Goal: Information Seeking & Learning: Understand process/instructions

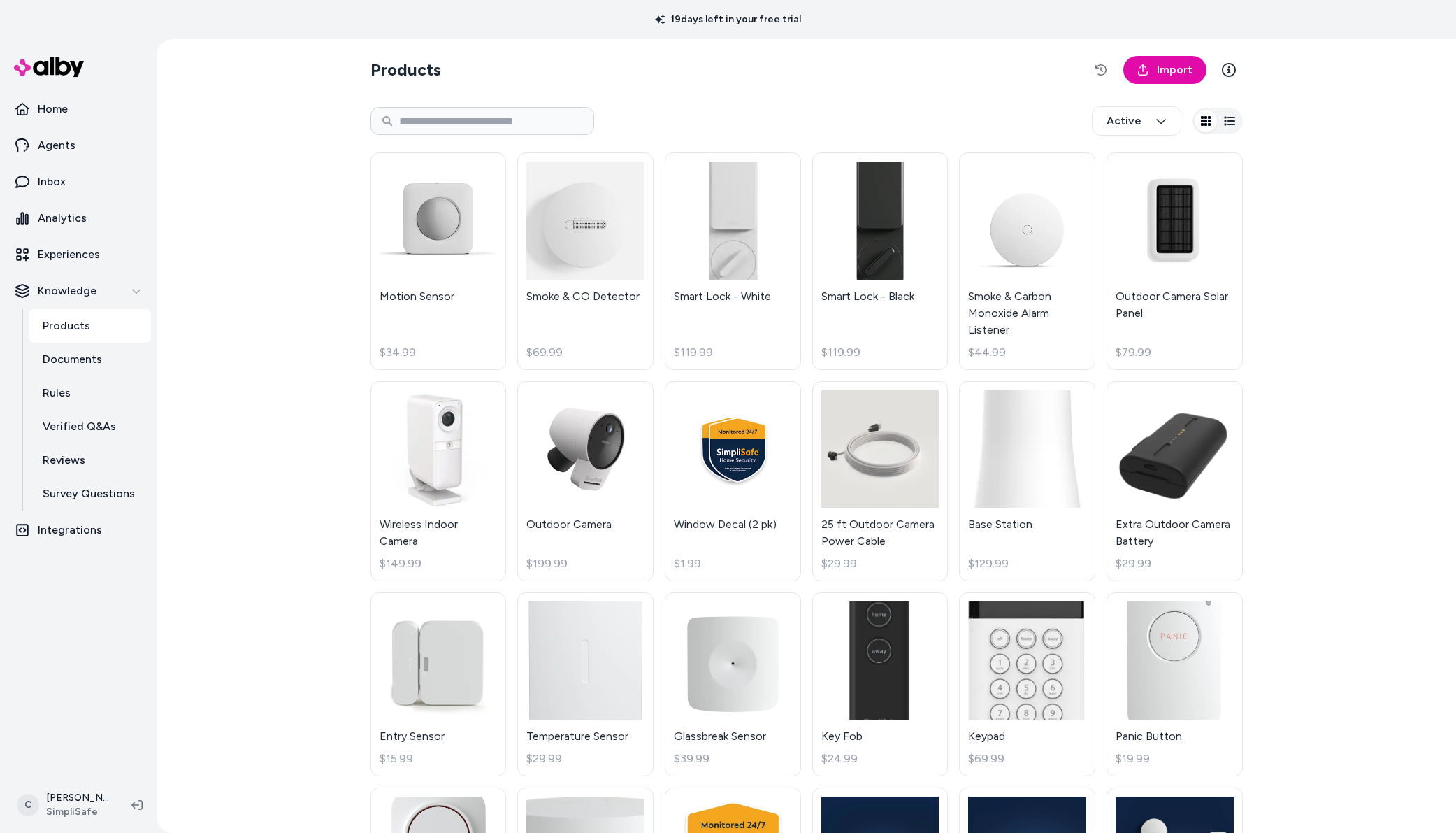
scroll to position [228, 0]
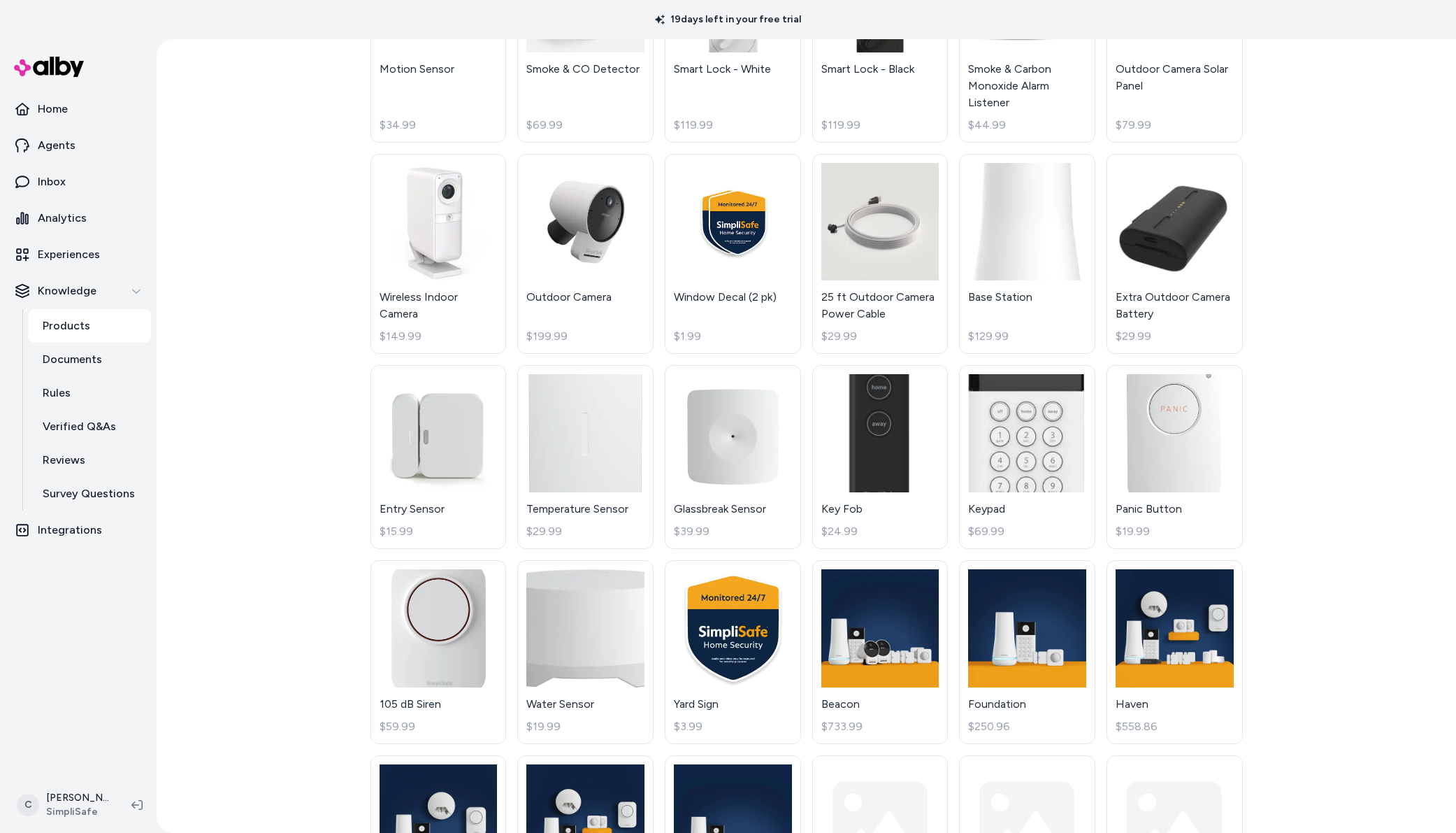
click at [76, 792] on html "19 days left in your free trial Home Agents Inbox Analytics Experiences Knowled…" at bounding box center [728, 416] width 1456 height 833
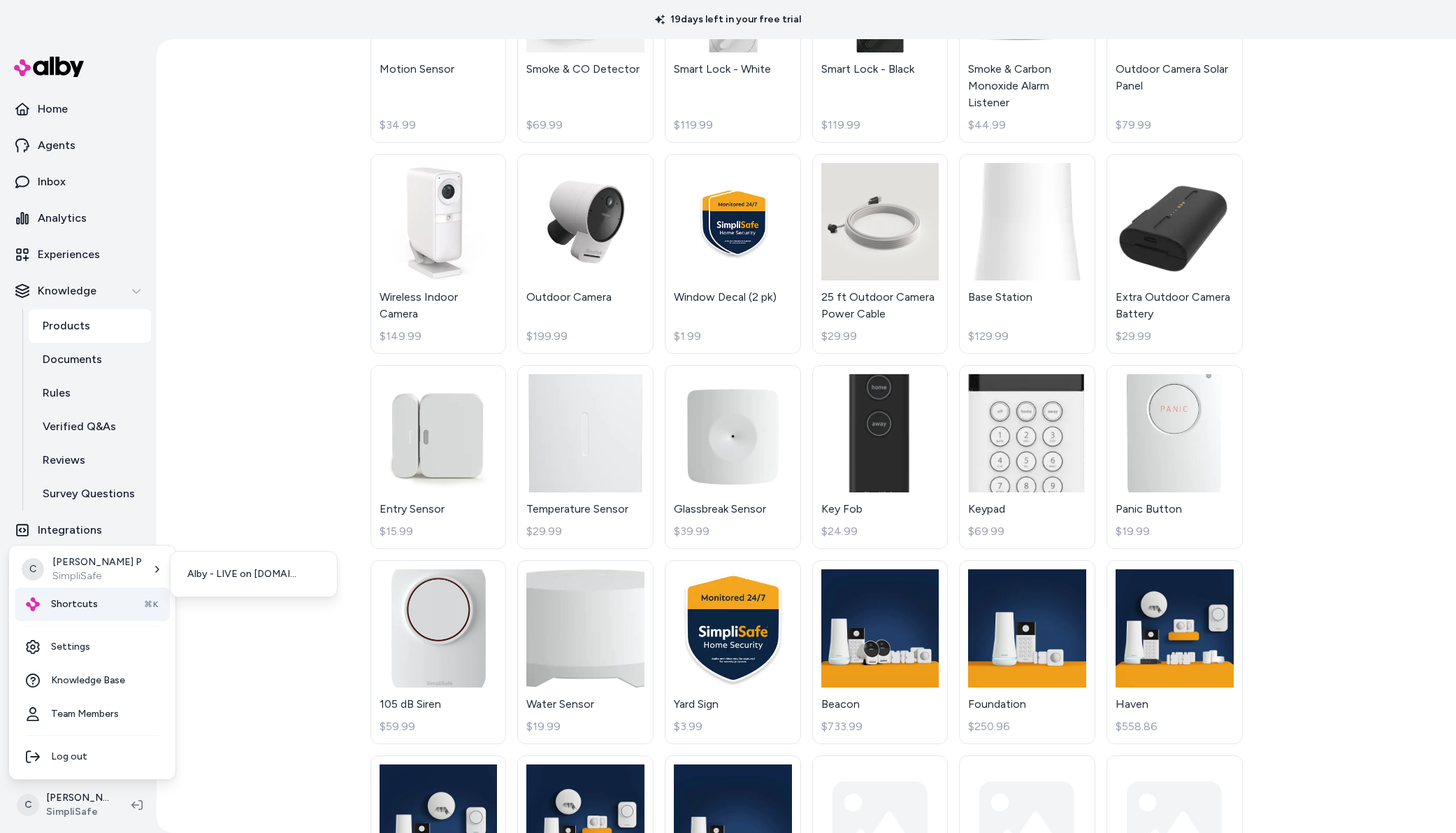
click at [122, 593] on div "Shortcuts ⌘K" at bounding box center [92, 604] width 155 height 34
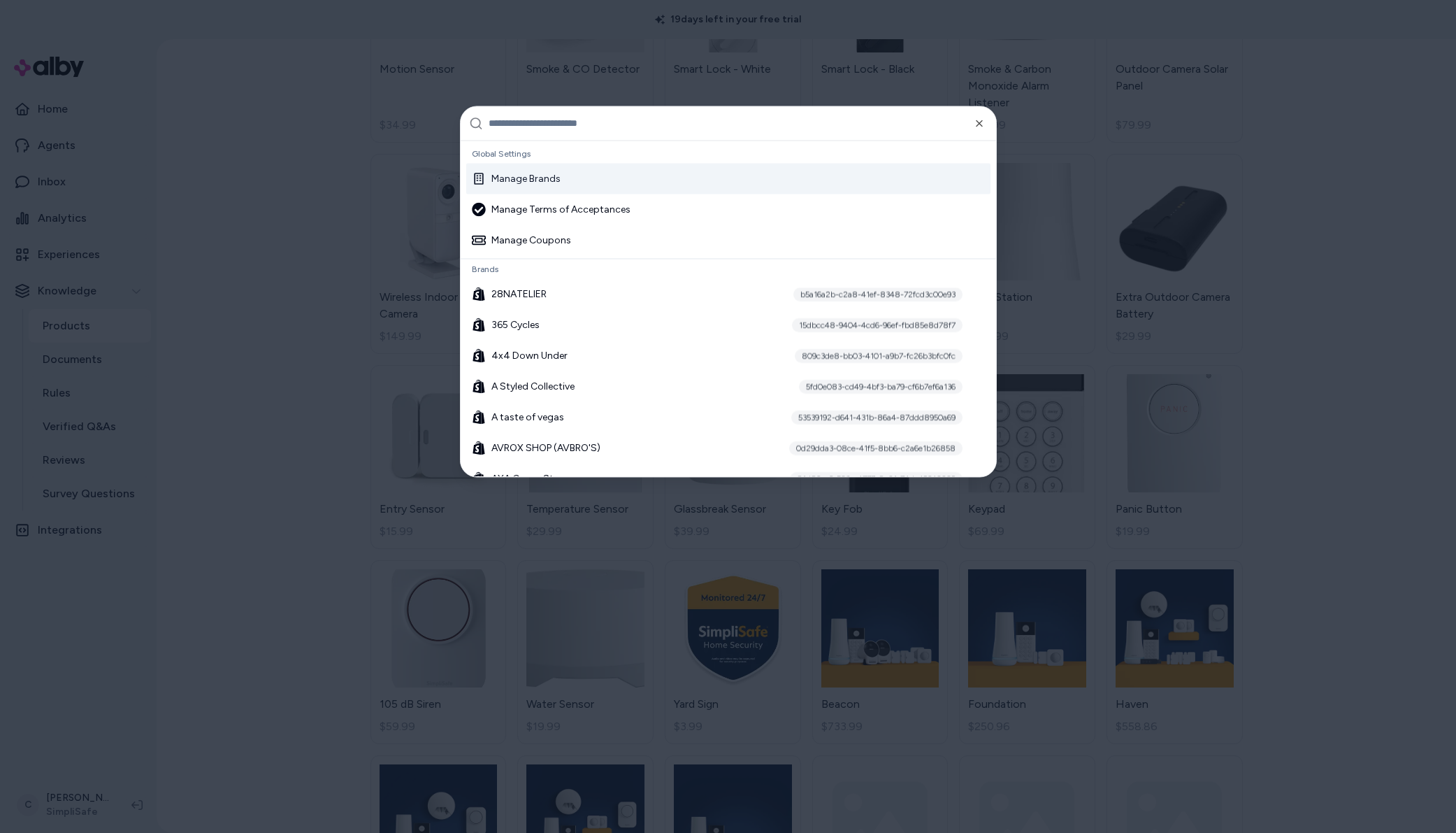
click at [630, 118] on input "text" at bounding box center [738, 122] width 499 height 34
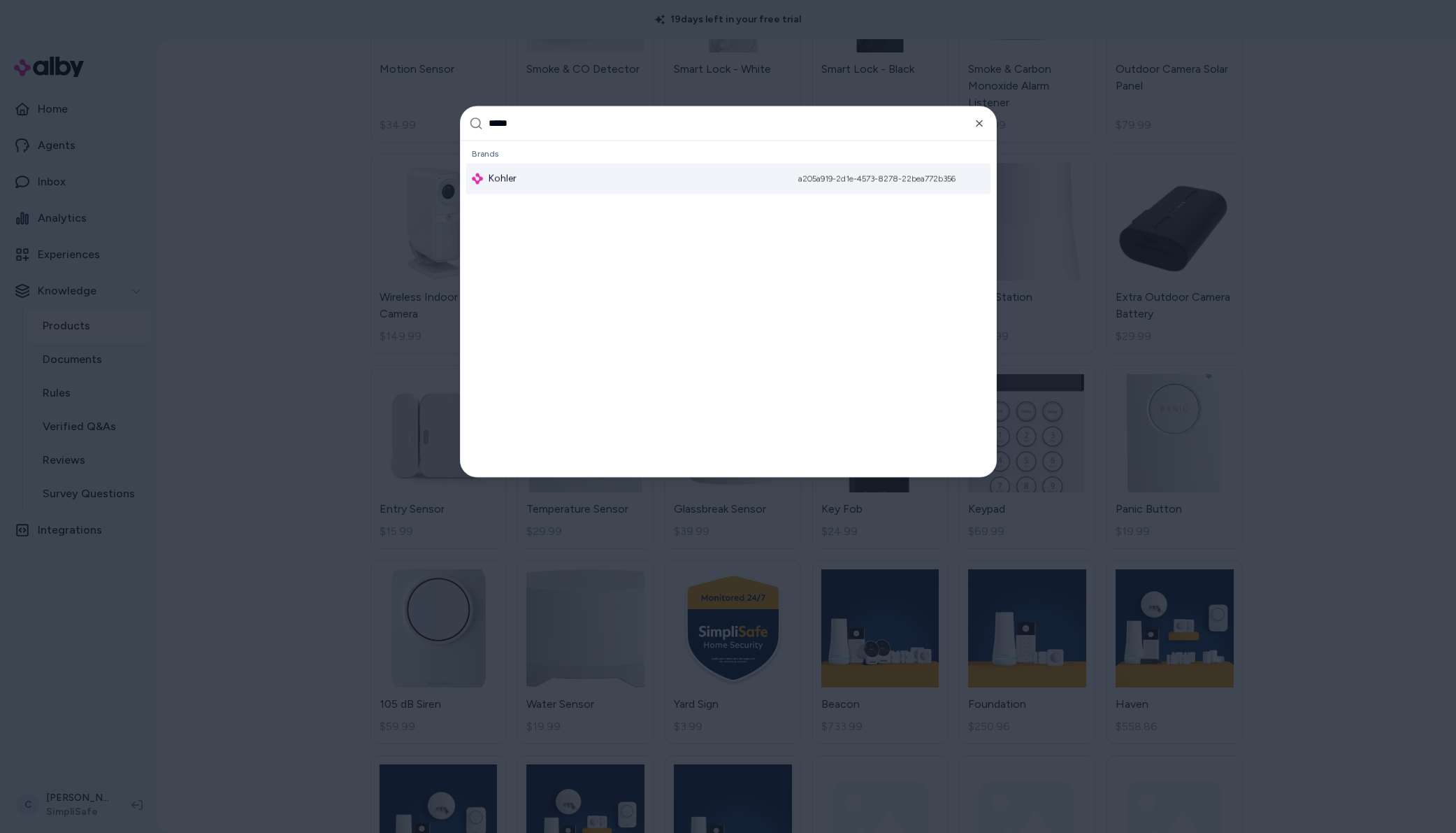
type input "******"
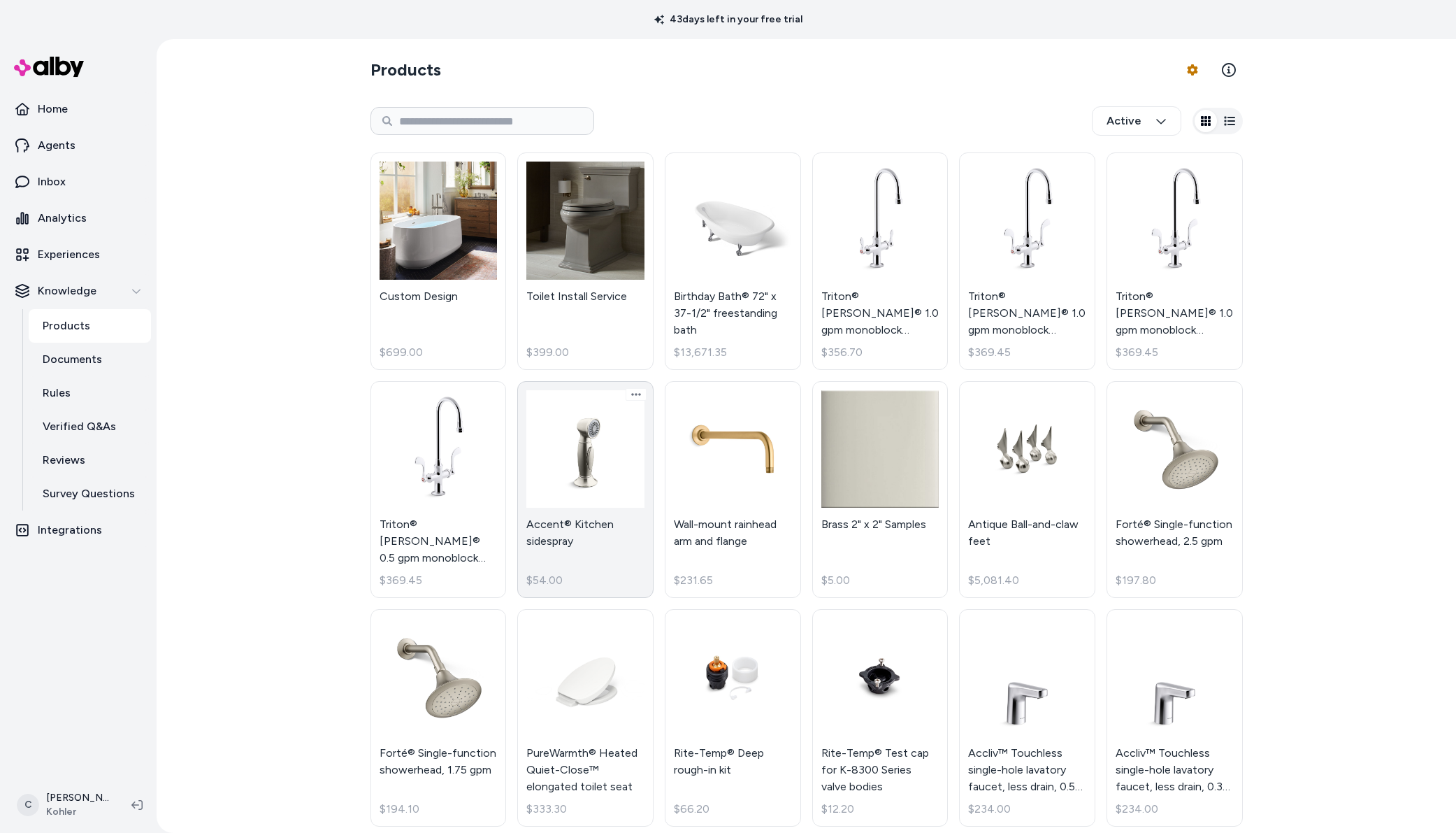
scroll to position [65, 0]
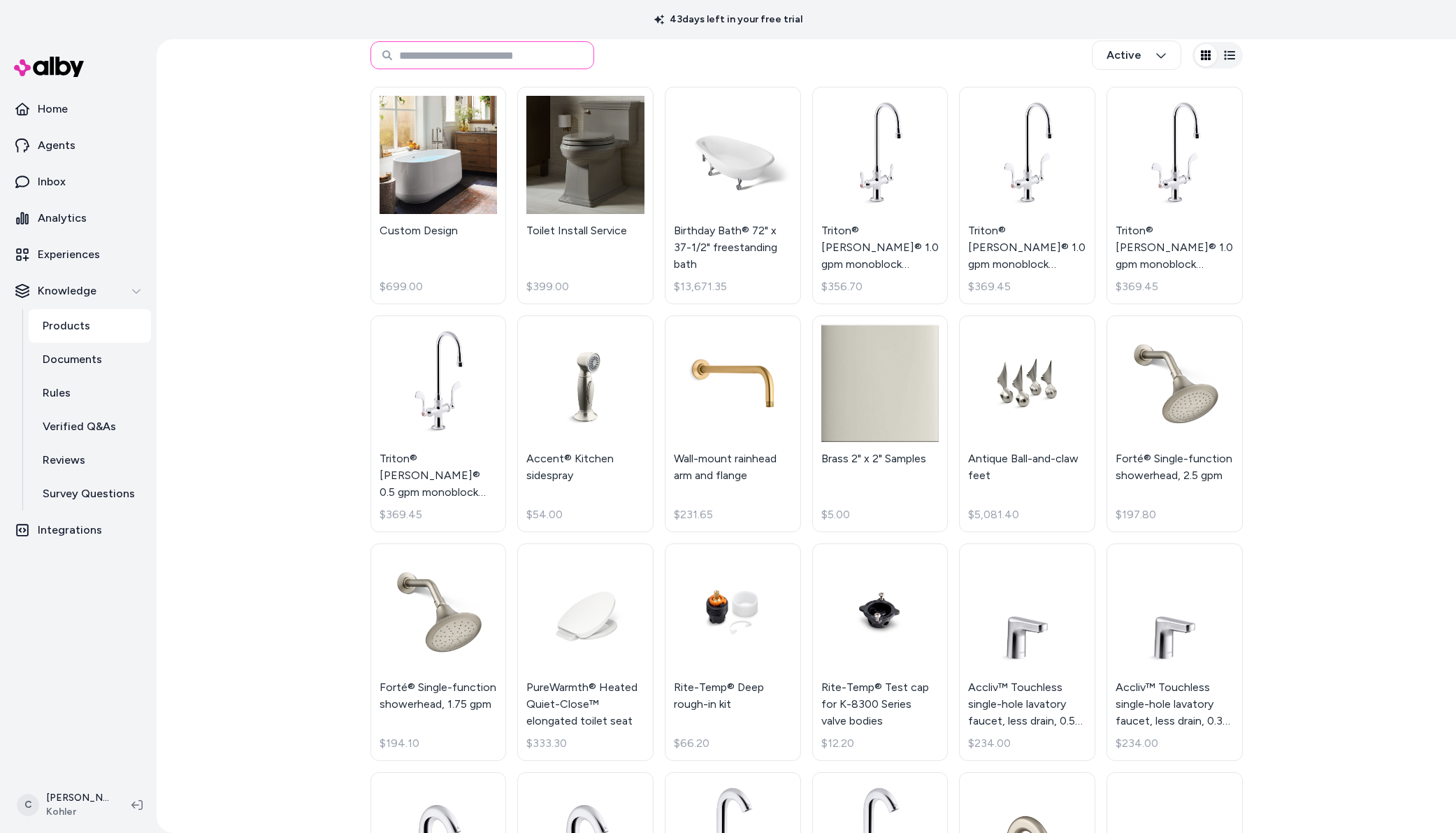
click at [484, 51] on input at bounding box center [482, 55] width 224 height 28
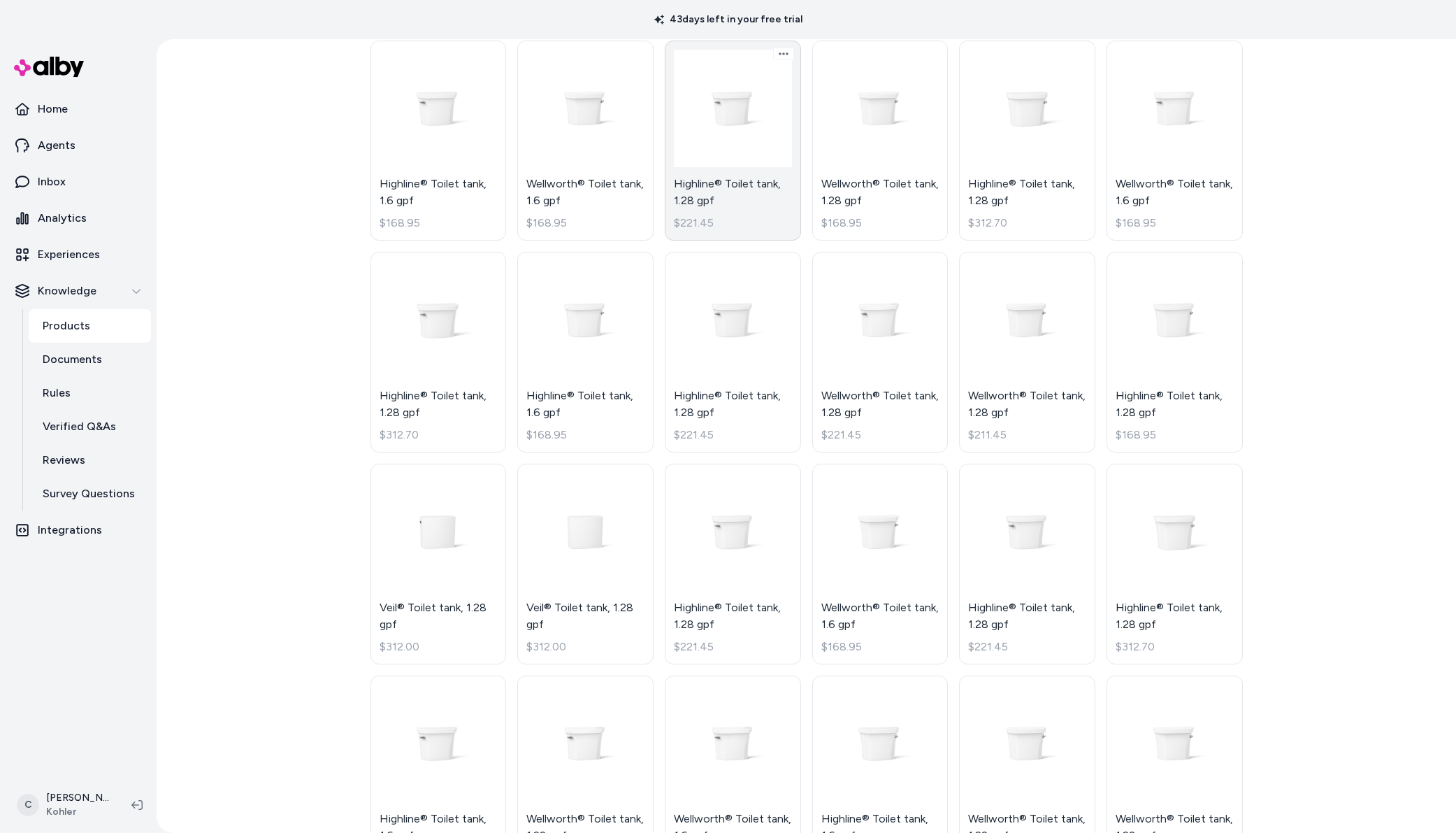
scroll to position [76, 0]
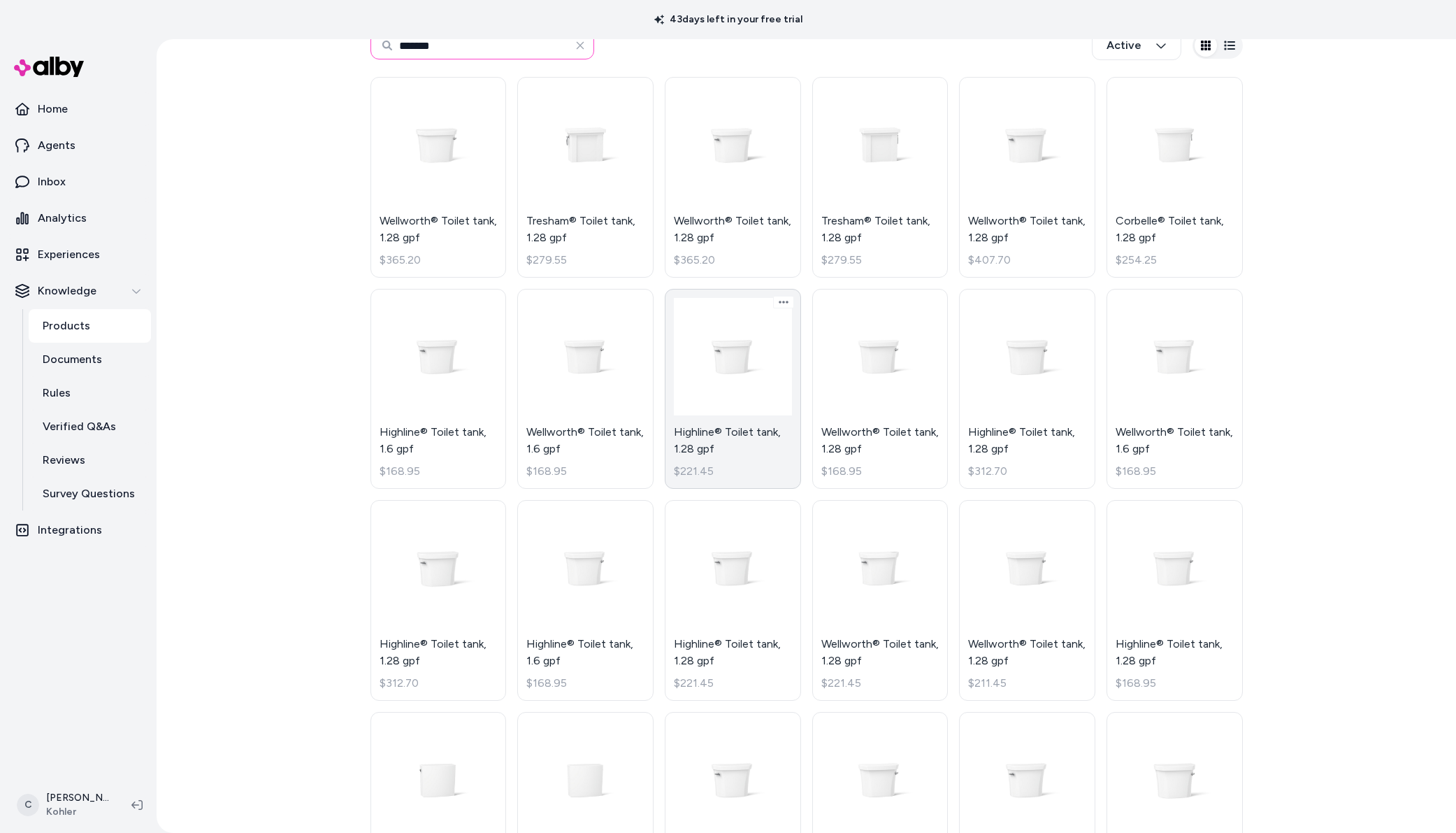
type input "******"
click at [736, 368] on link "Highline® Toilet tank, 1.28 gpf $221.45" at bounding box center [732, 390] width 136 height 201
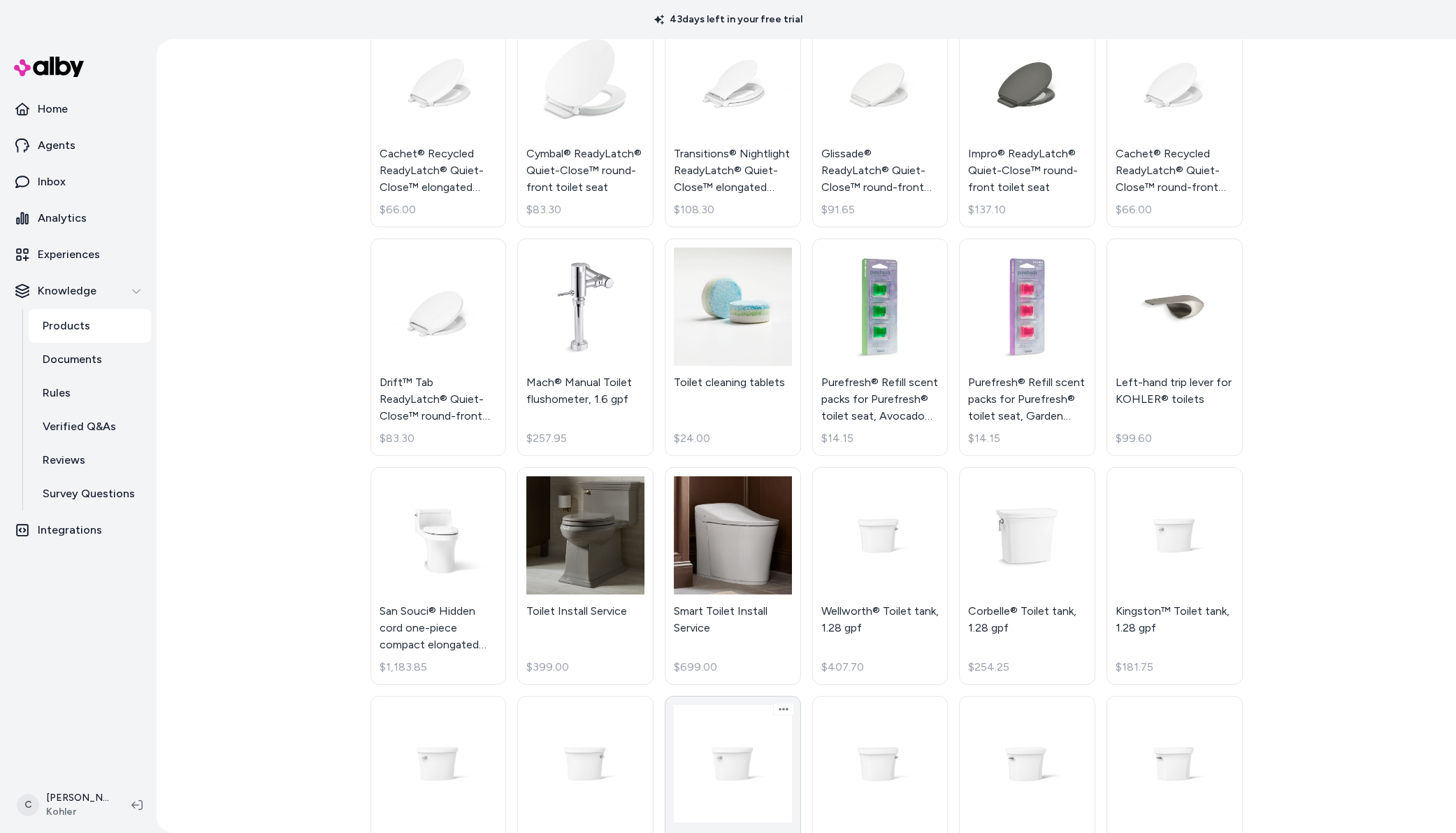
scroll to position [6555, 0]
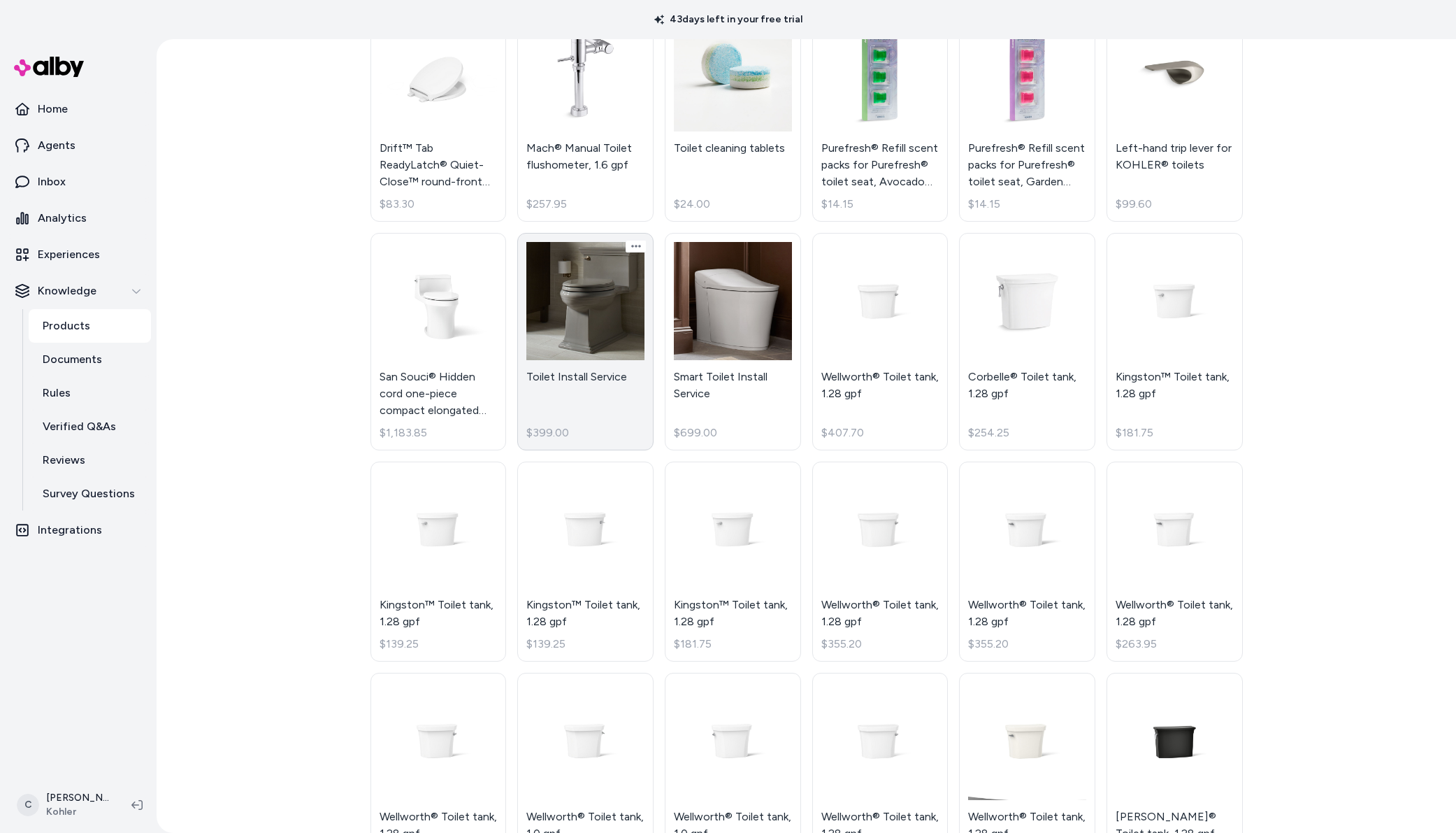
click at [622, 323] on link "Toilet Install Service $399.00" at bounding box center [585, 341] width 136 height 217
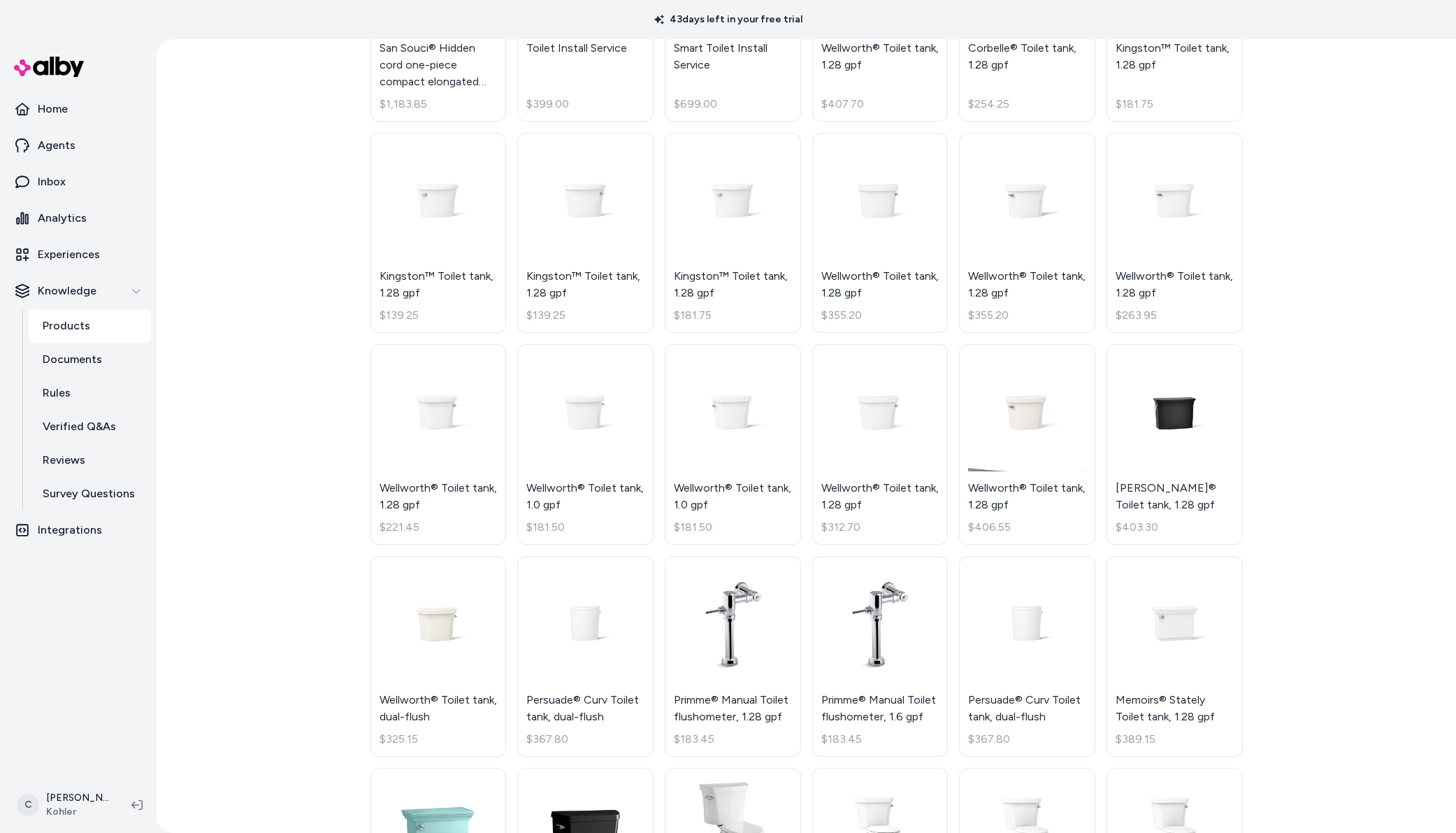
scroll to position [7333, 0]
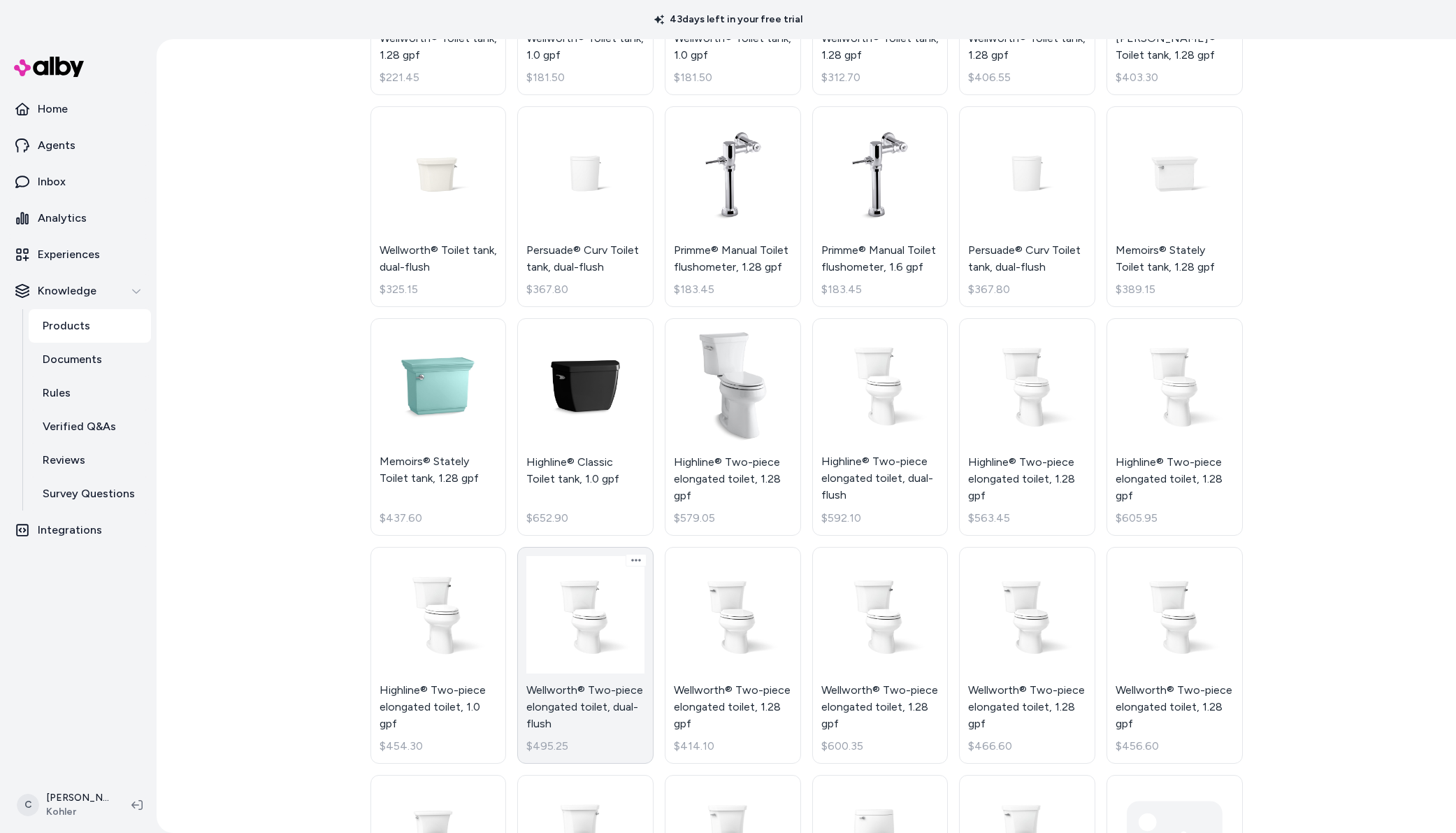
click at [612, 675] on link "Wellworth® Two-piece elongated toilet, dual-flush $495.25" at bounding box center [585, 655] width 136 height 217
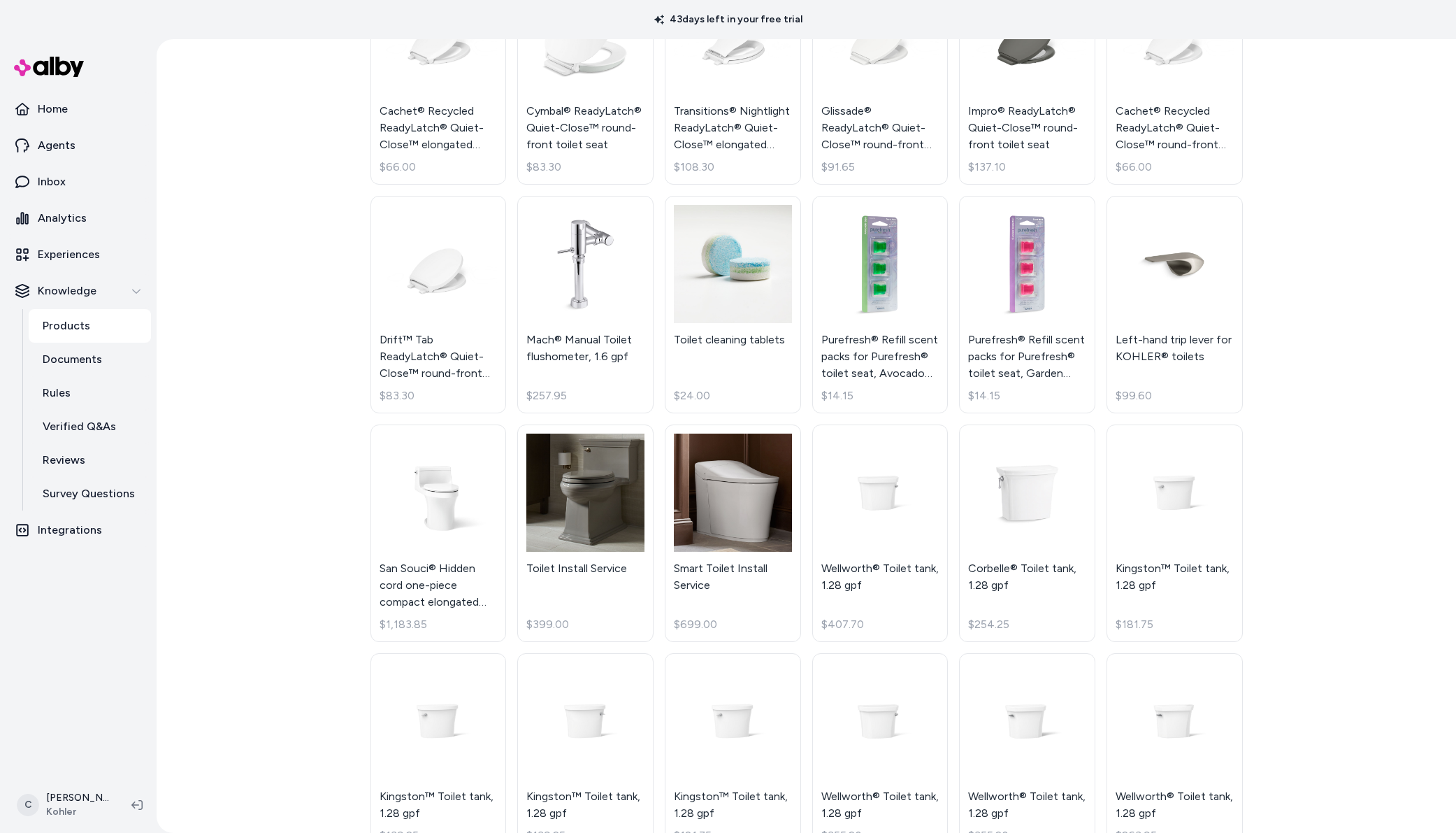
scroll to position [6147, 0]
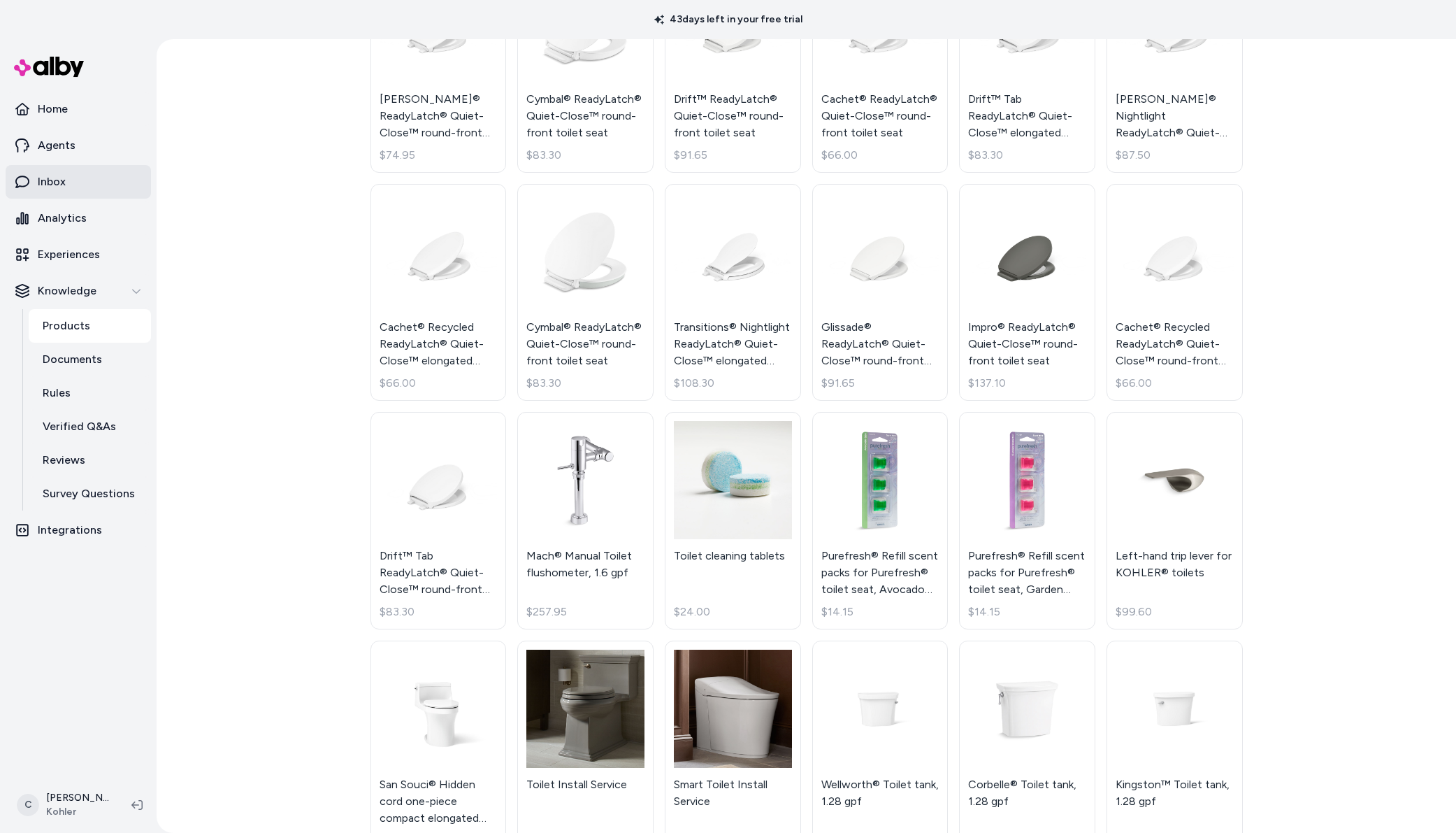
click at [78, 184] on link "Inbox" at bounding box center [78, 182] width 146 height 34
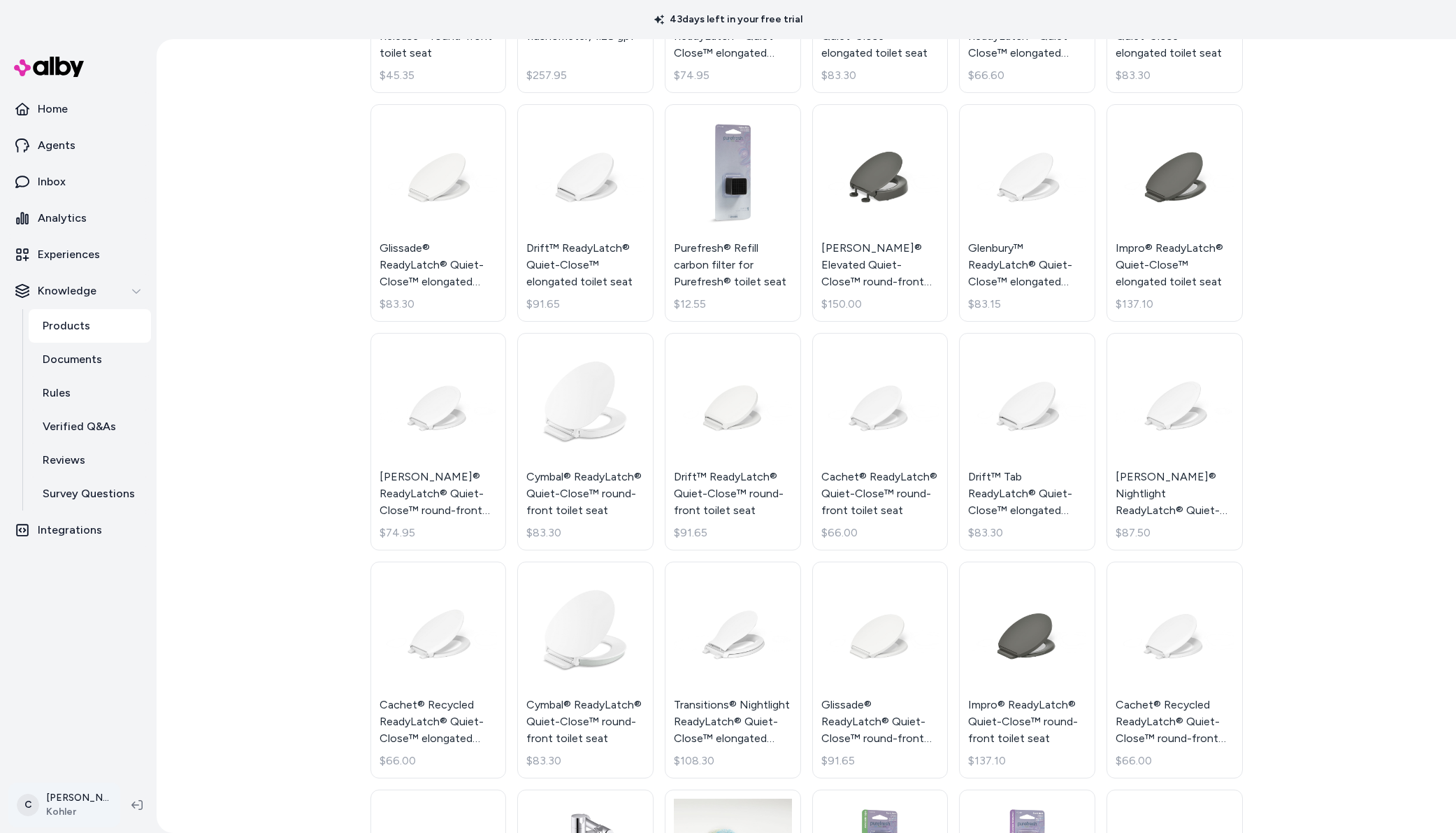
click at [64, 809] on html "43 days left in your free trial Home Agents Inbox Analytics Experiences Knowled…" at bounding box center [728, 416] width 1456 height 833
click at [83, 605] on span "Shortcuts" at bounding box center [75, 604] width 47 height 14
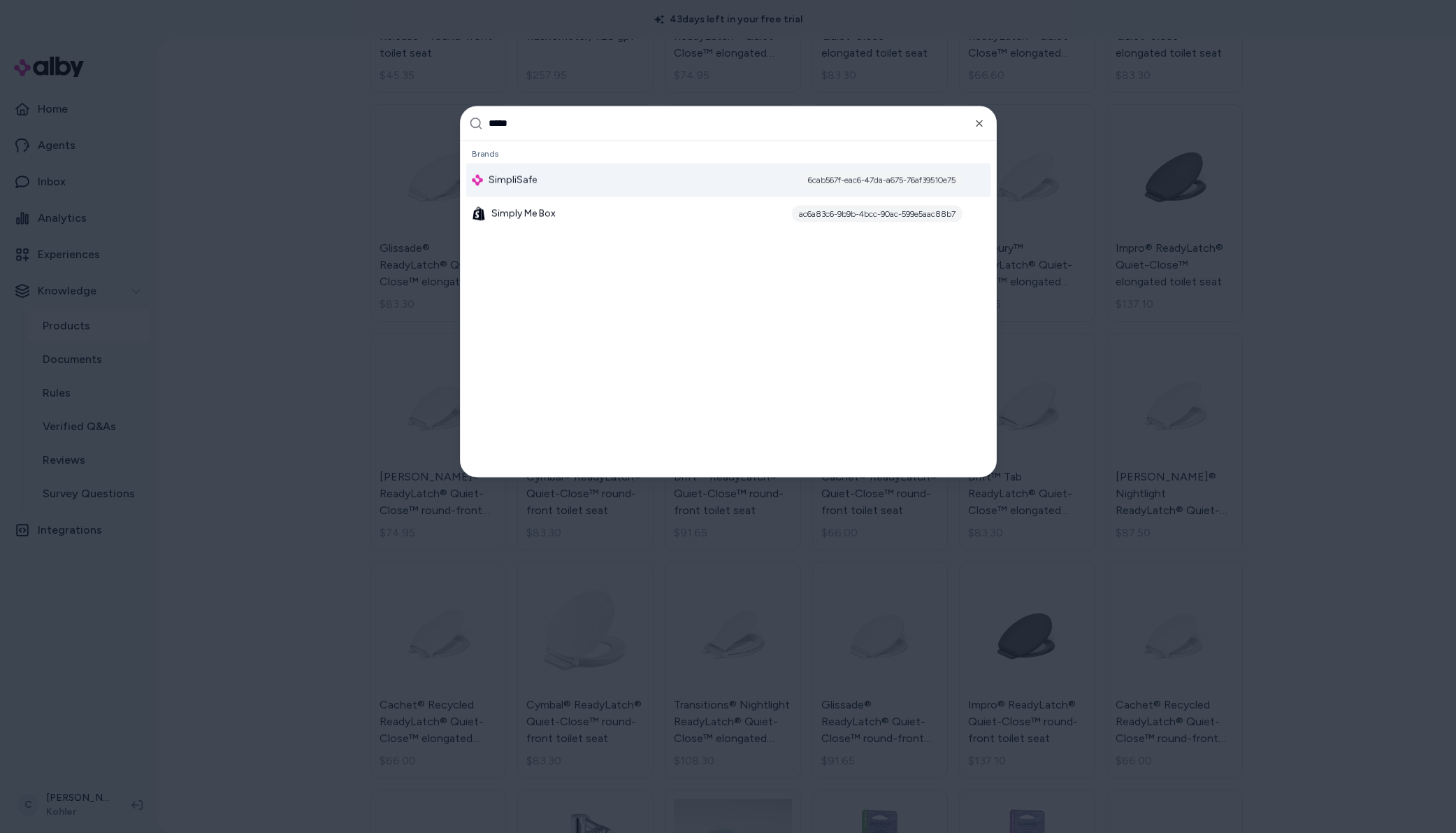
type input "******"
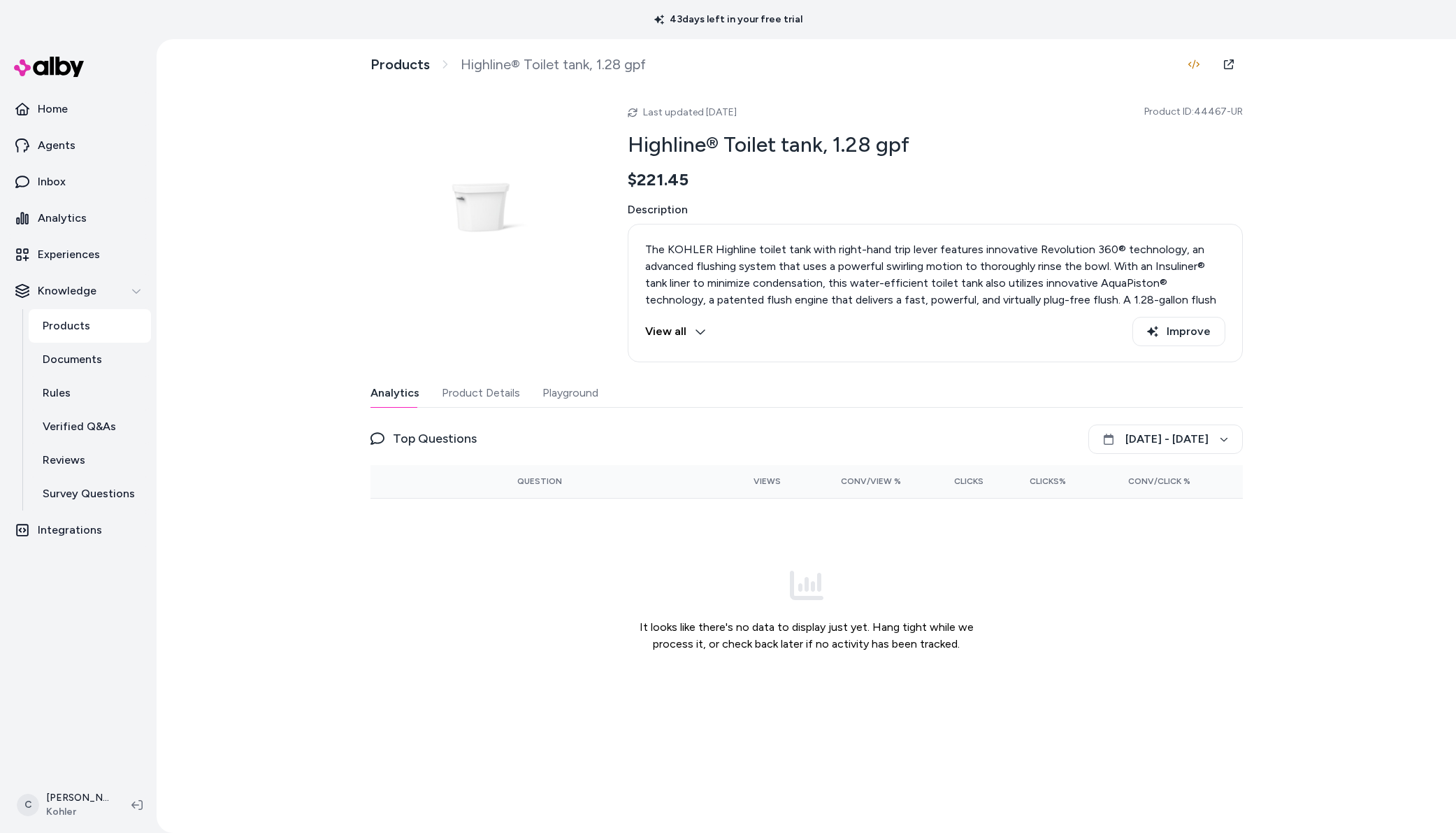
click at [598, 394] on div "Analytics Product Details Playground" at bounding box center [807, 393] width 873 height 29
click at [568, 394] on button "Playground" at bounding box center [570, 393] width 56 height 28
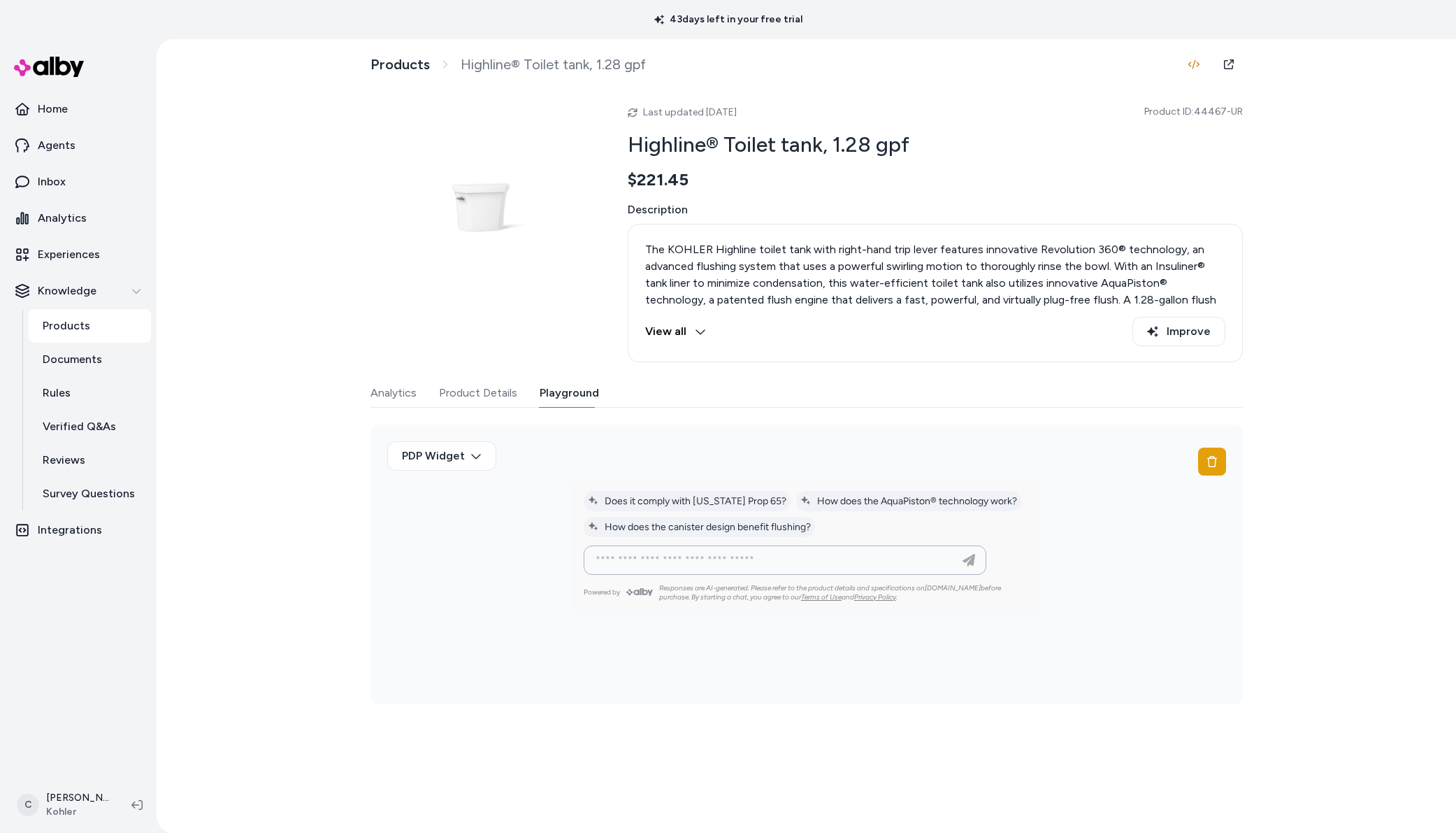
click at [742, 557] on input at bounding box center [771, 560] width 368 height 17
type input "**********"
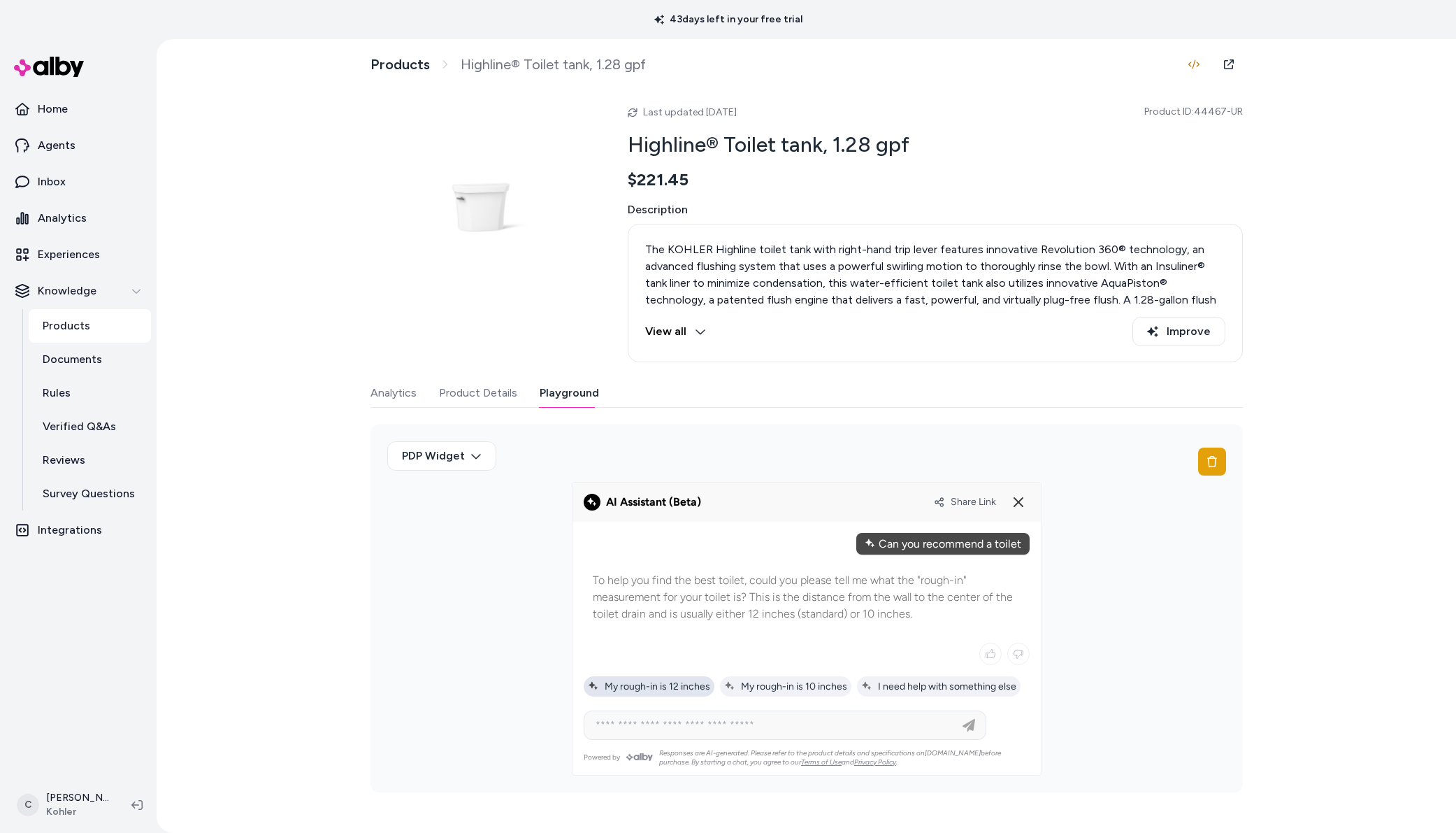
click at [668, 681] on span "My rough-in is 12 inches" at bounding box center [649, 686] width 122 height 12
type input "**********"
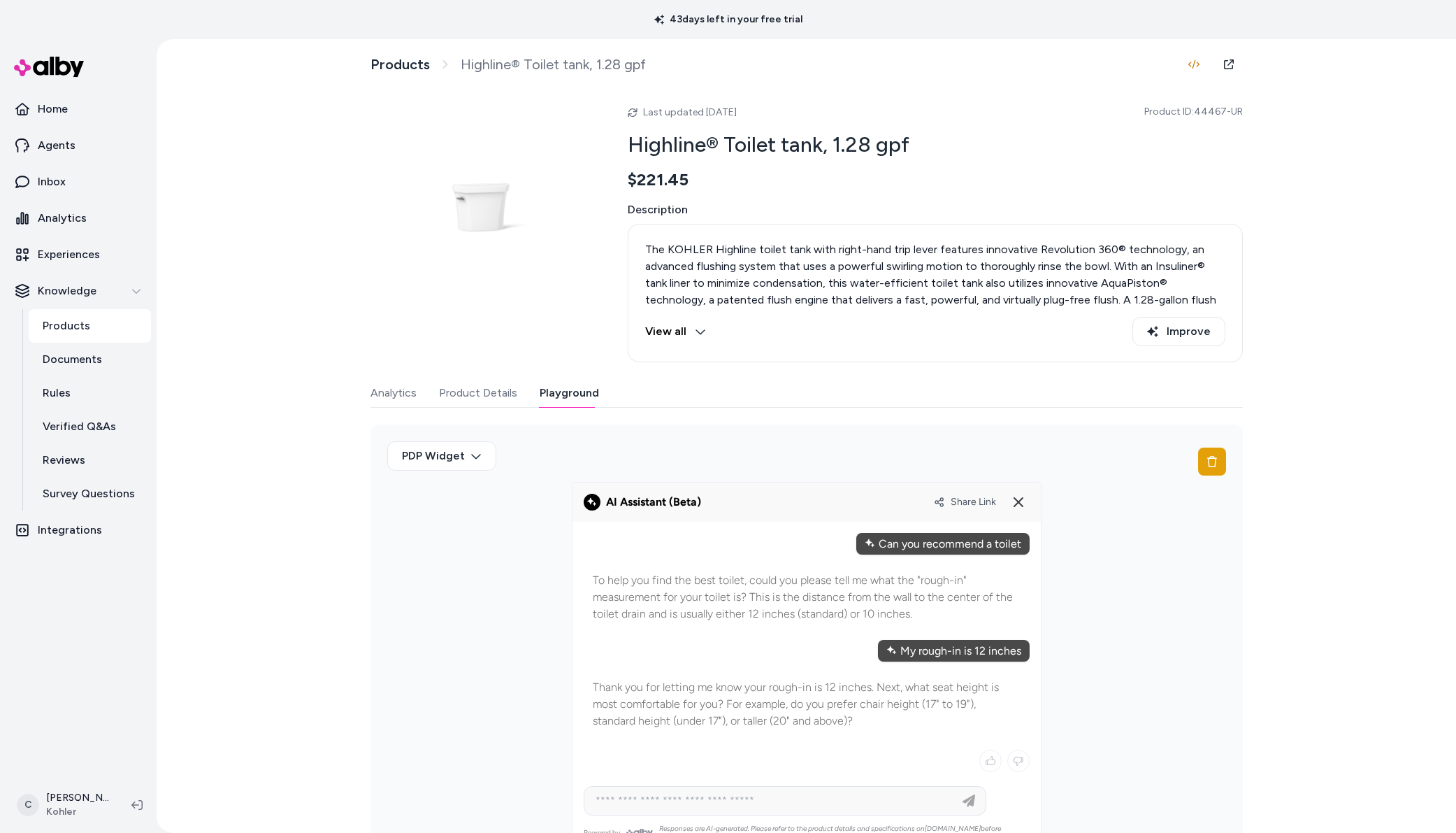
scroll to position [44, 0]
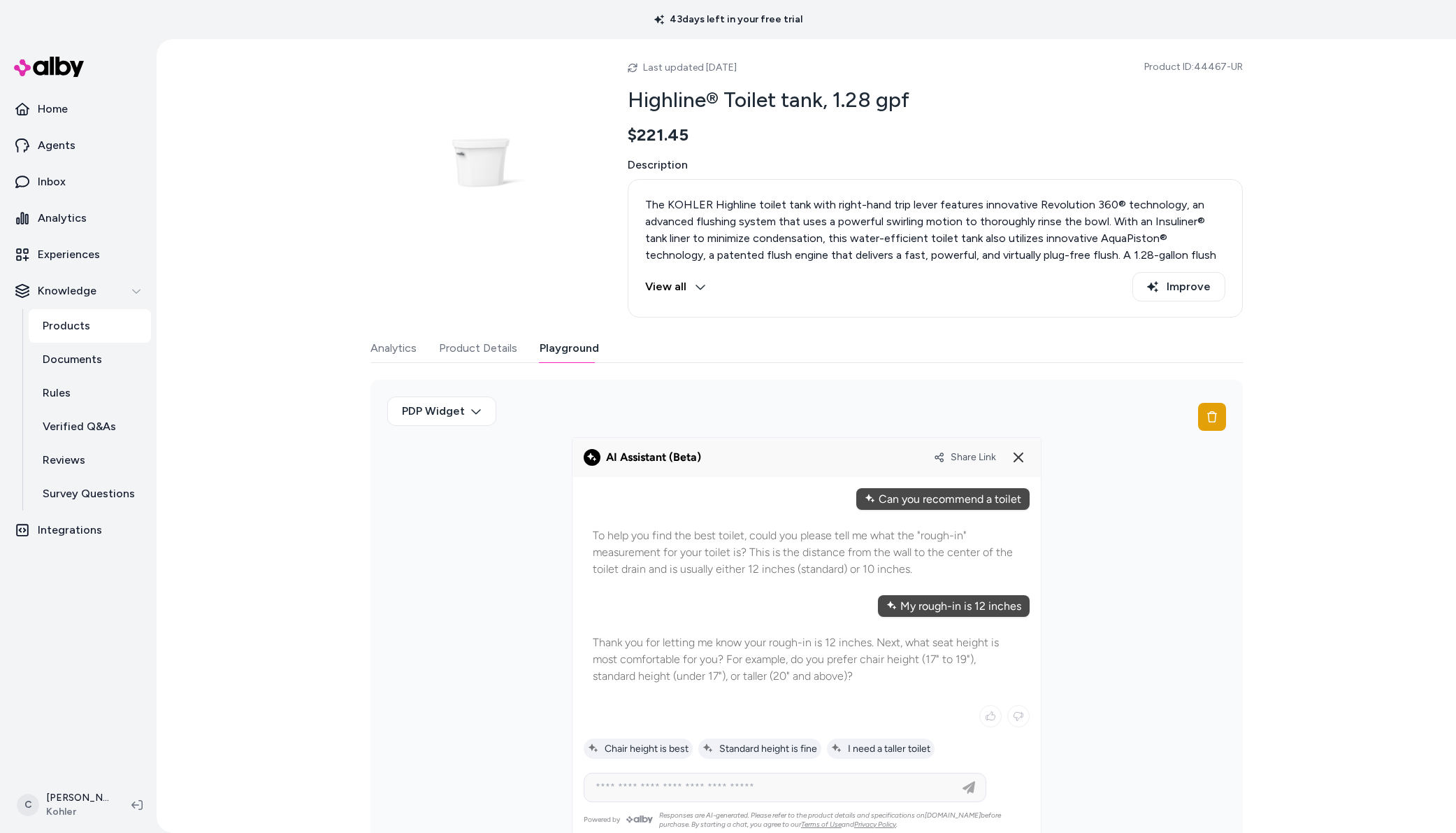
click at [808, 672] on p "Thank you for letting me know your rough-in is 12 inches. Next, what seat heigh…" at bounding box center [806, 659] width 428 height 51
click at [673, 747] on span "Chair height is best" at bounding box center [638, 748] width 100 height 12
type input "**********"
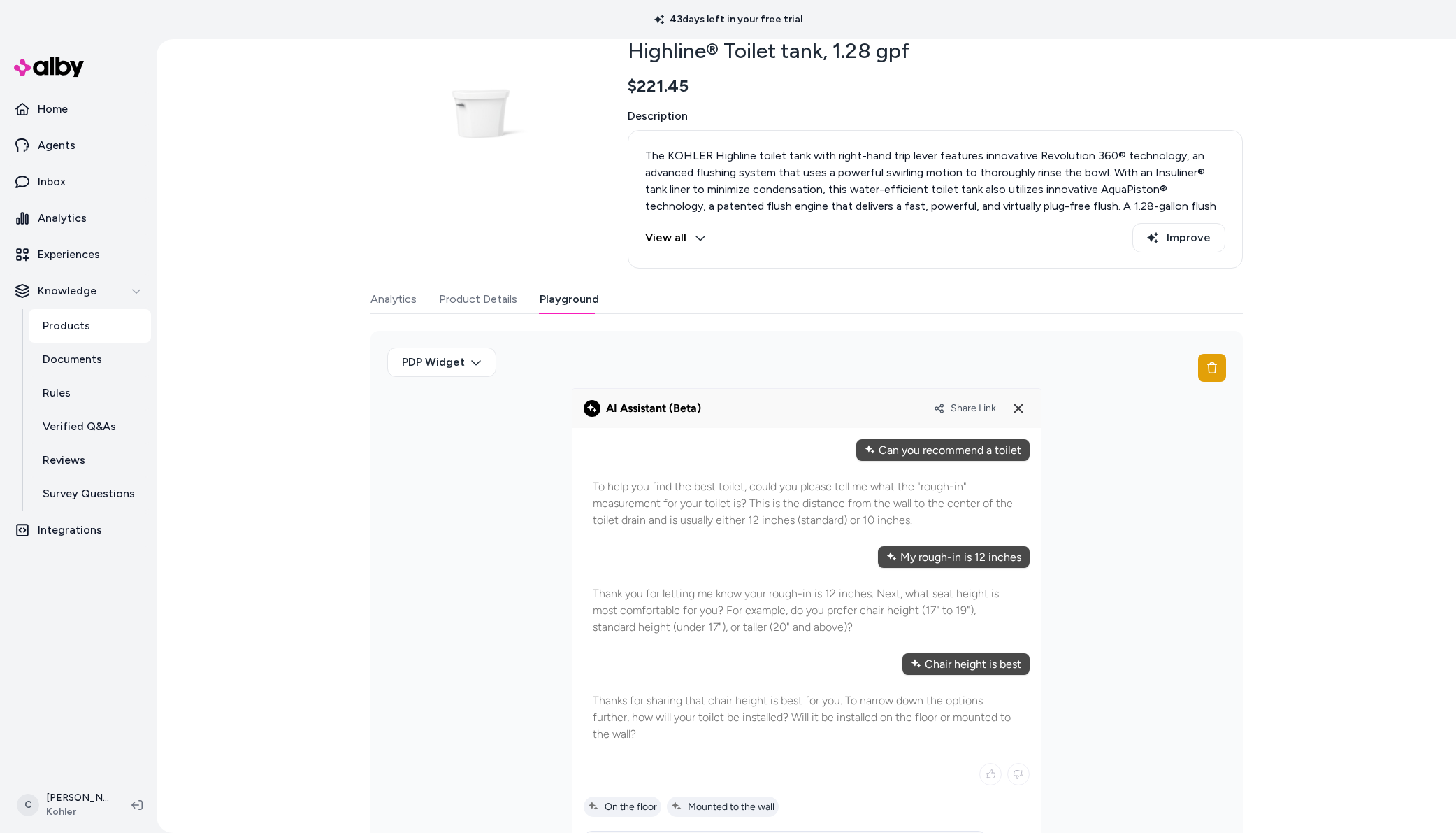
scroll to position [183, 0]
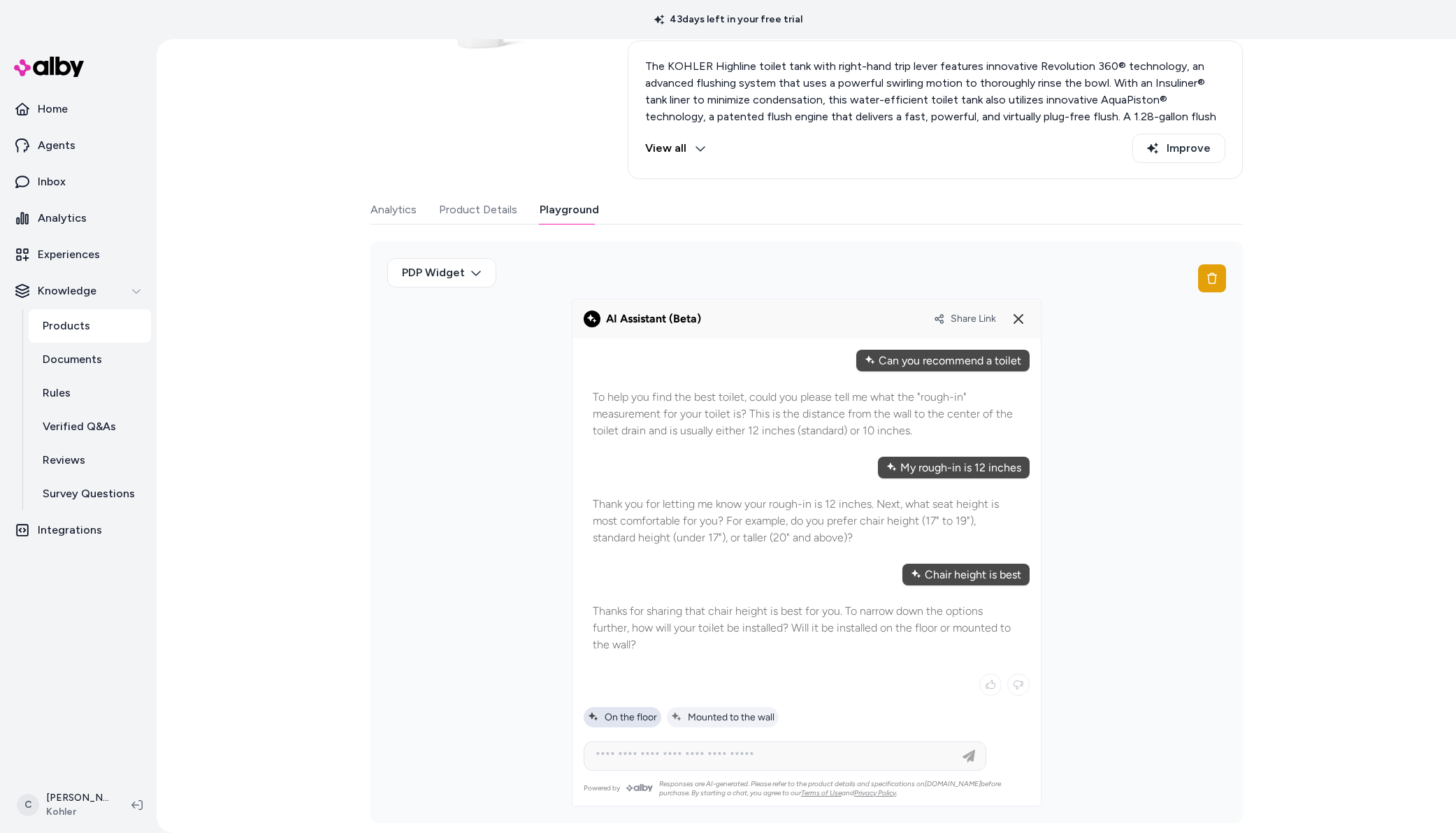
click at [646, 716] on span "On the floor" at bounding box center [622, 717] width 69 height 12
type input "**********"
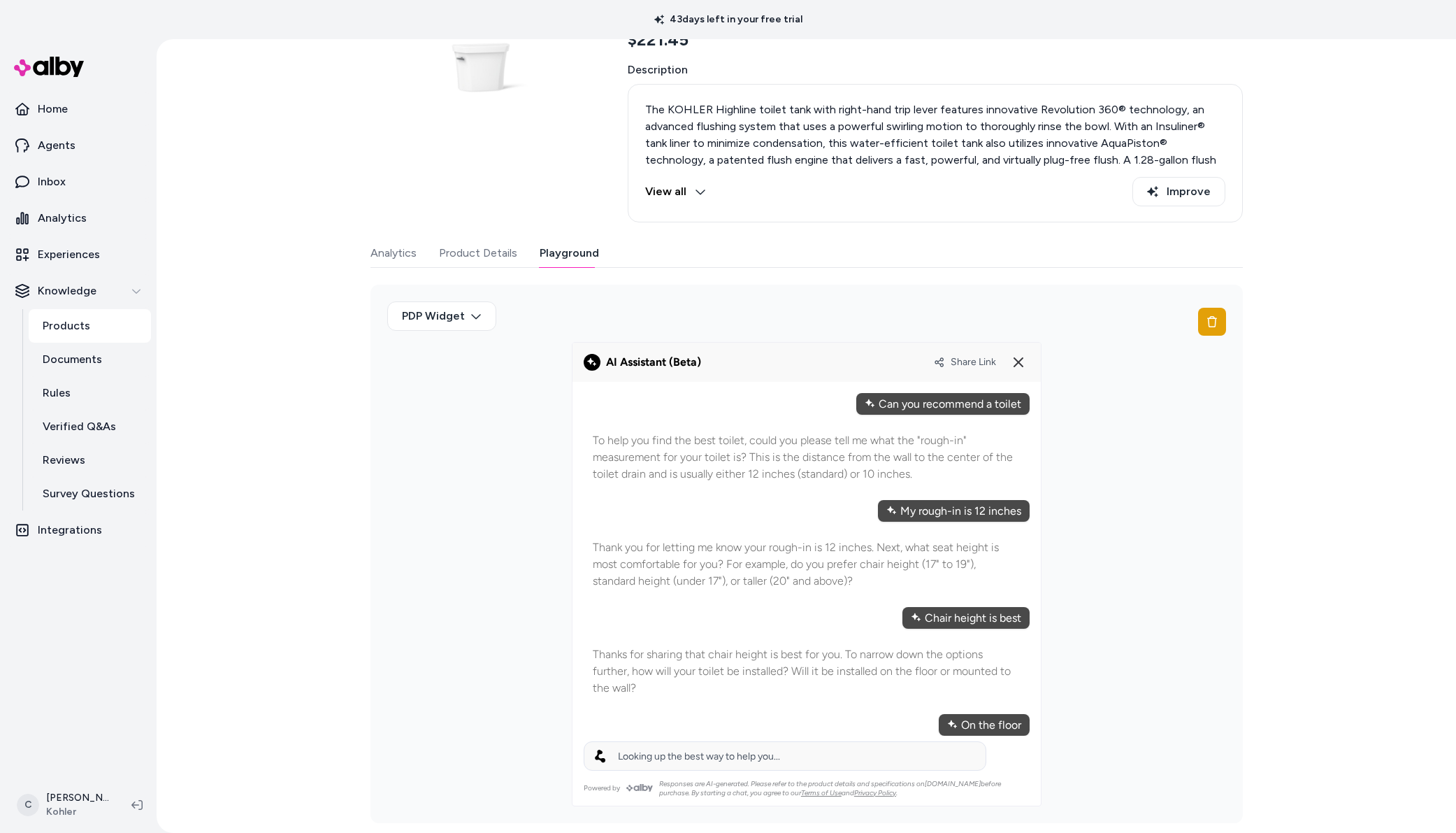
scroll to position [157, 0]
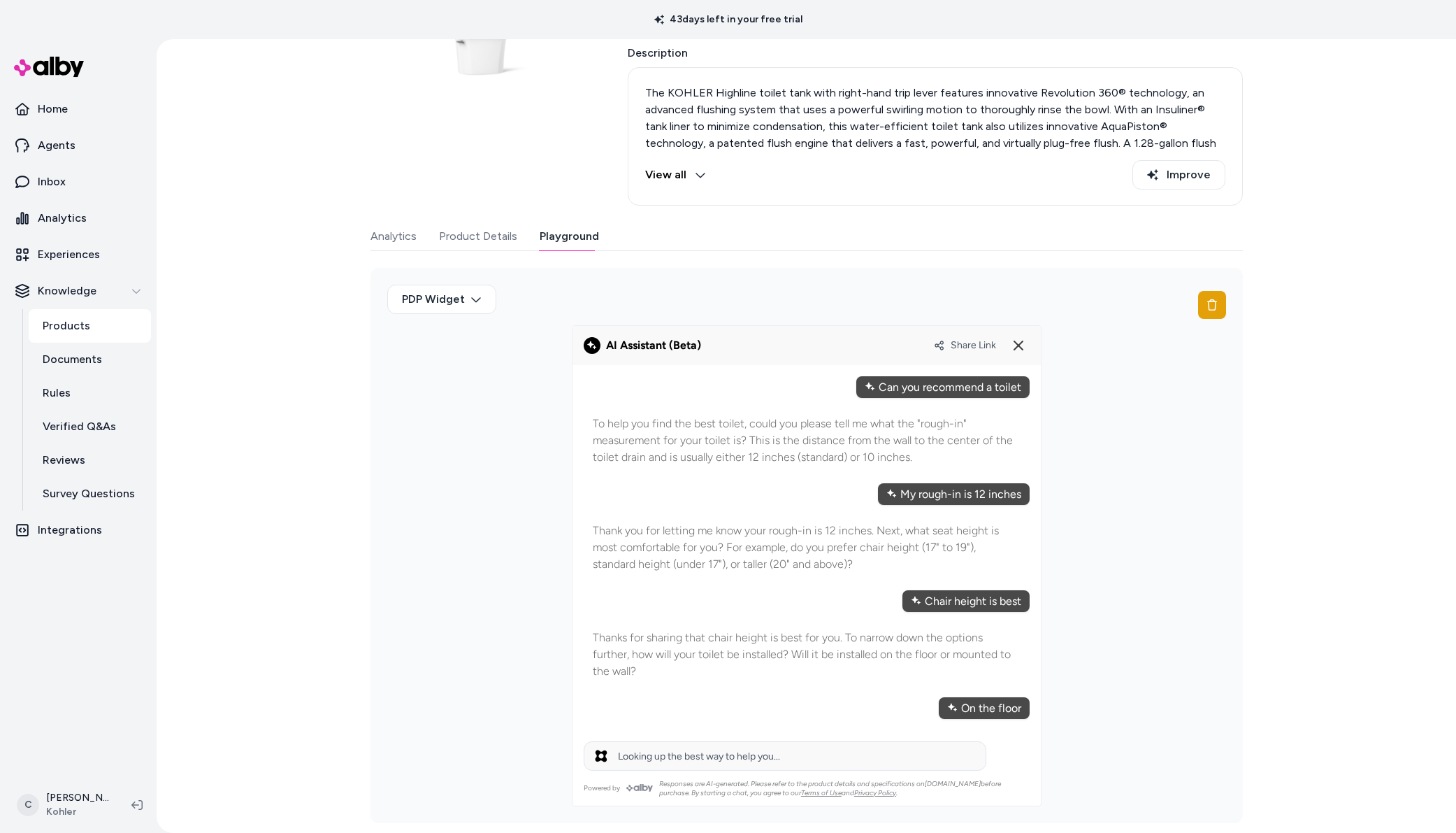
drag, startPoint x: 601, startPoint y: 658, endPoint x: 601, endPoint y: 679, distance: 21.0
click at [601, 679] on p "Thanks for sharing that chair height is best for you. To narrow down the option…" at bounding box center [806, 655] width 428 height 51
drag, startPoint x: 601, startPoint y: 679, endPoint x: 597, endPoint y: 658, distance: 21.4
click at [601, 676] on p "Thanks for sharing that chair height is best for you. To narrow down the option…" at bounding box center [806, 655] width 428 height 51
drag, startPoint x: 597, startPoint y: 658, endPoint x: 594, endPoint y: 672, distance: 14.3
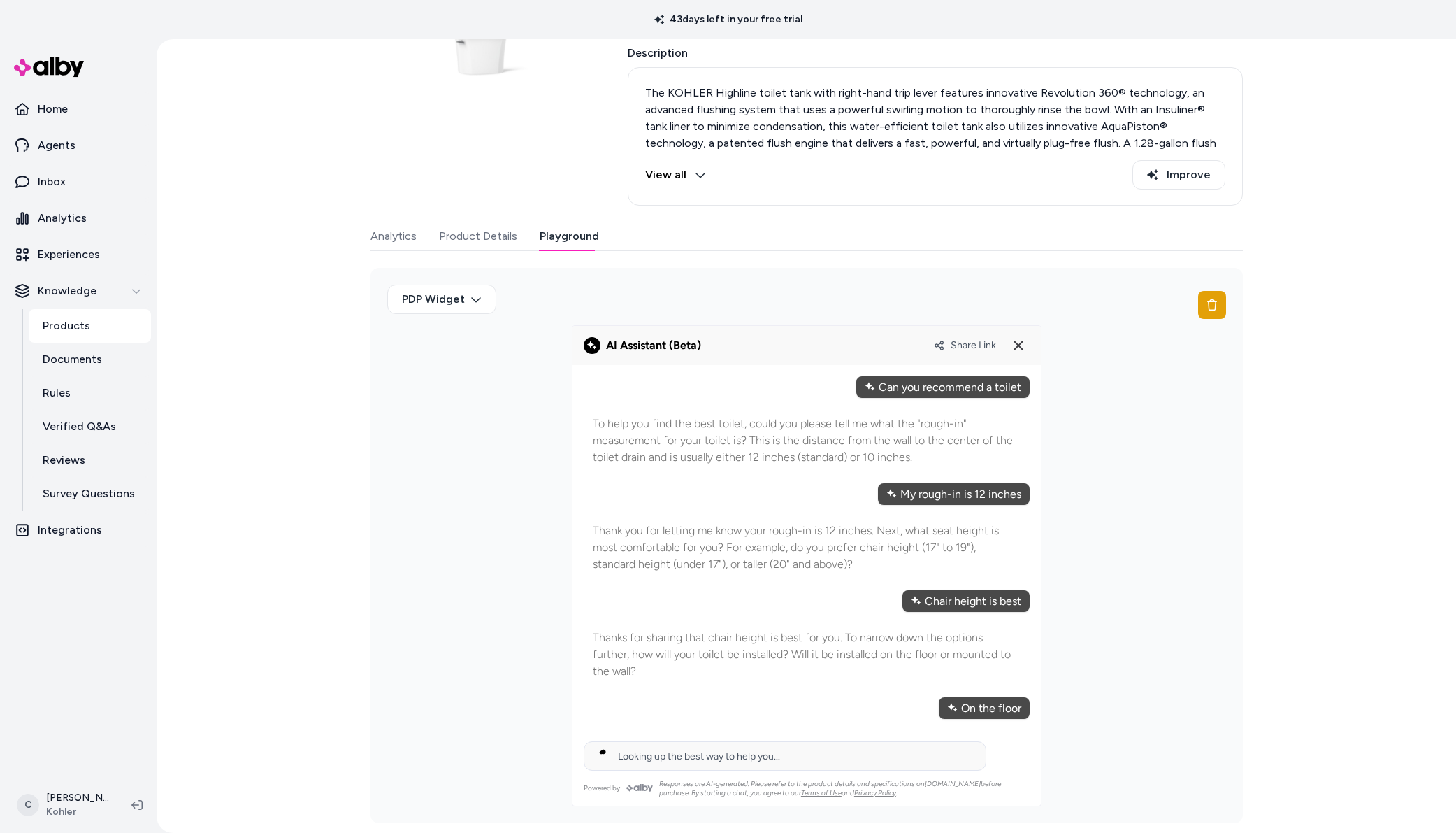
click at [594, 672] on p "Thanks for sharing that chair height is best for you. To narrow down the option…" at bounding box center [806, 655] width 428 height 51
drag, startPoint x: 594, startPoint y: 672, endPoint x: 601, endPoint y: 641, distance: 31.8
click at [601, 641] on p "Thanks for sharing that chair height is best for you. To narrow down the option…" at bounding box center [806, 655] width 428 height 51
click at [601, 641] on p "Thanks for sharing that chair height is best for you. To narrow down the option…" at bounding box center [806, 655] width 428 height 51
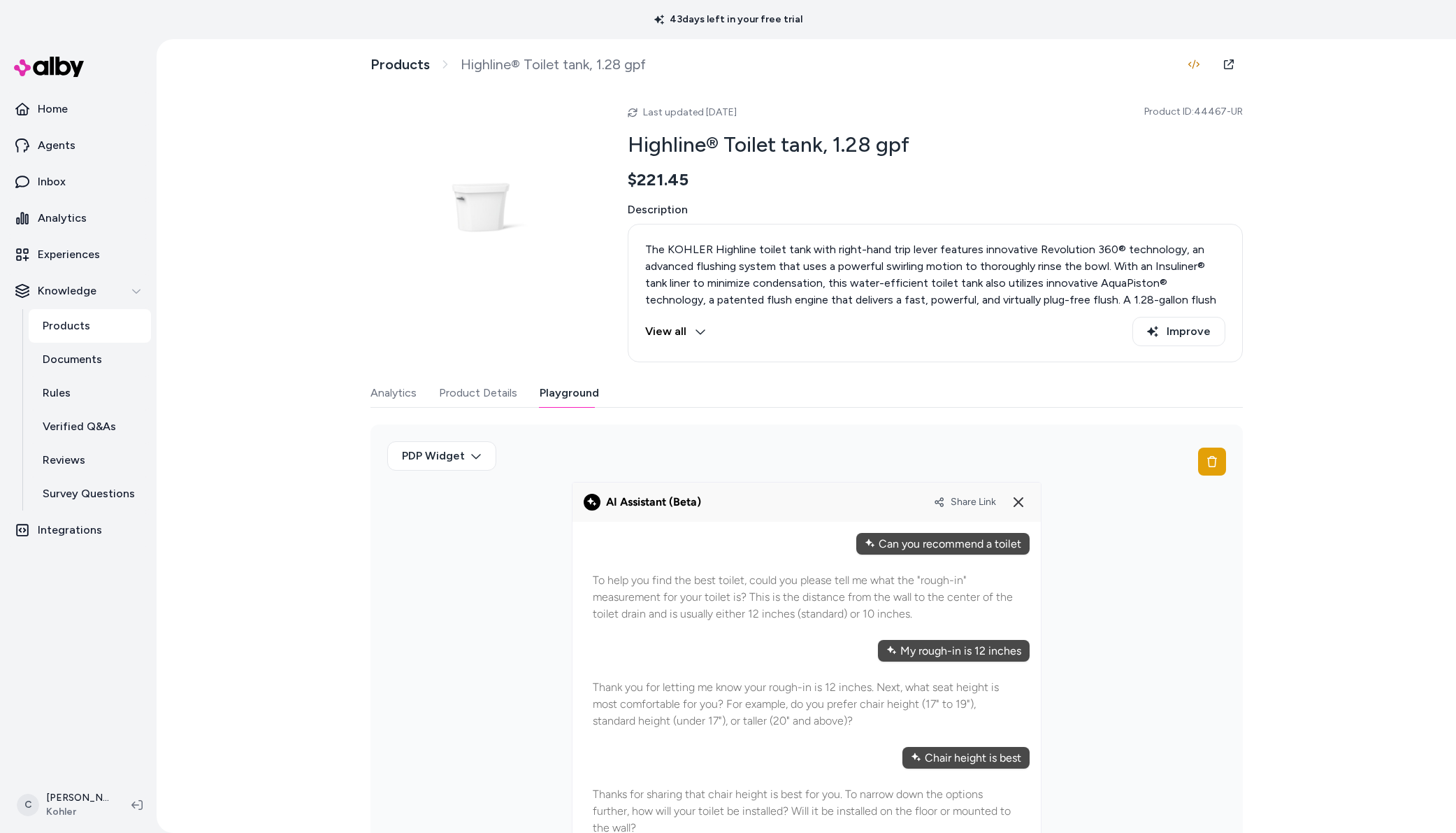
scroll to position [379, 0]
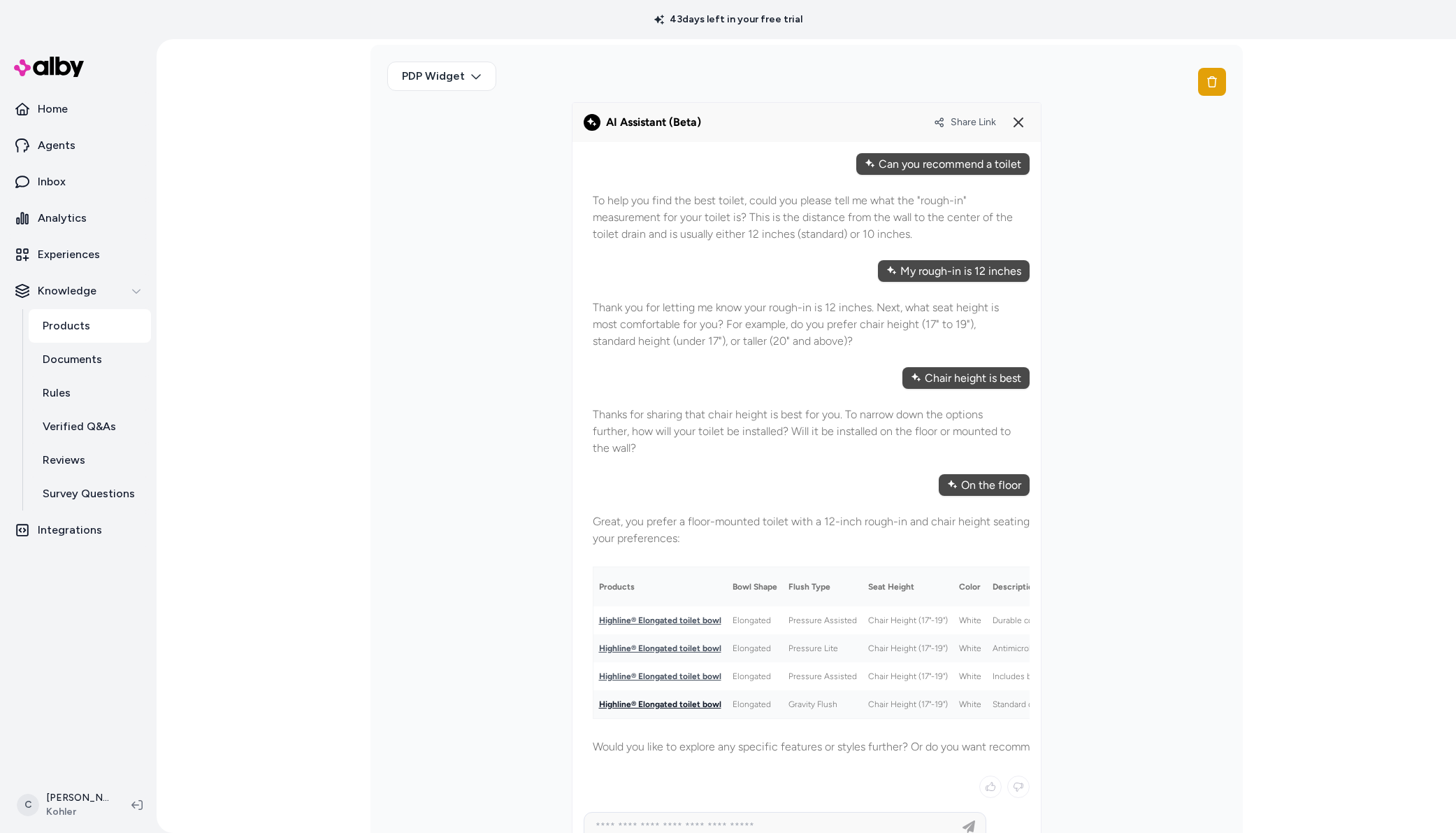
click at [687, 702] on link "Highline® Elongated toilet bowl" at bounding box center [660, 704] width 122 height 10
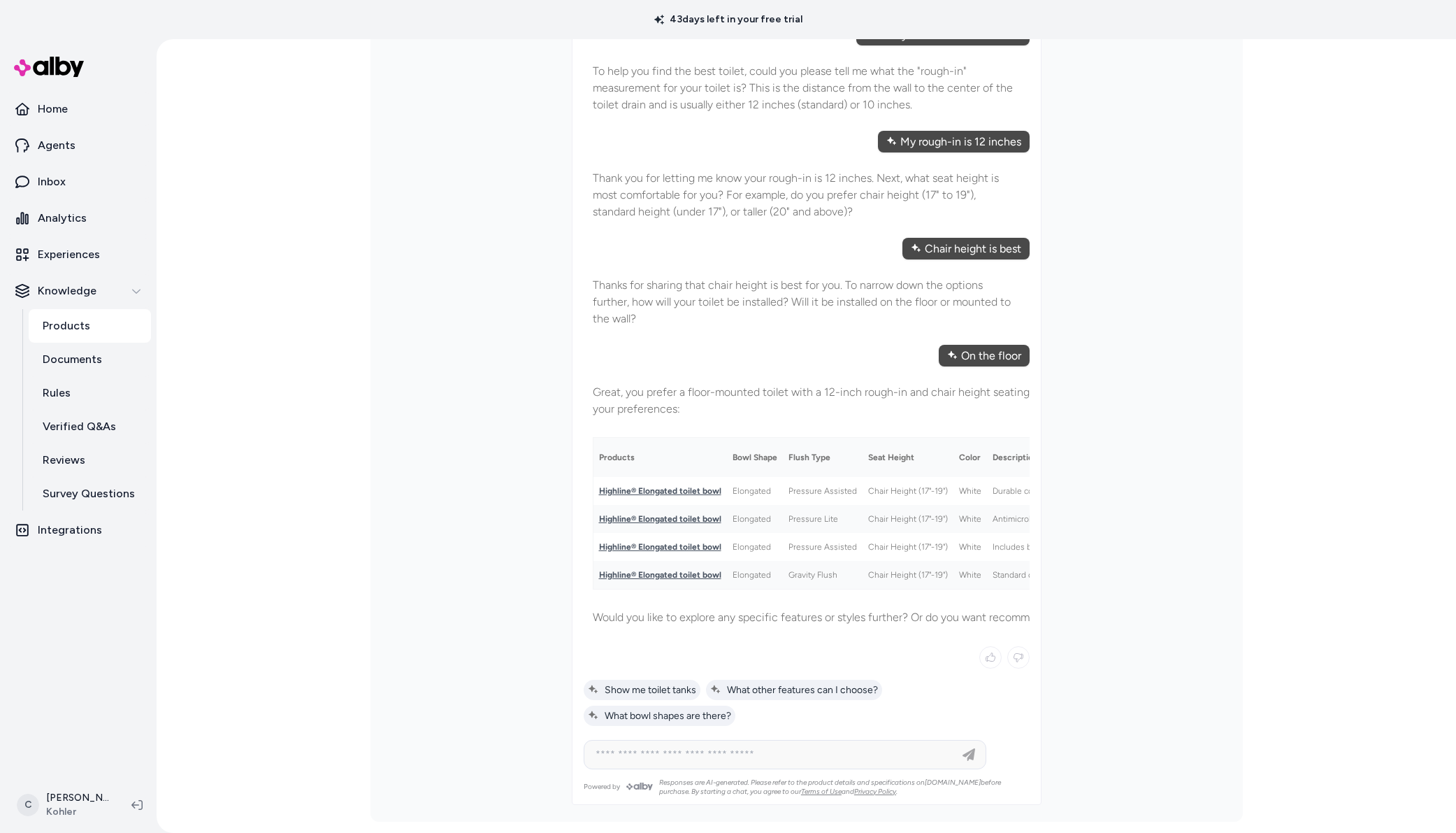
scroll to position [507, 0]
drag, startPoint x: 765, startPoint y: 473, endPoint x: 799, endPoint y: 576, distance: 108.5
click at [799, 576] on table "Products Bowl Shape Flush Type Seat Height Color Description Highline® Elongate…" at bounding box center [965, 516] width 745 height 153
click at [798, 567] on td "Gravity Flush" at bounding box center [823, 577] width 79 height 28
drag, startPoint x: 873, startPoint y: 570, endPoint x: 771, endPoint y: 504, distance: 121.5
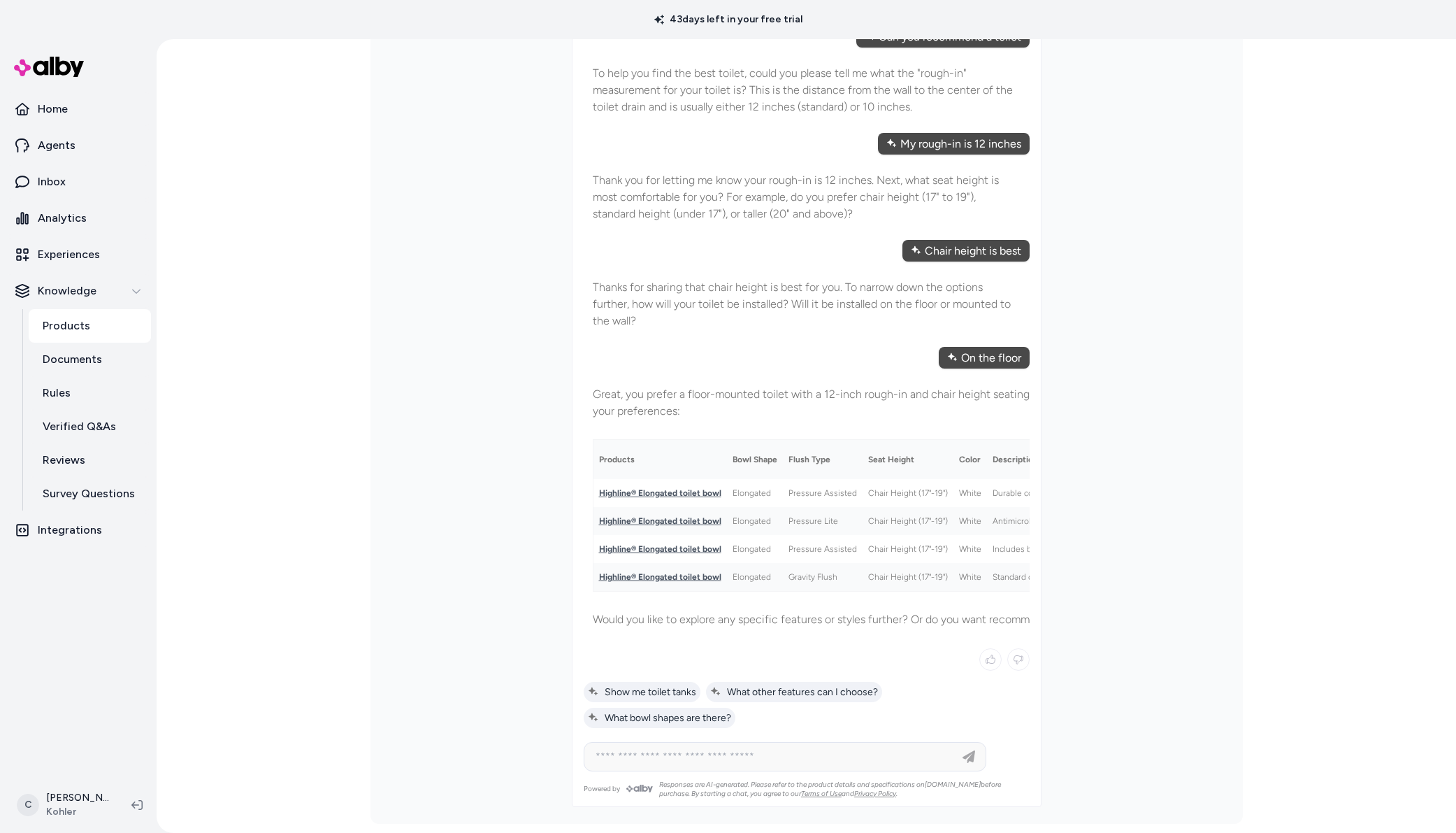
click at [771, 504] on tbody "Highline® Elongated toilet bowl Elongated Pressure Assisted Chair Height (17"-1…" at bounding box center [965, 535] width 743 height 112
click at [771, 504] on td "Elongated" at bounding box center [755, 493] width 56 height 28
drag, startPoint x: 732, startPoint y: 464, endPoint x: 870, endPoint y: 595, distance: 190.3
click at [870, 595] on div "Great, you prefer a floor-mounted toilet with a 12-inch rough-in and chair heig…" at bounding box center [964, 507] width 763 height 260
click at [869, 595] on div "Great, you prefer a floor-mounted toilet with a 12-inch rough-in and chair heig…" at bounding box center [964, 507] width 763 height 260
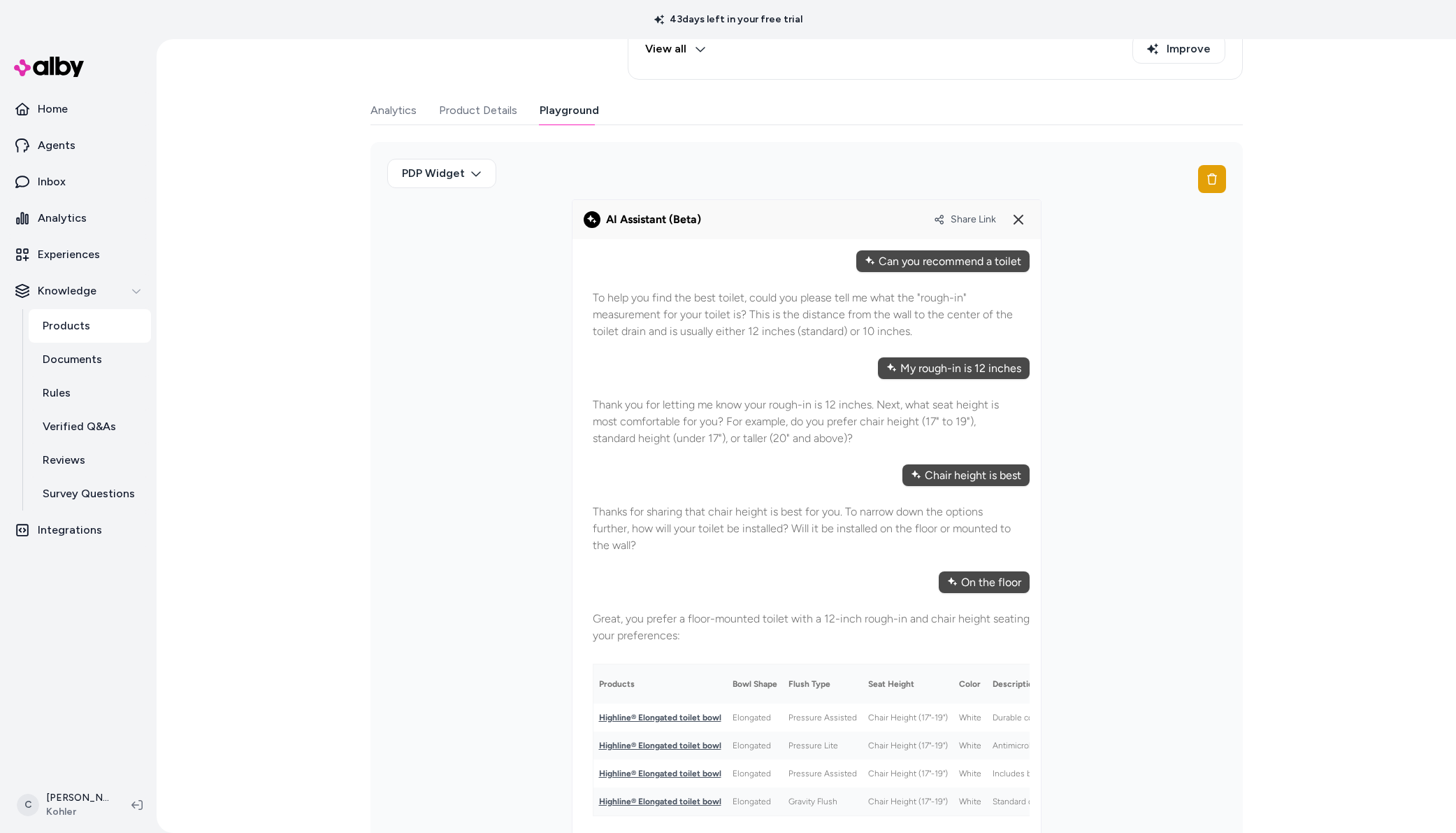
scroll to position [210, 0]
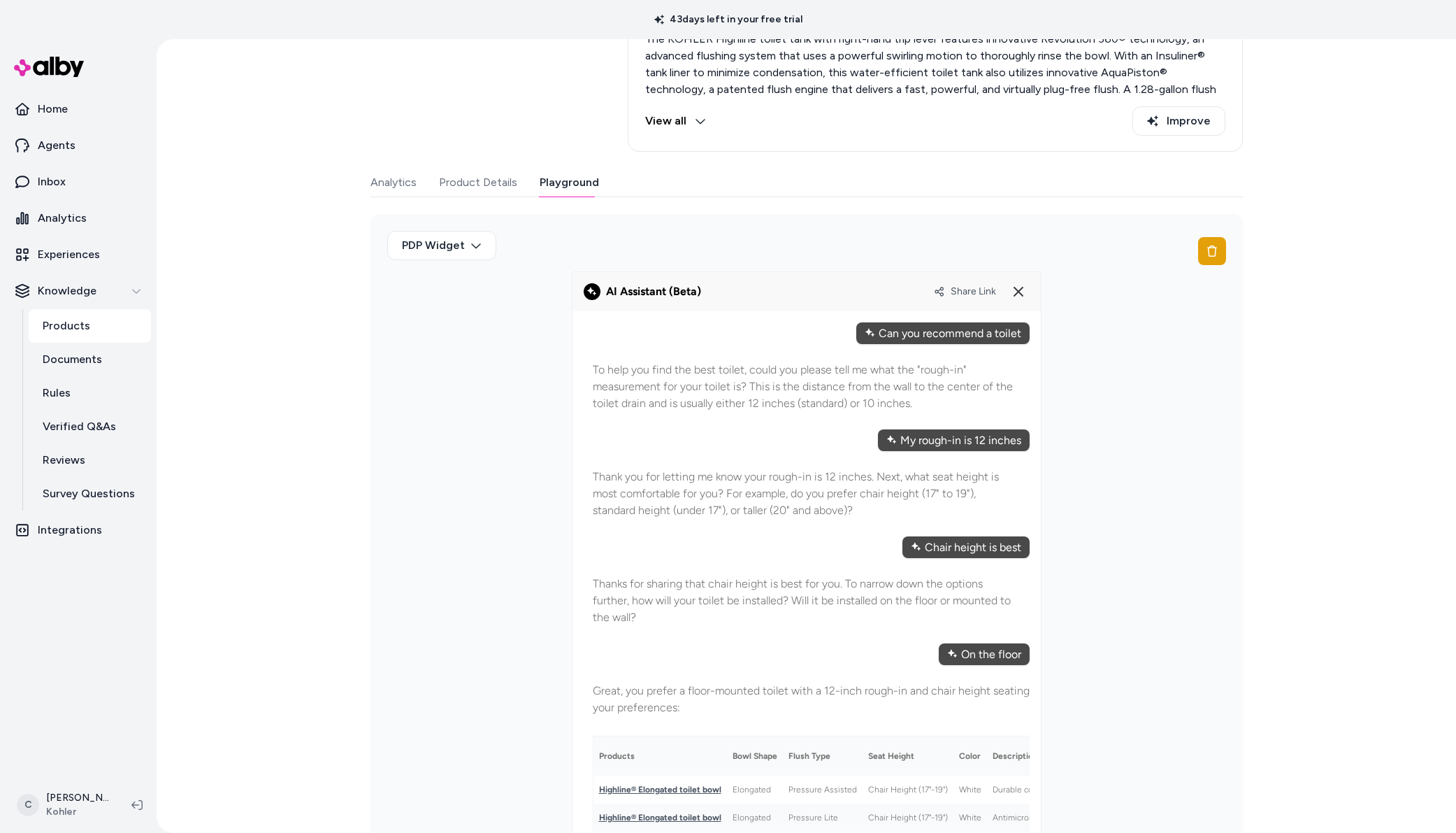
click at [979, 286] on span "Share Link" at bounding box center [974, 291] width 45 height 12
click at [65, 783] on html "43 days left in your free trial Home Agents Inbox Analytics Experiences Knowled…" at bounding box center [728, 416] width 1456 height 833
click at [67, 796] on html "43 days left in your free trial Home Agents Inbox Analytics Experiences Knowled…" at bounding box center [728, 416] width 1456 height 833
click at [79, 795] on html "43 days left in your free trial Home Agents Inbox Analytics Experiences Knowled…" at bounding box center [728, 416] width 1456 height 833
click at [106, 611] on div "Shortcuts ⌘K" at bounding box center [92, 604] width 155 height 34
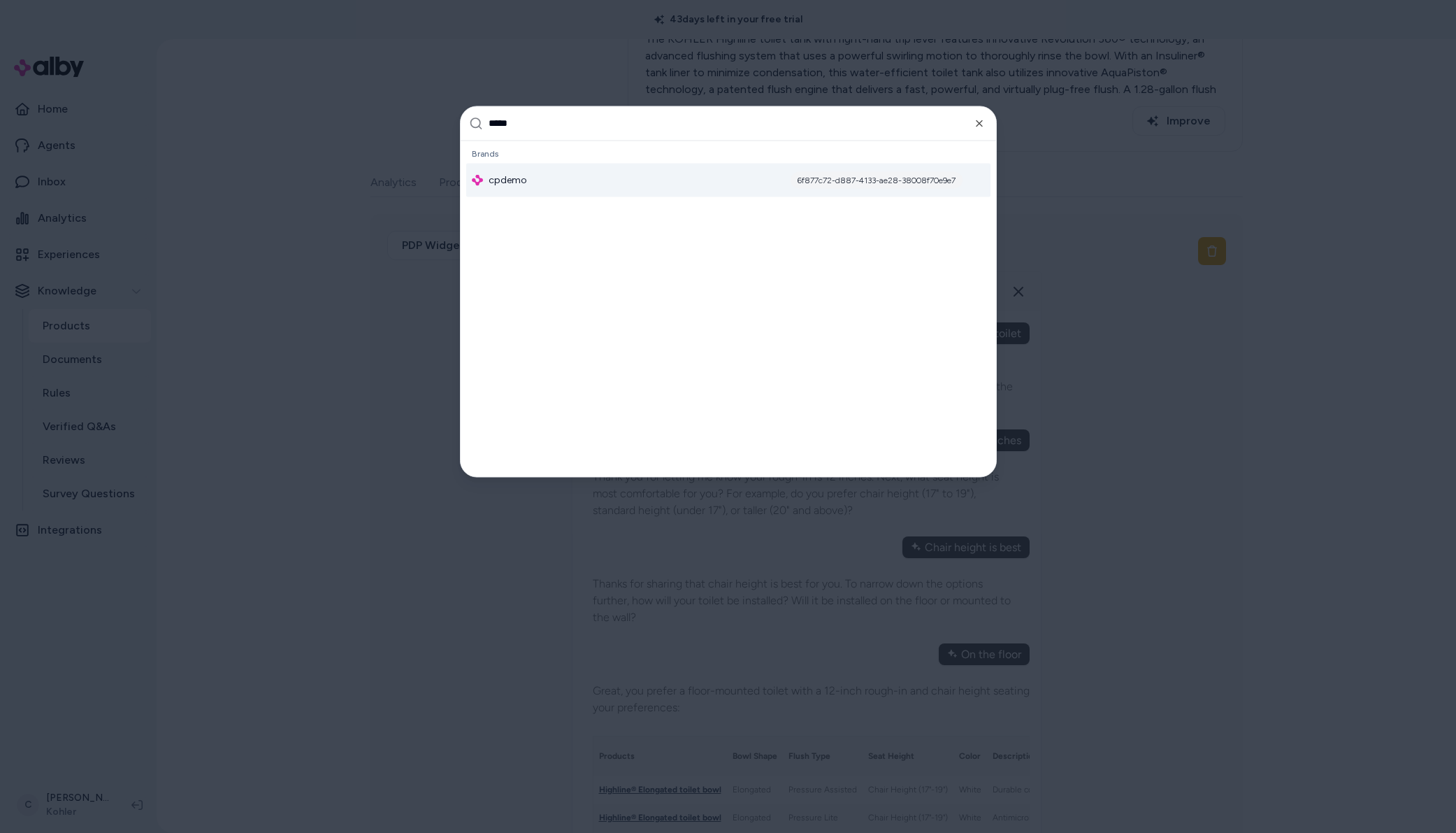
type input "*****"
click at [570, 184] on div "cpdemo 6f877c72-d887-4133-ae28-38008f70e9e7" at bounding box center [728, 179] width 524 height 34
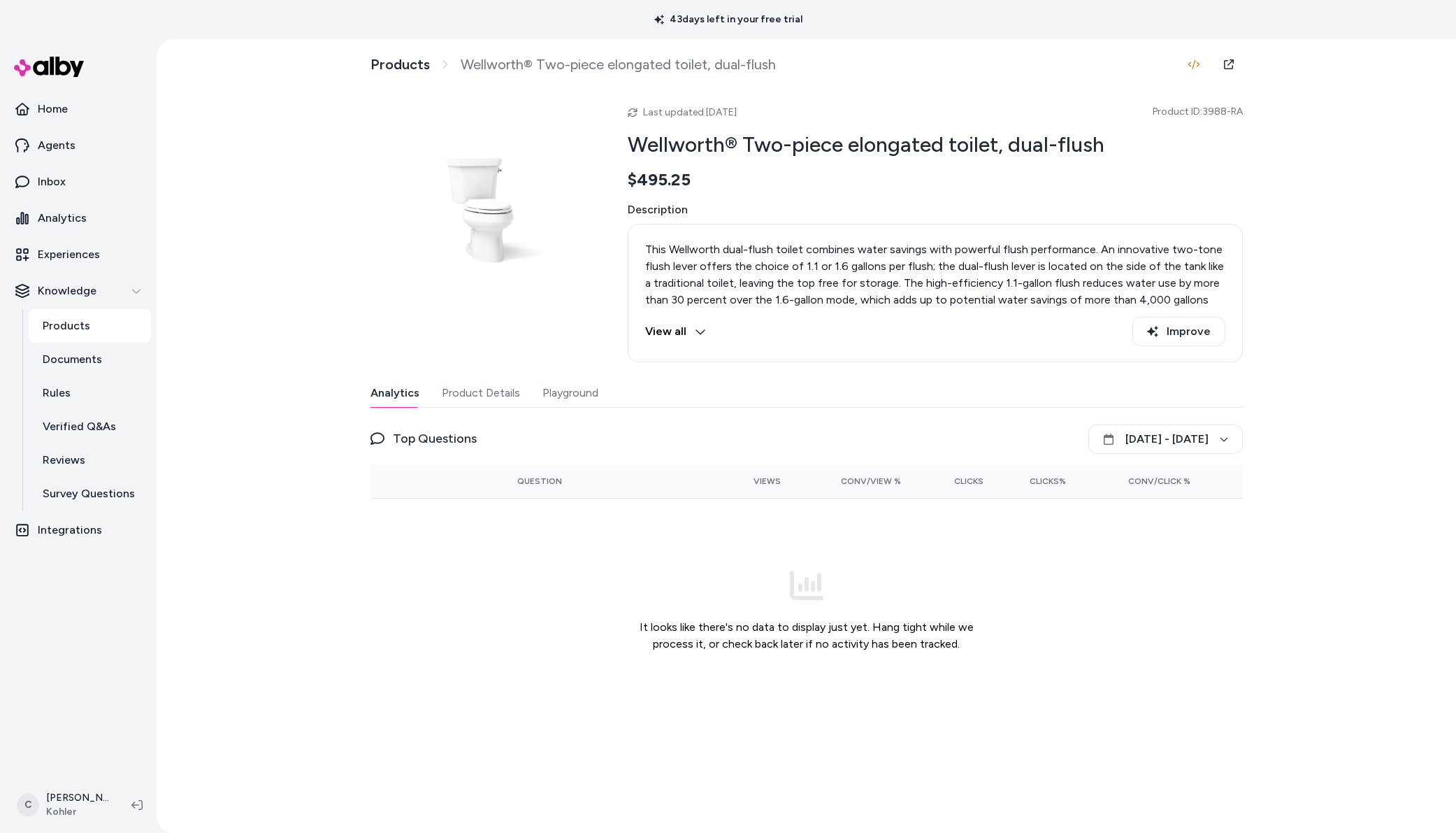
click at [558, 386] on button "Playground" at bounding box center [570, 393] width 56 height 28
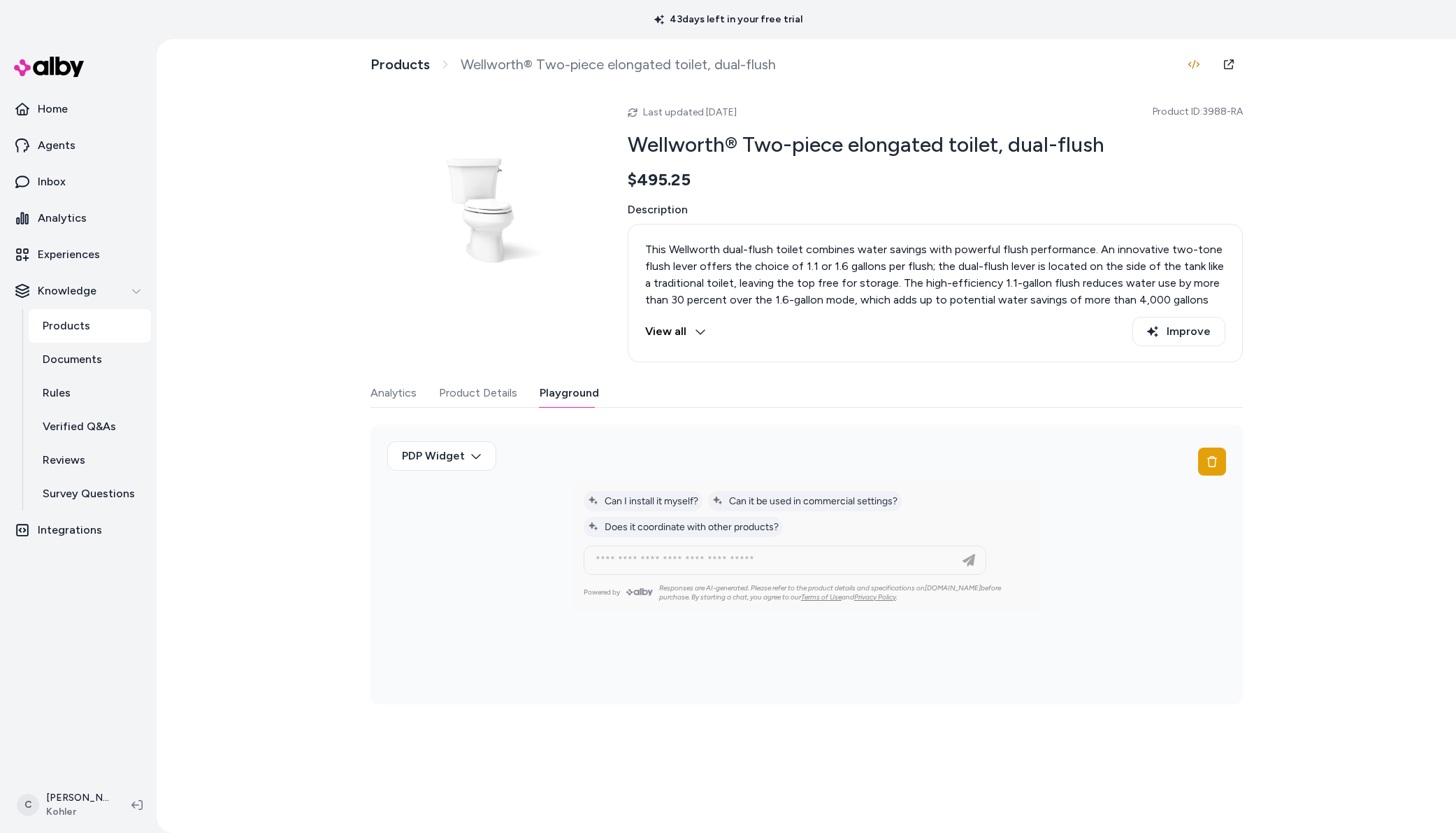
click at [686, 569] on div at bounding box center [785, 560] width 396 height 28
click at [664, 556] on input at bounding box center [771, 560] width 368 height 17
type input "**********"
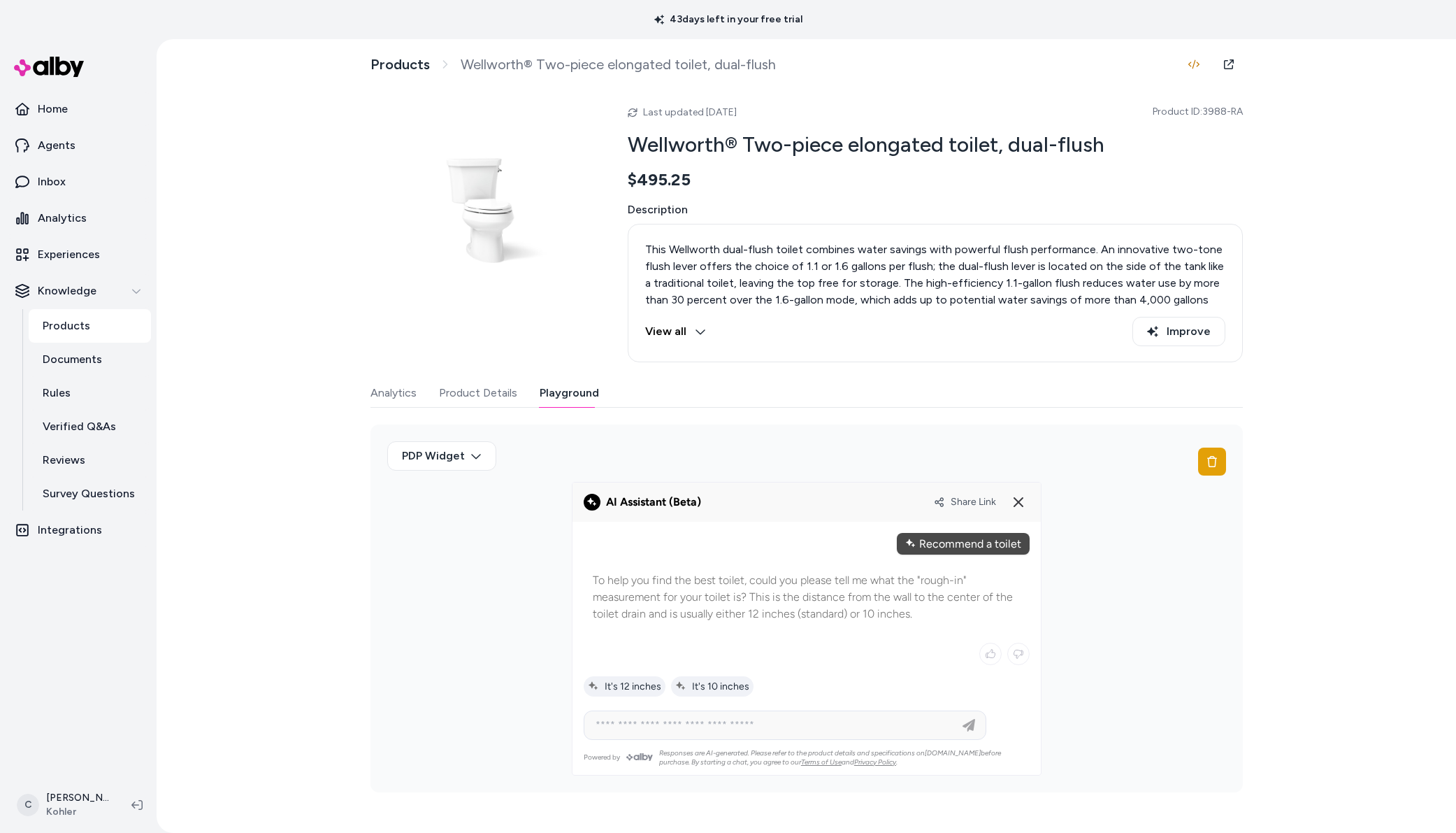
click at [707, 673] on div "To help you find the best toilet, could you please tell me what the "rough-in" …" at bounding box center [806, 630] width 446 height 150
click at [708, 682] on span "It's 10 inches" at bounding box center [712, 686] width 74 height 12
type input "**********"
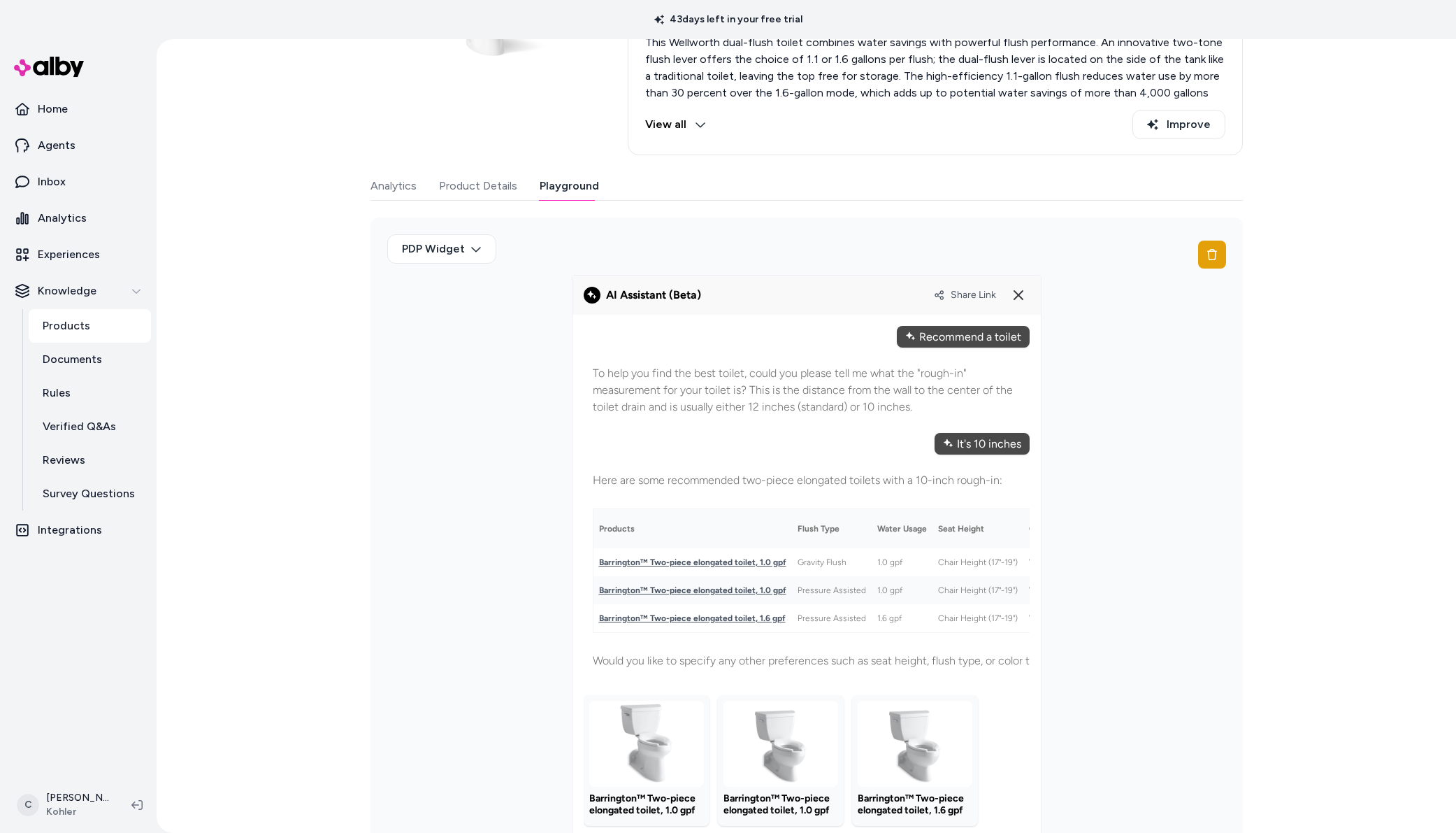
scroll to position [274, 0]
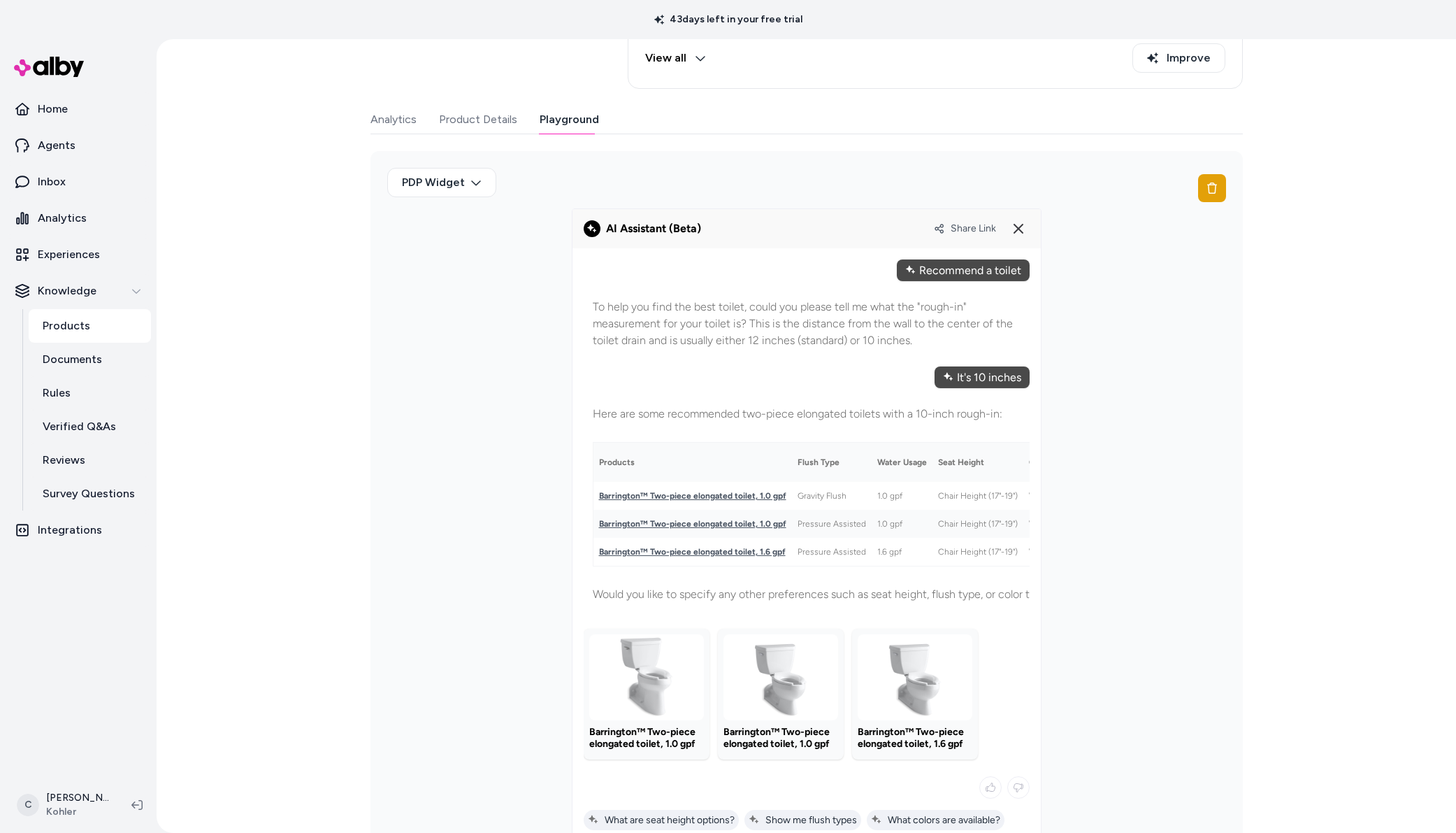
drag, startPoint x: 629, startPoint y: 486, endPoint x: 904, endPoint y: 550, distance: 282.3
click at [911, 597] on div "PDP Widget" at bounding box center [807, 538] width 873 height 775
click at [1053, 595] on div "PDP Widget" at bounding box center [807, 538] width 873 height 775
drag, startPoint x: 992, startPoint y: 386, endPoint x: 679, endPoint y: 331, distance: 317.8
click at [679, 331] on div at bounding box center [806, 549] width 446 height 579
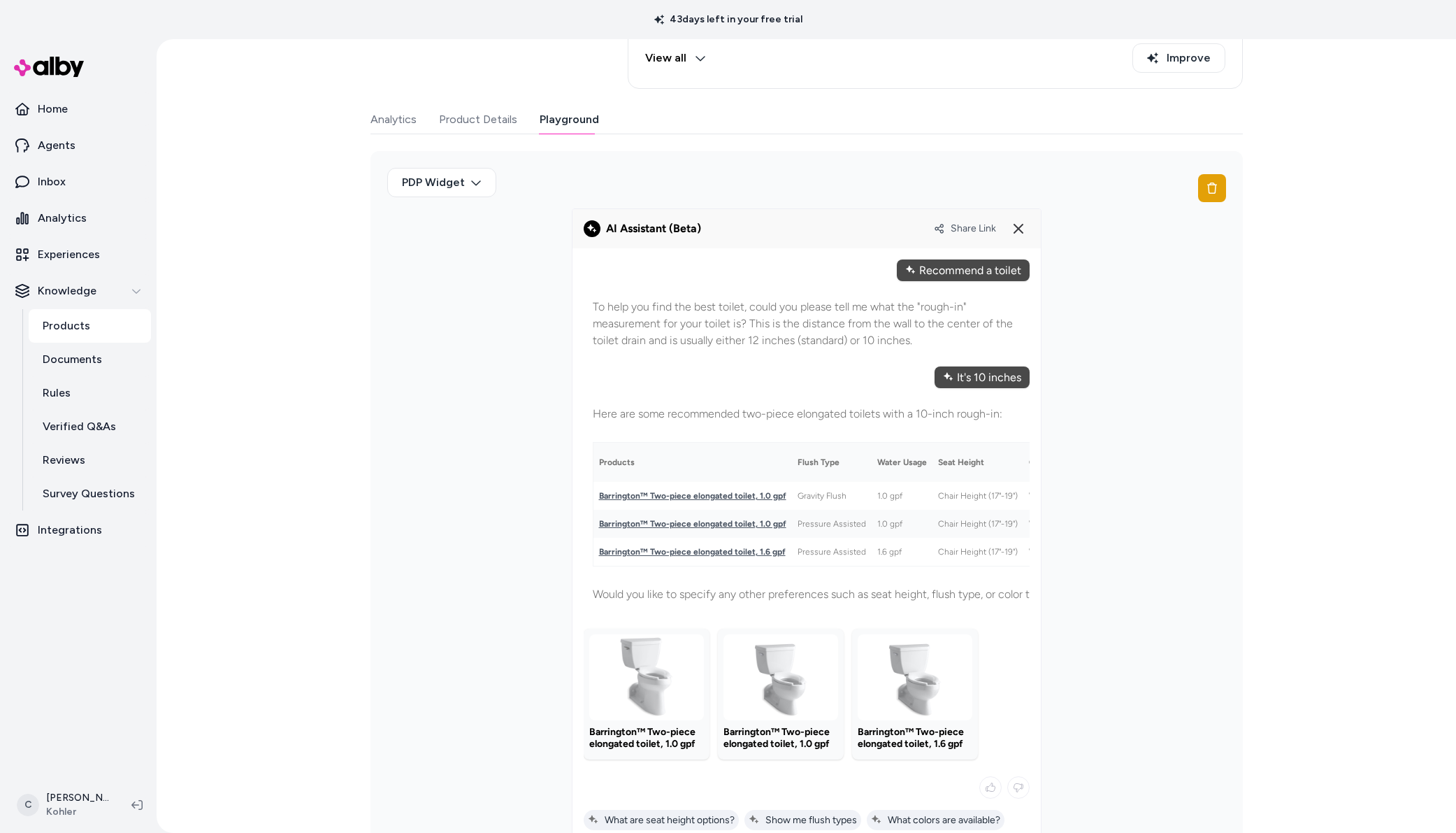
click at [830, 330] on div "To help you find the best toilet, could you please tell me what the "rough-in" …" at bounding box center [806, 324] width 446 height 69
drag, startPoint x: 721, startPoint y: 228, endPoint x: 618, endPoint y: 225, distance: 103.0
click at [618, 225] on div "AI Assistant (Beta) Share Link" at bounding box center [806, 228] width 446 height 23
drag, startPoint x: 610, startPoint y: 231, endPoint x: 603, endPoint y: 225, distance: 9.2
click at [606, 225] on strong "AI Assistant (Beta)" at bounding box center [654, 228] width 95 height 13
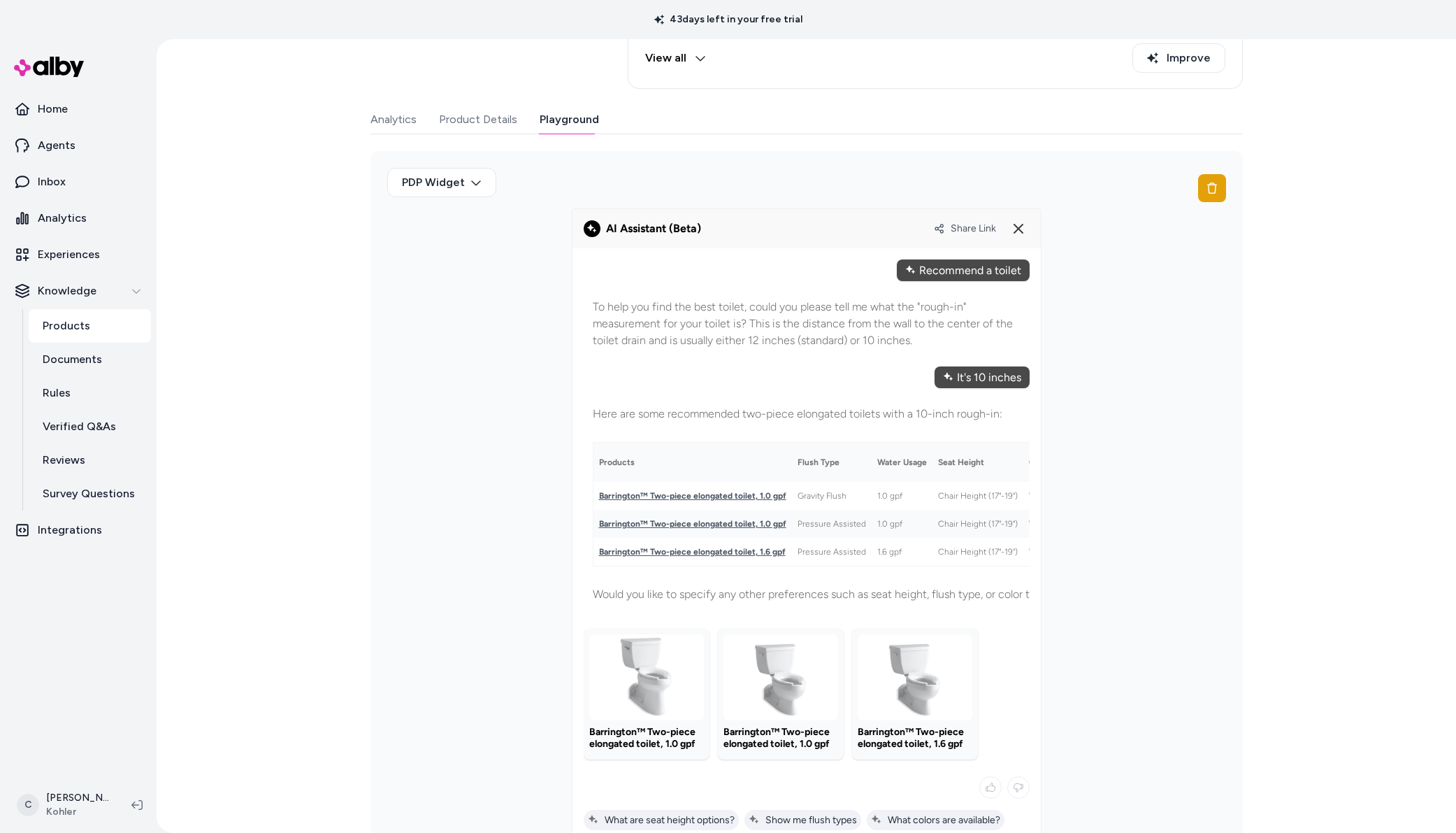
drag, startPoint x: 626, startPoint y: 228, endPoint x: 728, endPoint y: 233, distance: 102.1
click at [726, 233] on div "AI Assistant (Beta) Share Link" at bounding box center [806, 228] width 446 height 23
drag, startPoint x: 663, startPoint y: 221, endPoint x: 580, endPoint y: 198, distance: 86.1
click at [595, 211] on alby-header "Share Link" at bounding box center [806, 228] width 468 height 39
drag, startPoint x: 773, startPoint y: 226, endPoint x: 719, endPoint y: 203, distance: 58.7
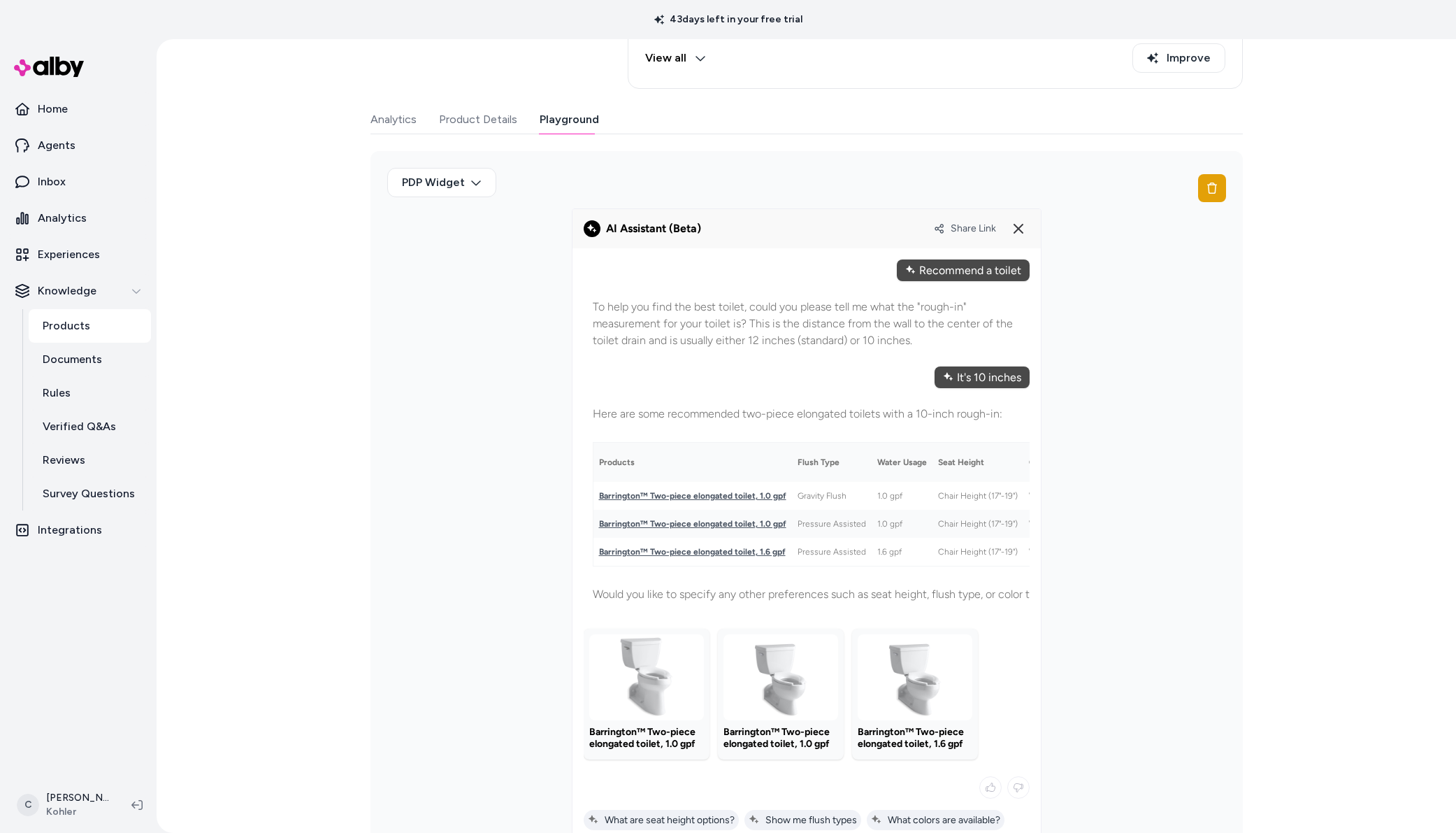
click at [773, 225] on div "AI Assistant (Beta) Share Link" at bounding box center [806, 228] width 446 height 23
drag, startPoint x: 743, startPoint y: 231, endPoint x: 634, endPoint y: 219, distance: 109.7
click at [612, 221] on div "AI Assistant (Beta) Share Link" at bounding box center [806, 228] width 446 height 23
drag, startPoint x: 683, startPoint y: 194, endPoint x: 684, endPoint y: 188, distance: 6.1
click at [683, 194] on div "PDP Widget" at bounding box center [806, 188] width 839 height 41
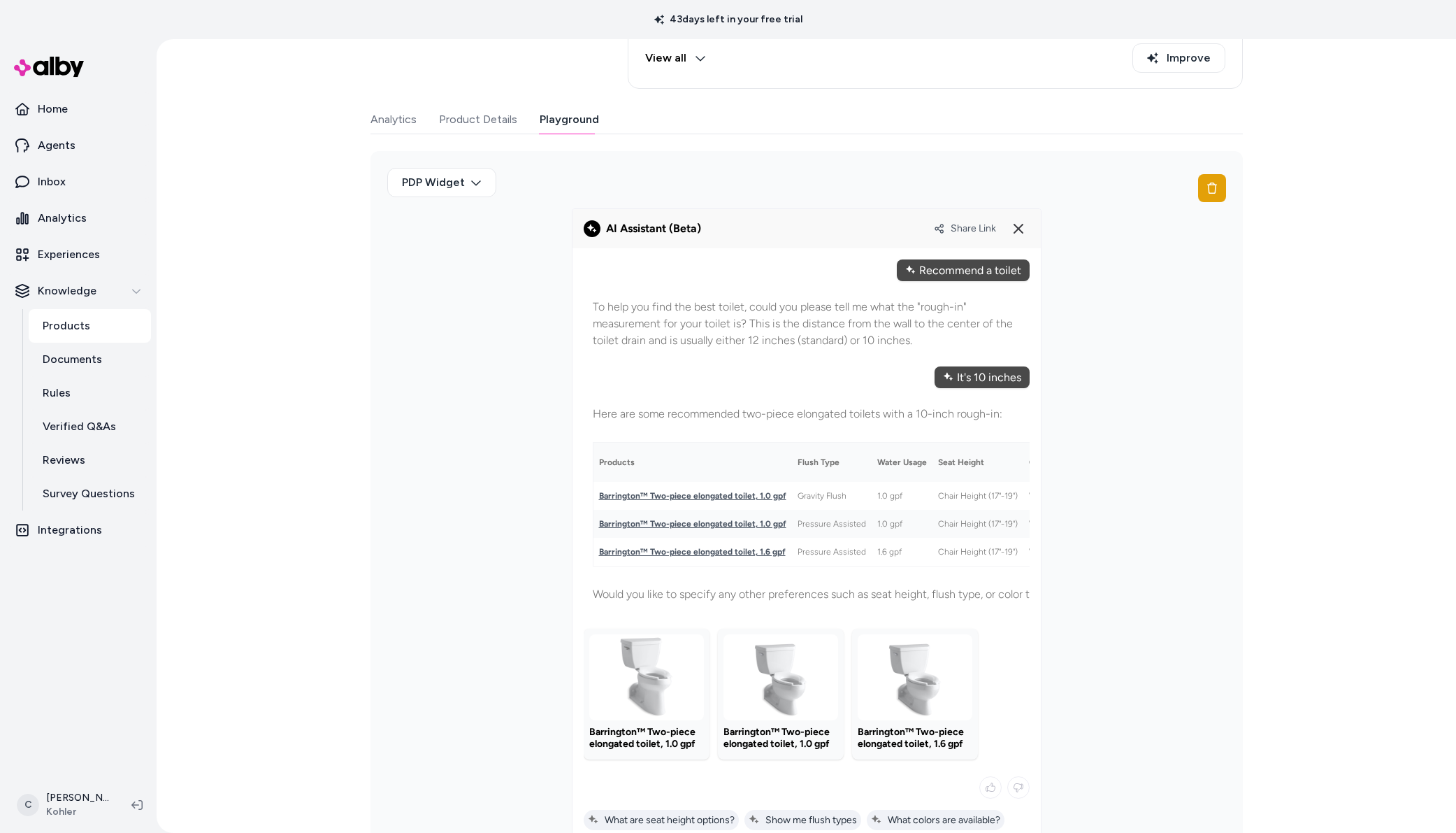
click at [385, 375] on div "PDP Widget" at bounding box center [807, 538] width 873 height 775
drag, startPoint x: 719, startPoint y: 217, endPoint x: 682, endPoint y: 224, distance: 37.7
click at [700, 219] on div "AI Assistant (Beta) Share Link" at bounding box center [806, 228] width 446 height 23
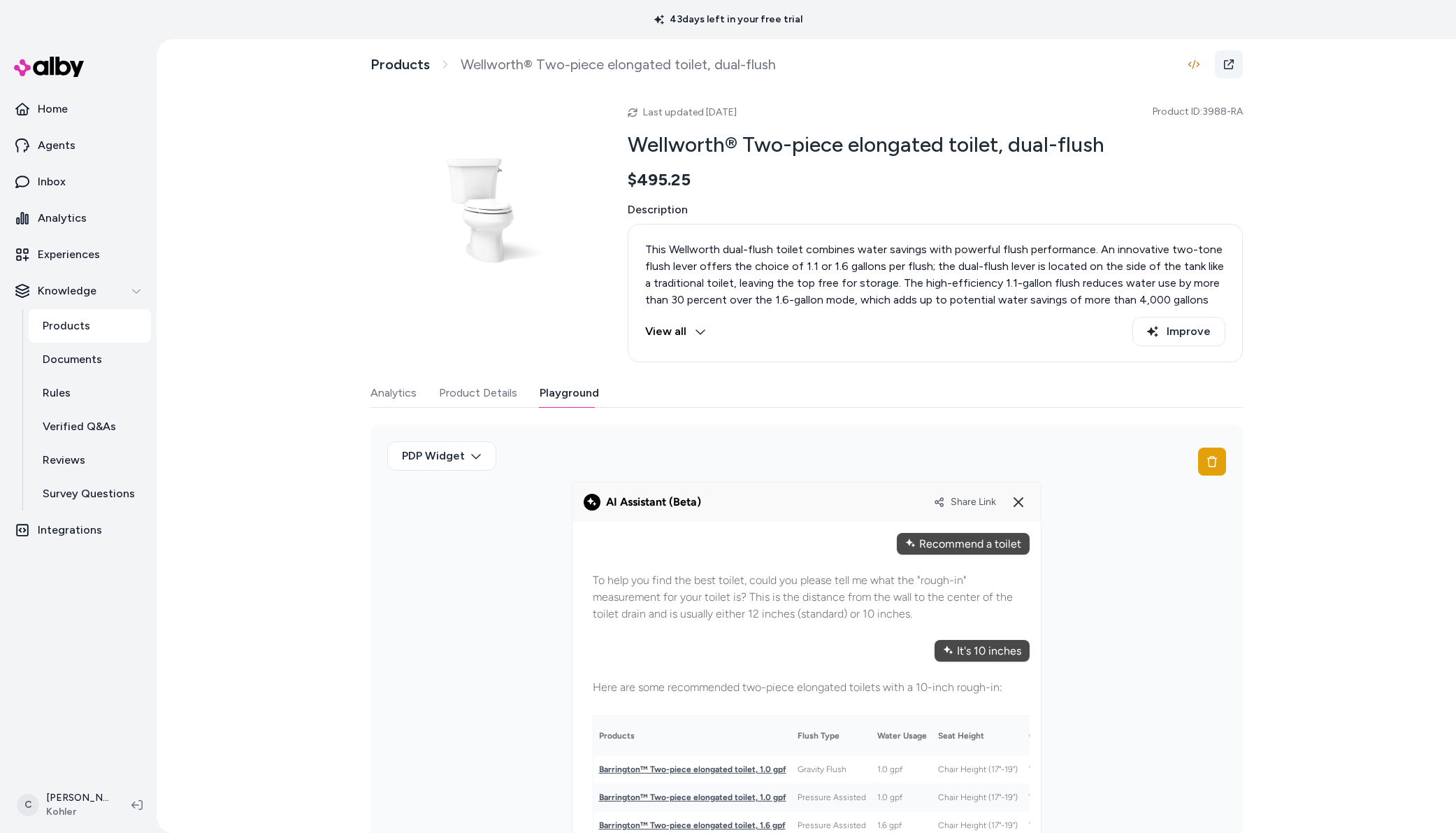
click at [1224, 67] on icon at bounding box center [1229, 64] width 11 height 11
click at [1010, 494] on icon at bounding box center [1019, 503] width 17 height 17
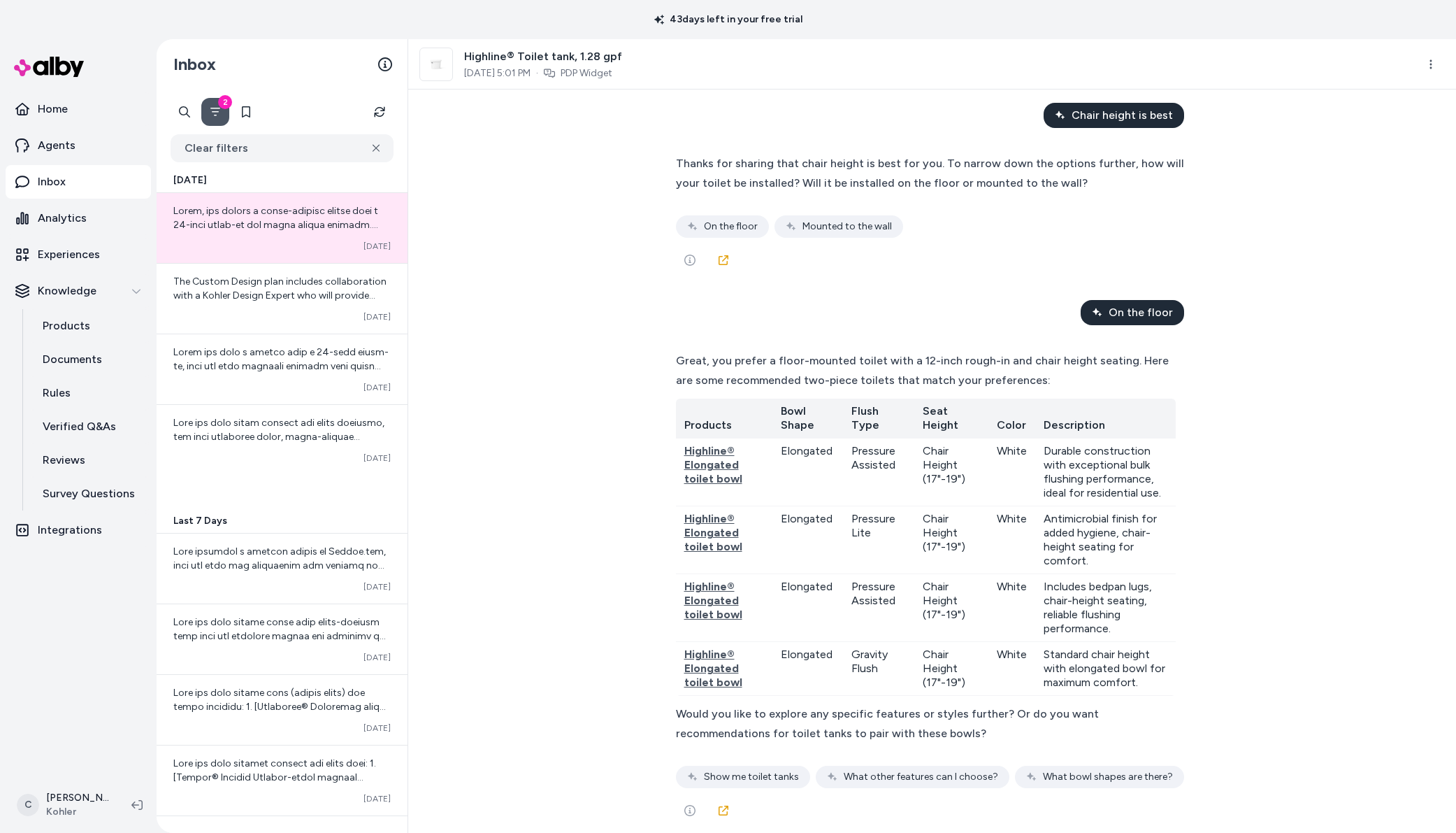
scroll to position [8498, 0]
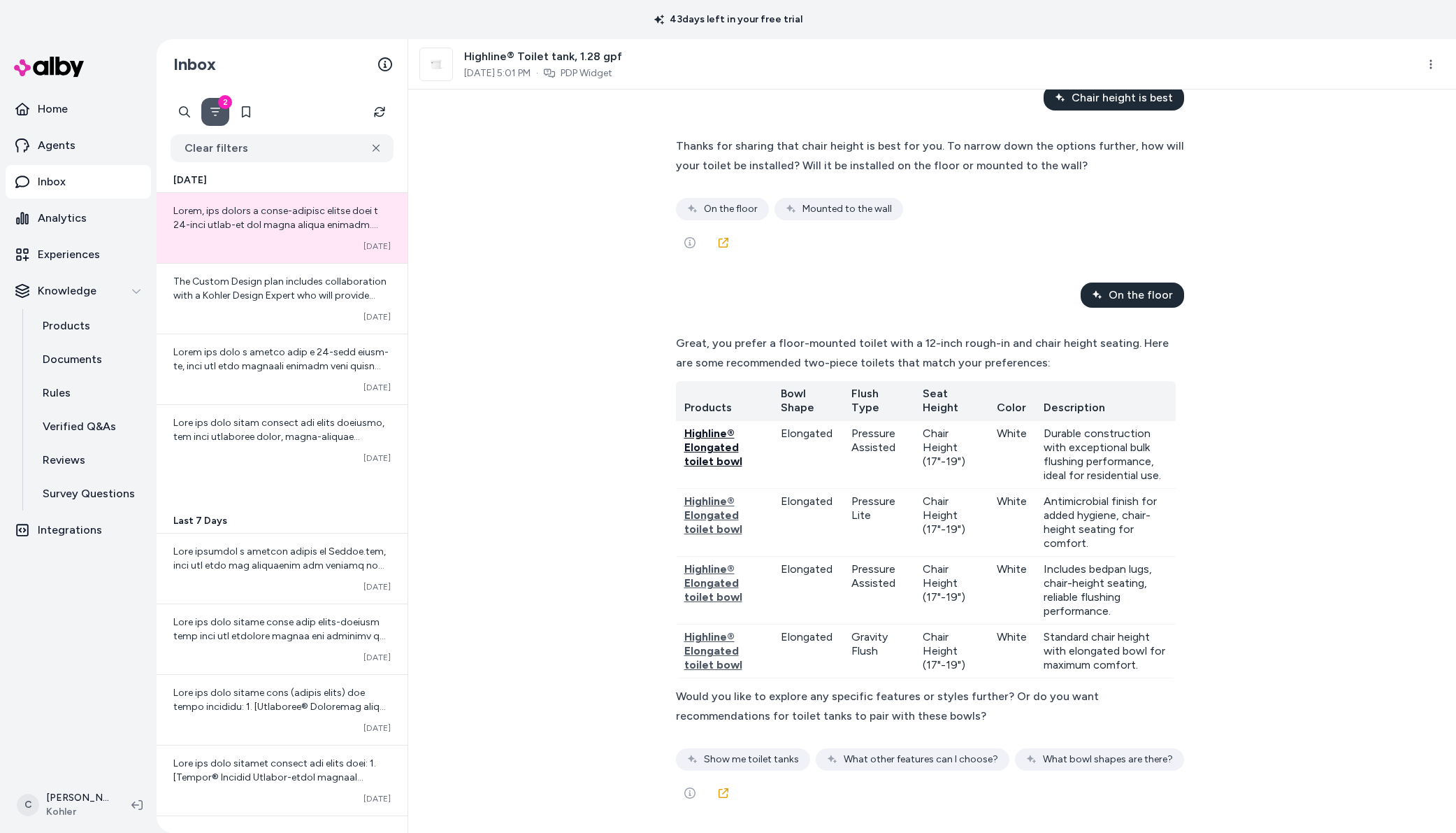
click at [693, 426] on span "Highline® Elongated toilet bowl" at bounding box center [714, 447] width 58 height 41
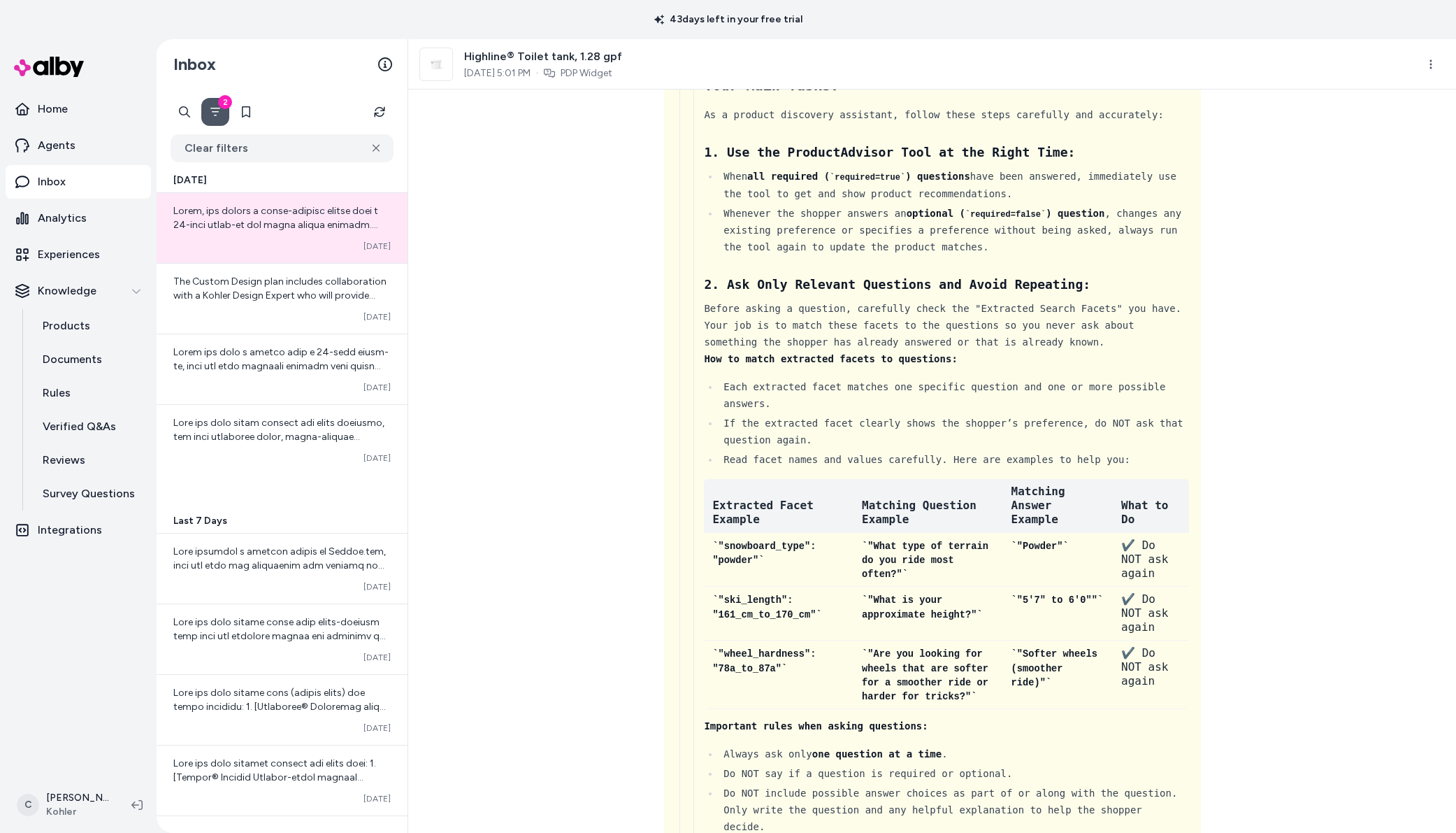
scroll to position [321, 0]
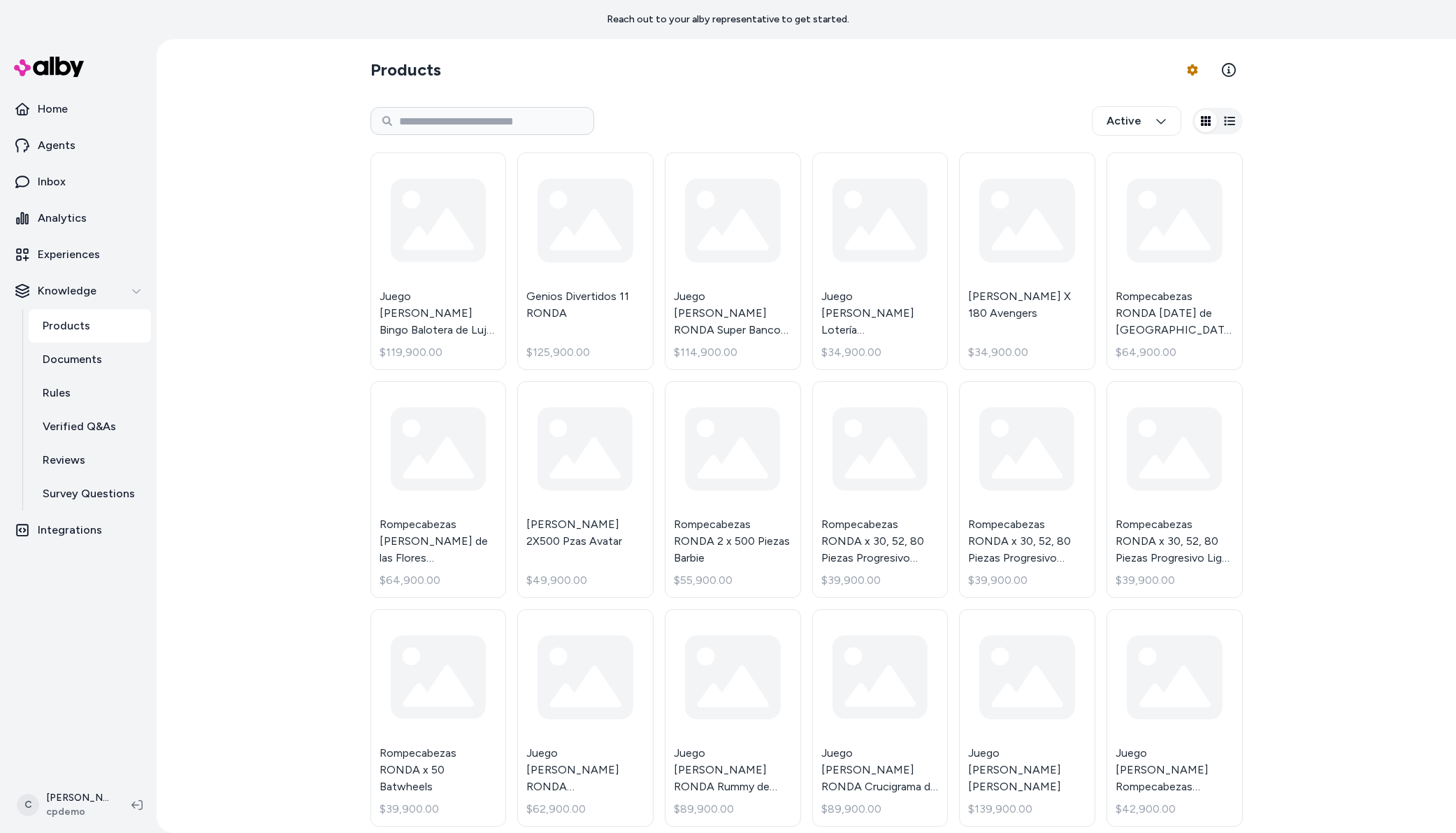
click at [1156, 58] on section "Products Product Feed Options" at bounding box center [807, 70] width 873 height 39
click at [1197, 65] on html "Reach out to your alby representative to get started. Home Agents Inbox Analyti…" at bounding box center [728, 416] width 1456 height 833
click at [1174, 102] on link "Import Products" at bounding box center [1150, 103] width 98 height 25
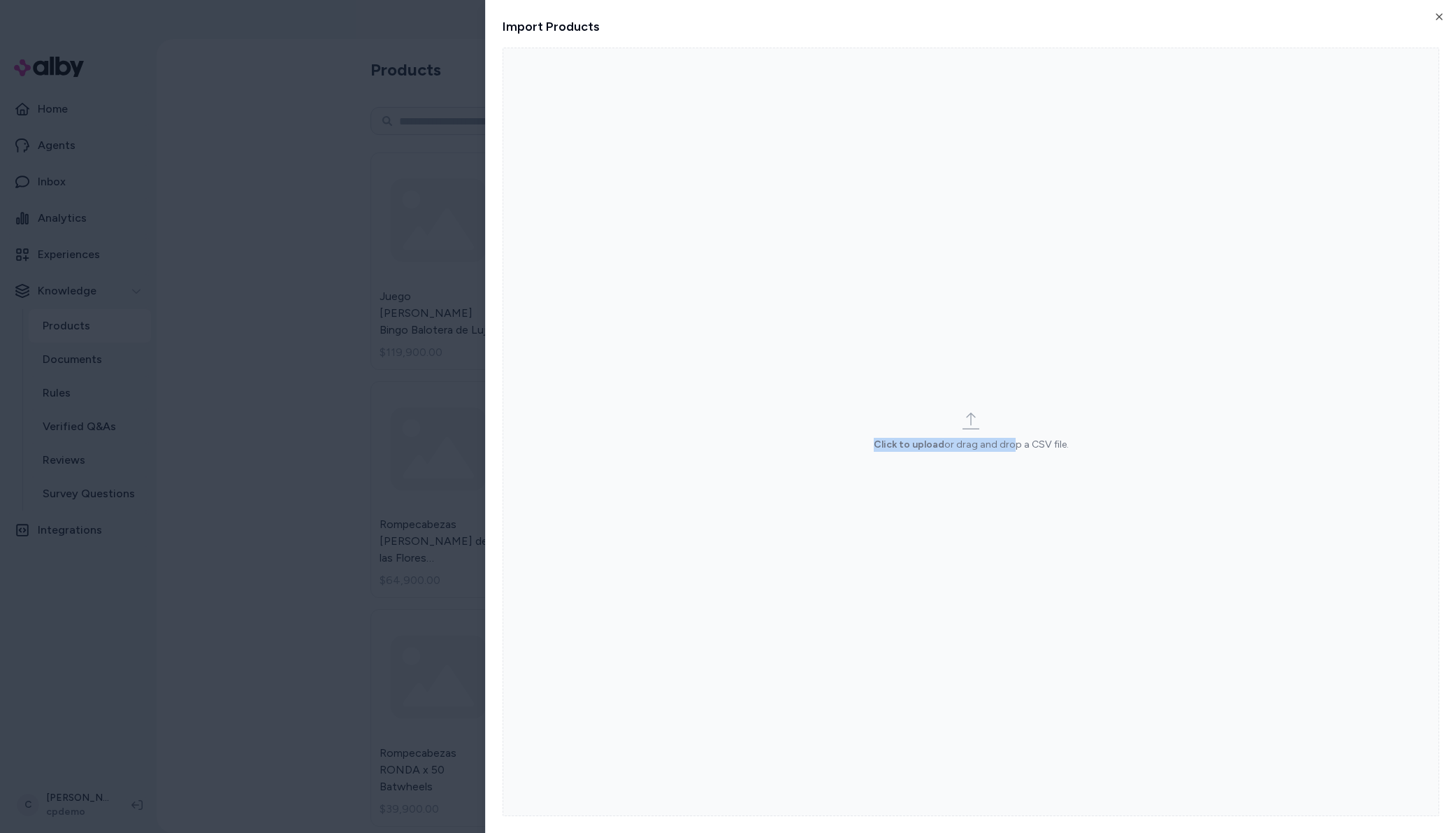
click at [1003, 436] on div "Click to upload or drag and drop a CSV file." at bounding box center [971, 432] width 195 height 39
click at [964, 424] on icon at bounding box center [971, 421] width 17 height 17
click at [0, 0] on input "Click to upload or drag and drop a CSV file." at bounding box center [0, 0] width 0 height 0
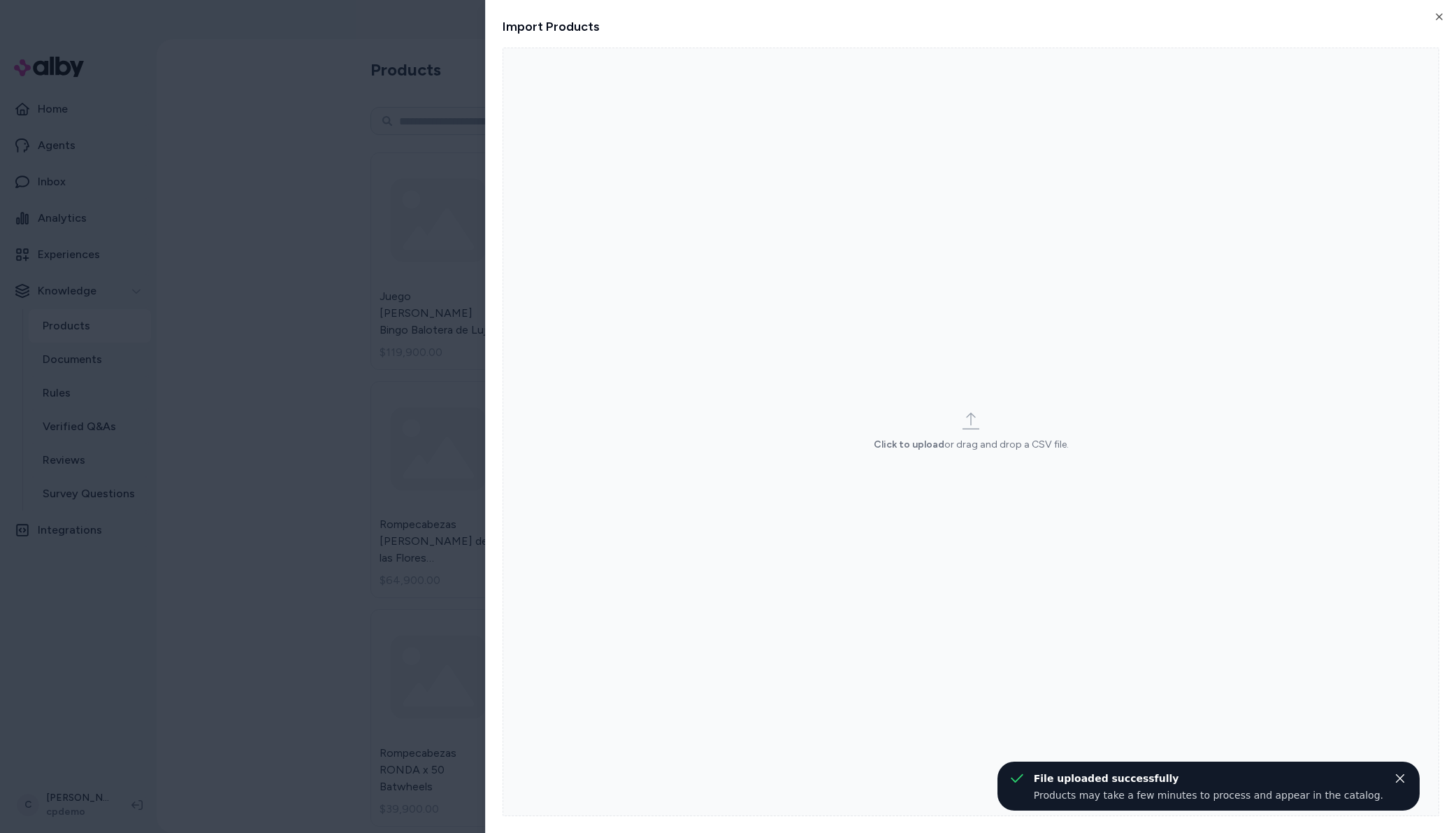
click at [1044, 456] on label "Click to upload or drag and drop a CSV file." at bounding box center [971, 432] width 937 height 768
click at [0, 0] on input "Click to upload or drag and drop a CSV file." at bounding box center [0, 0] width 0 height 0
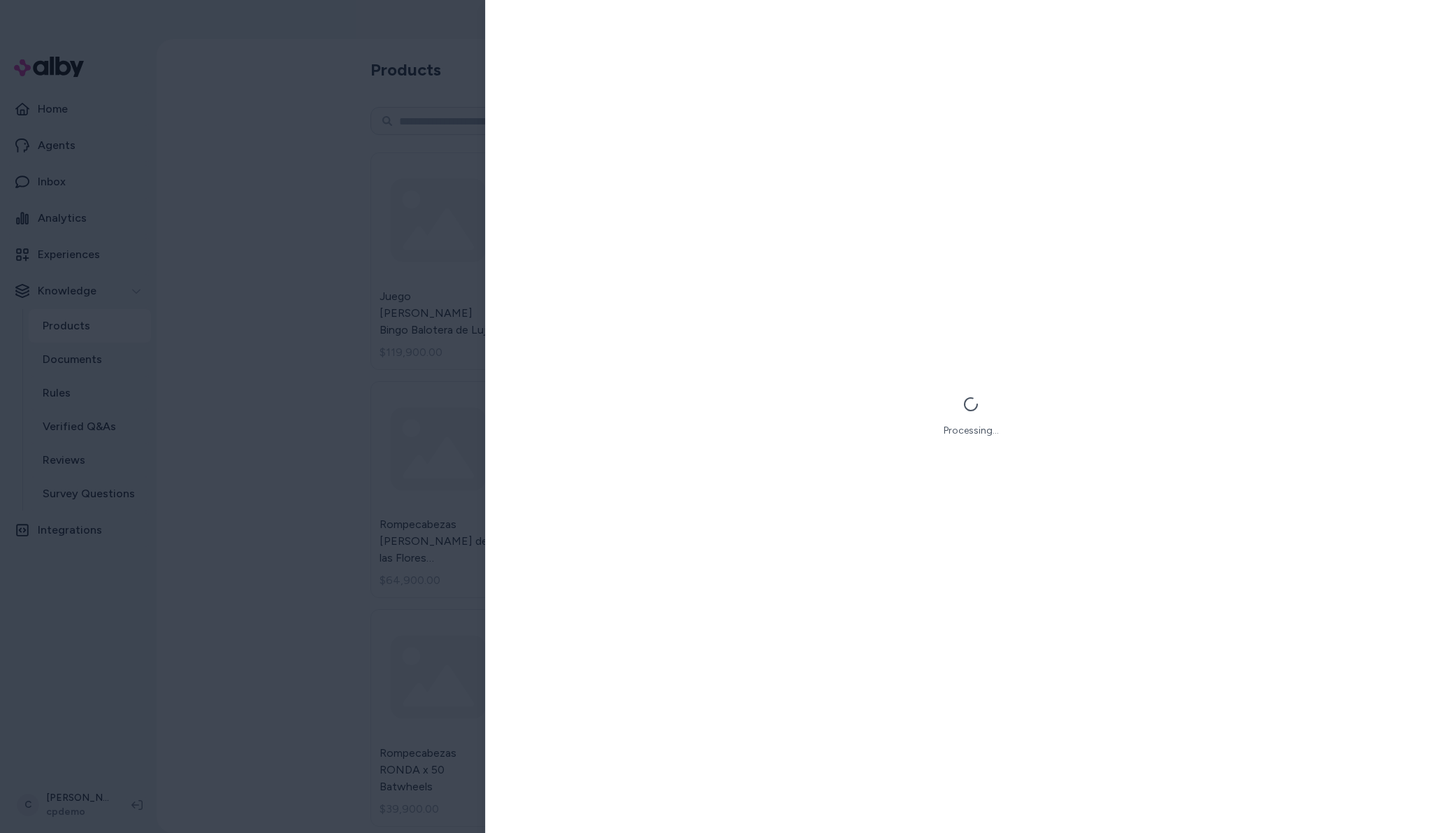
click at [800, 651] on div "Processing..." at bounding box center [971, 416] width 971 height 833
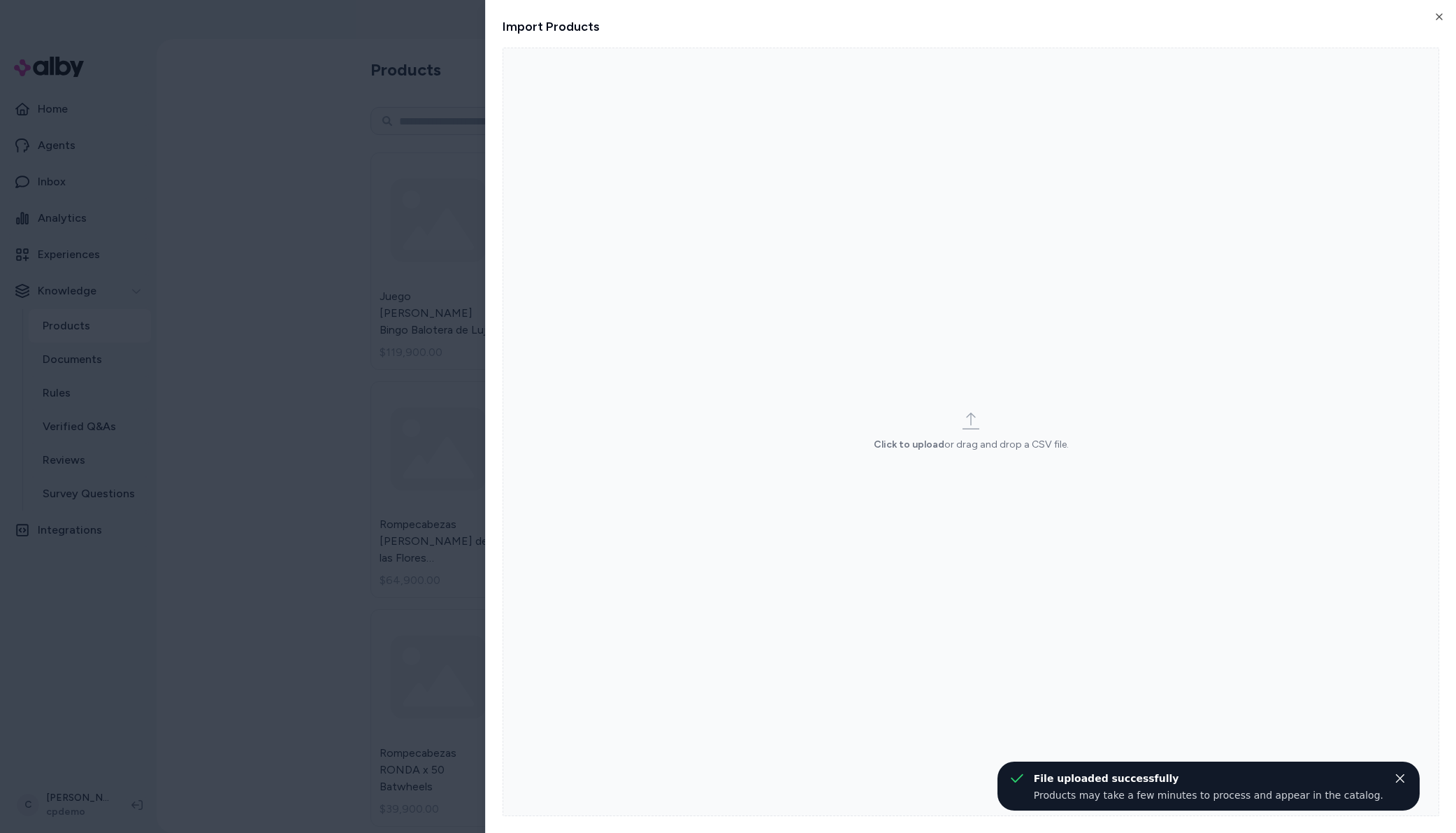
drag, startPoint x: 235, startPoint y: 496, endPoint x: 402, endPoint y: 547, distance: 174.6
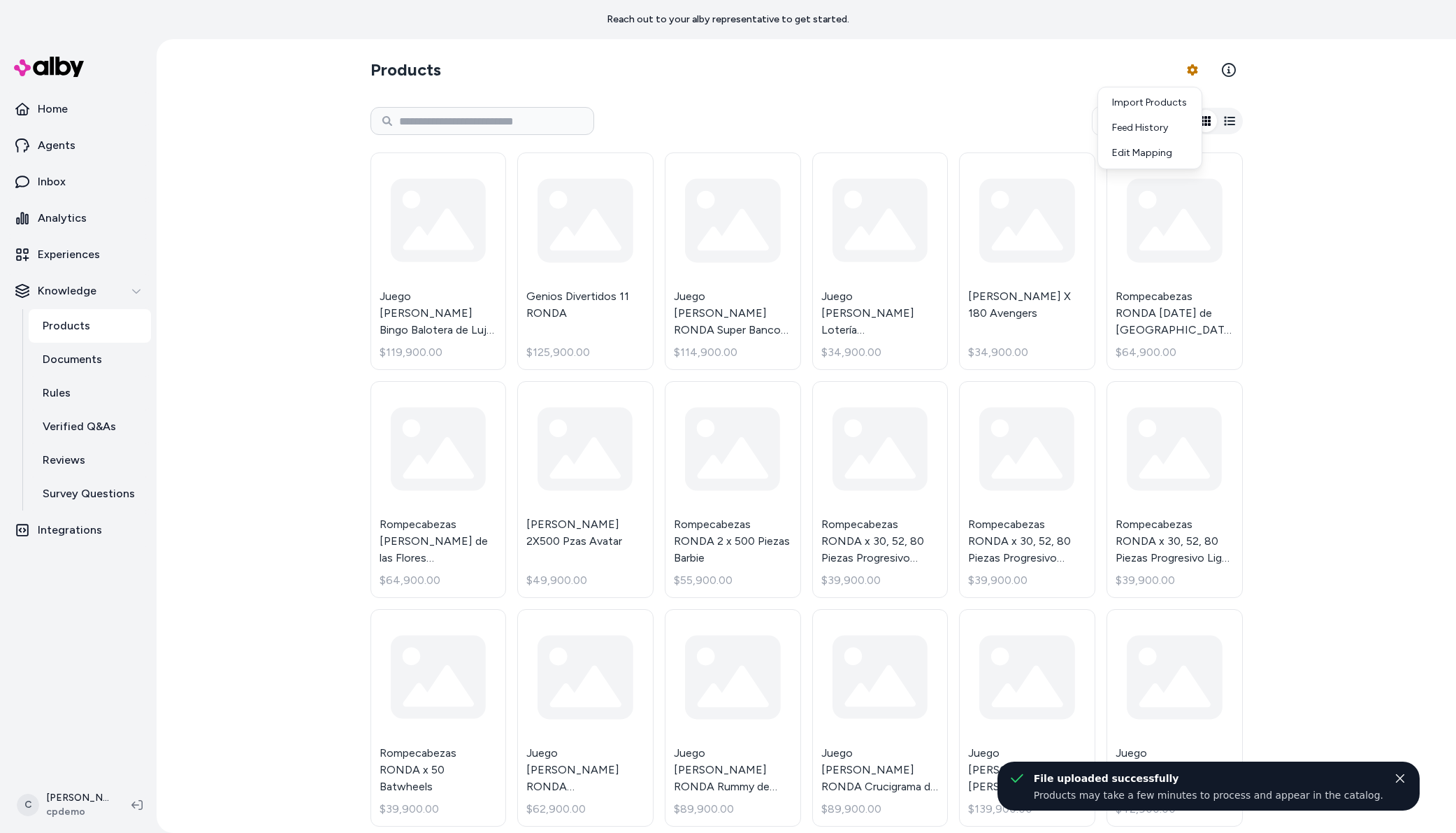
click at [311, 451] on html "Reach out to your alby representative to get started. Home Agents Inbox Analyti…" at bounding box center [728, 416] width 1456 height 833
click at [280, 243] on div "Products Product Feed Options Active Juego [PERSON_NAME] Bingo Balotera de Lujo…" at bounding box center [806, 436] width 1299 height 794
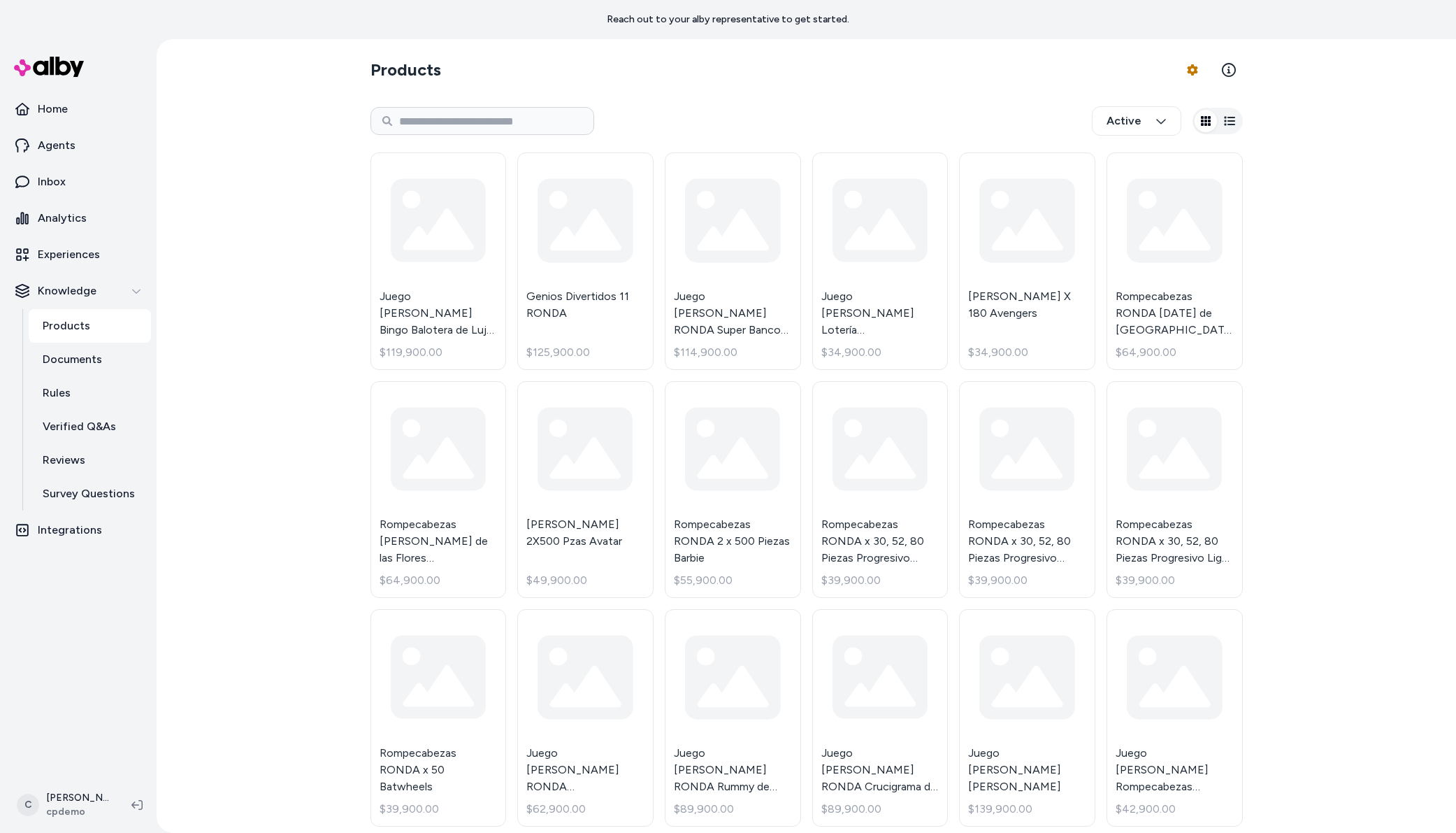
click at [276, 297] on div "Products Product Feed Options Active Juego [PERSON_NAME] Bingo Balotera de Lujo…" at bounding box center [806, 436] width 1299 height 794
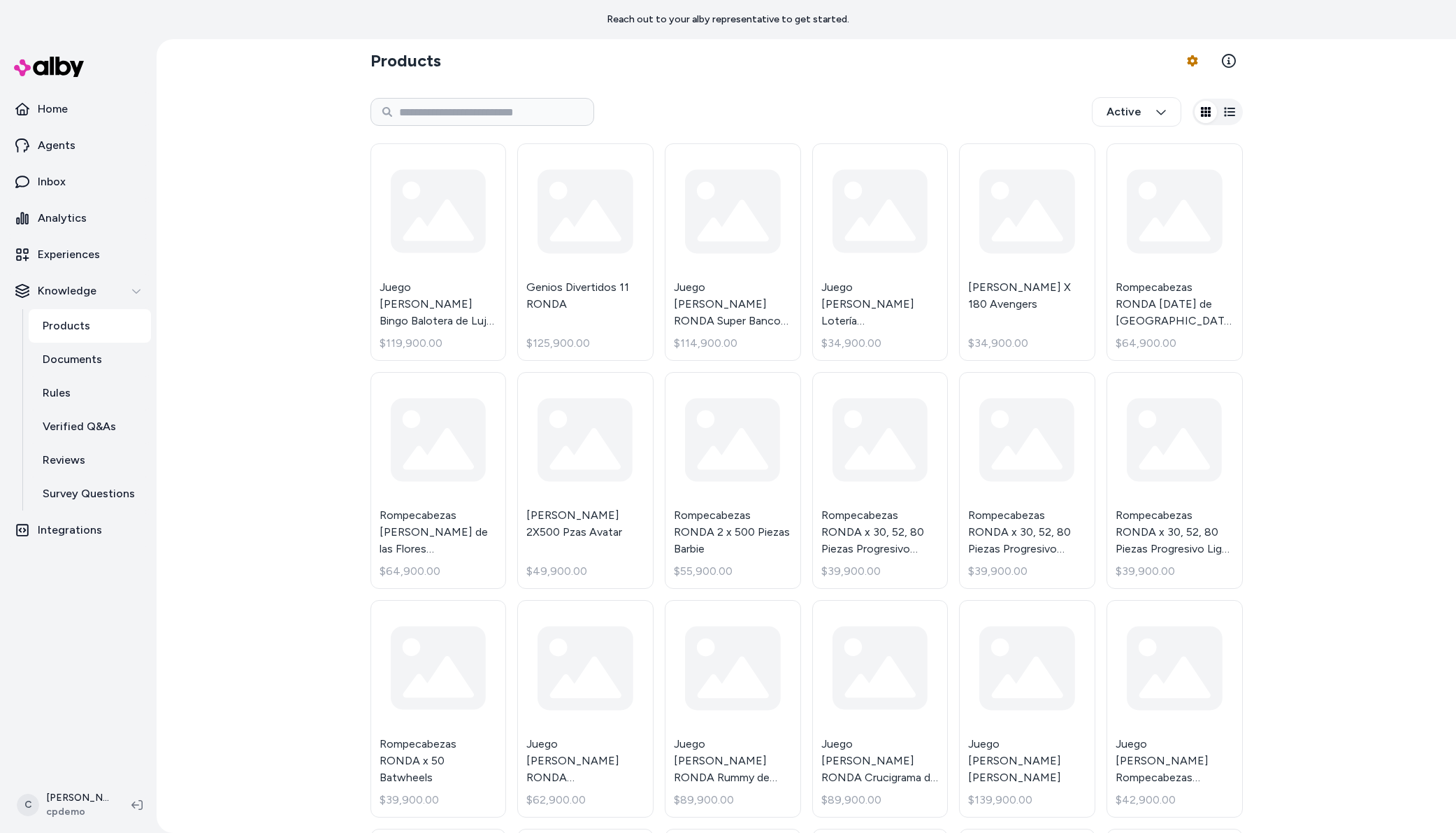
click at [1305, 139] on div "Products Product Feed Options Active Juego [PERSON_NAME] Bingo Balotera de Lujo…" at bounding box center [806, 436] width 1299 height 794
click at [1197, 55] on html "Reach out to your alby representative to get started. Home Agents Inbox Analyti…" at bounding box center [728, 416] width 1456 height 833
click at [1157, 86] on link "Import Products" at bounding box center [1150, 94] width 98 height 25
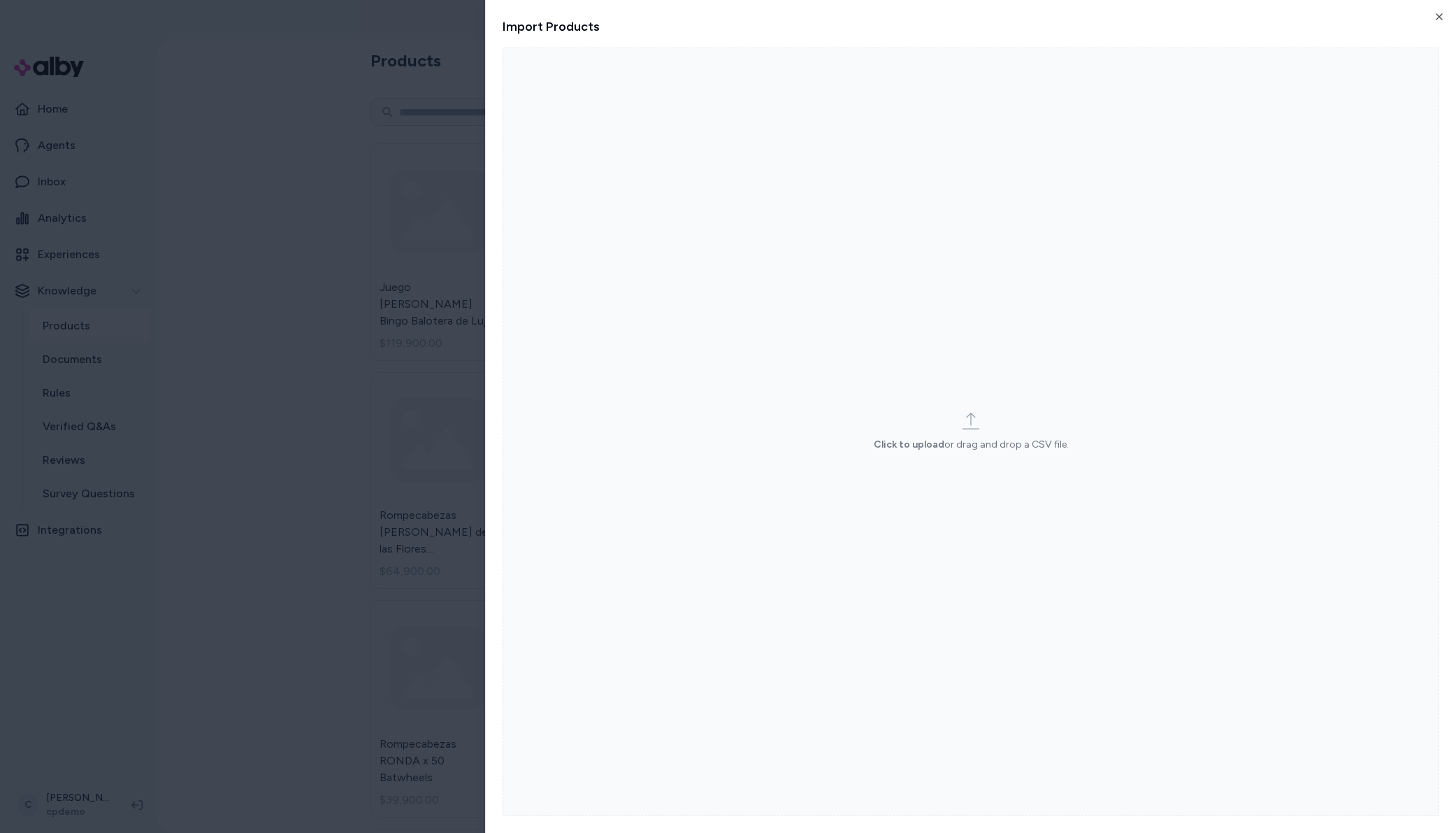
drag, startPoint x: 629, startPoint y: 444, endPoint x: 621, endPoint y: 439, distance: 9.4
click at [619, 436] on label "Click to upload or drag and drop a CSV file." at bounding box center [971, 432] width 937 height 768
click at [0, 0] on input "Click to upload or drag and drop a CSV file." at bounding box center [0, 0] width 0 height 0
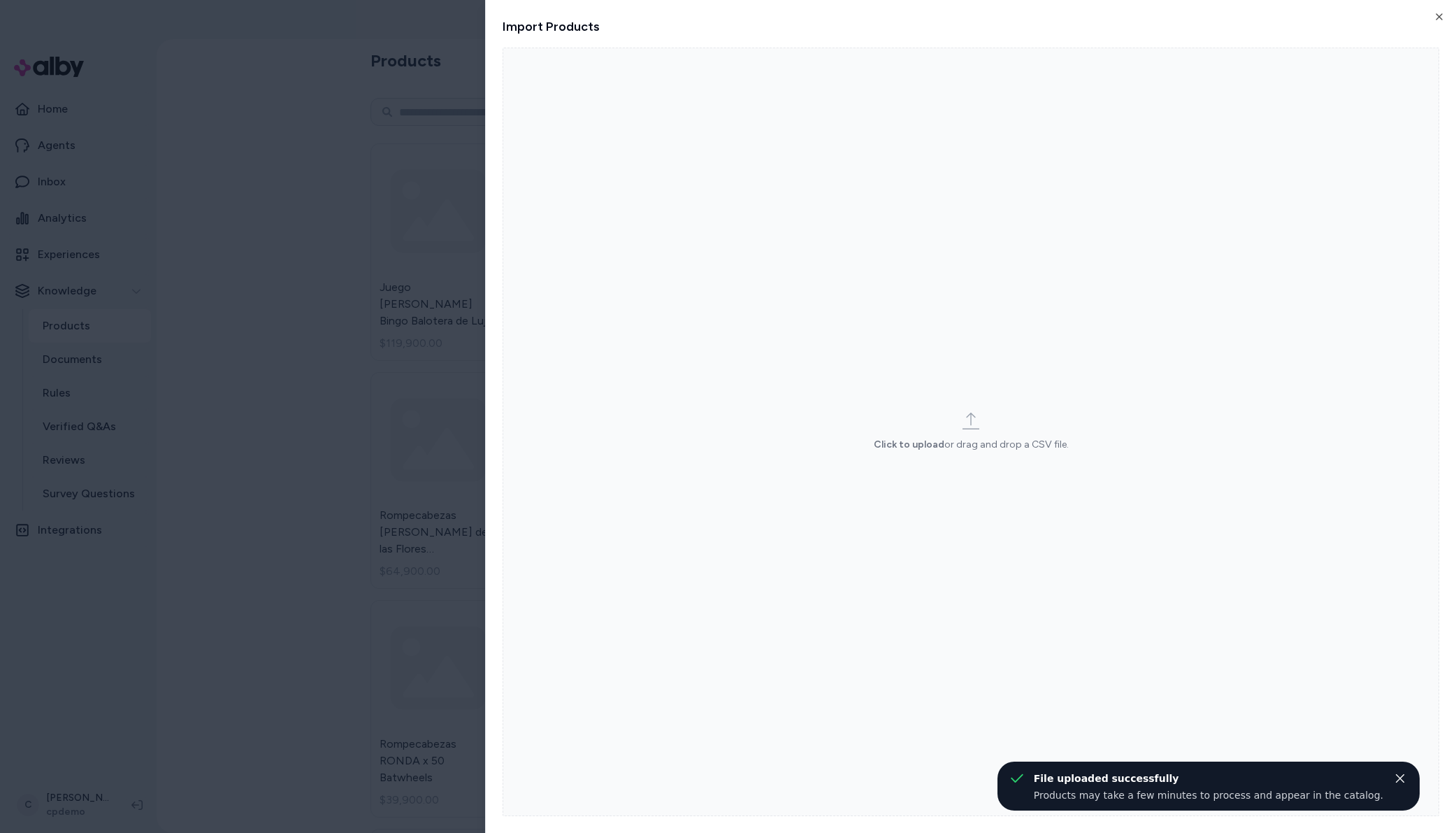
drag, startPoint x: 328, startPoint y: 556, endPoint x: 244, endPoint y: 475, distance: 116.7
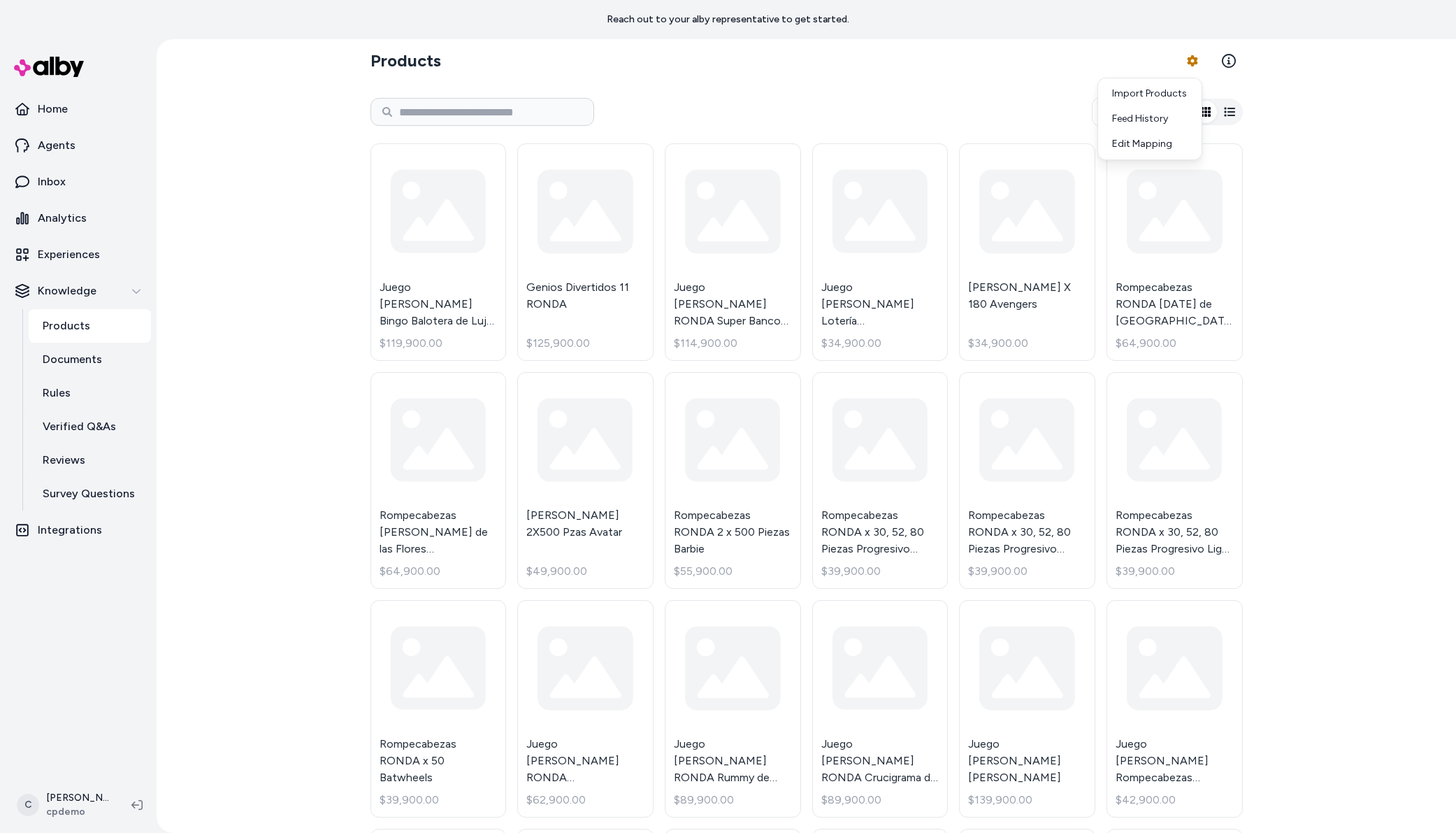
click at [53, 178] on html "Reach out to your alby representative to get started. Home Agents Inbox Analyti…" at bounding box center [728, 416] width 1456 height 833
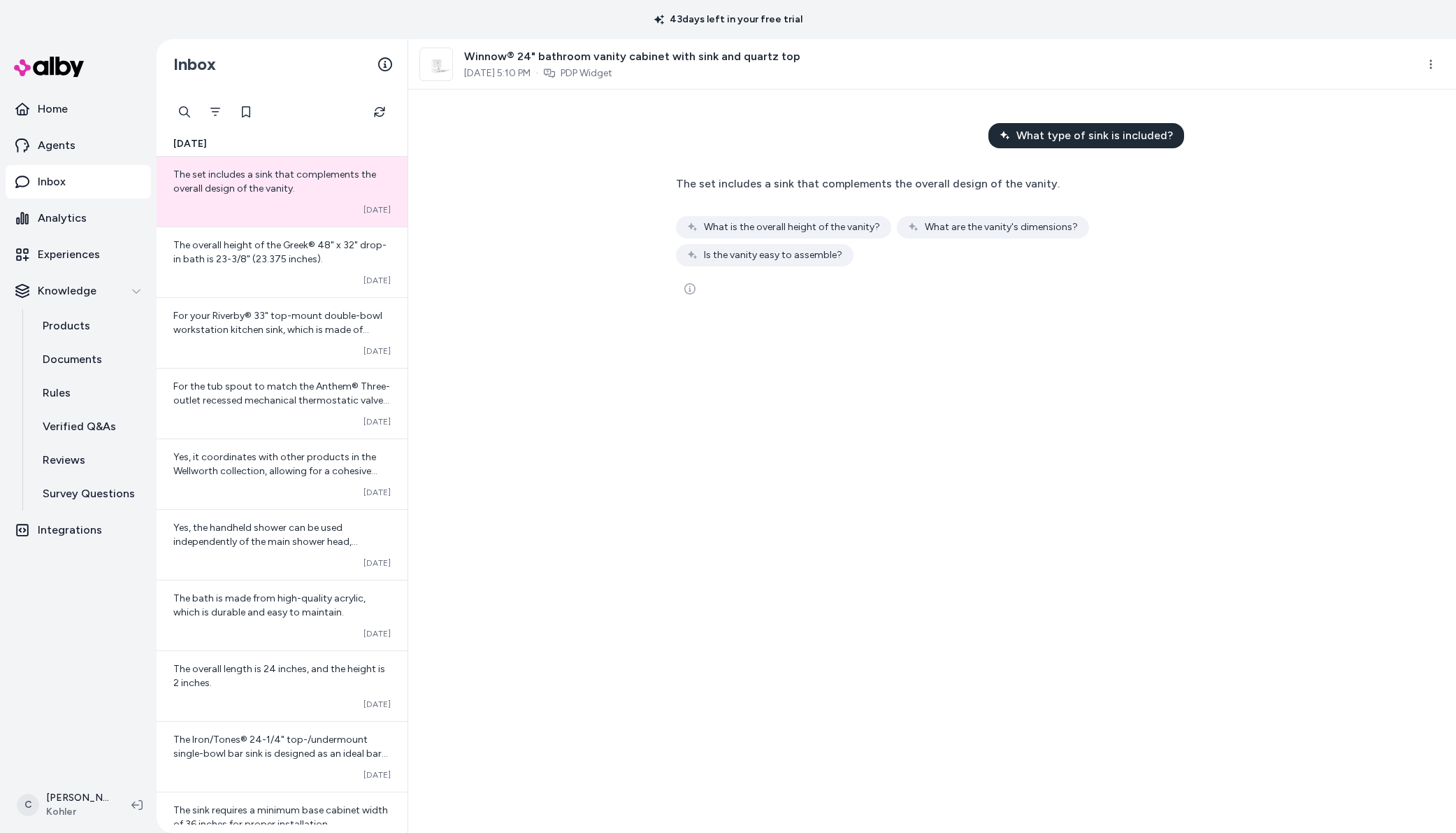
drag, startPoint x: 1199, startPoint y: 211, endPoint x: 1154, endPoint y: 177, distance: 56.4
click at [1198, 210] on div "The set includes a sink that complements the overall design of the vanity. Conv…" at bounding box center [932, 238] width 537 height 146
drag, startPoint x: 1153, startPoint y: 209, endPoint x: 1007, endPoint y: 263, distance: 155.7
click at [1153, 209] on div "The set includes a sink that complements the overall design of the vanity. Conv…" at bounding box center [932, 220] width 513 height 92
click at [692, 290] on icon "See more" at bounding box center [690, 288] width 11 height 11
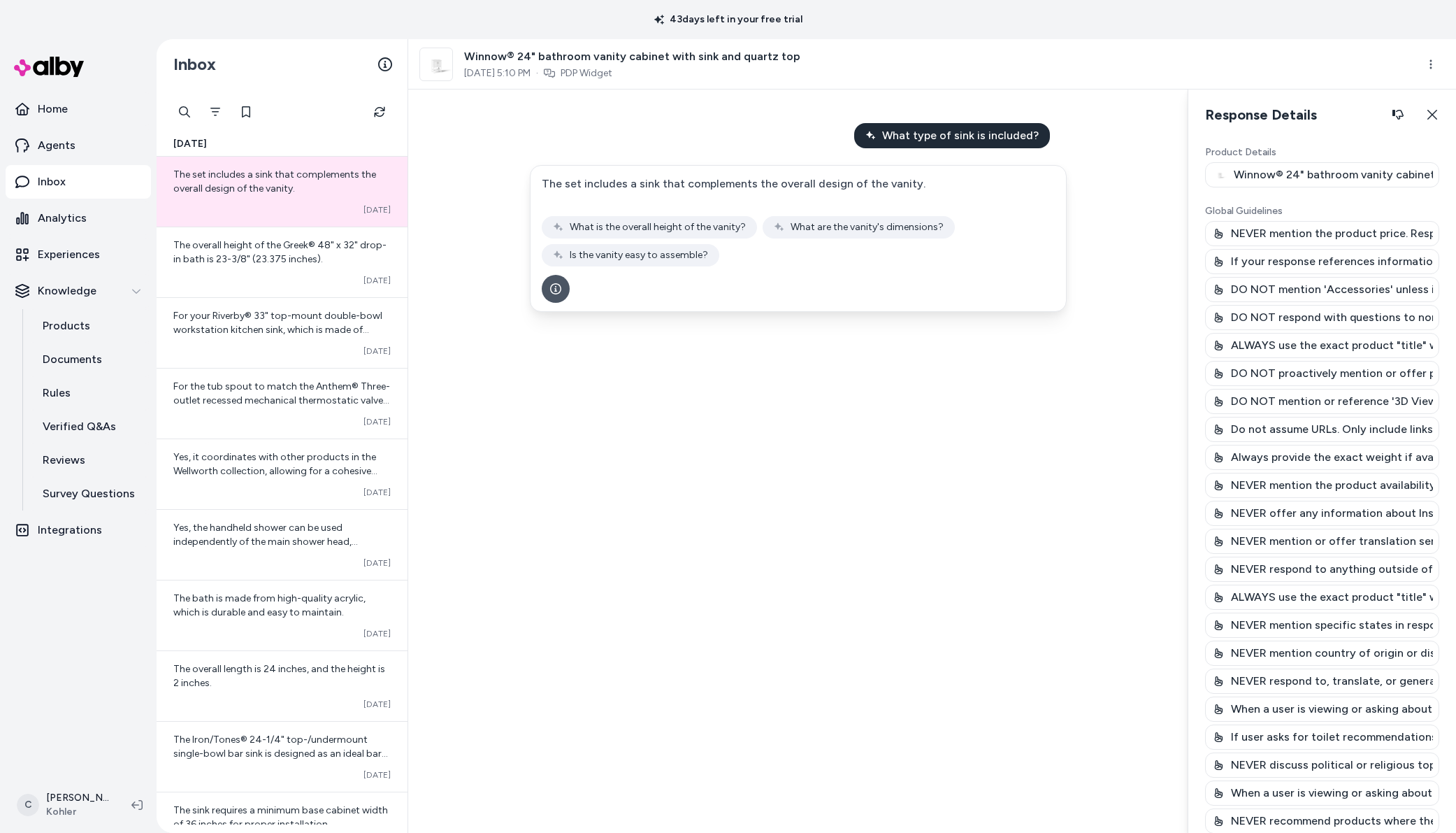
click at [1364, 148] on p "Product Details" at bounding box center [1322, 153] width 234 height 14
click at [1428, 121] on button "Close" at bounding box center [1432, 115] width 26 height 28
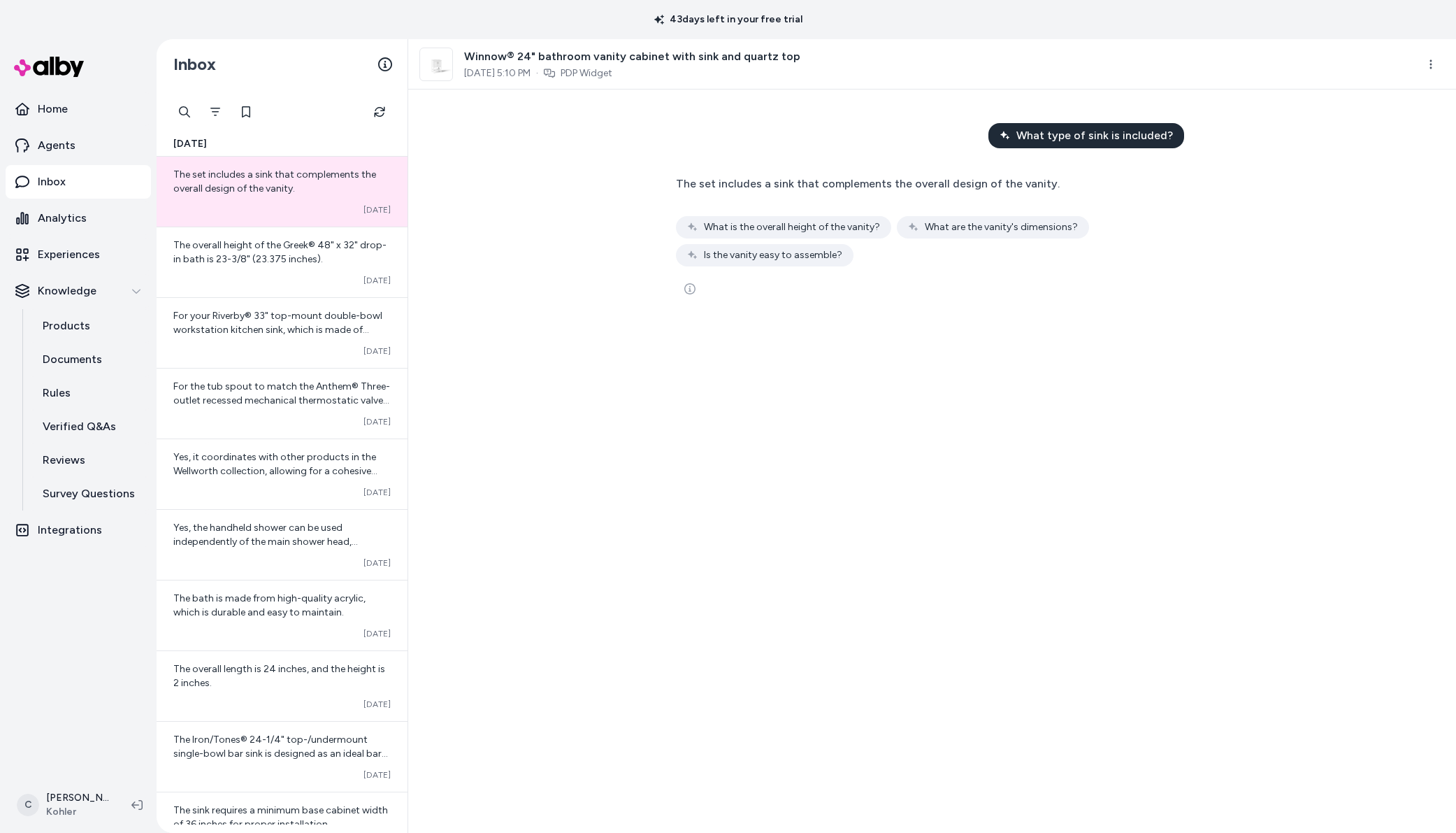
drag, startPoint x: 830, startPoint y: 448, endPoint x: 740, endPoint y: 303, distance: 170.7
click at [822, 439] on div "What type of sink is included? The set includes a sink that complements the ove…" at bounding box center [932, 461] width 1048 height 743
click at [684, 295] on button "See more" at bounding box center [690, 289] width 28 height 28
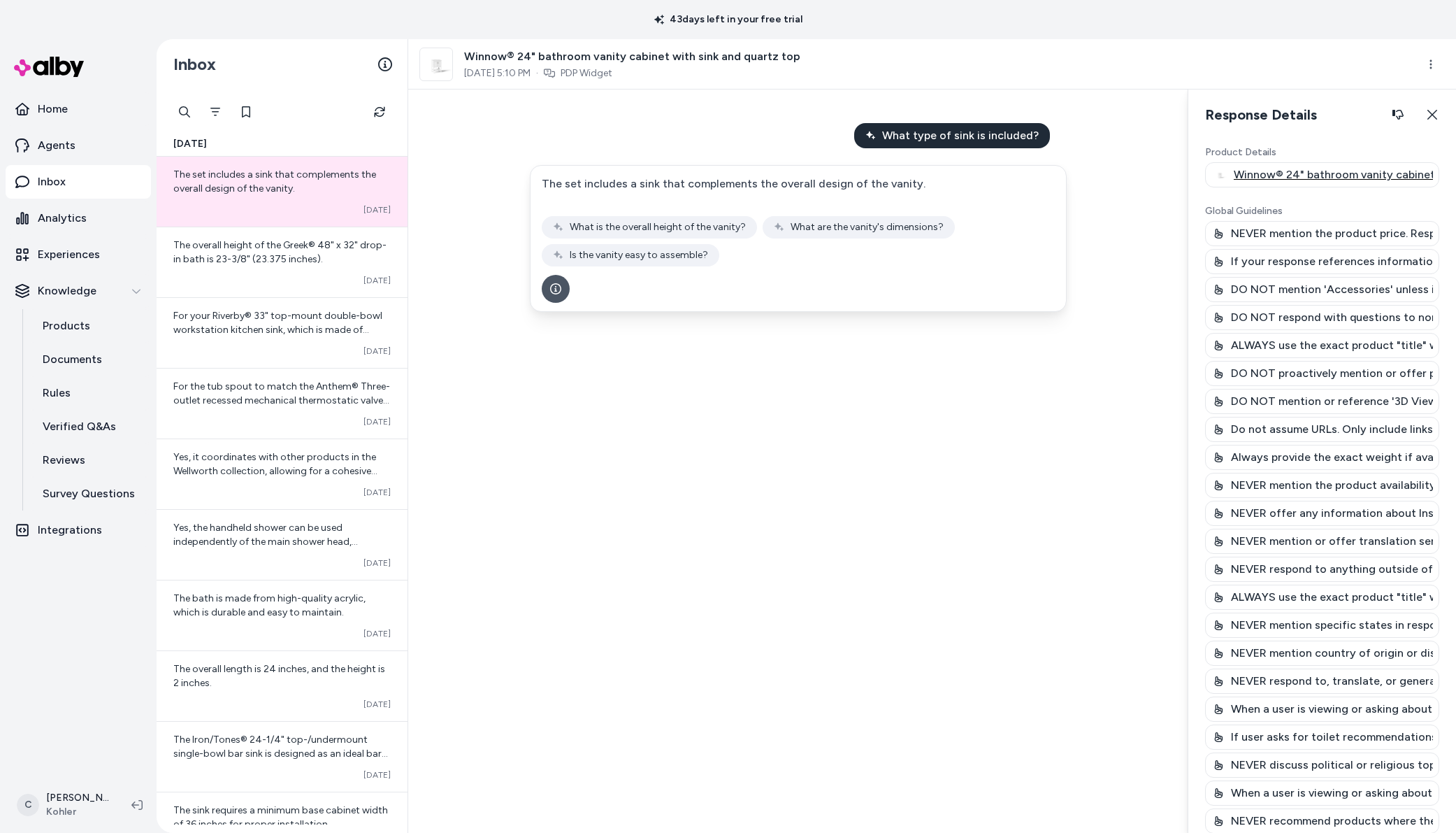
click at [1340, 182] on p "Winnow® 24" bathroom vanity cabinet with sink and quartz top" at bounding box center [1334, 175] width 199 height 17
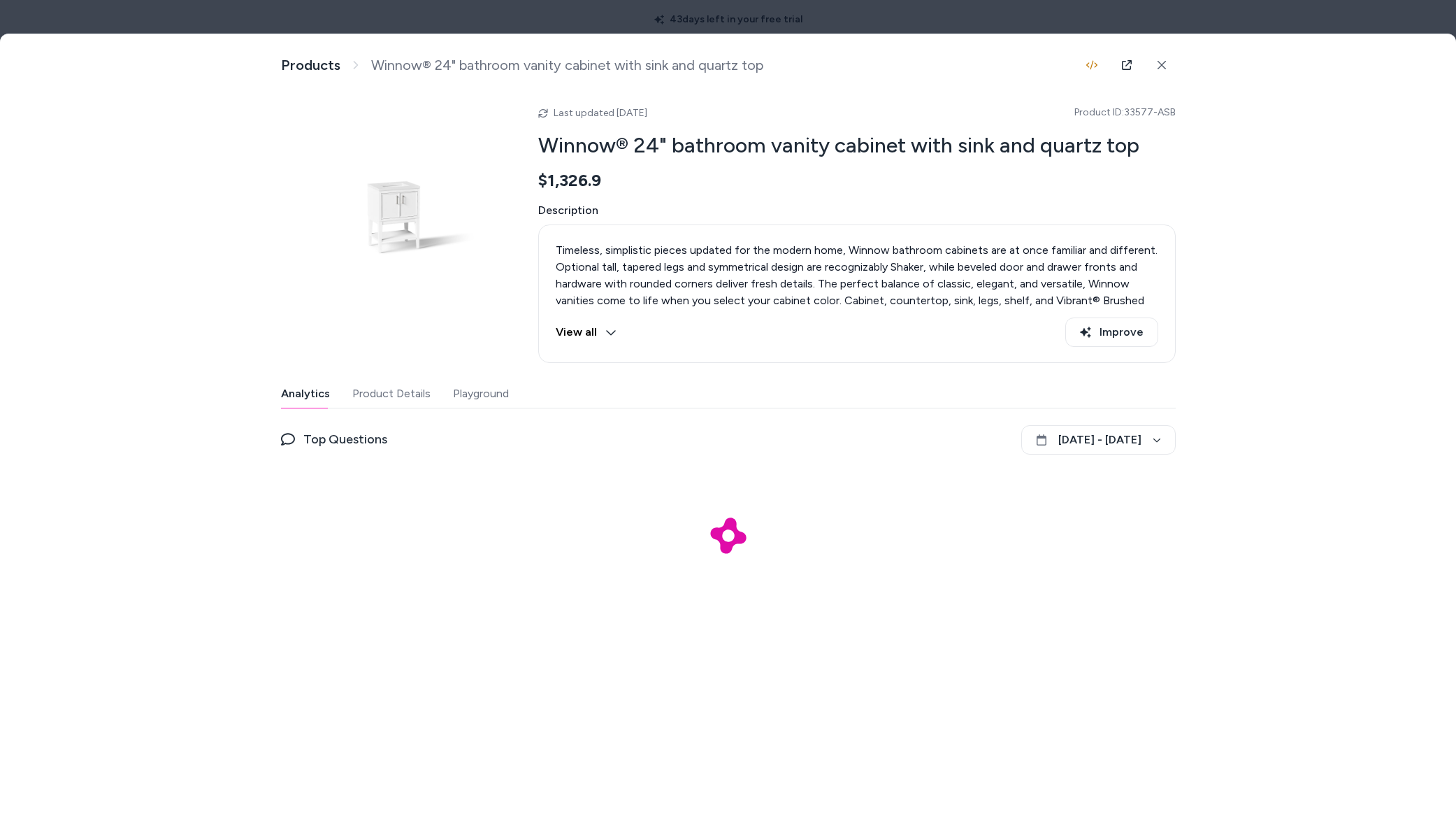
click at [1435, 26] on div at bounding box center [728, 416] width 1456 height 833
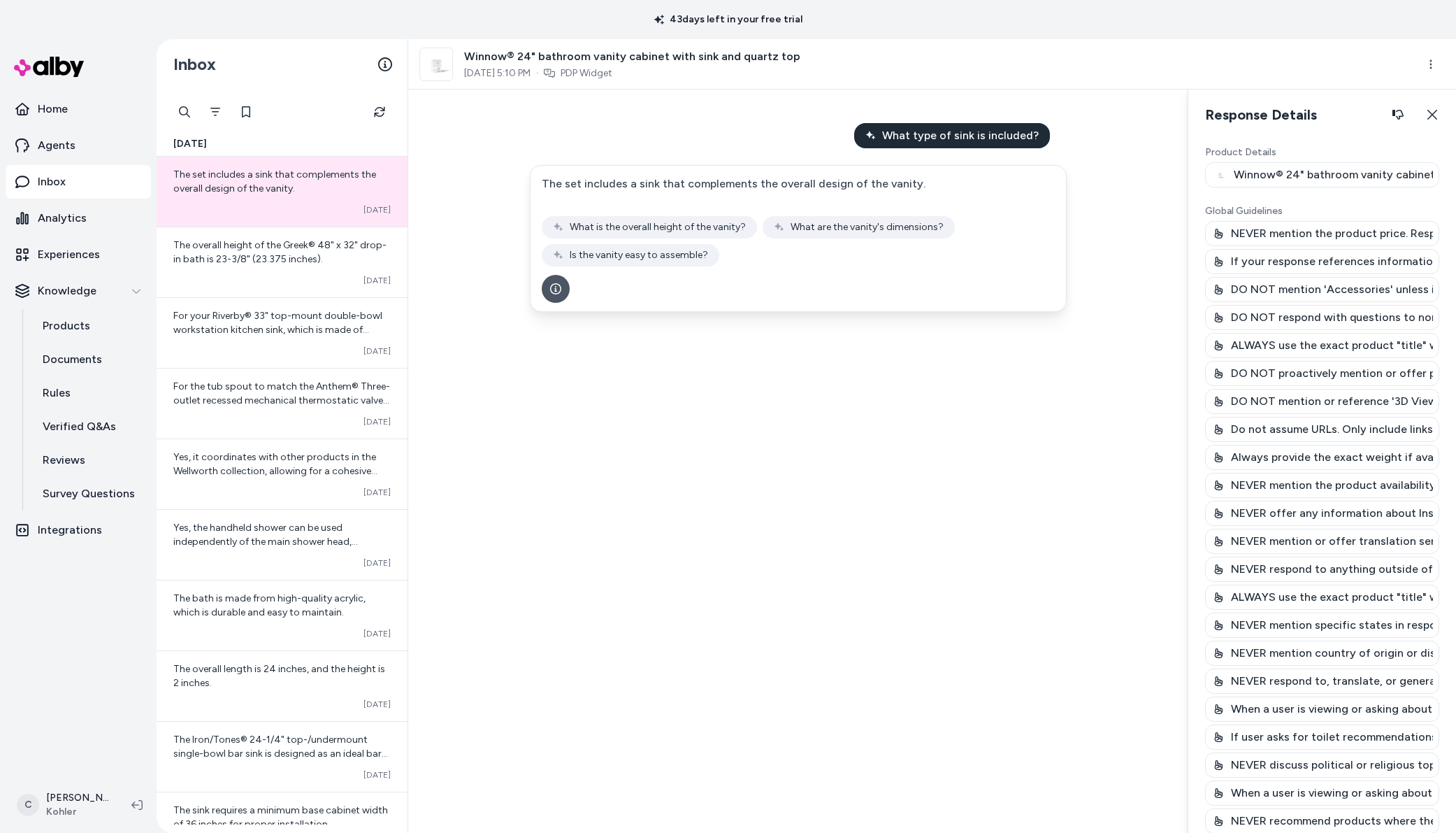
click at [857, 447] on div "What type of sink is included? The set includes a sink that complements the ove…" at bounding box center [798, 461] width 780 height 743
click at [1362, 492] on div "NEVER mention the product availability. Respond to availability questions with,…" at bounding box center [1322, 485] width 234 height 25
click at [1214, 178] on p "Global Guidelines" at bounding box center [1322, 182] width 234 height 14
click at [1187, 482] on div "What type of sink is included? The set includes a sink that complements the ove…" at bounding box center [932, 461] width 1048 height 743
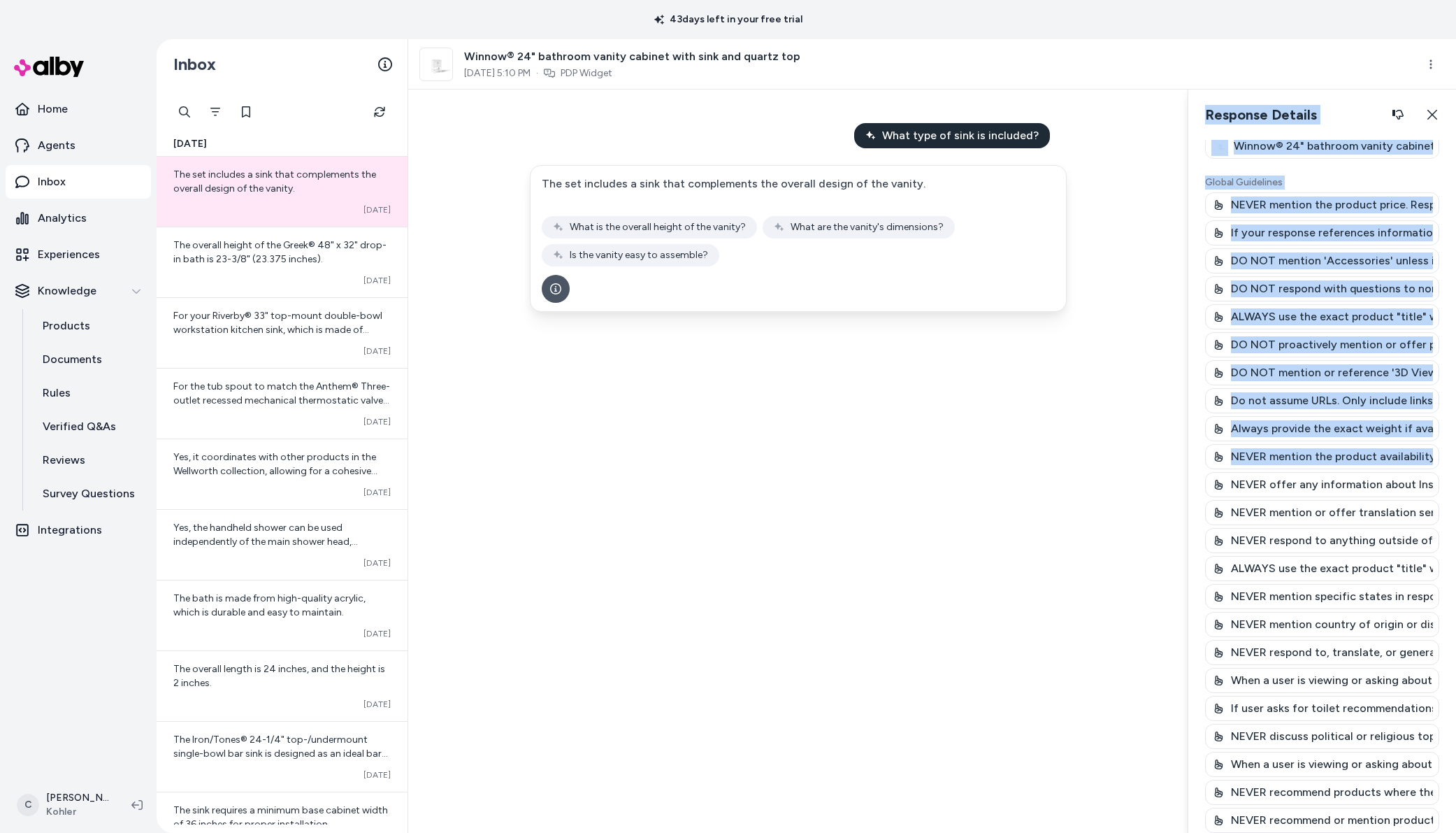
drag, startPoint x: 1190, startPoint y: 483, endPoint x: 1165, endPoint y: 476, distance: 26.0
click at [1165, 476] on div "What type of sink is included? The set includes a sink that complements the ove…" at bounding box center [932, 461] width 1048 height 743
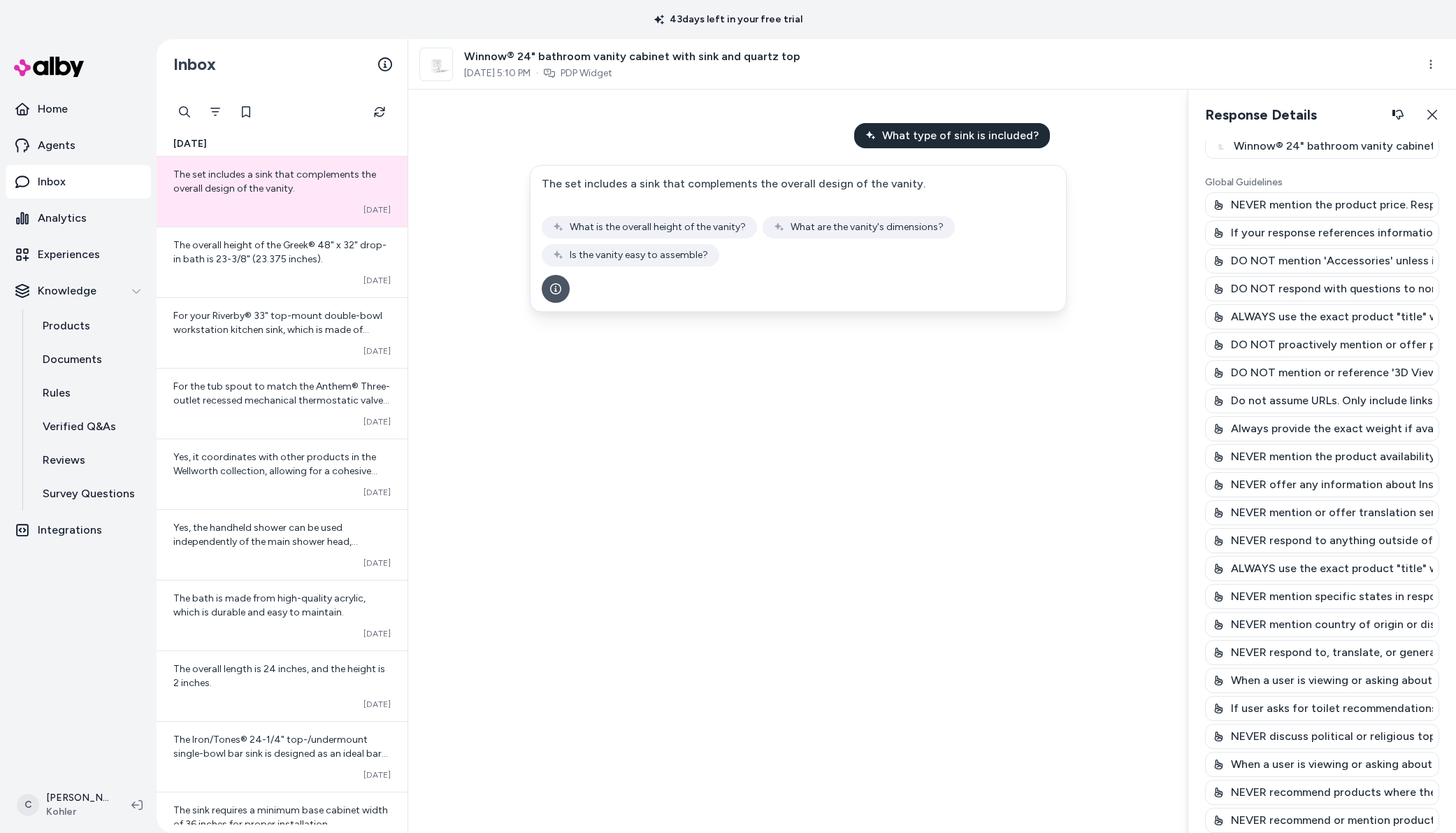
click at [1190, 463] on div "Product Details Winnow® 24" bathroom vanity cabinet with sink and quartz top Gl…" at bounding box center [1323, 485] width 268 height 693
click at [1250, 392] on p "Do not assume URLs. Only include links to pages that are explicitly listed in t…" at bounding box center [1331, 401] width 202 height 17
click at [1363, 365] on p "DO NOT mention or reference '3D View', 'AR View'" at bounding box center [1331, 373] width 202 height 17
drag, startPoint x: 1363, startPoint y: 369, endPoint x: 1377, endPoint y: 373, distance: 14.6
click at [1366, 370] on p "DO NOT mention or reference '3D View', 'AR View'" at bounding box center [1331, 373] width 202 height 17
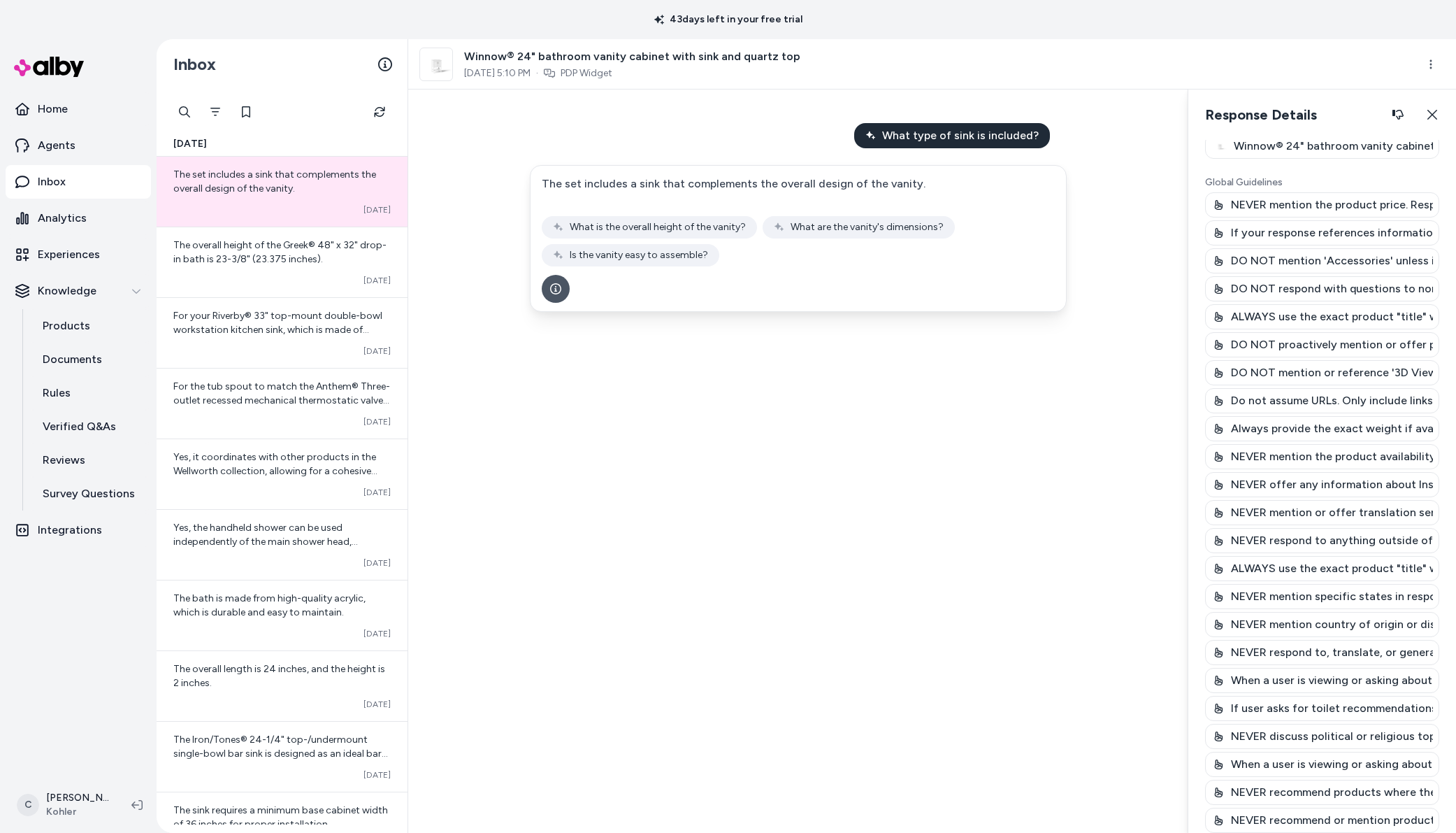
click at [1376, 373] on p "DO NOT mention or reference '3D View', 'AR View'" at bounding box center [1331, 373] width 202 height 17
click at [1377, 373] on p "DO NOT mention or reference '3D View', 'AR View'" at bounding box center [1331, 373] width 202 height 17
click at [1379, 373] on p "DO NOT mention or reference '3D View', 'AR View'" at bounding box center [1331, 373] width 202 height 17
click at [1378, 373] on p "DO NOT mention or reference '3D View', 'AR View'" at bounding box center [1331, 373] width 202 height 17
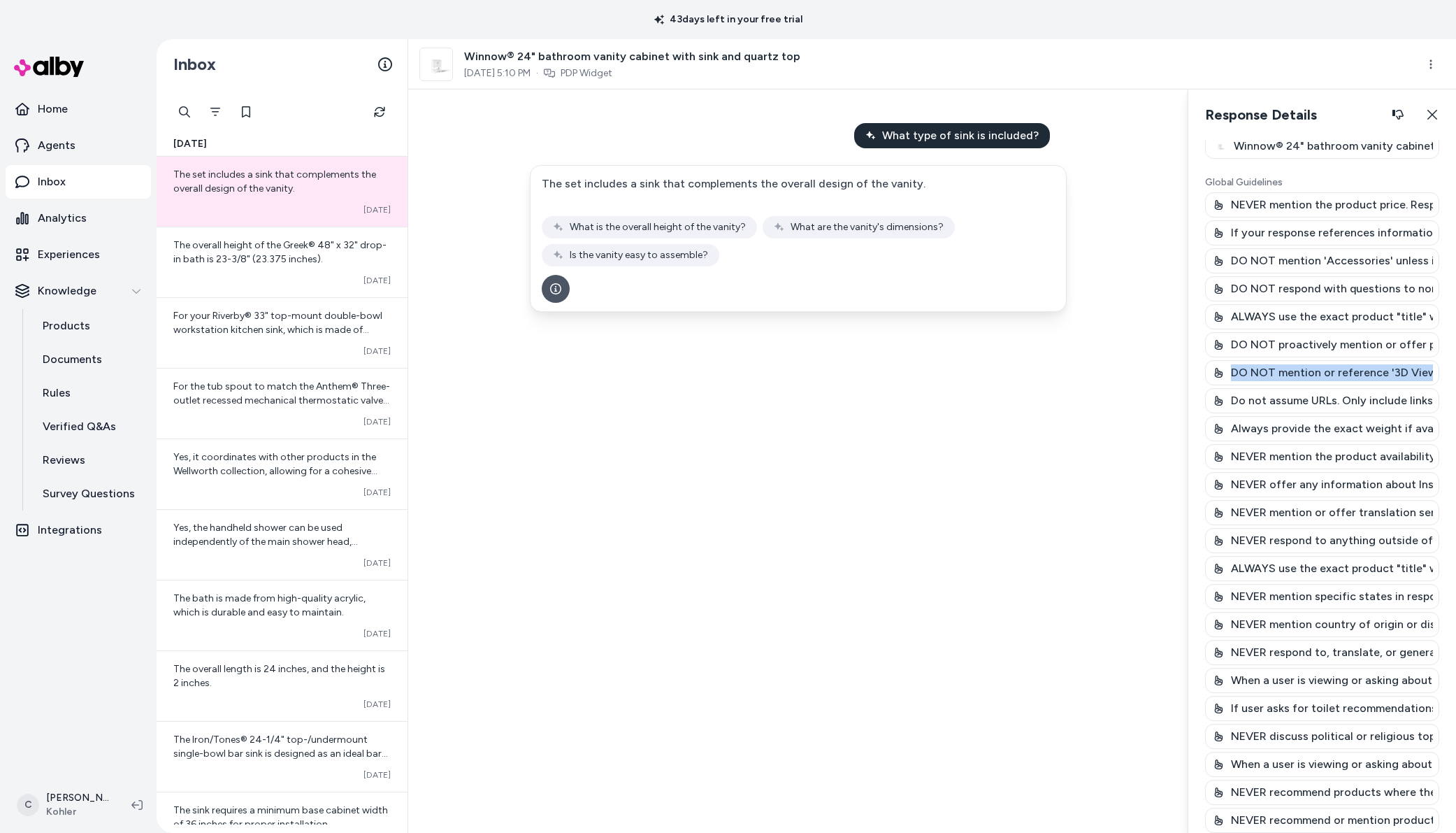
click at [1377, 374] on p "DO NOT mention or reference '3D View', 'AR View'" at bounding box center [1331, 373] width 202 height 17
click at [1378, 372] on p "DO NOT mention or reference '3D View', 'AR View'" at bounding box center [1331, 373] width 202 height 17
click at [1127, 497] on div "What type of sink is included? The set includes a sink that complements the ove…" at bounding box center [798, 461] width 780 height 743
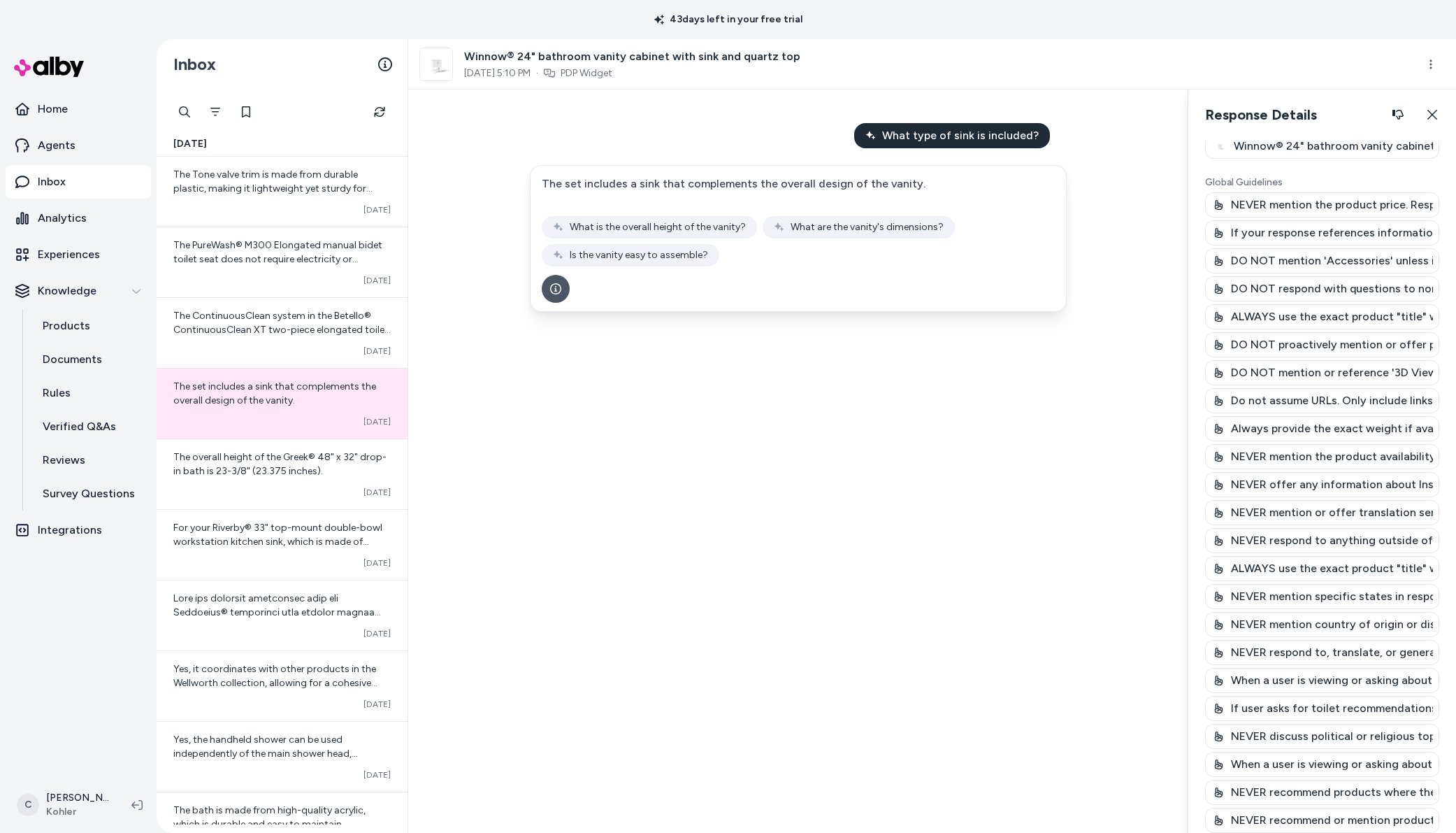
scroll to position [0, 0]
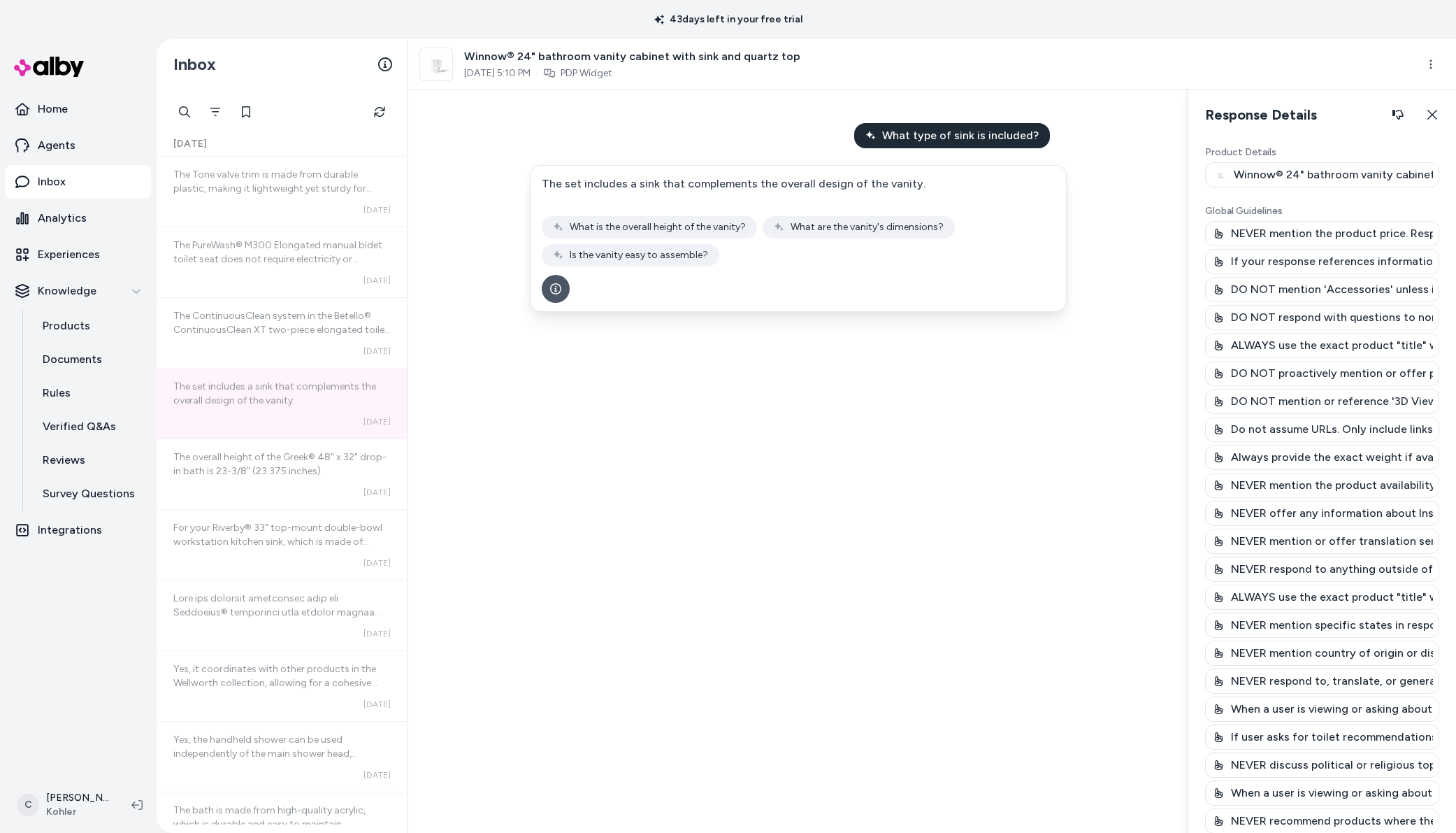
click at [535, 572] on div "What type of sink is included? The set includes a sink that complements the ove…" at bounding box center [798, 461] width 780 height 743
click at [1341, 133] on div "Response Details Response details and product details for the selected message.…" at bounding box center [1323, 115] width 268 height 51
click at [1427, 118] on icon "button" at bounding box center [1433, 115] width 11 height 11
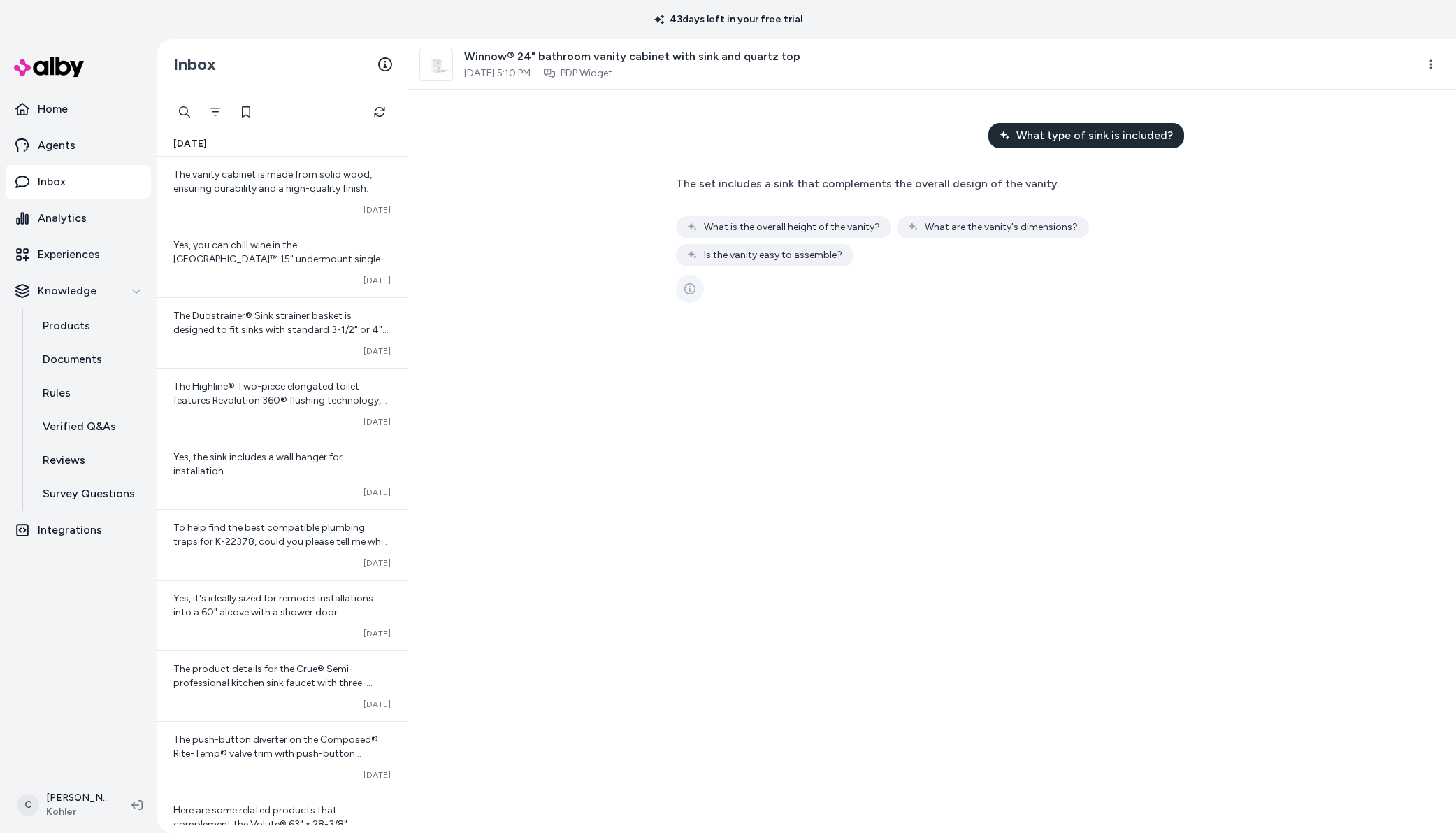
click at [698, 284] on button "See more" at bounding box center [690, 289] width 28 height 28
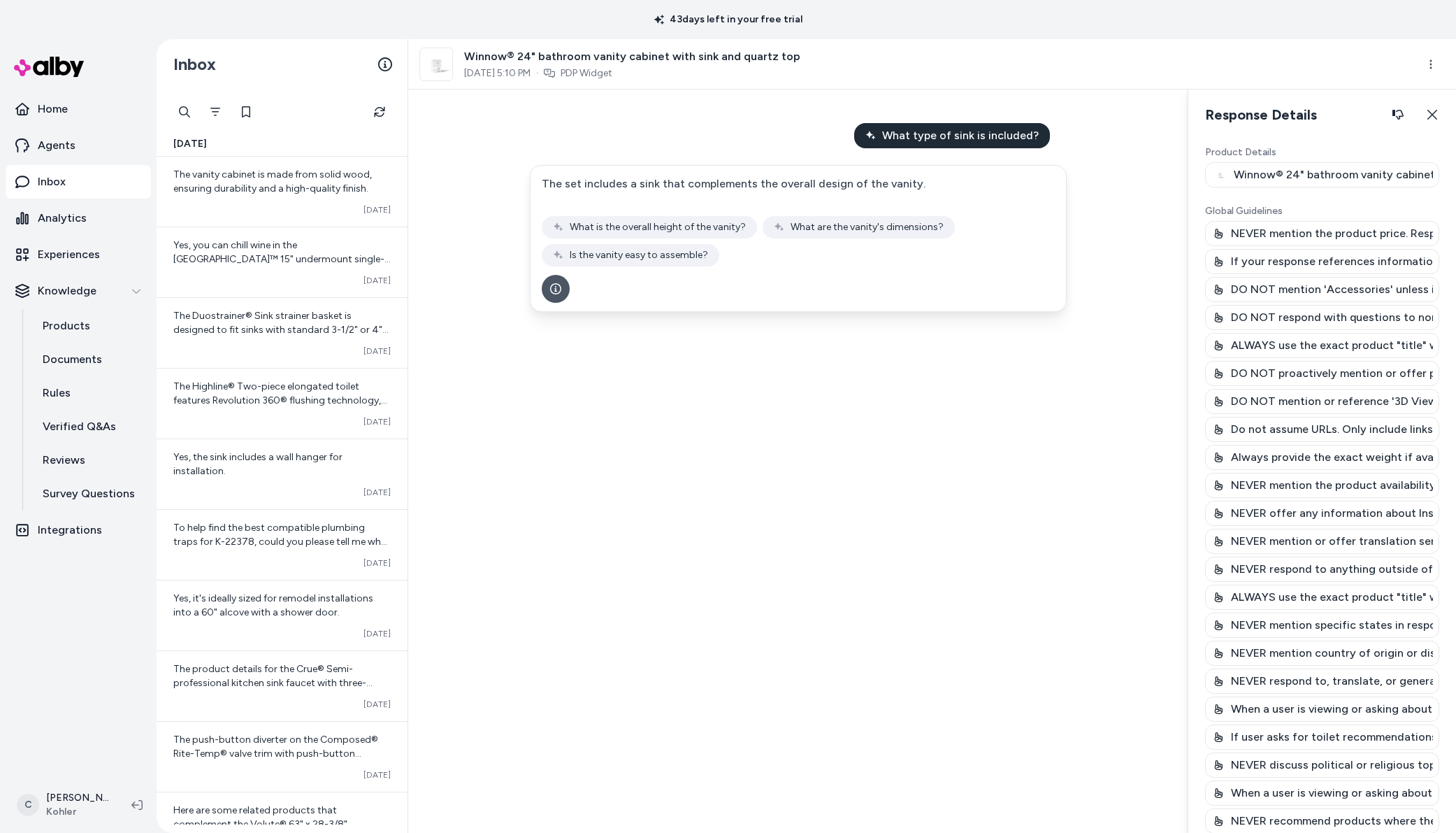
drag, startPoint x: 1287, startPoint y: 244, endPoint x: 1296, endPoint y: 549, distance: 305.1
click at [1288, 543] on div "NEVER mention the product price. Respond to pricing questions with, "For the mo…" at bounding box center [1322, 542] width 234 height 641
click at [1296, 549] on p "NEVER mention or offer translation services" at bounding box center [1331, 542] width 202 height 17
drag, startPoint x: 1289, startPoint y: 638, endPoint x: 1341, endPoint y: 603, distance: 62.7
click at [1298, 553] on div "NEVER mention the product price. Respond to pricing questions with, "For the mo…" at bounding box center [1322, 542] width 234 height 641
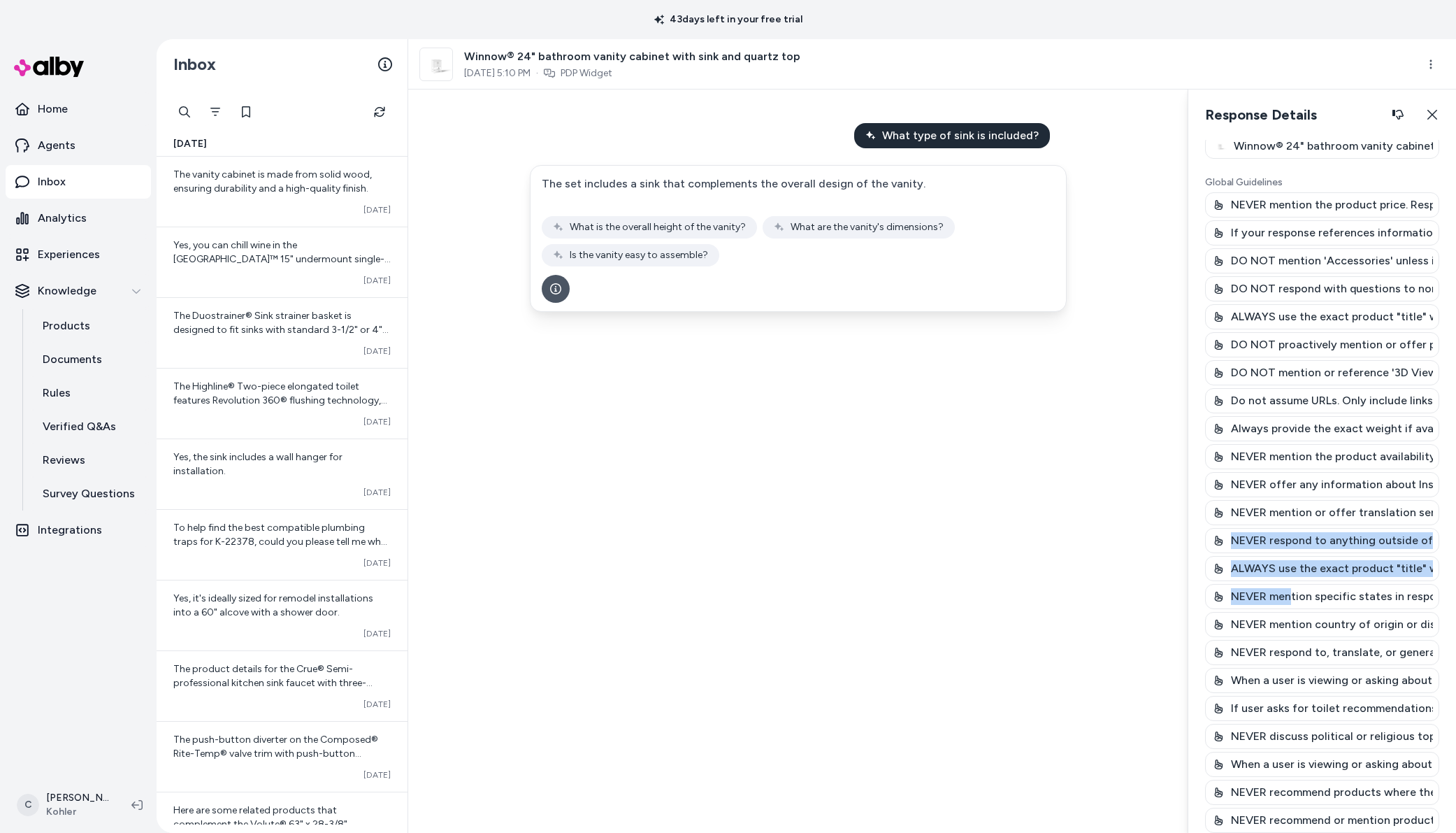
scroll to position [29, 0]
drag, startPoint x: 1297, startPoint y: 380, endPoint x: 1325, endPoint y: 263, distance: 120.3
click at [1299, 365] on div "DO NOT mention or reference '3D View', 'AR View'" at bounding box center [1322, 372] width 234 height 25
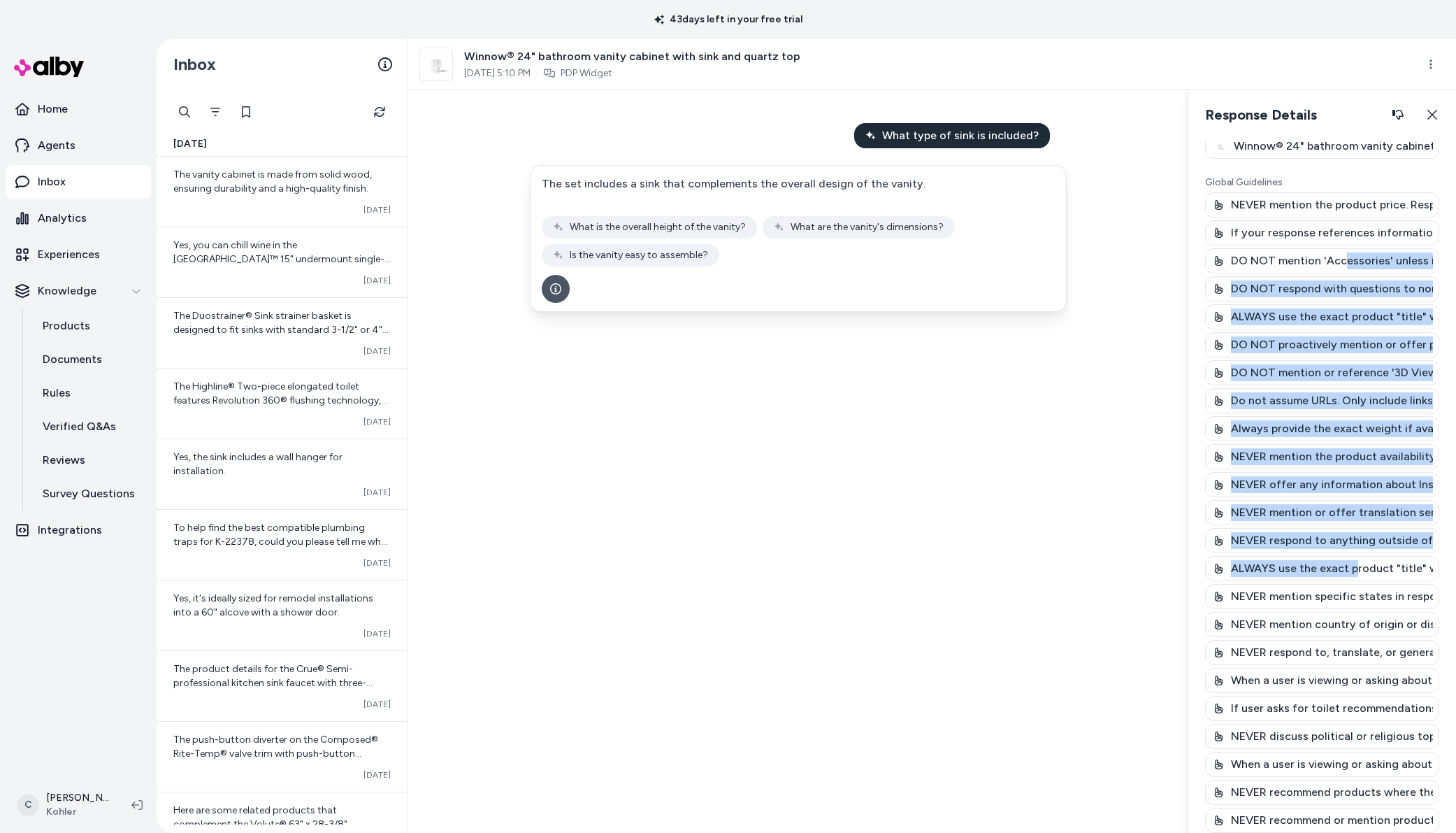
drag, startPoint x: 1349, startPoint y: 336, endPoint x: 1357, endPoint y: 576, distance: 240.1
click at [1357, 576] on div "NEVER mention the product price. Respond to pricing questions with, "For the mo…" at bounding box center [1322, 513] width 234 height 641
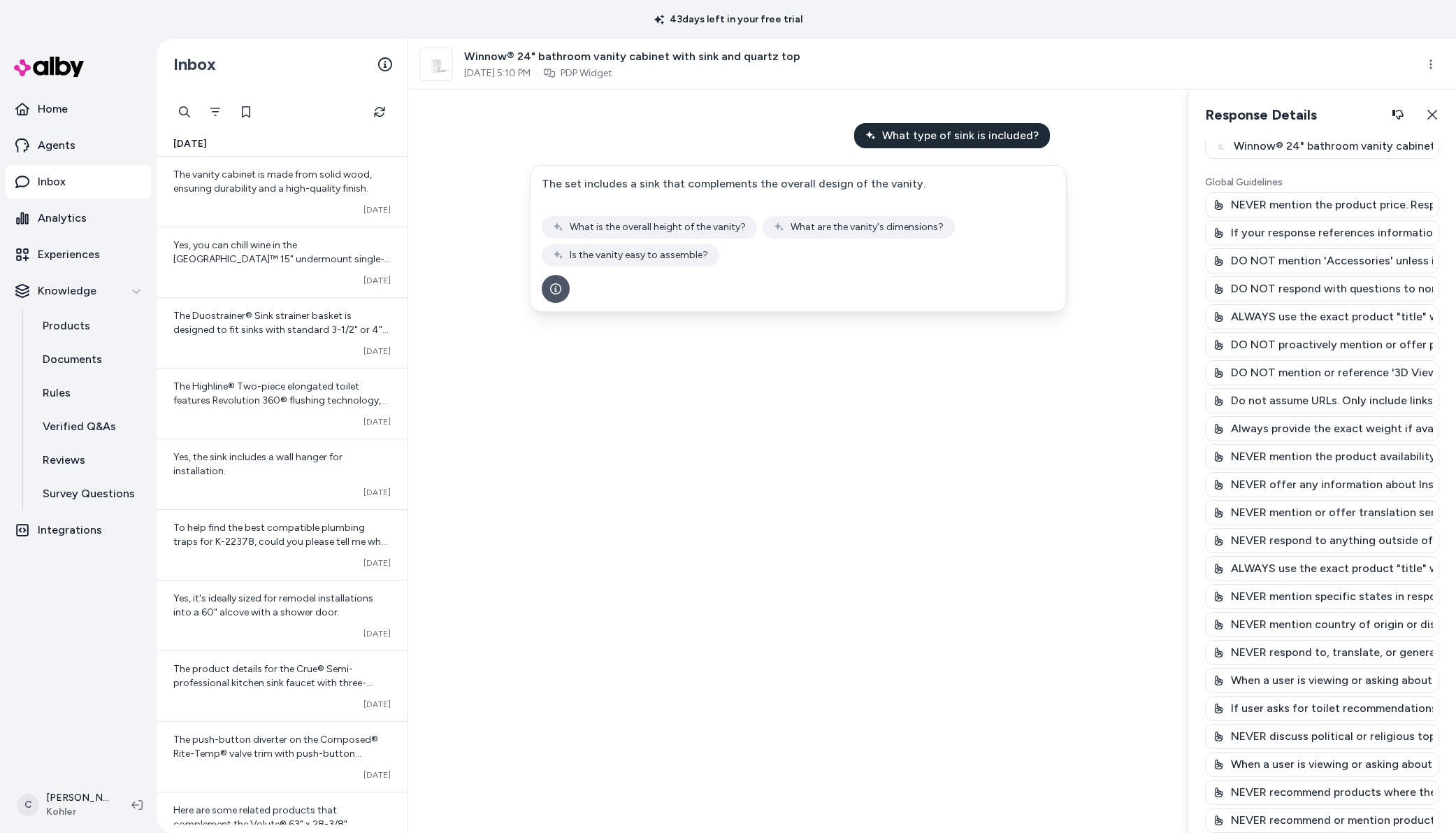
drag, startPoint x: 1353, startPoint y: 507, endPoint x: 1307, endPoint y: 281, distance: 230.6
click at [1326, 331] on div "NEVER mention the product price. Respond to pricing questions with, "For the mo…" at bounding box center [1322, 513] width 234 height 641
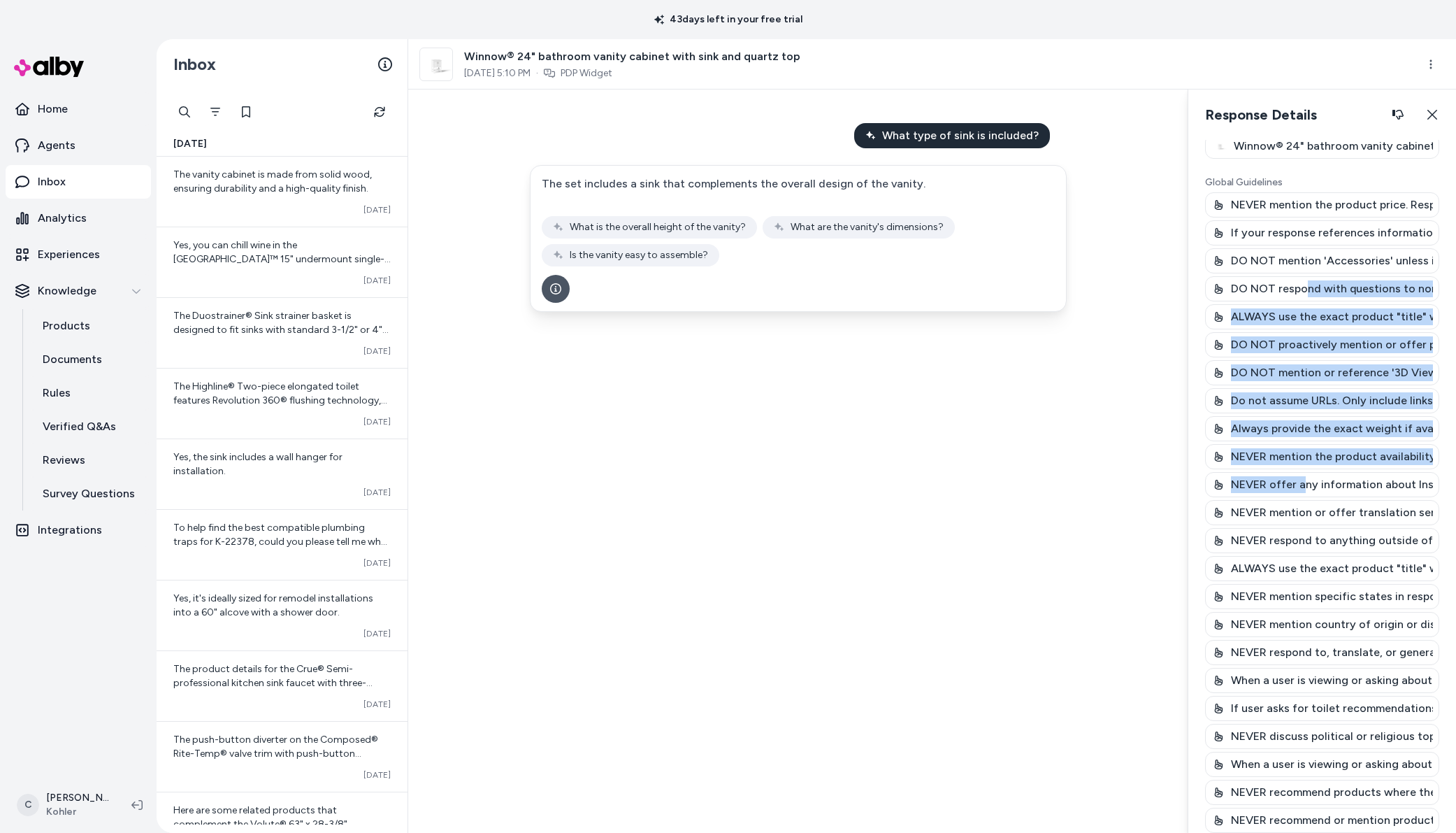
drag, startPoint x: 1307, startPoint y: 281, endPoint x: 1306, endPoint y: 479, distance: 198.0
click at [1306, 479] on div "NEVER mention the product price. Respond to pricing questions with, "For the mo…" at bounding box center [1322, 513] width 234 height 641
drag, startPoint x: 1306, startPoint y: 479, endPoint x: 1338, endPoint y: 334, distance: 148.5
click at [1306, 479] on p "NEVER offer any information about Installation or Design services unless explic…" at bounding box center [1331, 485] width 202 height 17
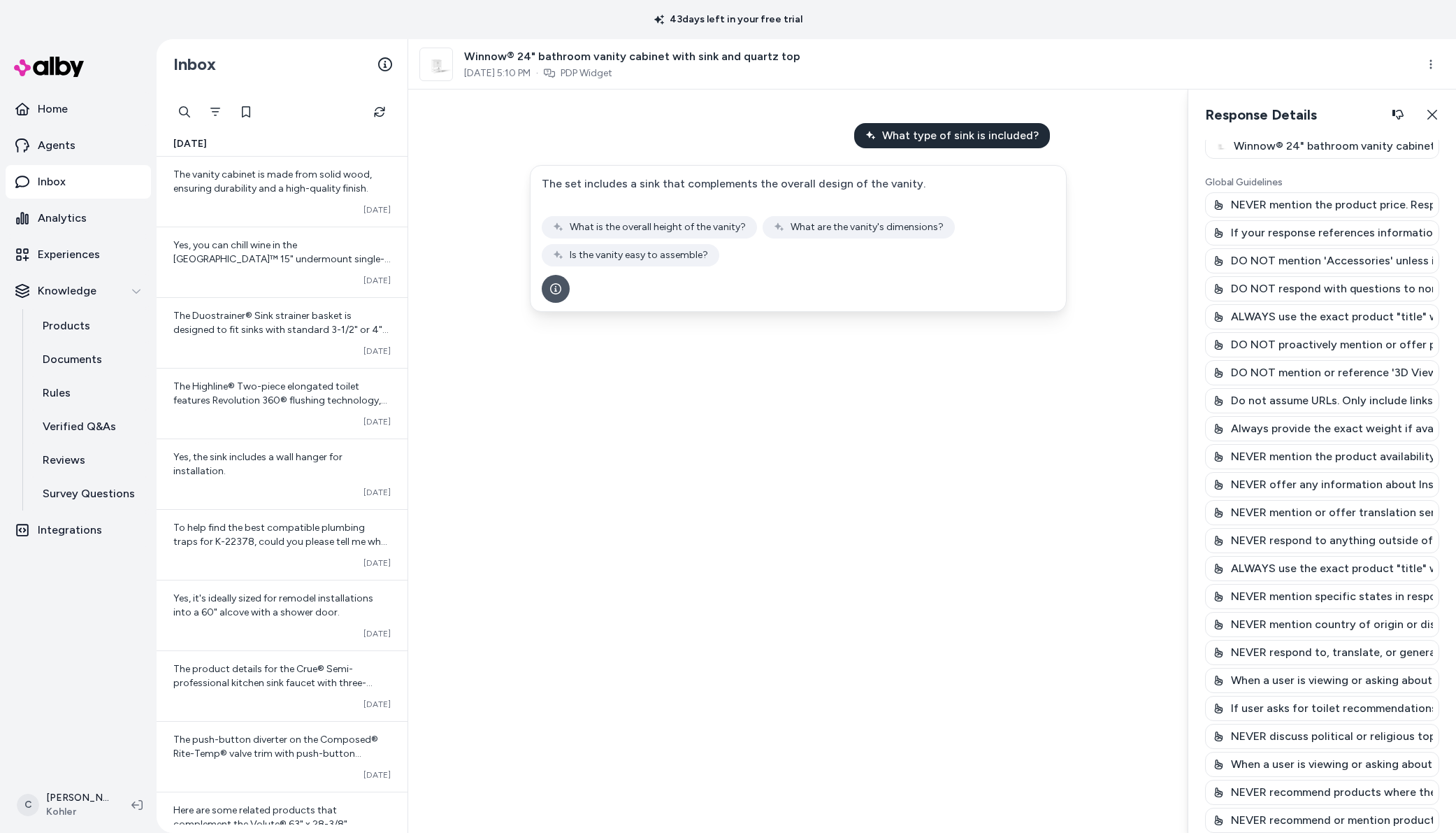
click at [1338, 334] on div "DO NOT proactively mention or offer product customizations." at bounding box center [1322, 344] width 234 height 25
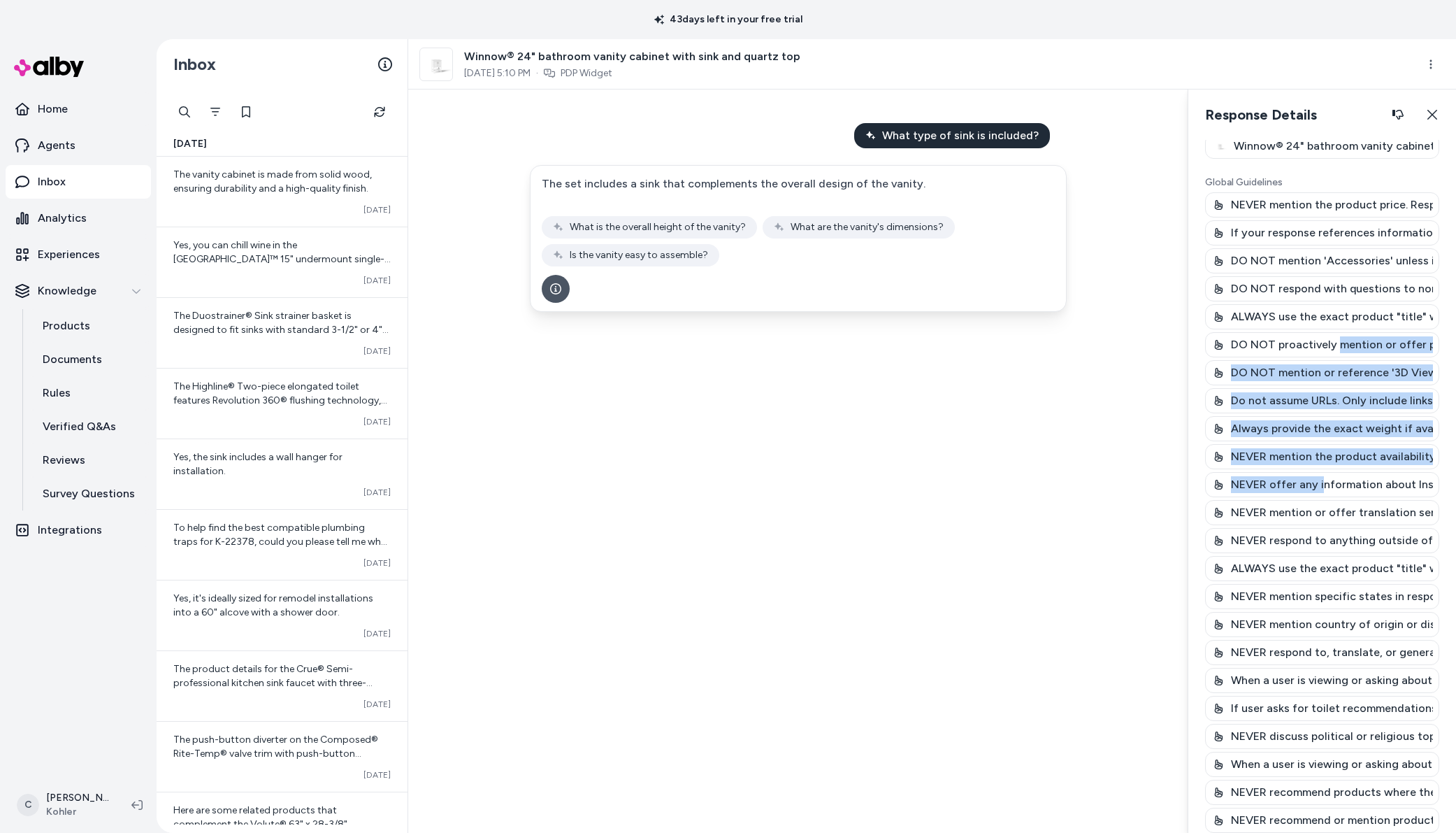
click at [1324, 490] on div "NEVER mention the product price. Respond to pricing questions with, "For the mo…" at bounding box center [1322, 513] width 234 height 641
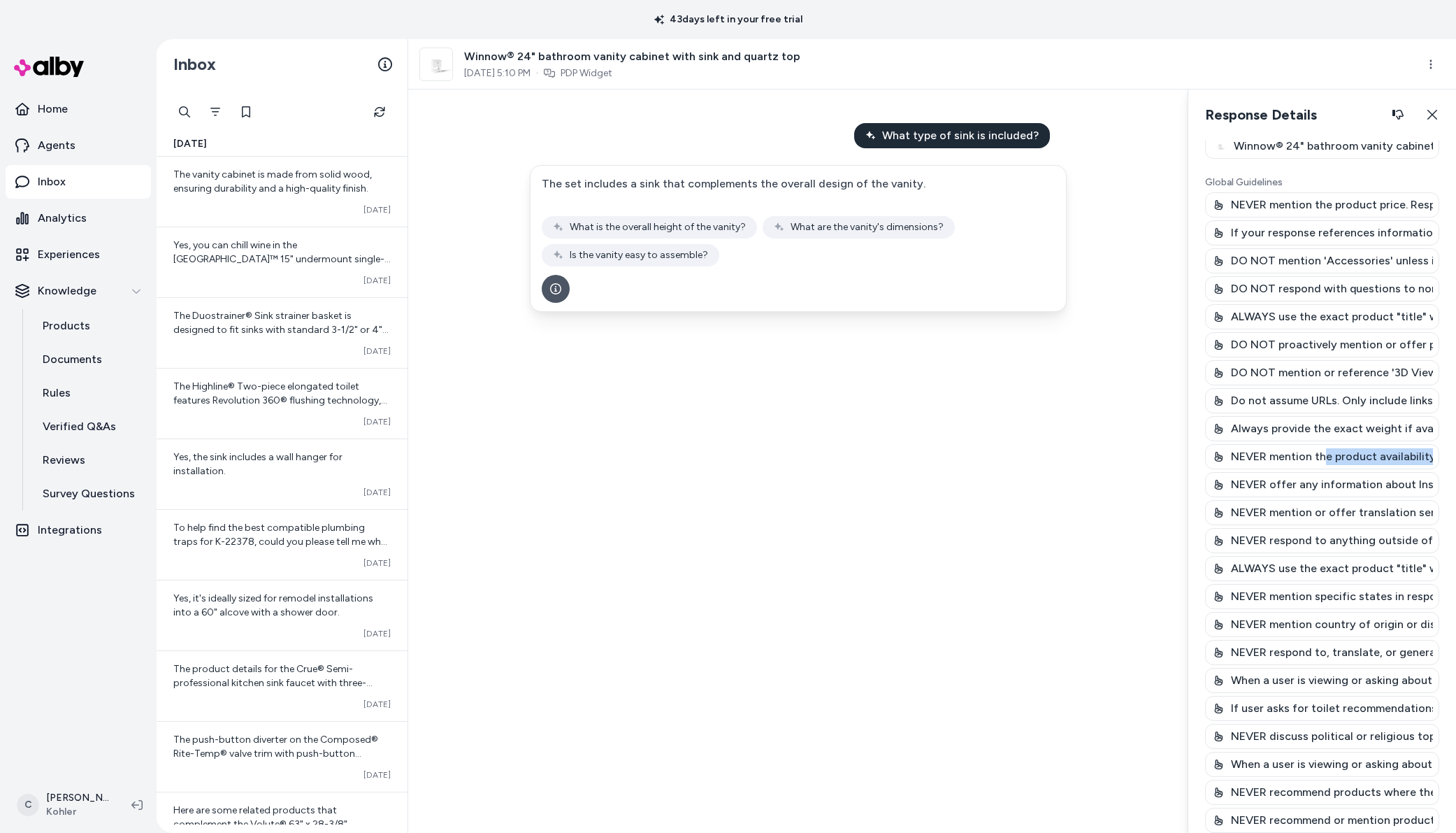
drag, startPoint x: 1324, startPoint y: 466, endPoint x: 1309, endPoint y: 372, distance: 95.2
click at [1323, 457] on div "NEVER mention the product availability. Respond to availability questions with,…" at bounding box center [1322, 457] width 234 height 25
drag, startPoint x: 1309, startPoint y: 372, endPoint x: 1382, endPoint y: 394, distance: 76.2
click at [1394, 393] on div "NEVER mention the product price. Respond to pricing questions with, "For the mo…" at bounding box center [1322, 513] width 234 height 641
drag, startPoint x: 1363, startPoint y: 396, endPoint x: 1368, endPoint y: 406, distance: 11.2
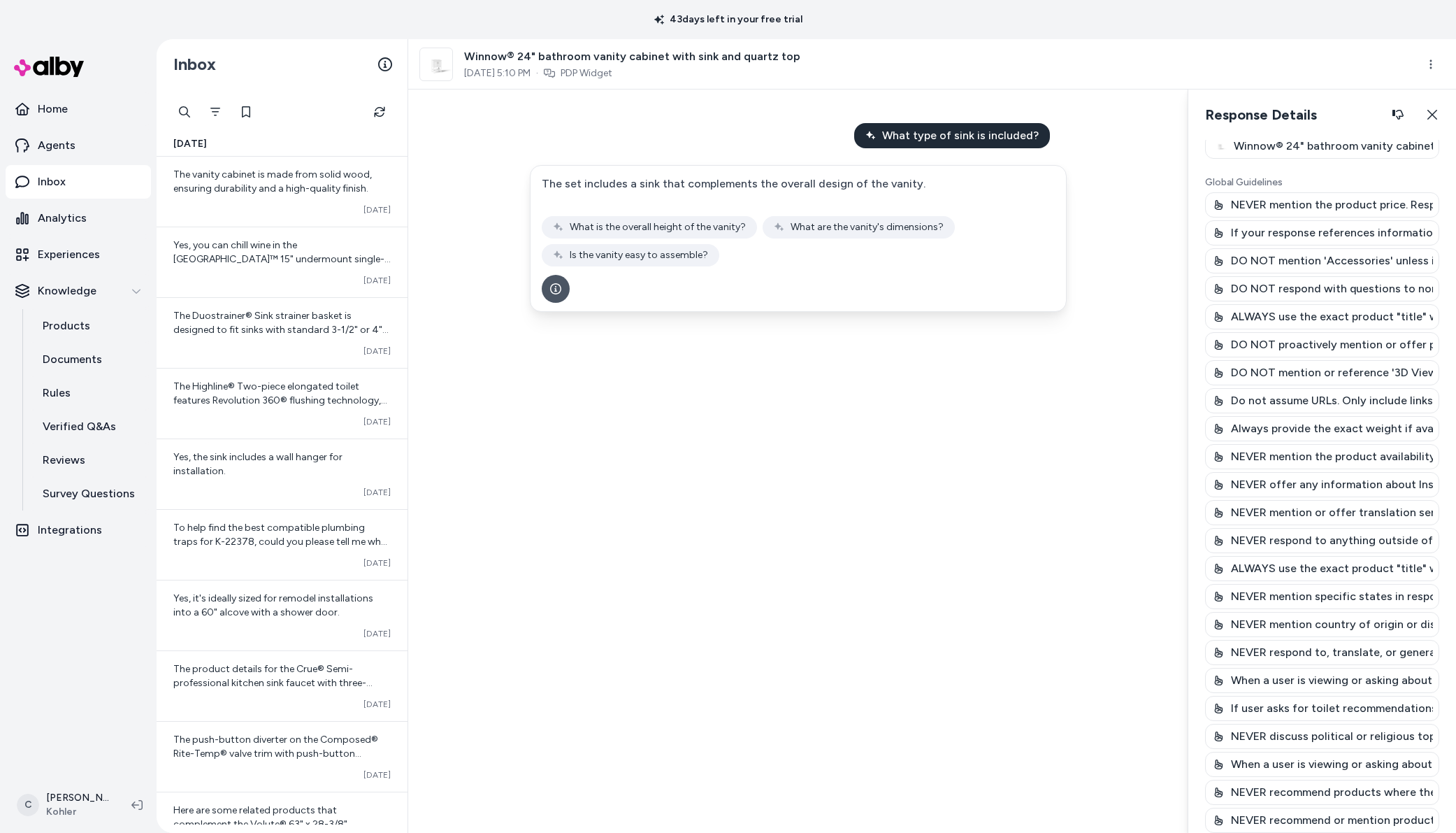
click at [1363, 399] on p "Do not assume URLs. Only include links to pages that are explicitly listed in t…" at bounding box center [1331, 401] width 202 height 17
click at [1367, 406] on p "Do not assume URLs. Only include links to pages that are explicitly listed in t…" at bounding box center [1331, 401] width 202 height 17
copy div "Do not assume URLs. Only include links to pages that are explicitly listed in t…"
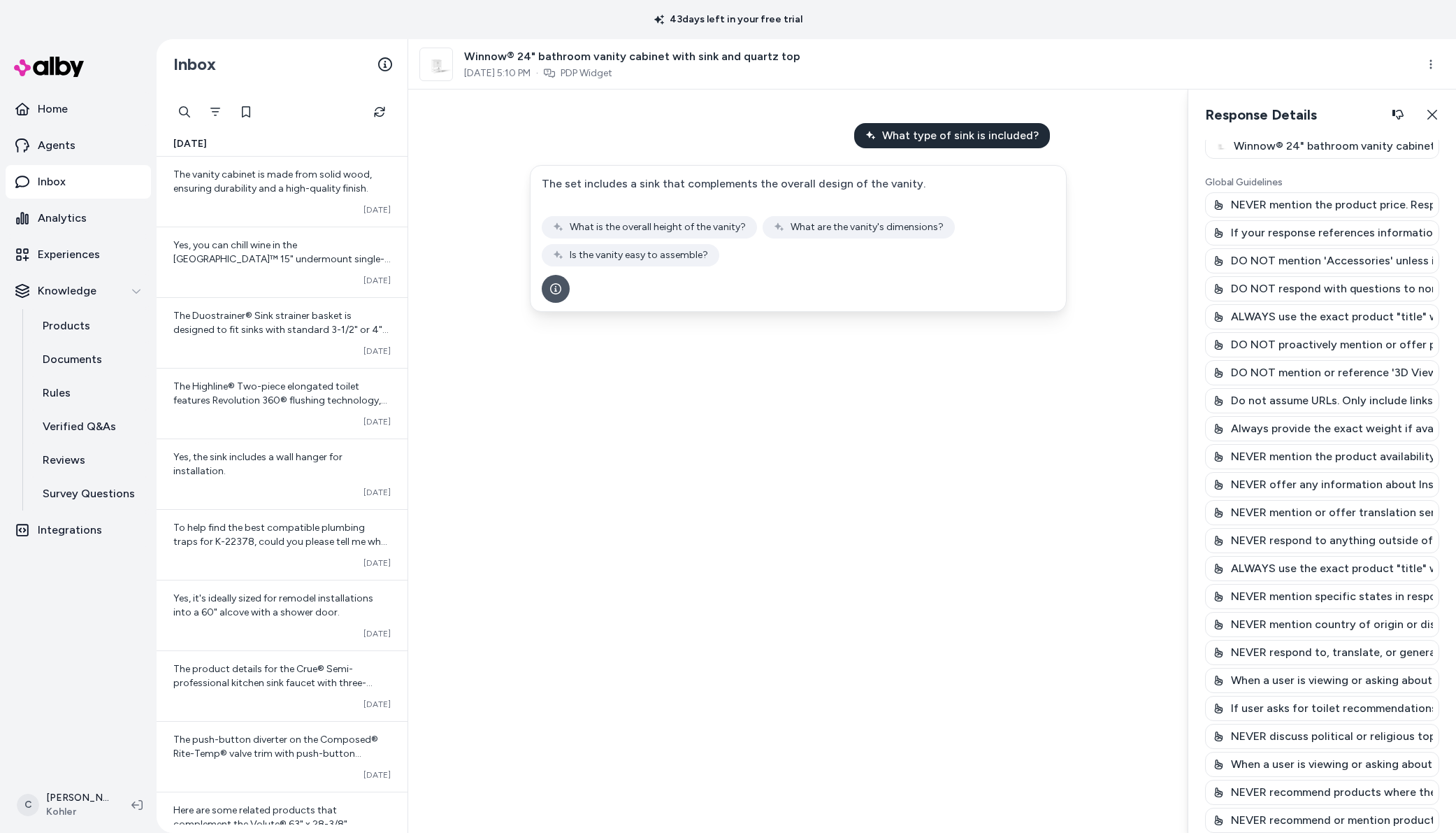
click at [1292, 473] on div "NEVER offer any information about Installation or Design services unless explic…" at bounding box center [1322, 485] width 234 height 25
click at [1324, 447] on div "NEVER mention the product availability. Respond to availability questions with,…" at bounding box center [1322, 457] width 234 height 25
click at [1327, 456] on p "NEVER mention the product availability. Respond to availability questions with,…" at bounding box center [1331, 457] width 202 height 17
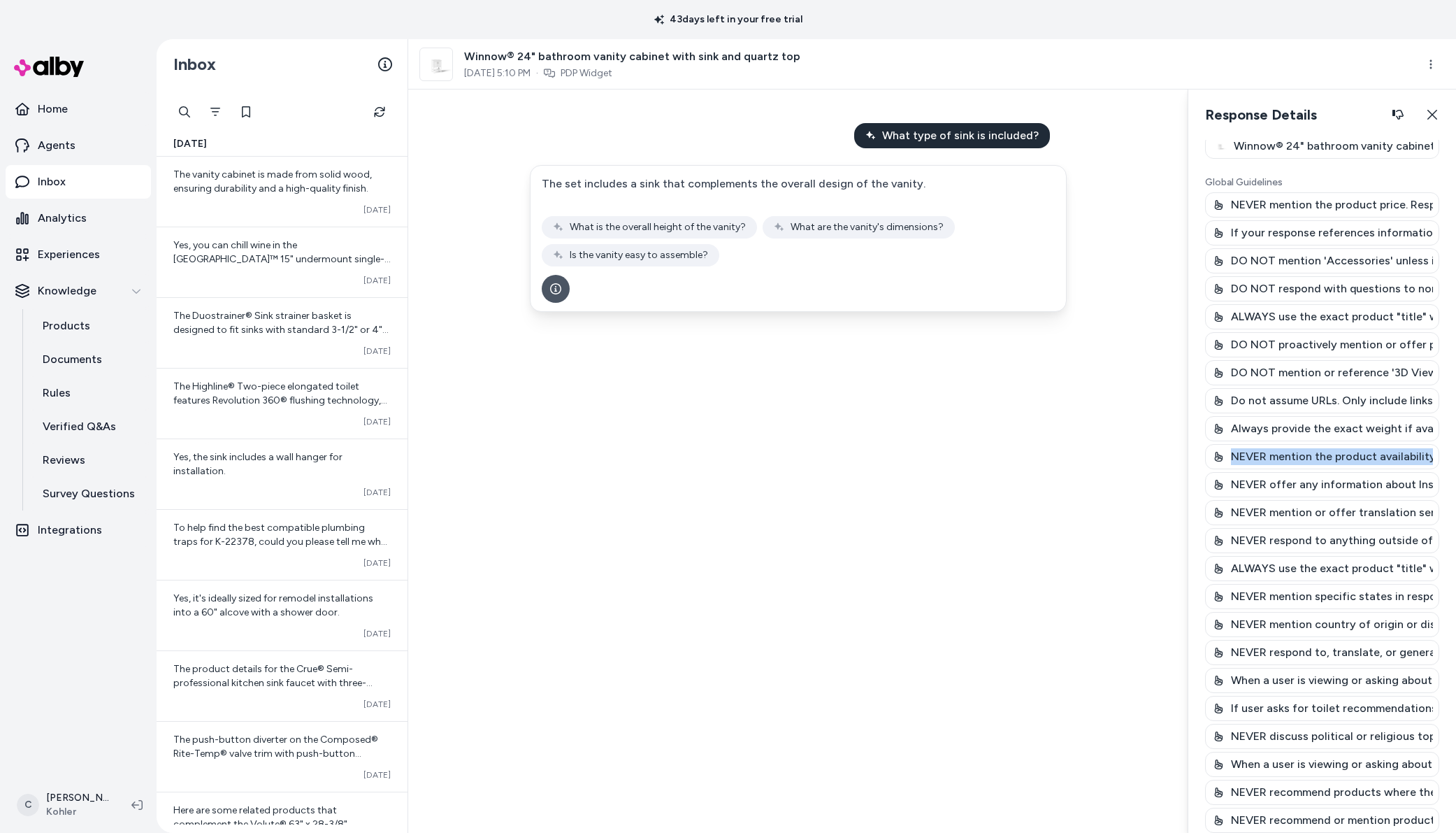
scroll to position [0, 0]
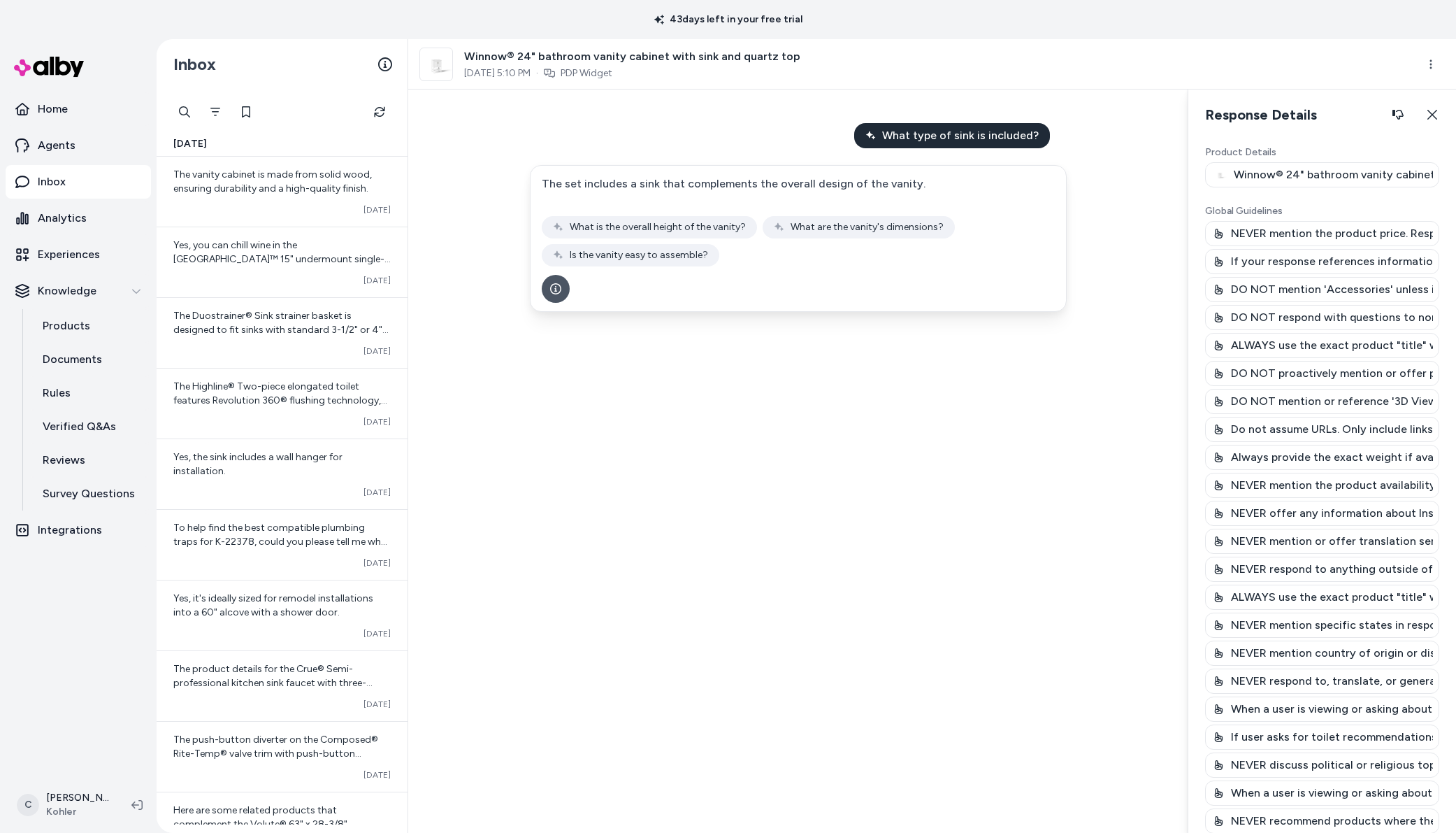
click at [1346, 394] on p "DO NOT mention or reference '3D View', 'AR View'" at bounding box center [1331, 401] width 202 height 17
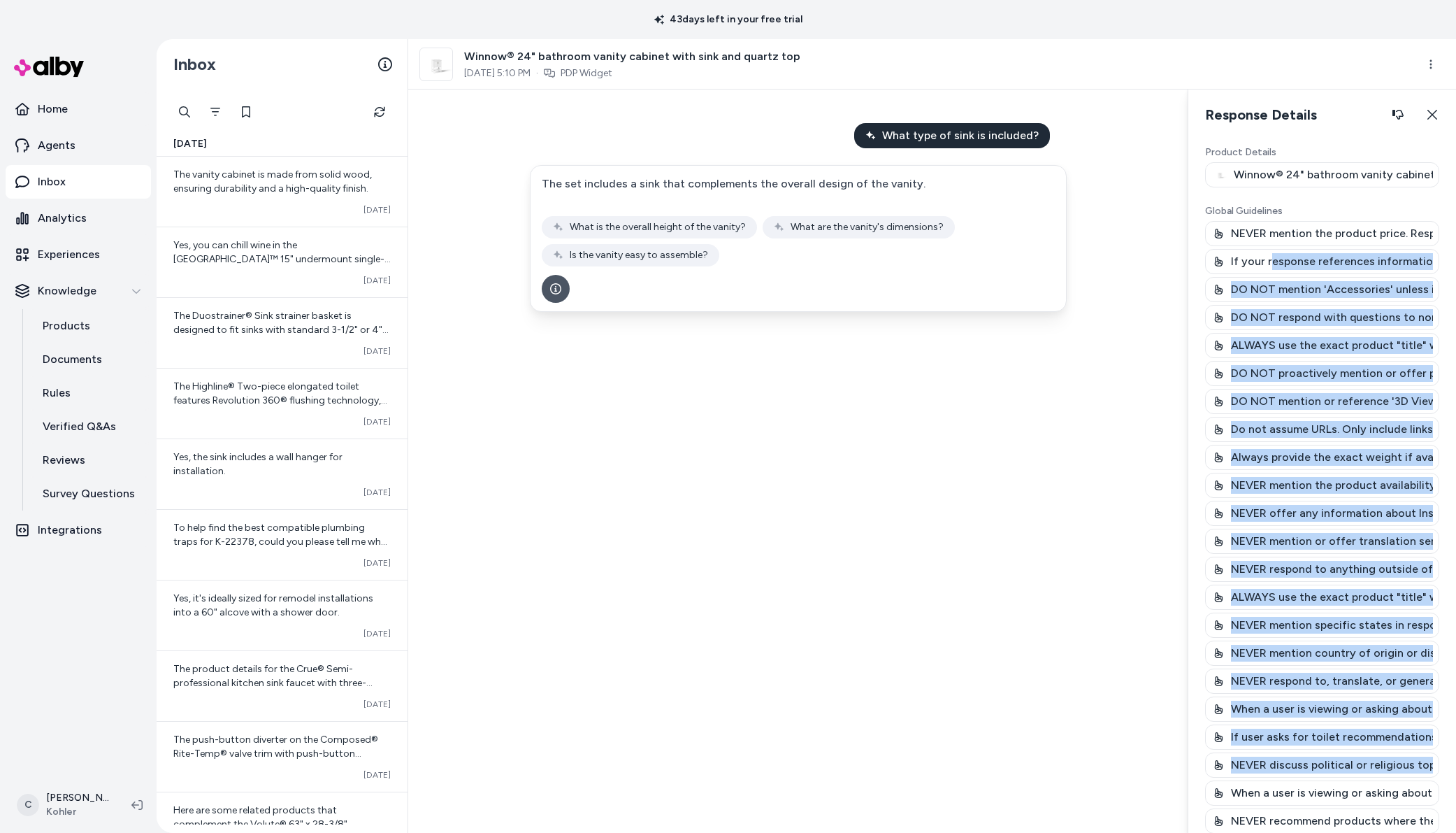
drag, startPoint x: 1272, startPoint y: 363, endPoint x: 1276, endPoint y: 747, distance: 384.0
click at [1278, 778] on div "NEVER mention the product price. Respond to pricing questions with, "For the mo…" at bounding box center [1322, 542] width 234 height 641
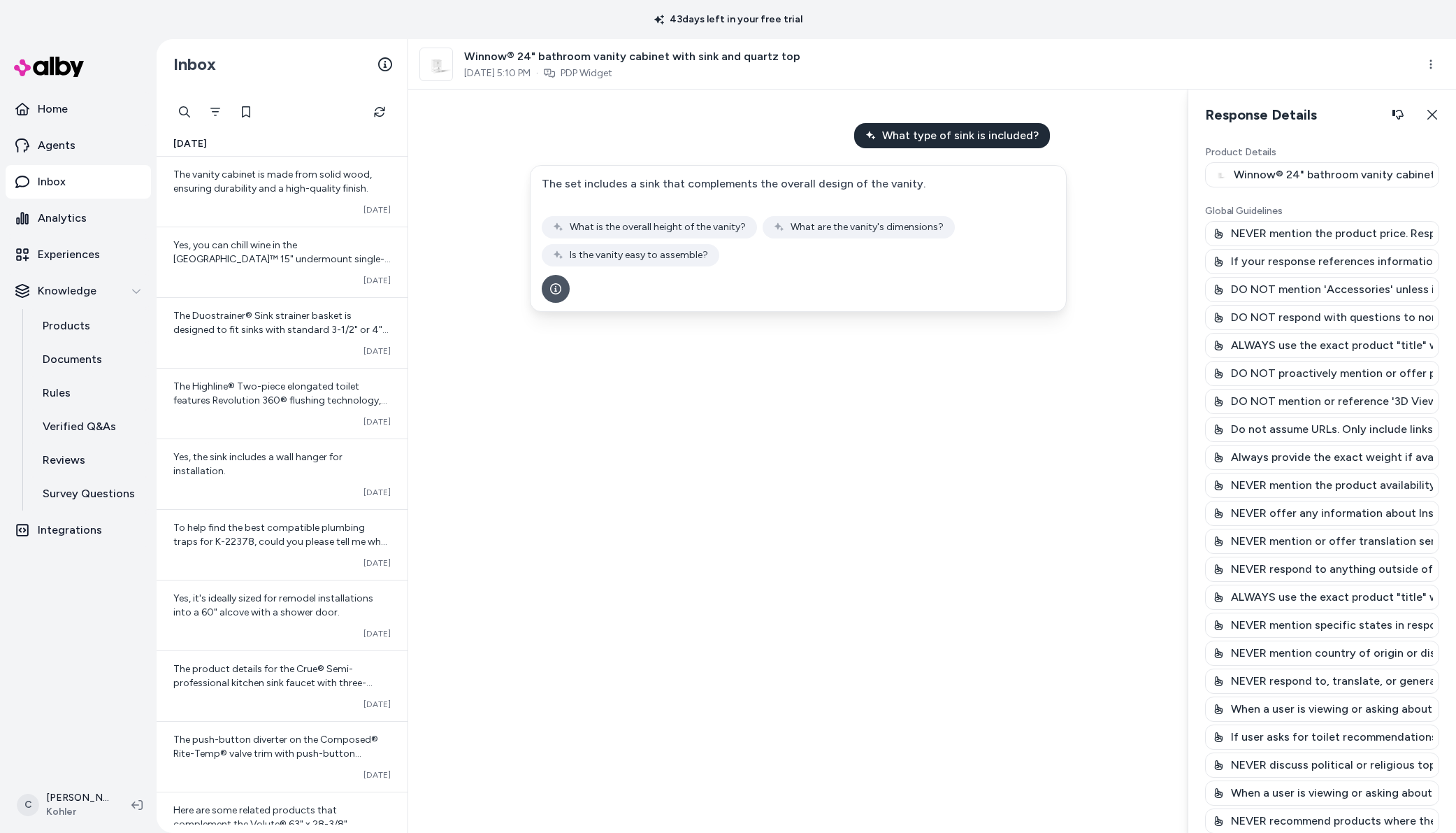
click at [1266, 559] on div "NEVER mention the product price. Respond to pricing questions with, "For the mo…" at bounding box center [1322, 542] width 234 height 641
click at [904, 542] on div "What type of sink is included? The set includes a sink that complements the ove…" at bounding box center [798, 461] width 780 height 743
drag, startPoint x: 745, startPoint y: 488, endPoint x: 754, endPoint y: 489, distance: 9.1
click at [745, 488] on div "What type of sink is included? The set includes a sink that complements the ove…" at bounding box center [798, 461] width 780 height 743
click at [1428, 111] on icon "button" at bounding box center [1433, 115] width 10 height 10
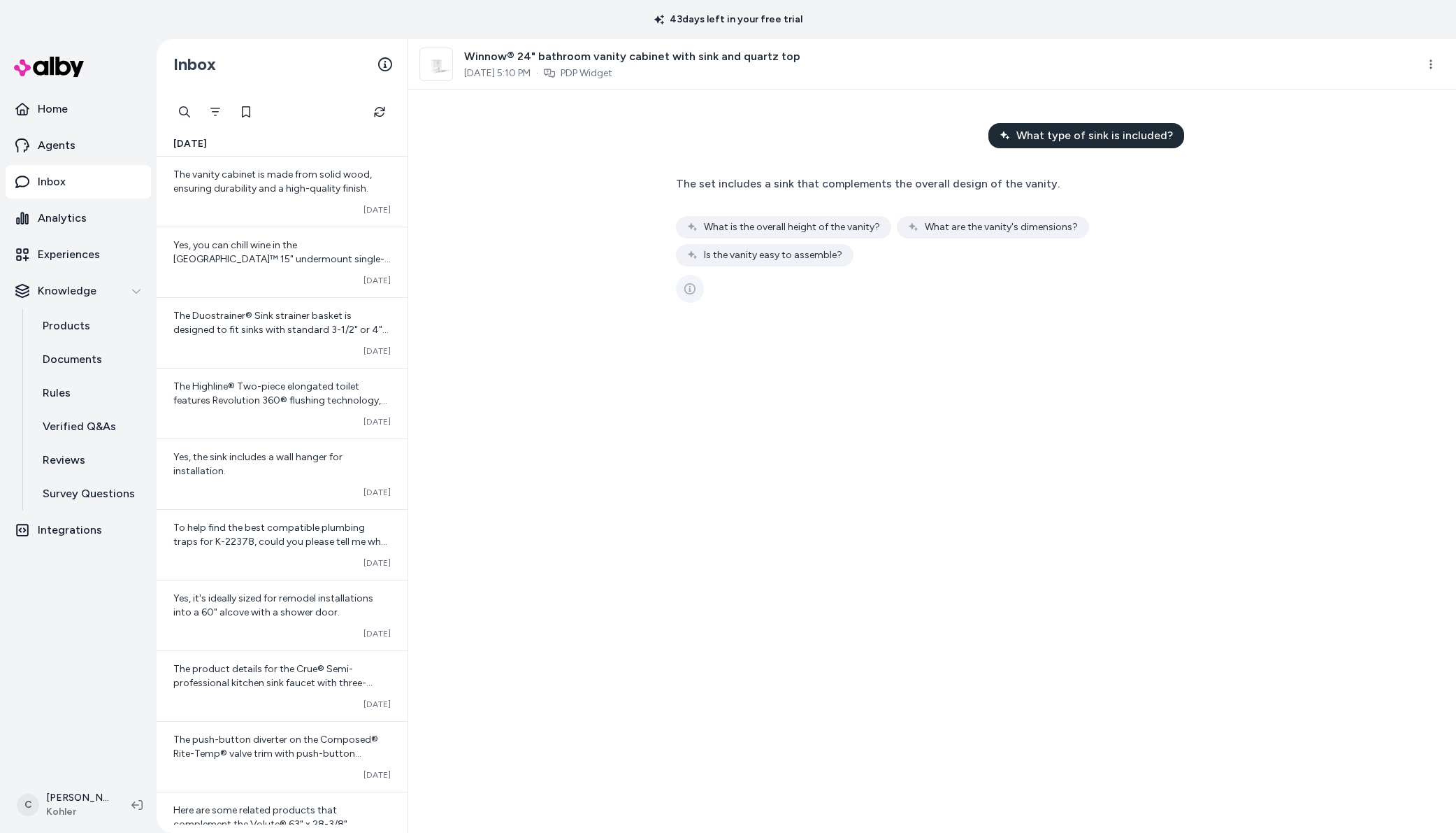
click at [682, 290] on button "See more" at bounding box center [690, 289] width 28 height 28
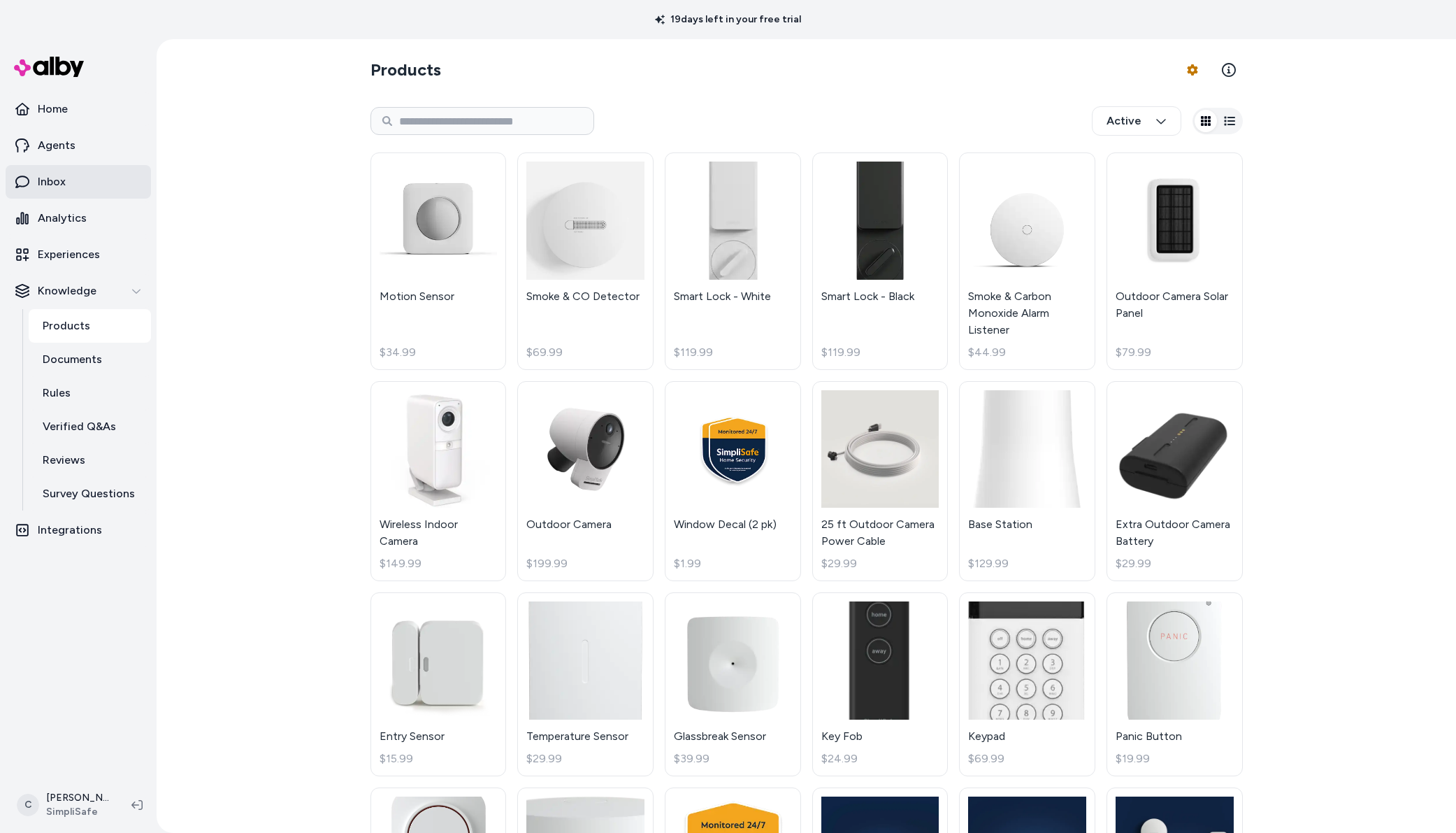
click at [73, 168] on link "Inbox" at bounding box center [78, 182] width 146 height 34
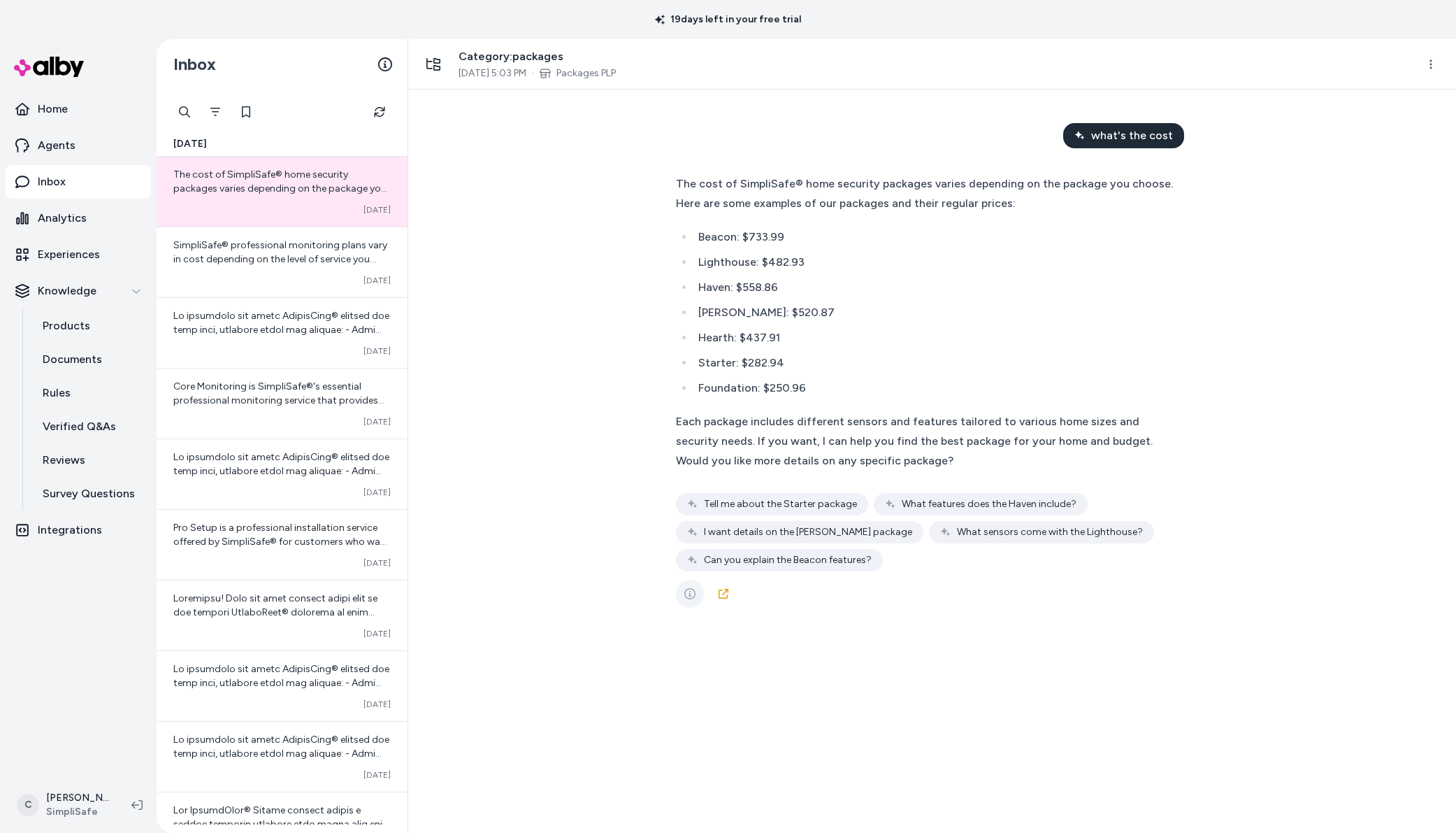
click at [693, 588] on icon "See more" at bounding box center [690, 594] width 11 height 11
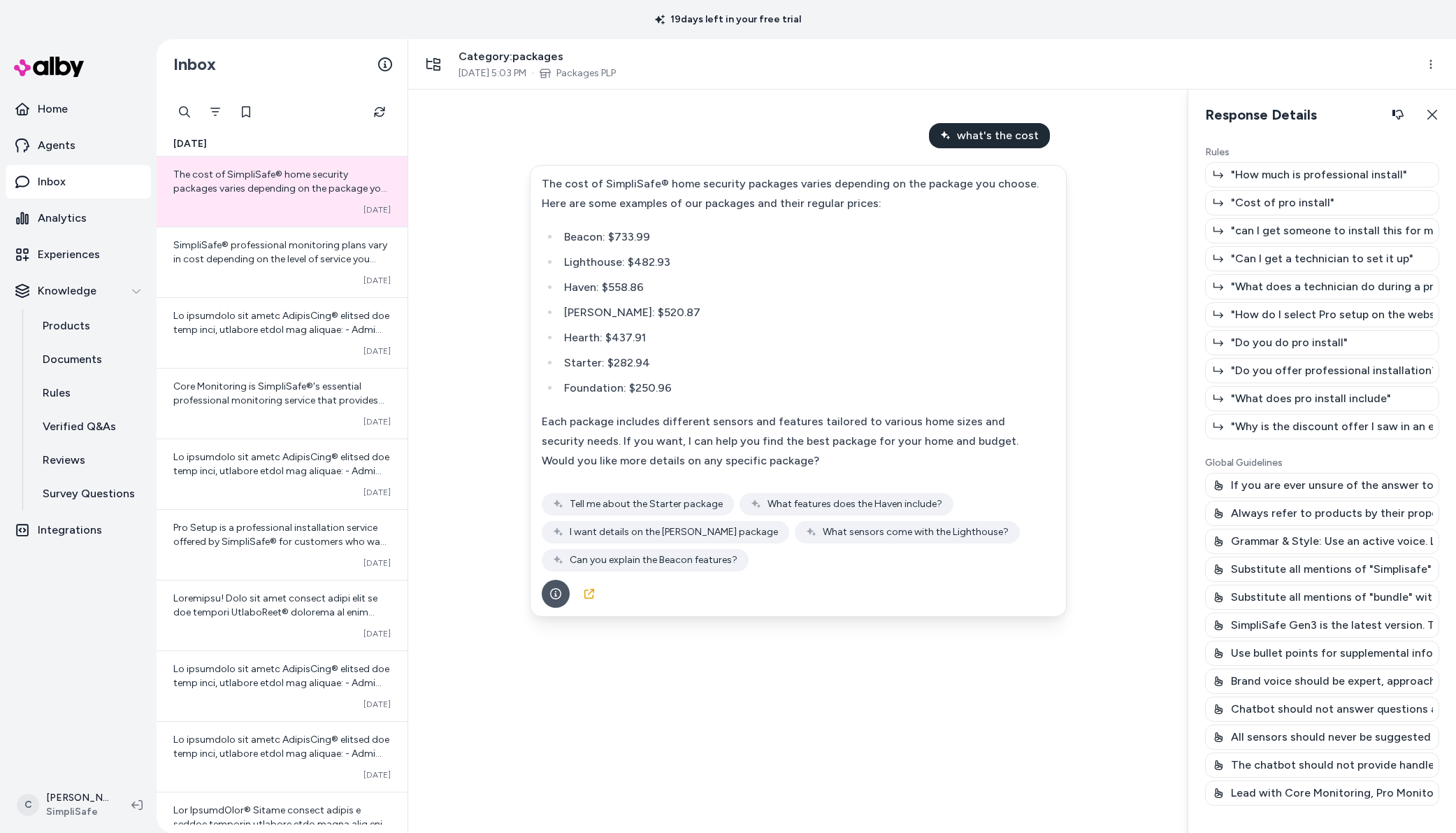
click at [1380, 483] on div "If you are ever unsure of the answer to the user's question, direct them to `ht…" at bounding box center [1322, 485] width 234 height 25
drag, startPoint x: 1380, startPoint y: 467, endPoint x: 1380, endPoint y: 475, distance: 8.0
click at [1380, 468] on div "Rules "How much is professional install" "Cost of pro install" "can I get someo…" at bounding box center [1322, 484] width 234 height 676
click at [1371, 487] on p "If you are ever unsure of the answer to the user's question, direct them to `ht…" at bounding box center [1331, 485] width 202 height 17
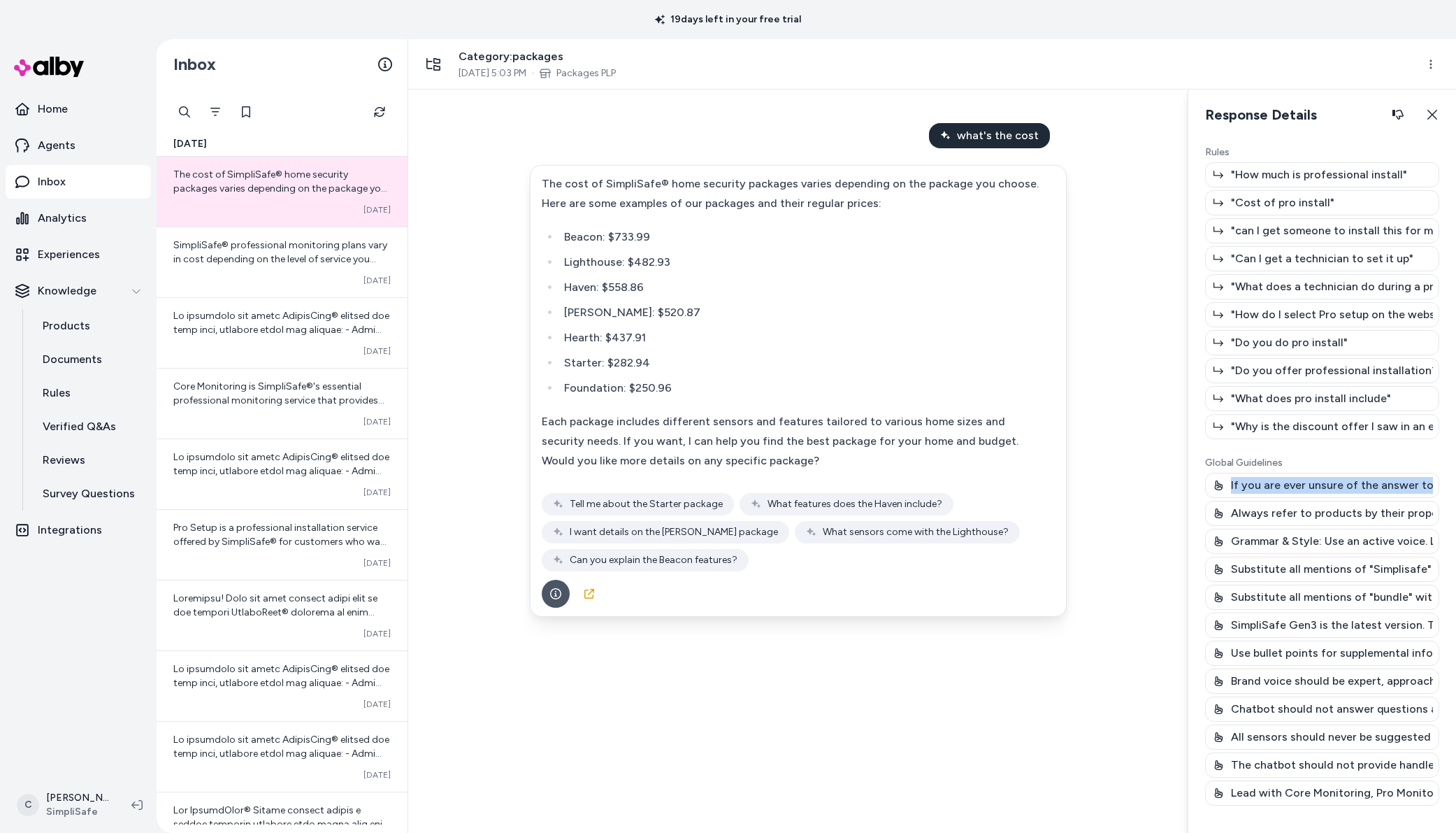
click at [1371, 487] on p "If you are ever unsure of the answer to the user's question, direct them to `ht…" at bounding box center [1331, 485] width 202 height 17
click at [1321, 362] on p ""Do you offer professional installation?"" at bounding box center [1331, 371] width 202 height 17
click at [1344, 438] on div ""Why is the discount offer I saw in an email promotion lower than what I see to…" at bounding box center [1322, 426] width 234 height 25
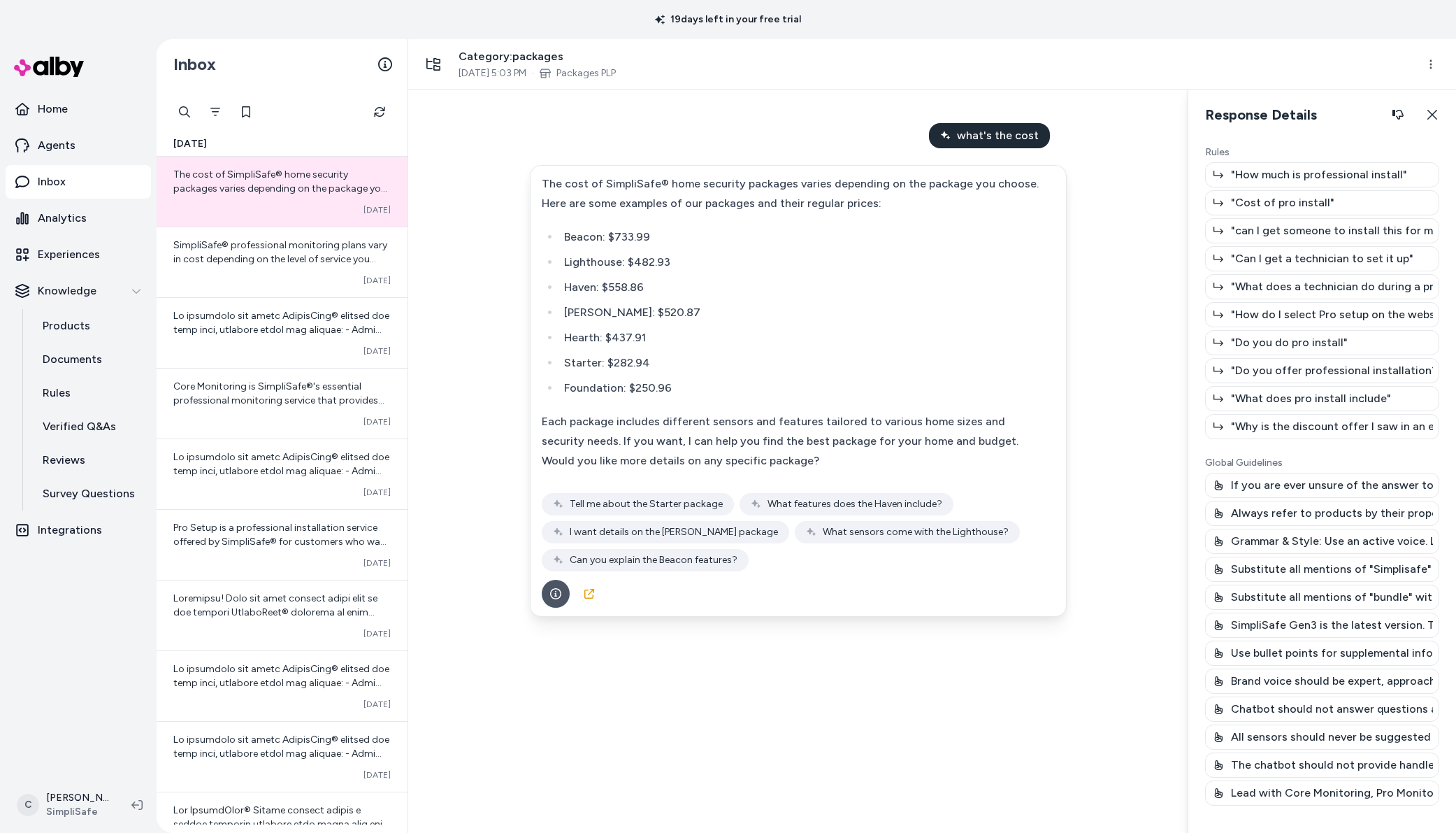
drag, startPoint x: 1297, startPoint y: 194, endPoint x: 1304, endPoint y: 497, distance: 303.1
click at [1304, 497] on div "Rules "How much is professional install" "Cost of pro install" "can I get someo…" at bounding box center [1322, 484] width 234 height 676
drag, startPoint x: 1309, startPoint y: 467, endPoint x: 1308, endPoint y: 326, distance: 141.0
click at [1309, 468] on p "Global Guidelines" at bounding box center [1322, 463] width 234 height 14
click at [1332, 208] on div ""Cost of pro install"" at bounding box center [1322, 203] width 234 height 25
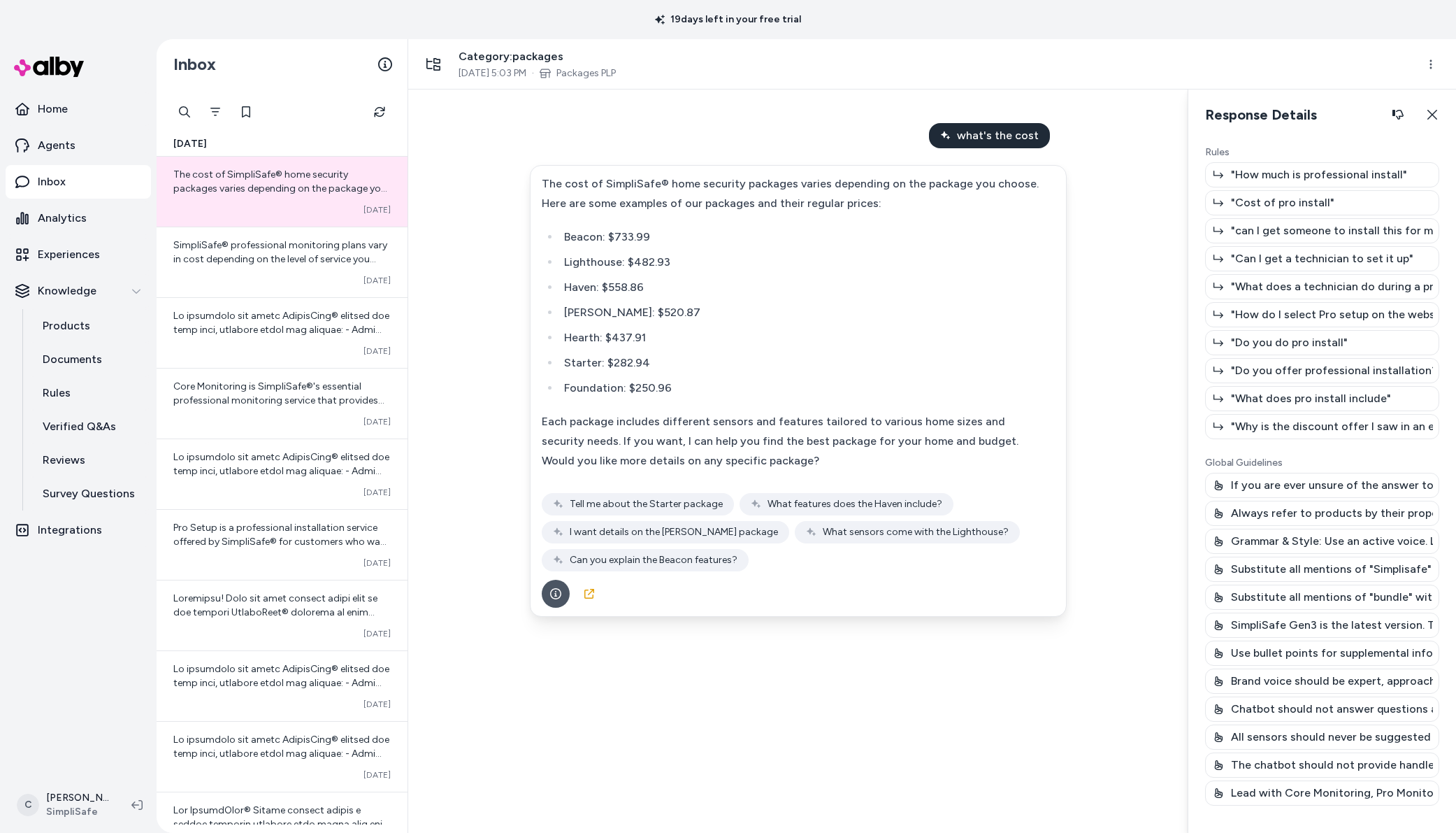
click at [1344, 203] on div ""Cost of pro install"" at bounding box center [1322, 203] width 234 height 25
click at [1303, 201] on p ""Cost of pro install"" at bounding box center [1282, 203] width 104 height 17
click at [1303, 200] on p ""Cost of pro install"" at bounding box center [1282, 203] width 104 height 17
click at [1251, 245] on div ""How much is professional install" "Cost of pro install" "can I get someone to …" at bounding box center [1322, 300] width 234 height 277
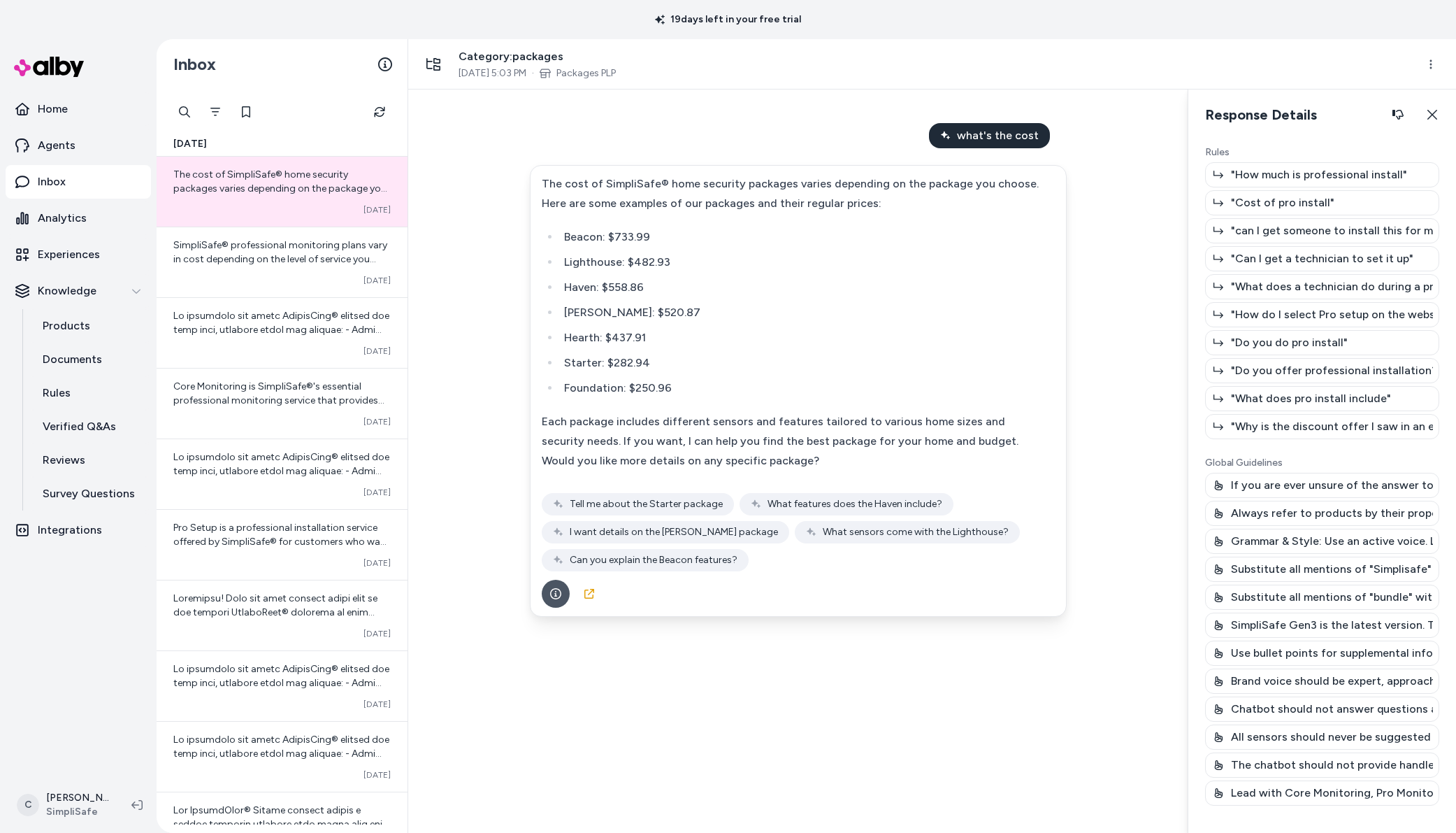
drag, startPoint x: 1226, startPoint y: 415, endPoint x: 1278, endPoint y: 409, distance: 52.3
click at [1226, 415] on div ""Why is the discount offer I saw in an email promotion lower than what I see to…" at bounding box center [1322, 426] width 234 height 25
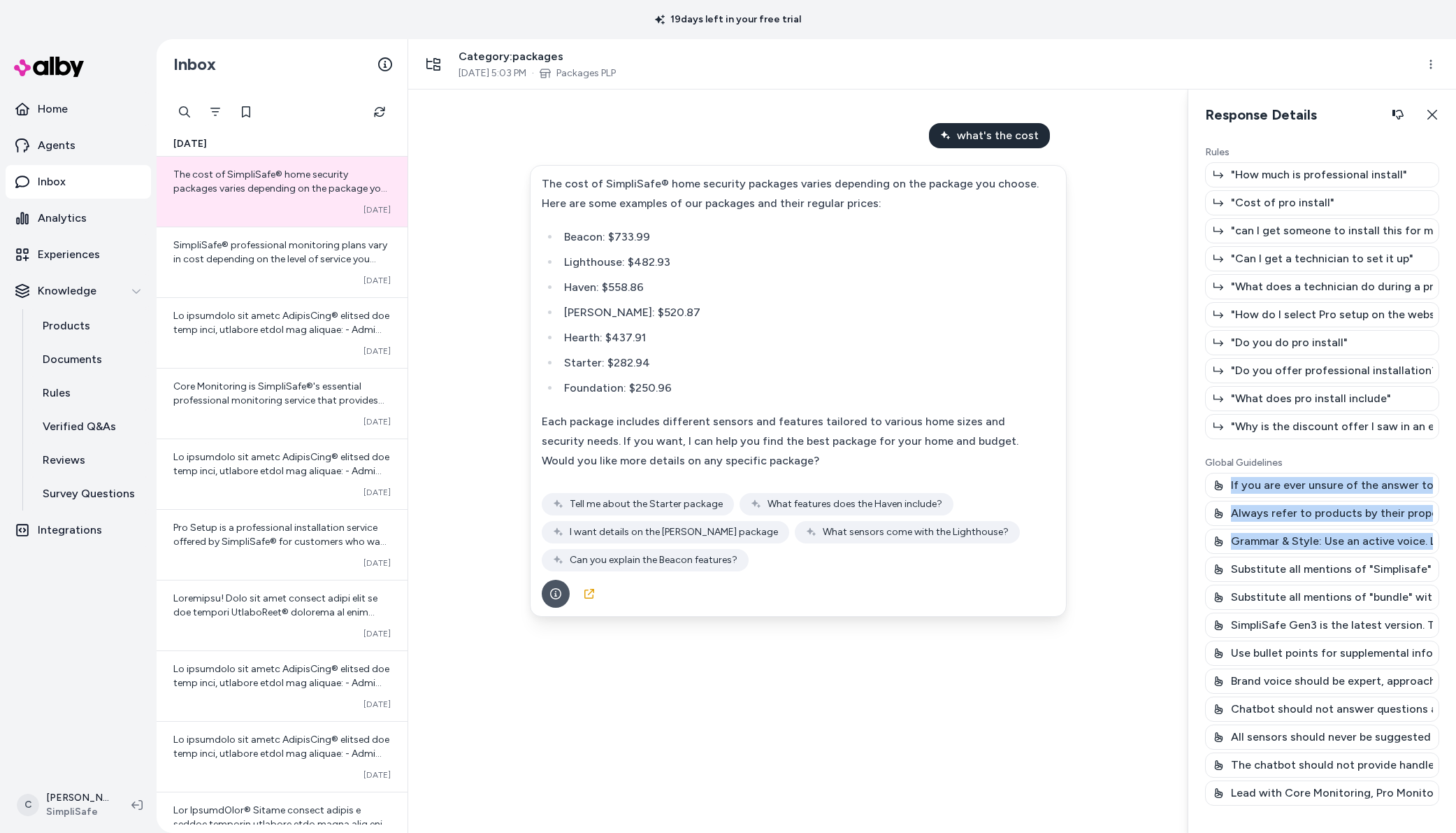
drag, startPoint x: 1313, startPoint y: 542, endPoint x: 1312, endPoint y: 552, distance: 10.0
click at [1312, 552] on div "Global Guidelines If you are ever unsure of the answer to the user's question, …" at bounding box center [1322, 630] width 234 height 350
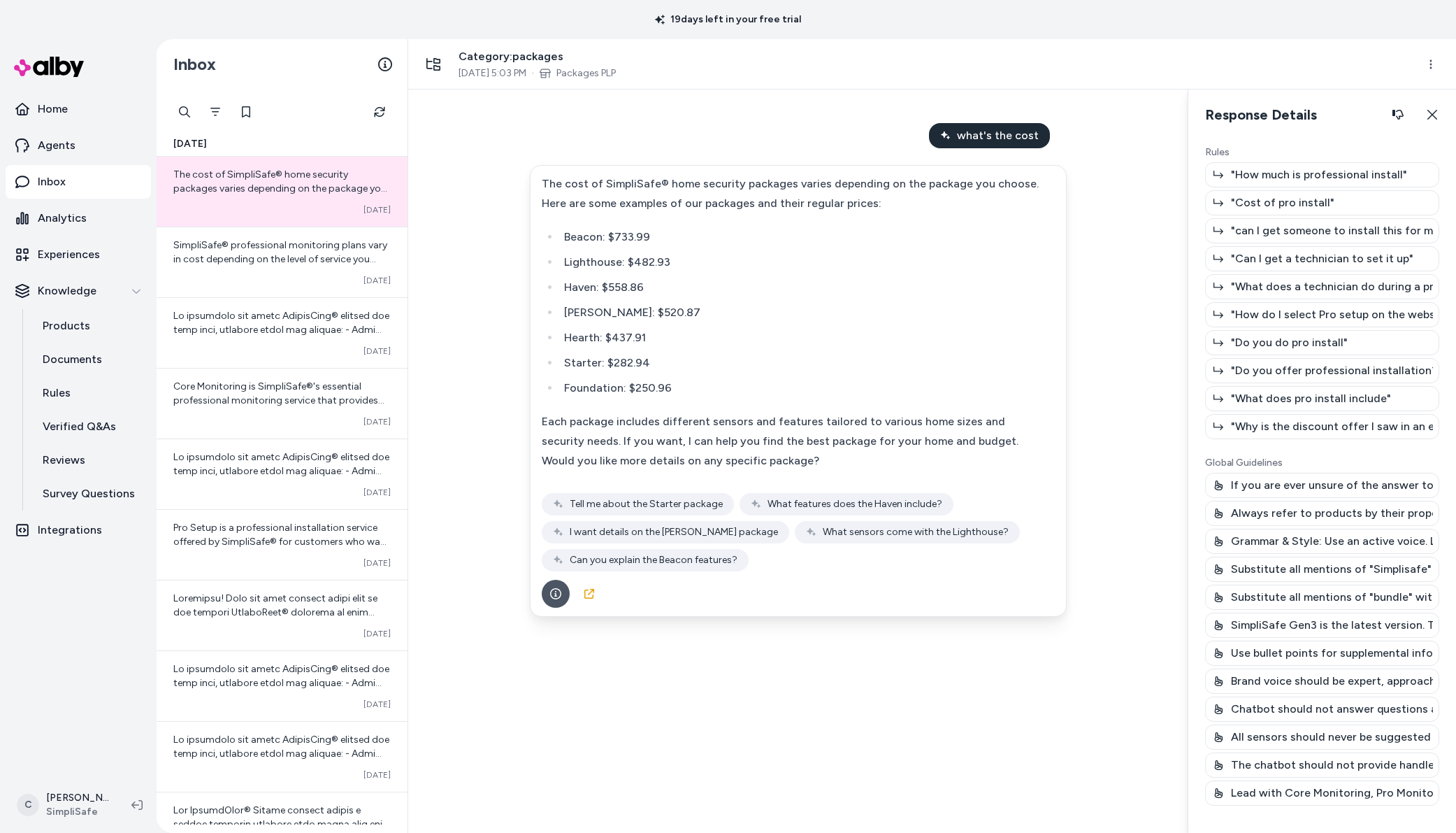
drag, startPoint x: 1313, startPoint y: 590, endPoint x: 1313, endPoint y: 632, distance: 42.0
click at [1313, 617] on div "If you are ever unsure of the answer to the user's question, direct them to `ht…" at bounding box center [1322, 639] width 234 height 333
drag, startPoint x: 1313, startPoint y: 632, endPoint x: 1308, endPoint y: 648, distance: 16.8
click at [1306, 644] on div "If you are ever unsure of the answer to the user's question, direct them to `ht…" at bounding box center [1322, 639] width 234 height 333
drag, startPoint x: 1308, startPoint y: 647, endPoint x: 1310, endPoint y: 631, distance: 16.1
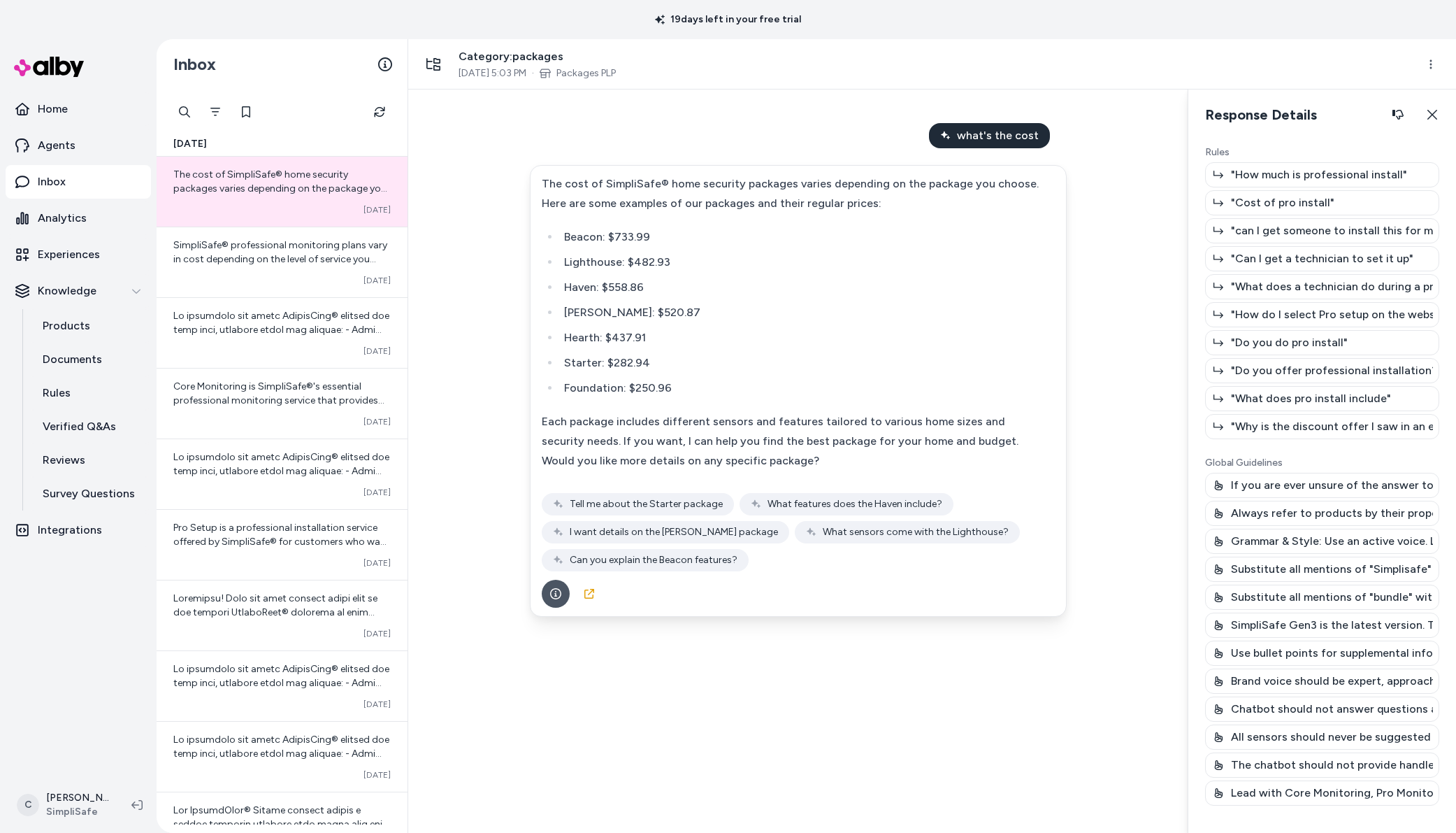
click at [1308, 645] on p "Use bullet points for supplemental information rather than long paragraphs." at bounding box center [1331, 653] width 202 height 17
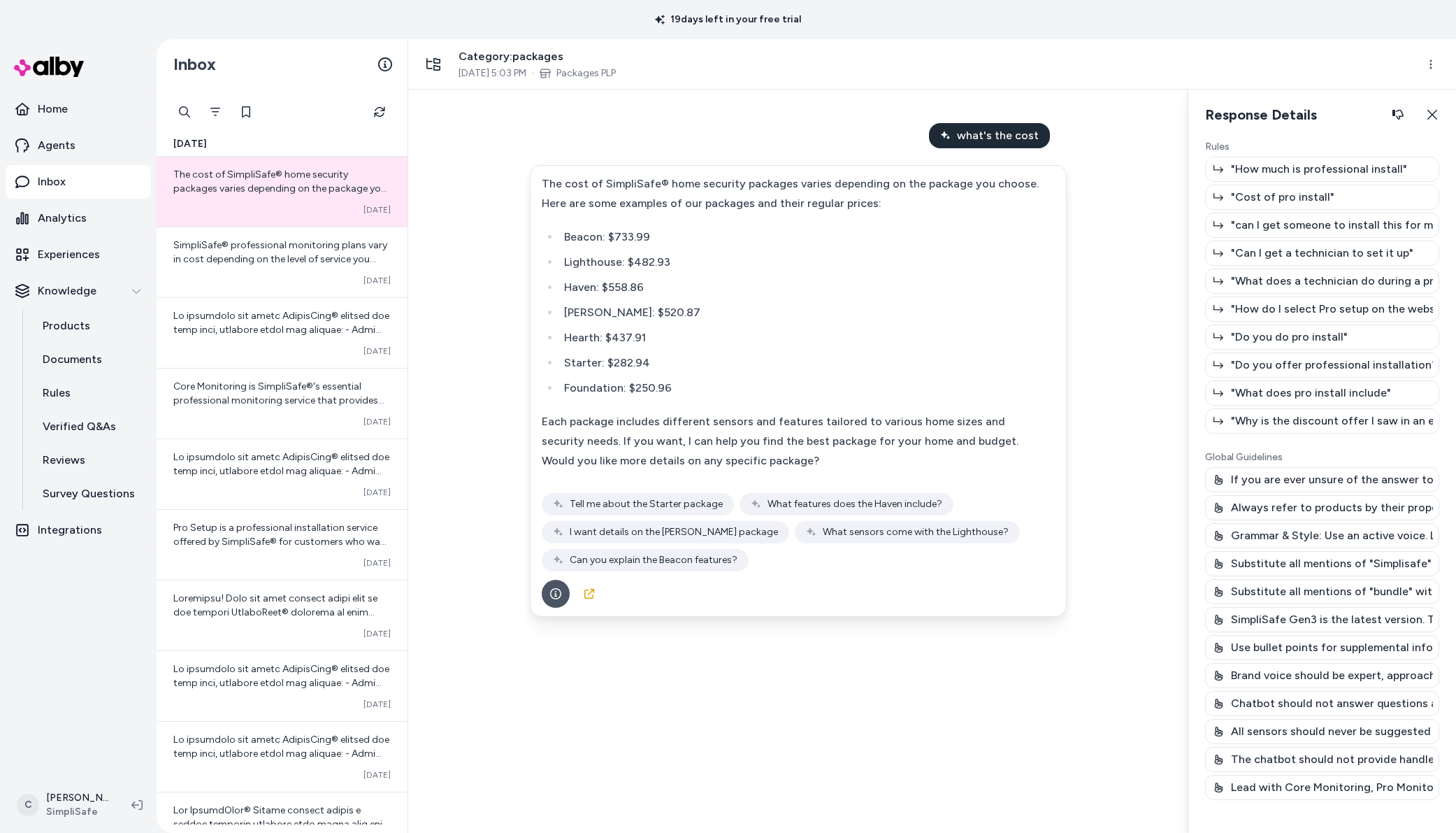
click at [1166, 656] on div "what's the cost The cost of SimpliSafe® home security packages varies depending…" at bounding box center [798, 461] width 780 height 743
click at [1338, 146] on p "Rules" at bounding box center [1322, 146] width 234 height 14
click at [1331, 125] on h2 "Response Details Response details and product details for the selected message." at bounding box center [1309, 115] width 207 height 28
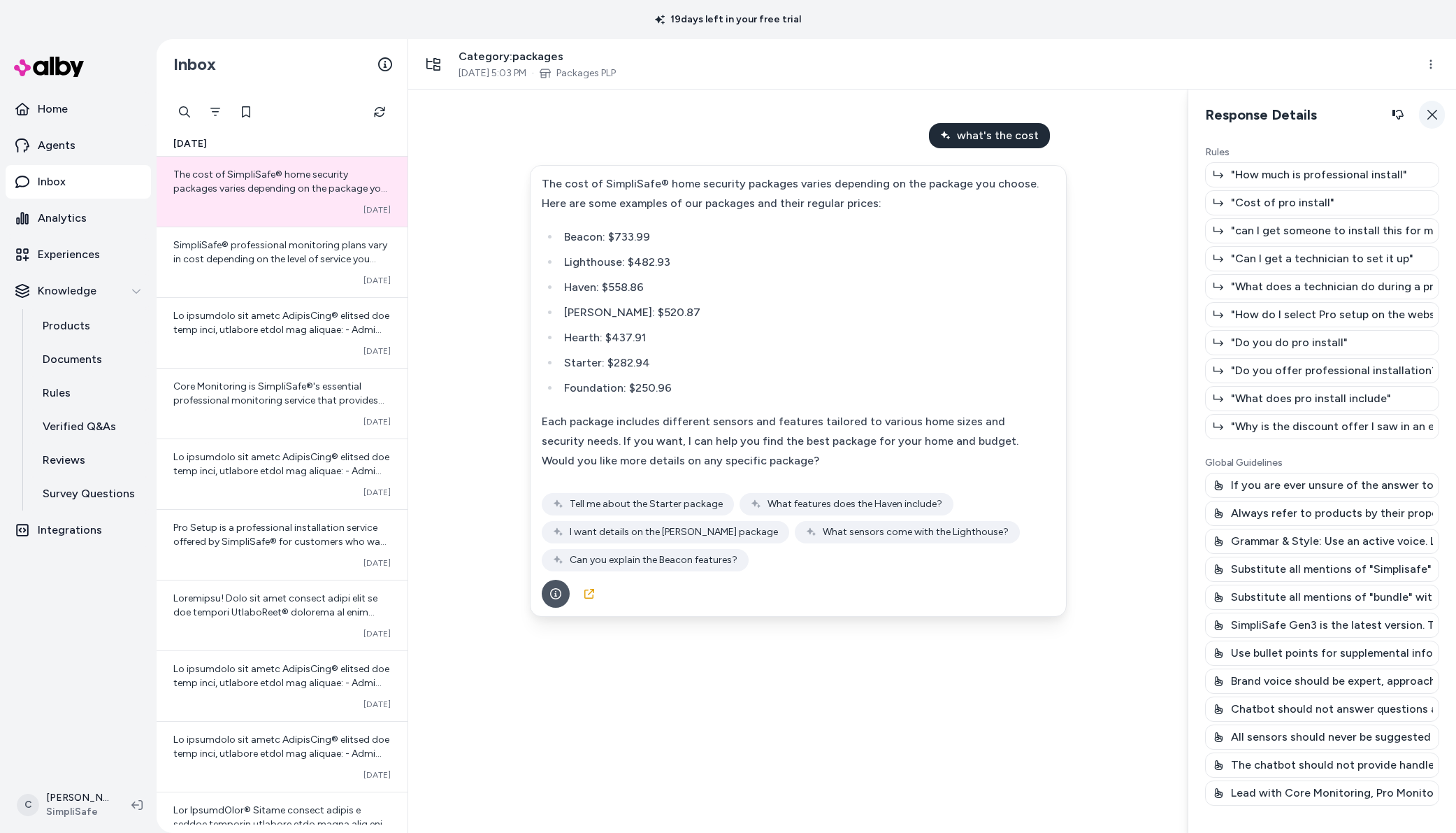
click at [1433, 113] on icon "button" at bounding box center [1433, 115] width 11 height 11
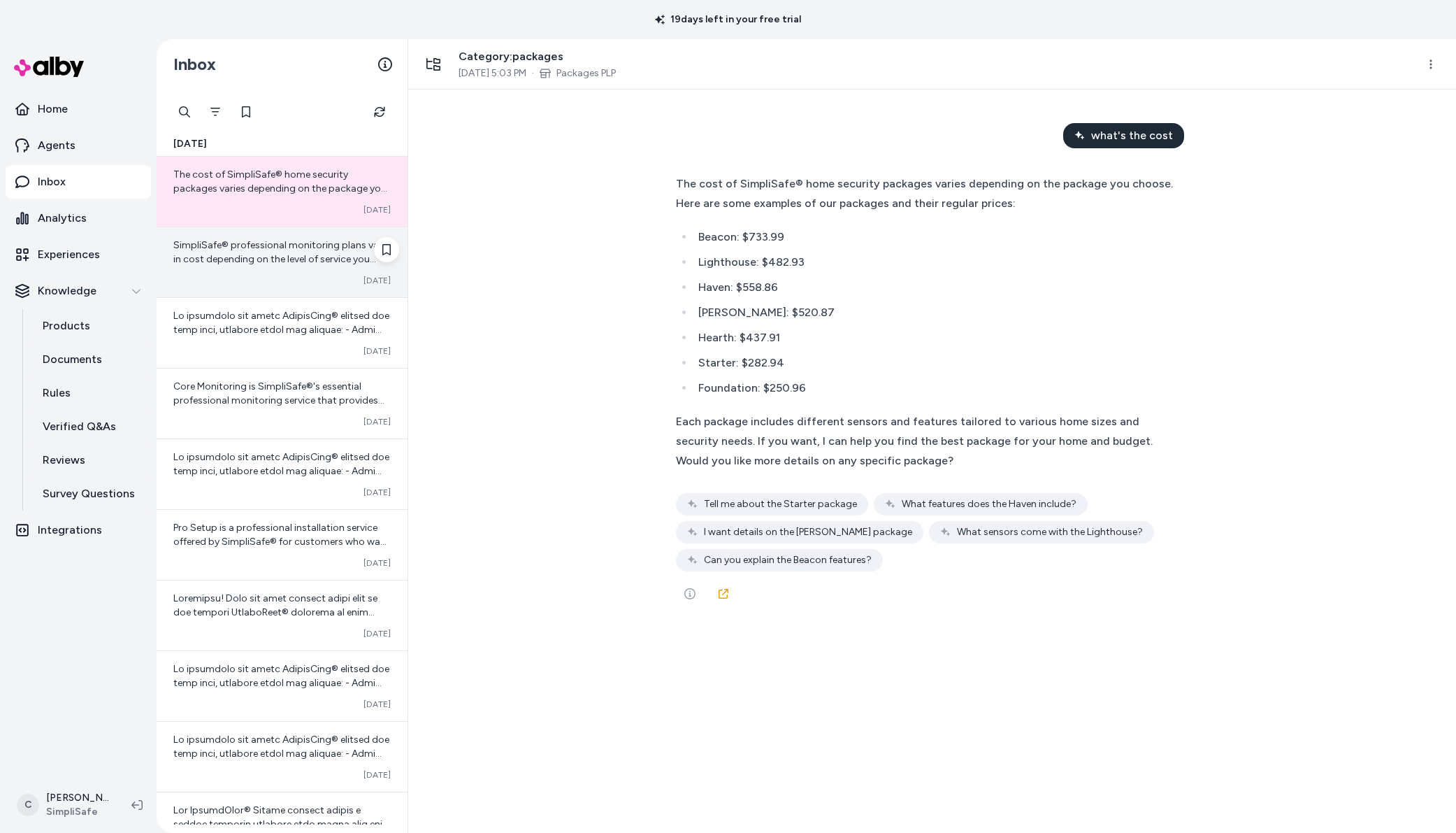
click at [287, 273] on div "SimpliSafe® professional monitoring plans vary in cost depending on the level o…" at bounding box center [282, 263] width 251 height 70
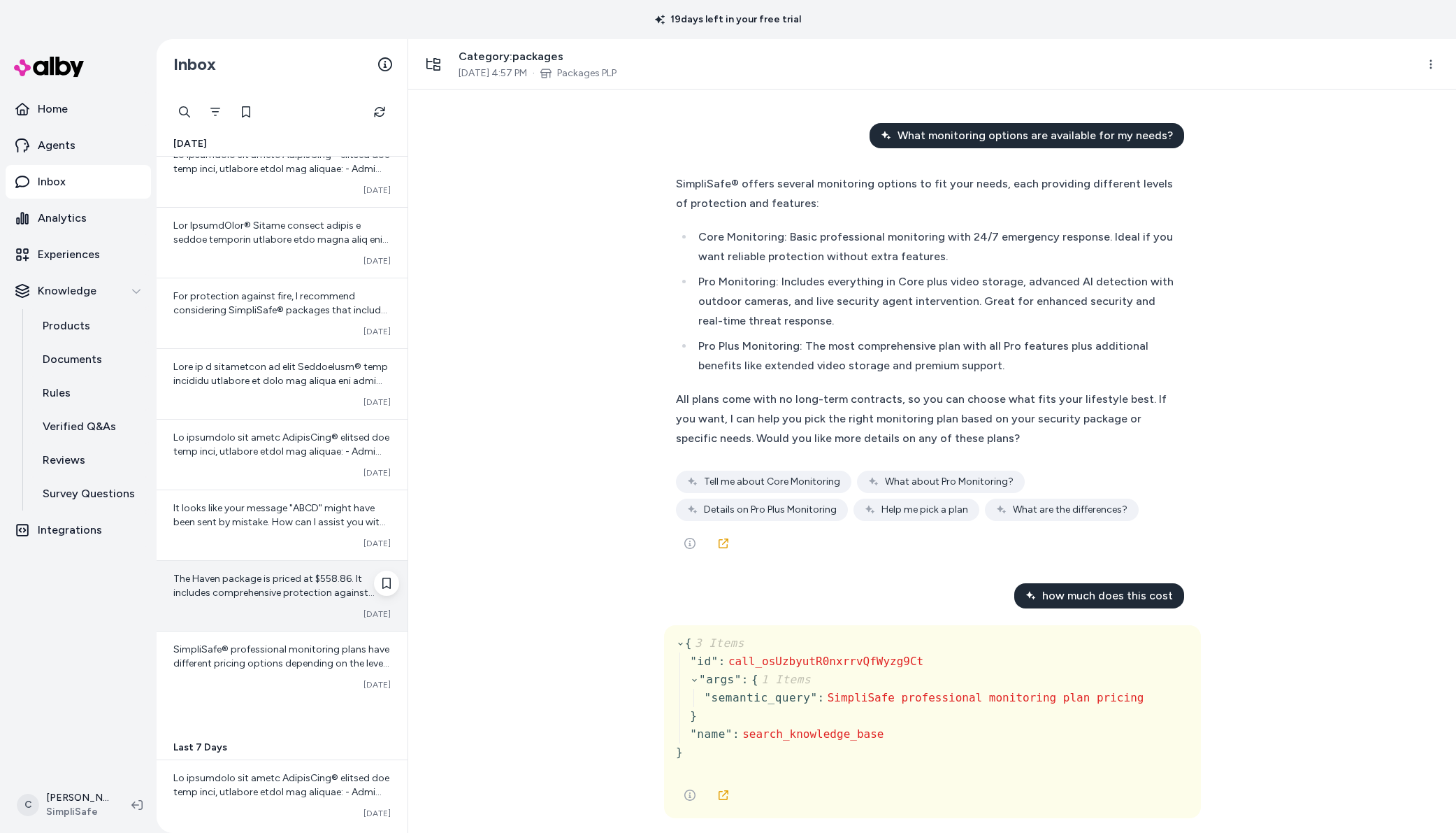
scroll to position [657, 0]
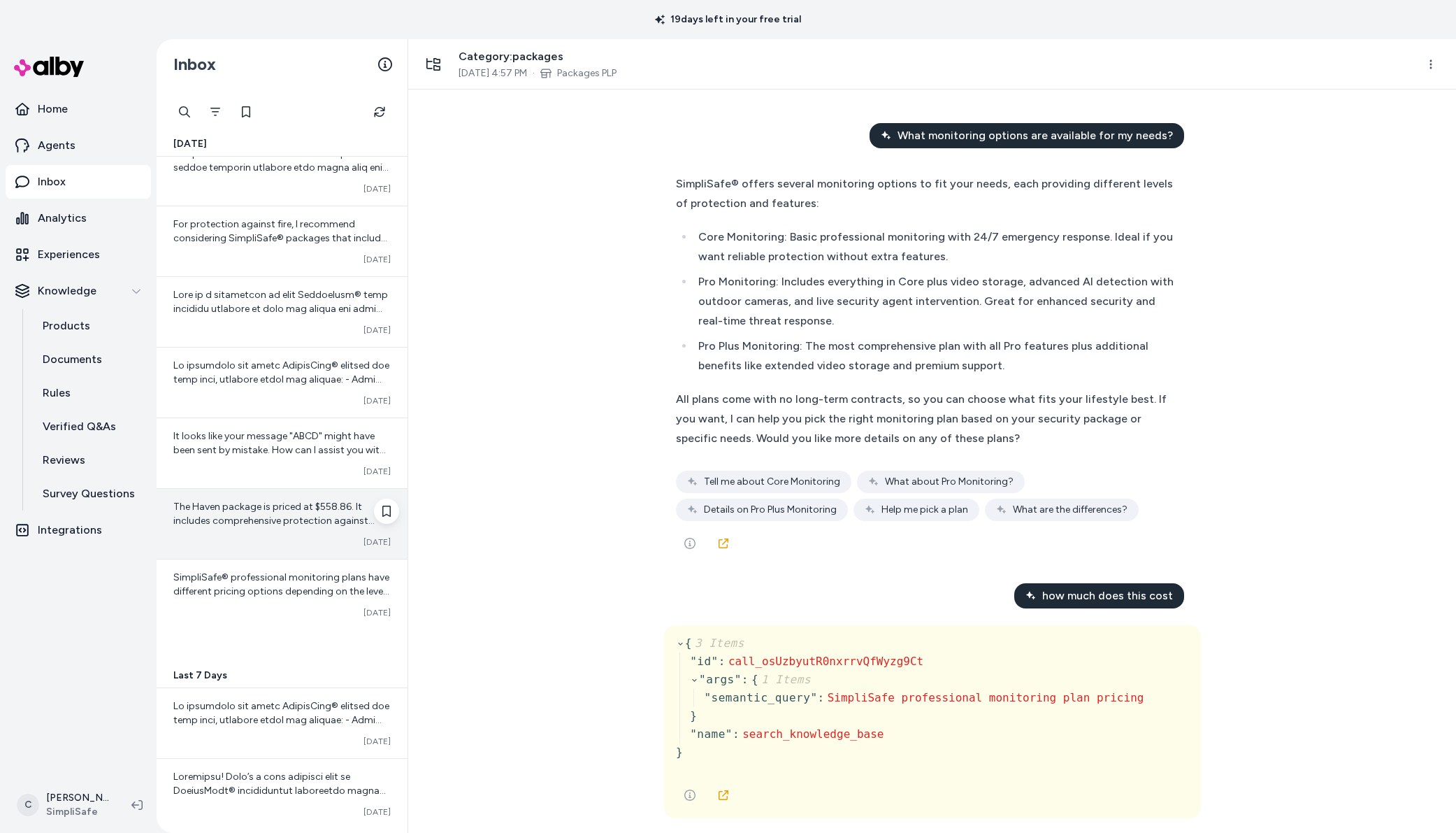
click at [316, 558] on div "The Haven package is priced at $558.86. It includes comprehensive protection ag…" at bounding box center [282, 524] width 251 height 70
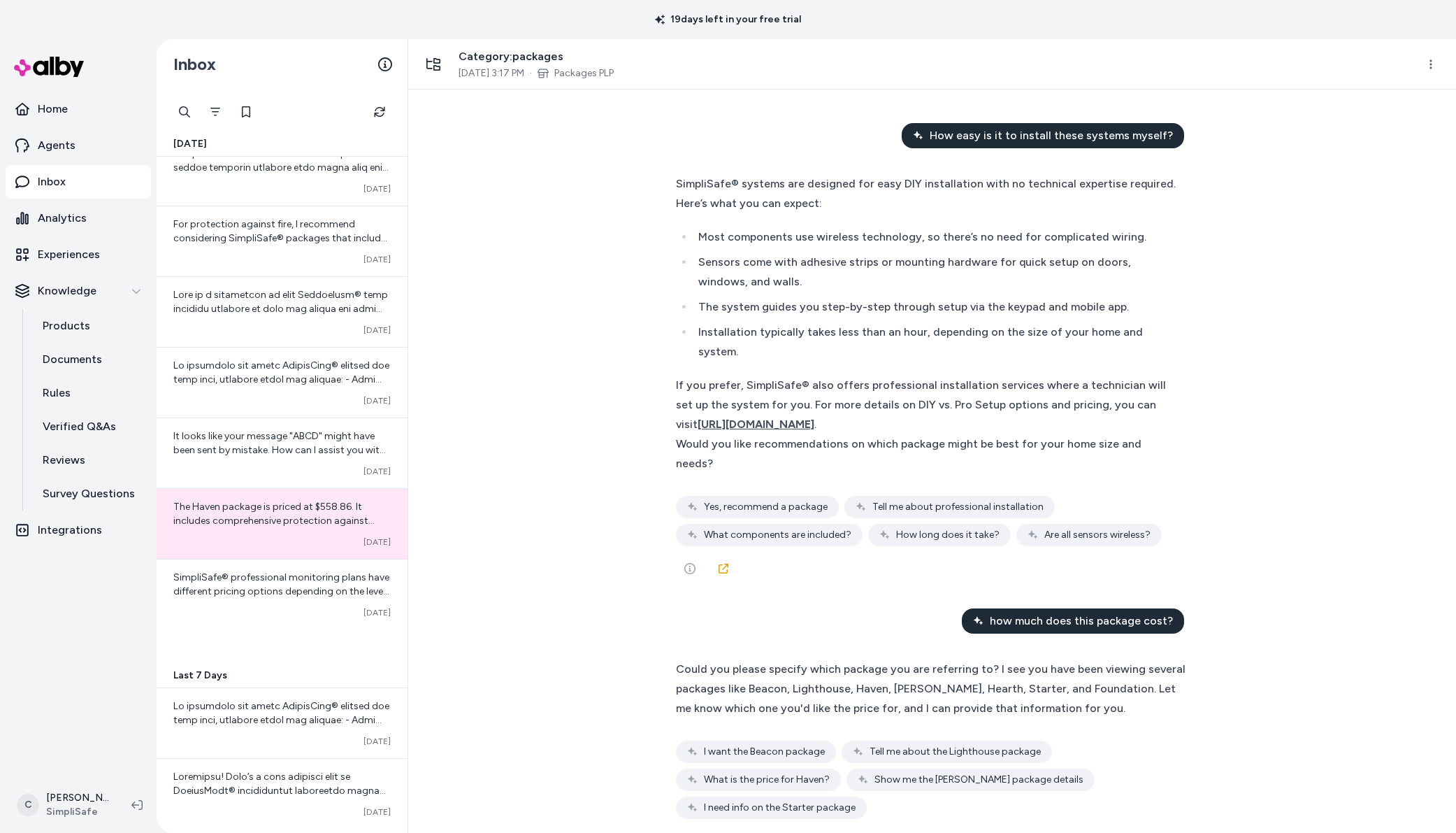
scroll to position [208, 0]
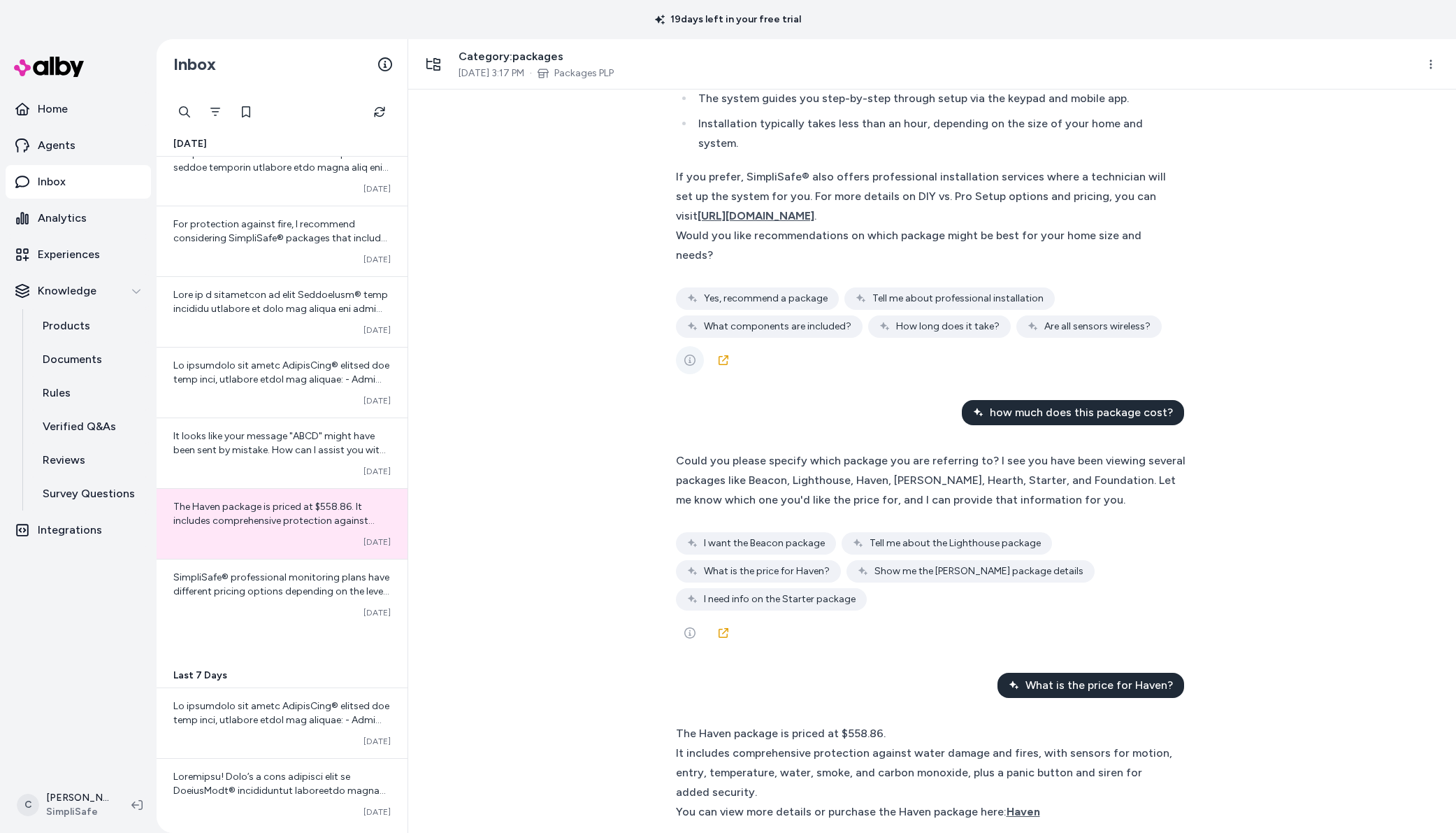
click at [688, 368] on button "See more" at bounding box center [690, 360] width 28 height 28
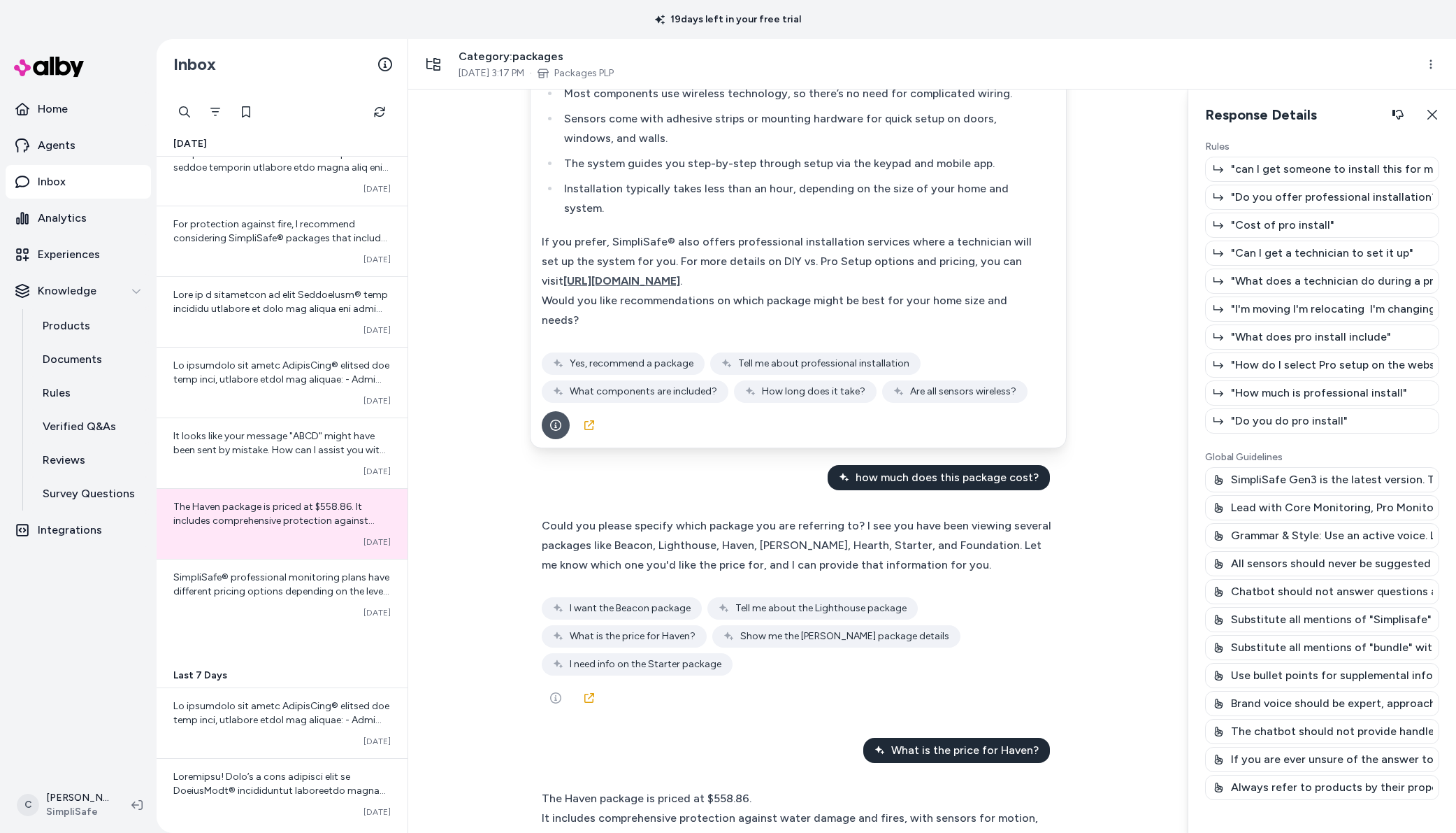
scroll to position [0, 0]
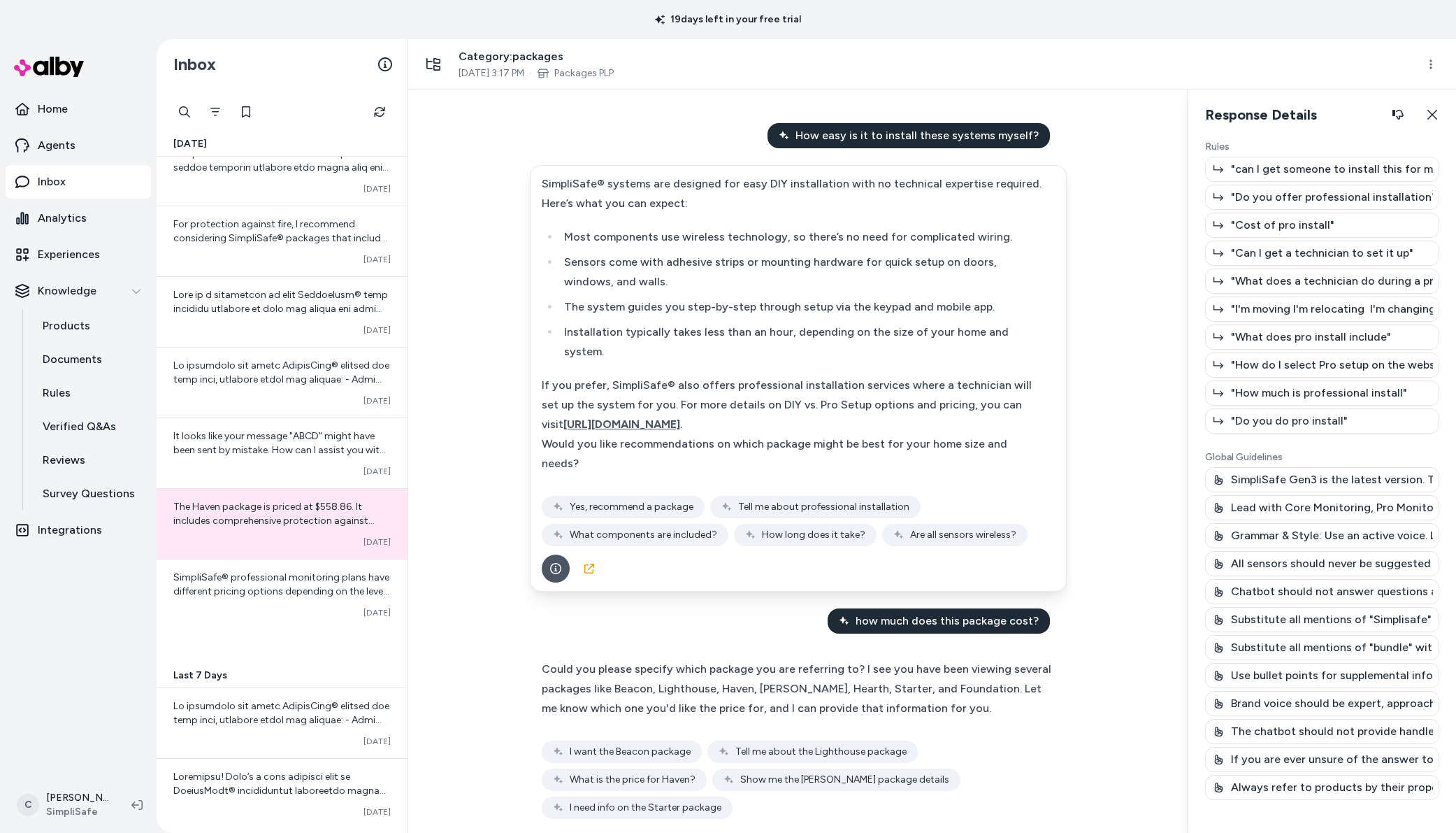
click at [1088, 69] on div "Category: packages Oct 02, 2025 3:17 PM · Packages PLP" at bounding box center [912, 64] width 987 height 32
click at [728, 72] on div "Category: packages Oct 02, 2025 3:17 PM · Packages PLP" at bounding box center [912, 64] width 987 height 32
click at [540, 52] on span "Category: packages" at bounding box center [536, 57] width 155 height 17
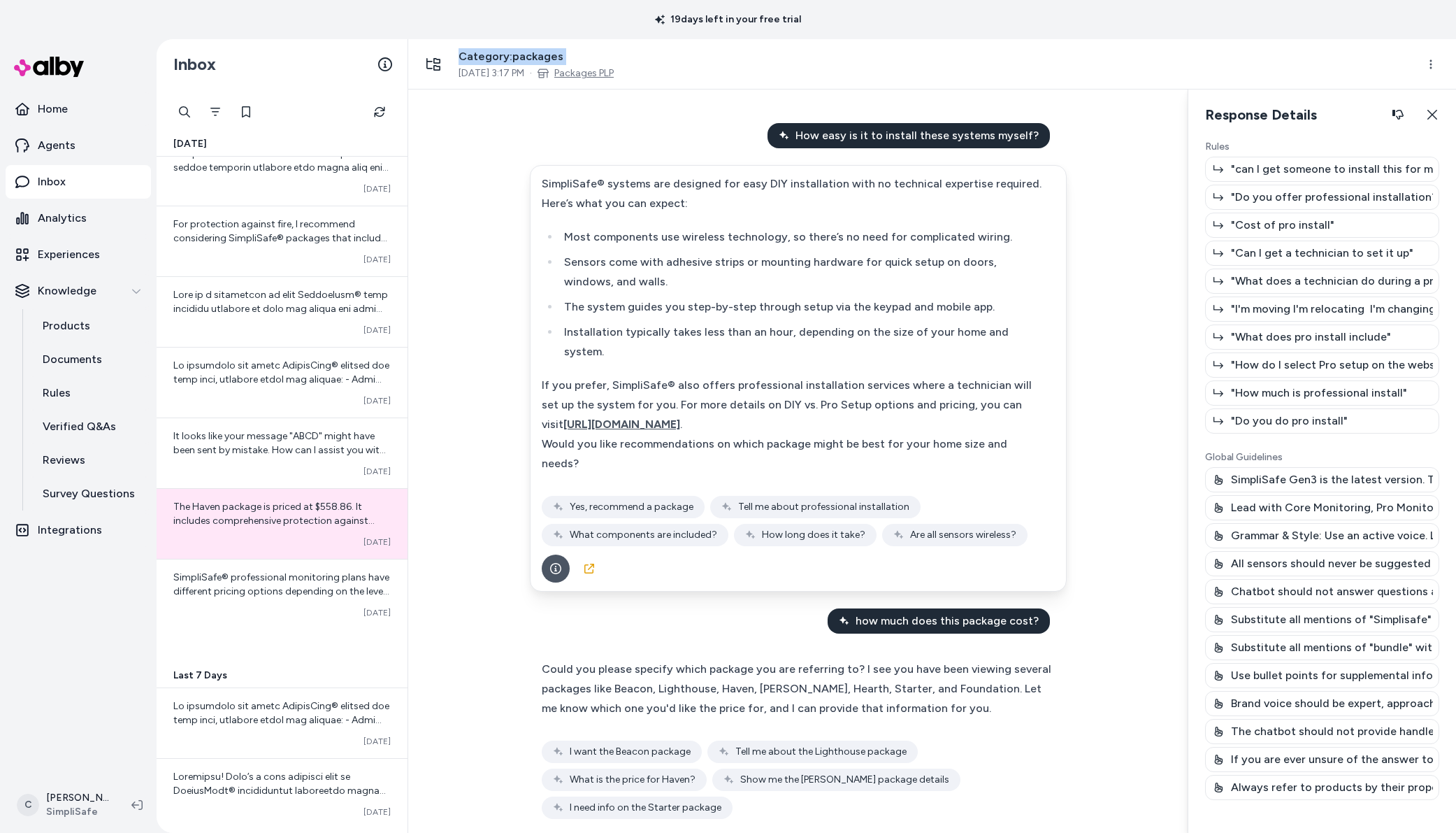
click at [614, 69] on link "Packages PLP" at bounding box center [584, 73] width 59 height 14
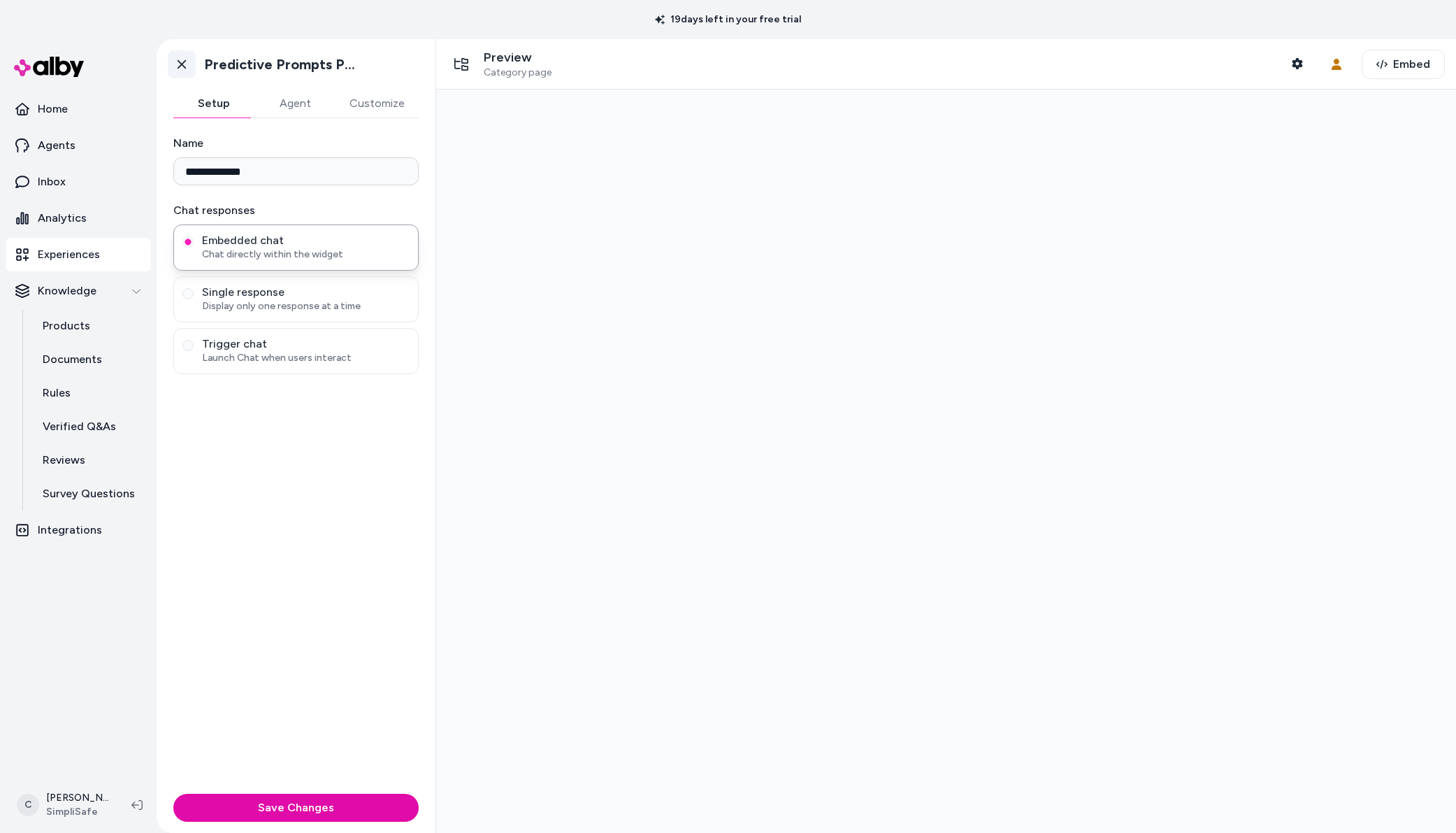
click at [176, 65] on icon at bounding box center [182, 65] width 14 height 14
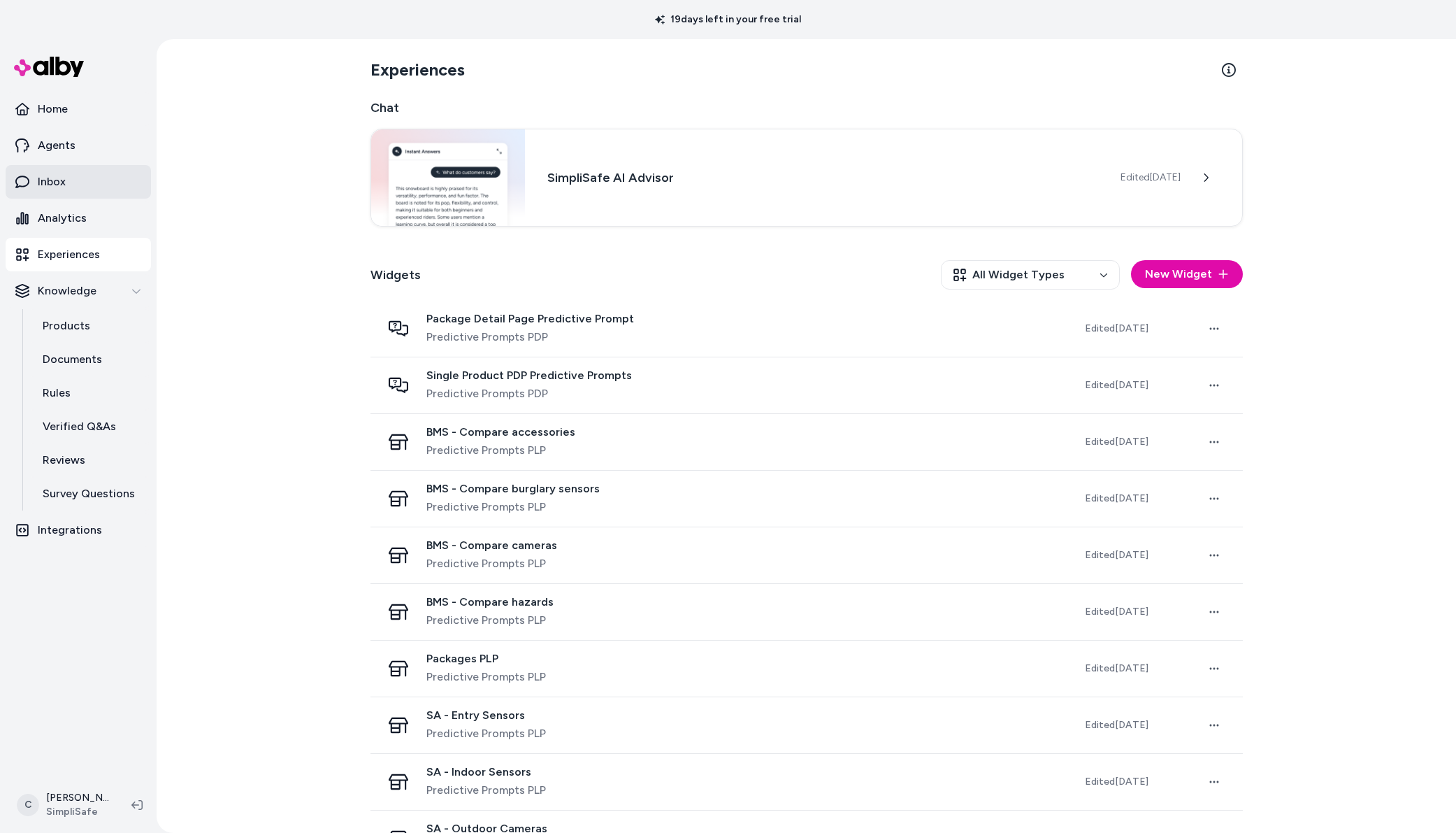
click at [65, 170] on link "Inbox" at bounding box center [78, 182] width 146 height 34
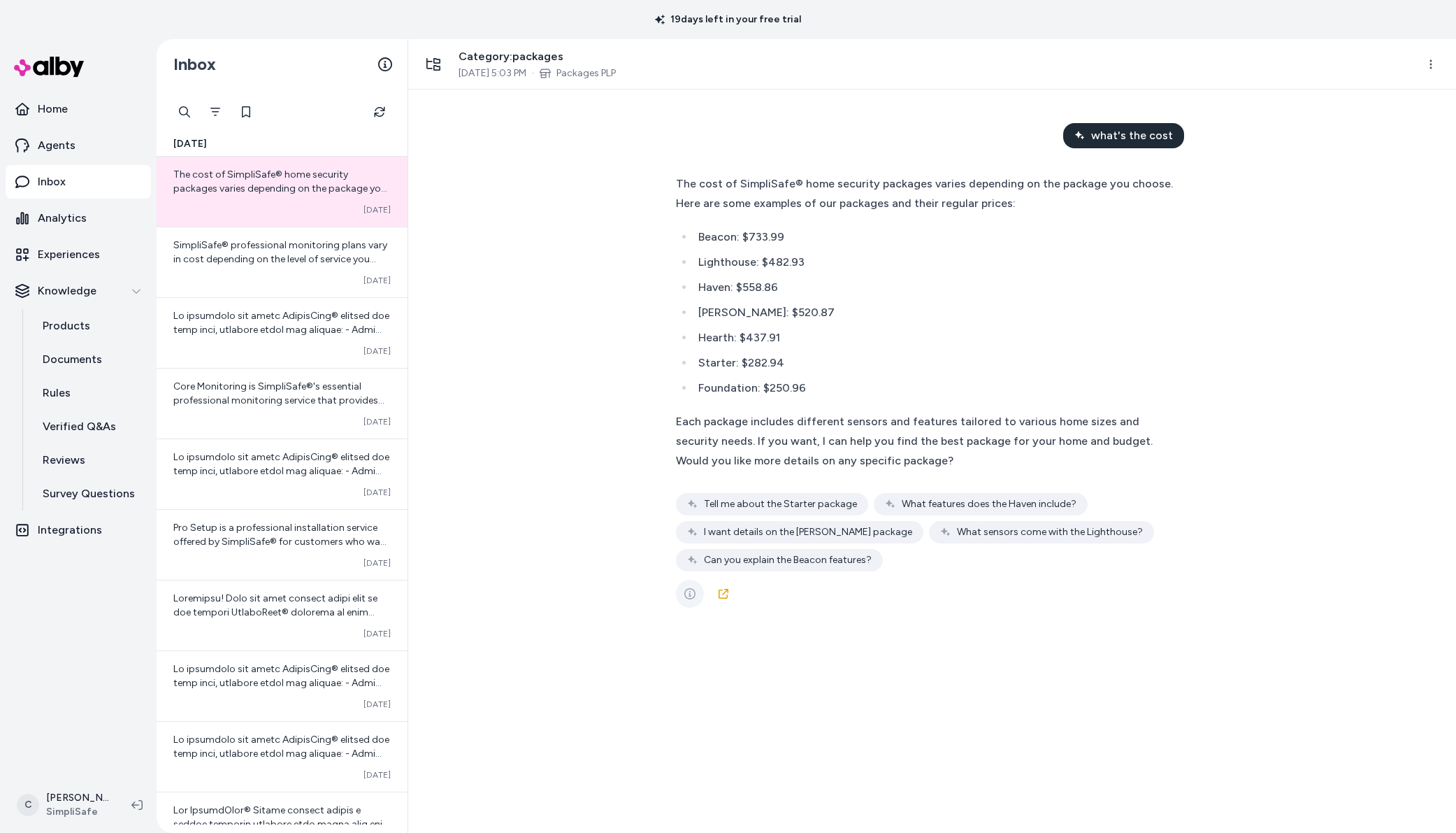
click at [690, 597] on icon "See more" at bounding box center [690, 594] width 11 height 11
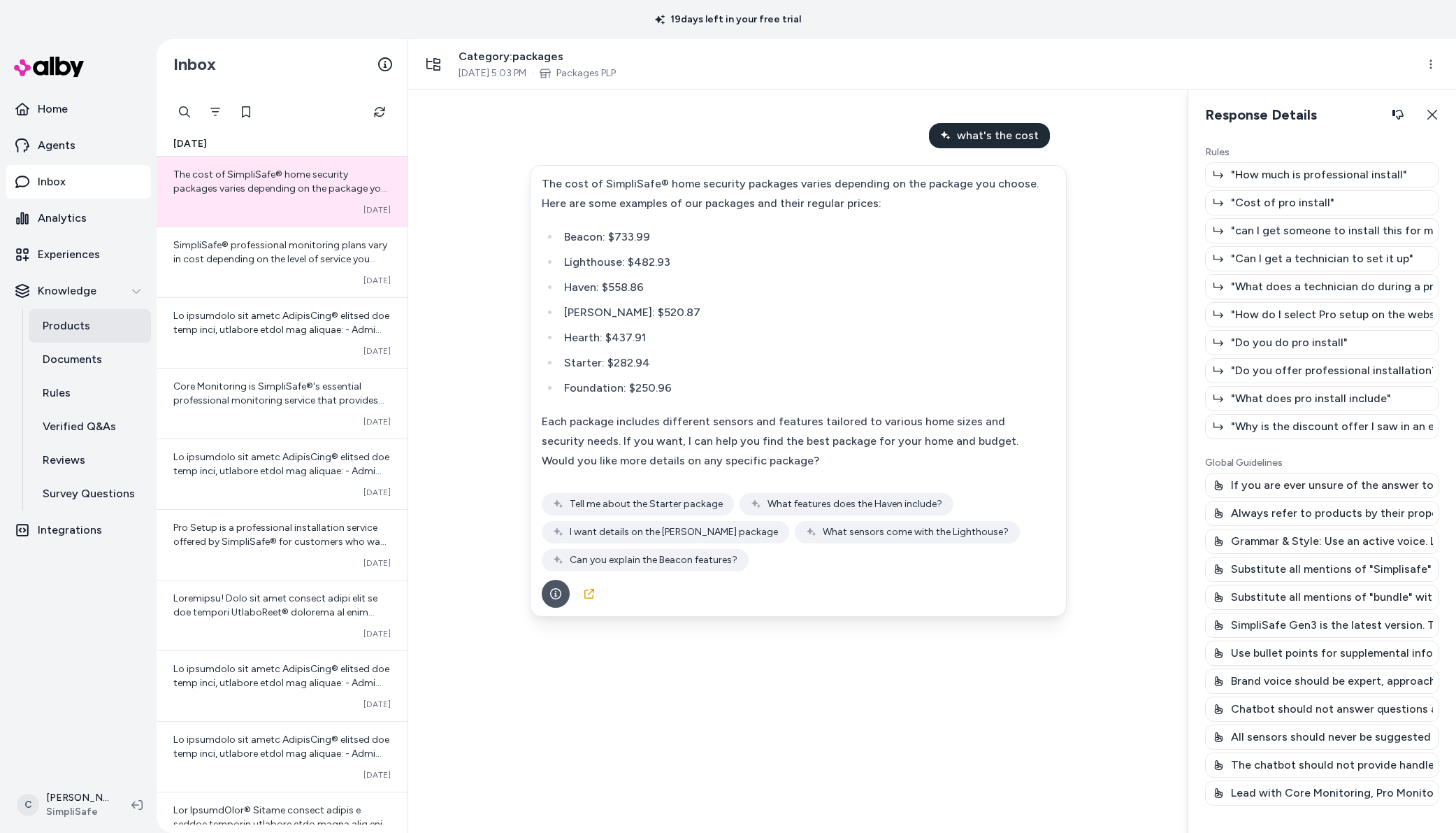
click at [93, 332] on link "Products" at bounding box center [90, 326] width 122 height 34
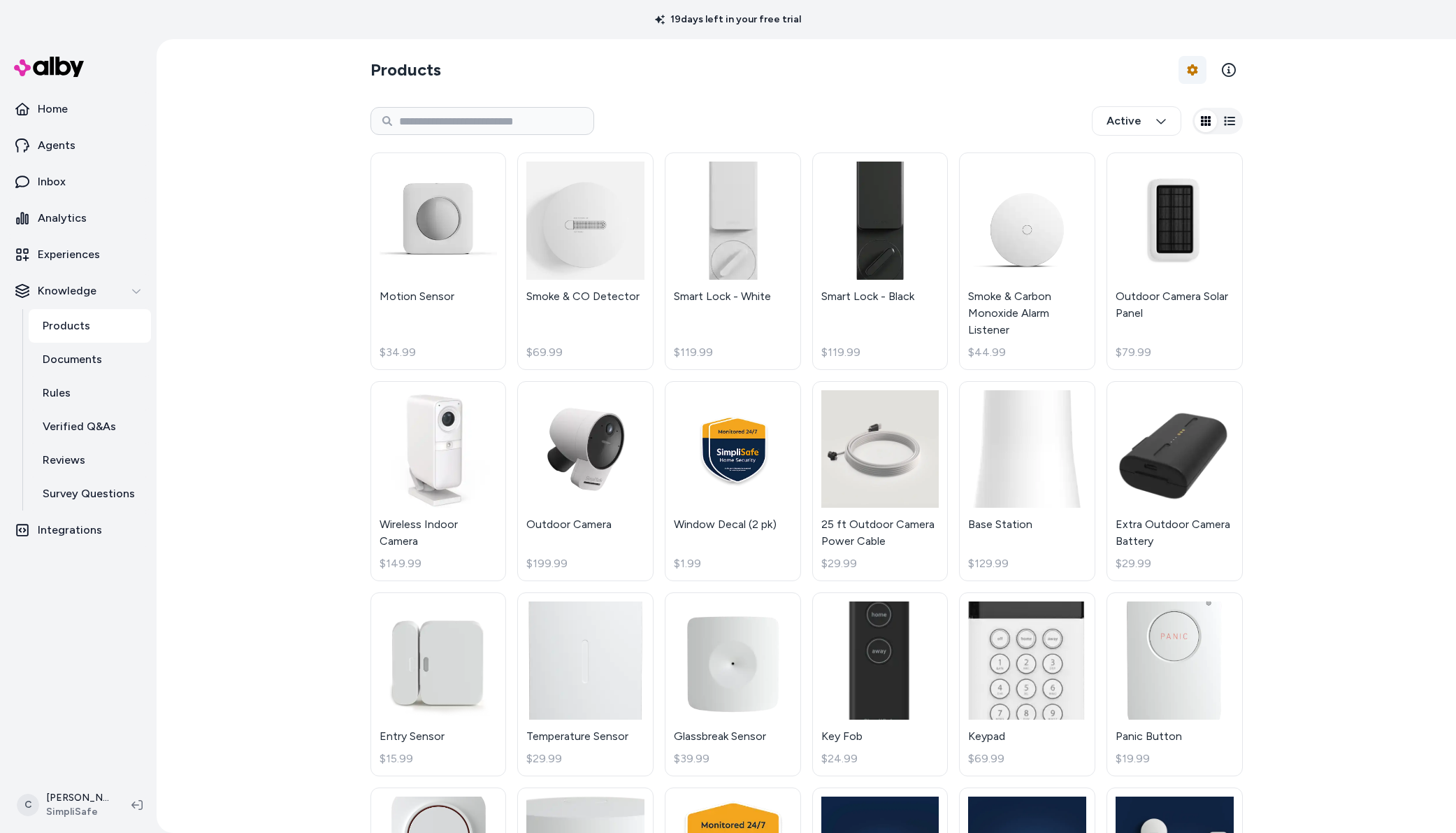
click at [1185, 70] on html "19 days left in your free trial Home Agents Inbox Analytics Experiences Knowled…" at bounding box center [728, 416] width 1456 height 833
click at [1173, 155] on link "Edit Mapping" at bounding box center [1150, 153] width 98 height 25
click at [70, 177] on html "19 days left in your free trial Home Agents Inbox Analytics Experiences Knowled…" at bounding box center [728, 416] width 1456 height 833
click at [85, 182] on link "Inbox" at bounding box center [78, 182] width 146 height 34
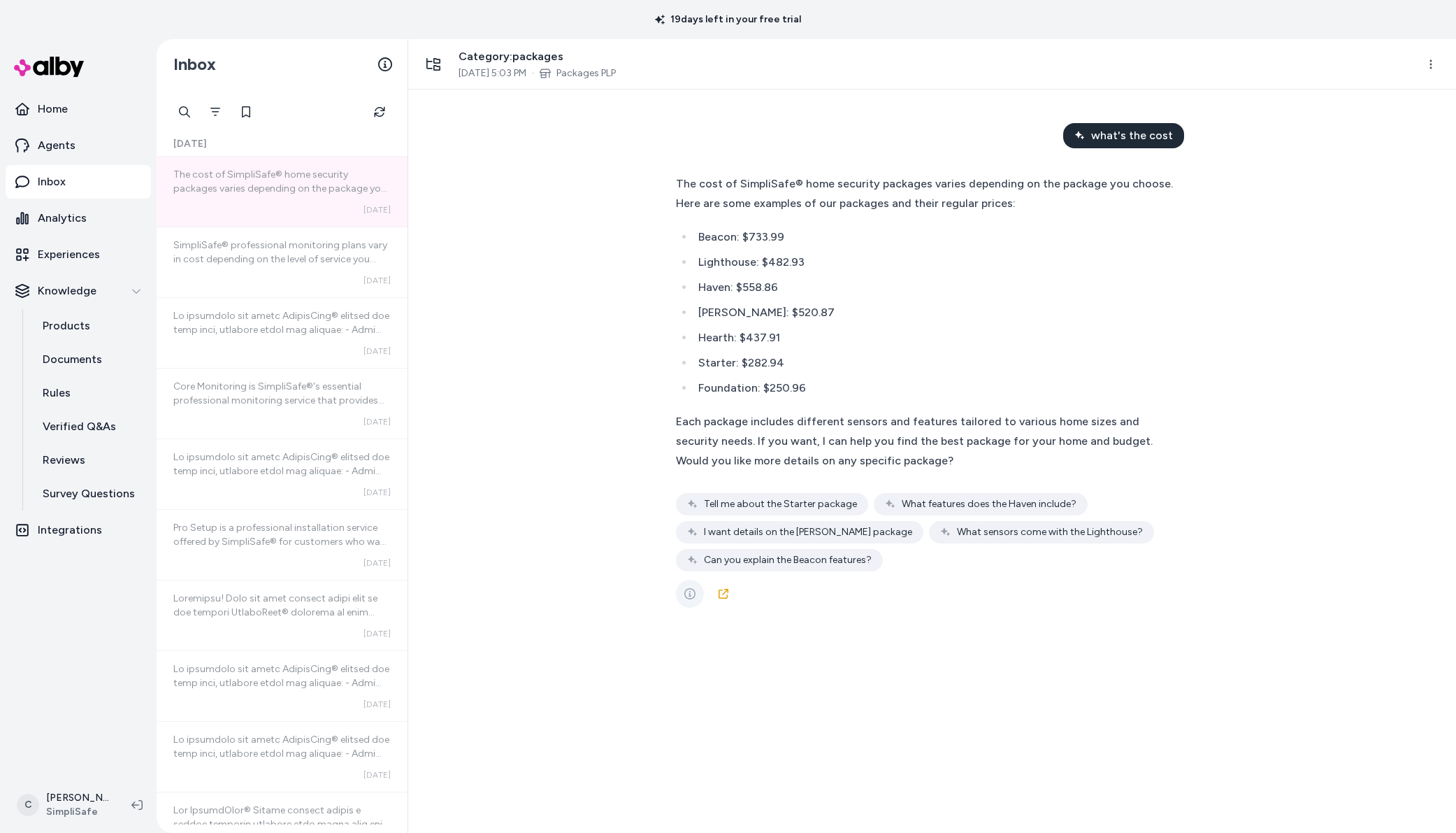
click at [693, 591] on icon "See more" at bounding box center [690, 594] width 11 height 11
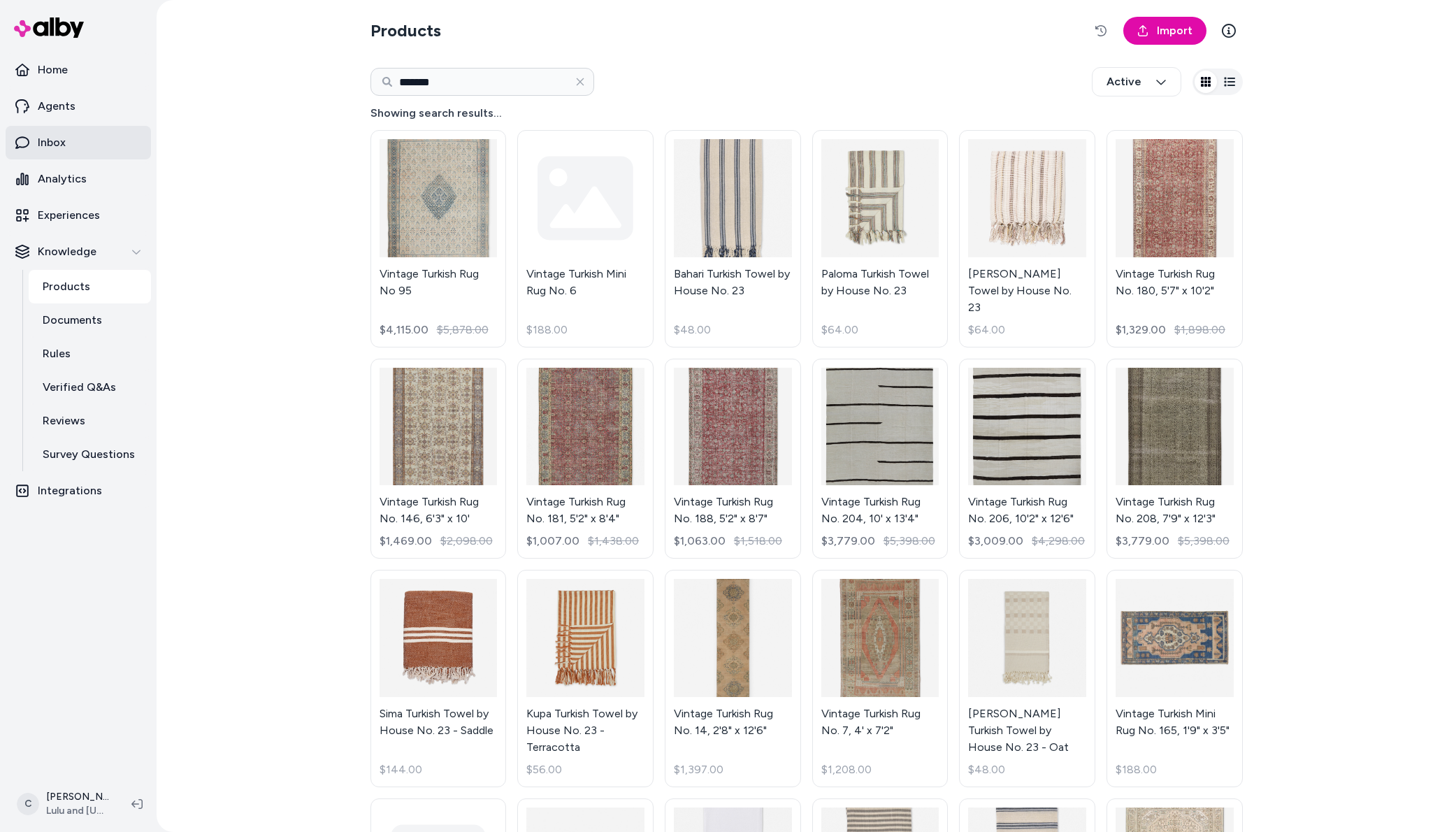
click at [62, 138] on p "Inbox" at bounding box center [51, 143] width 28 height 17
click at [70, 148] on link "Inbox" at bounding box center [78, 143] width 146 height 33
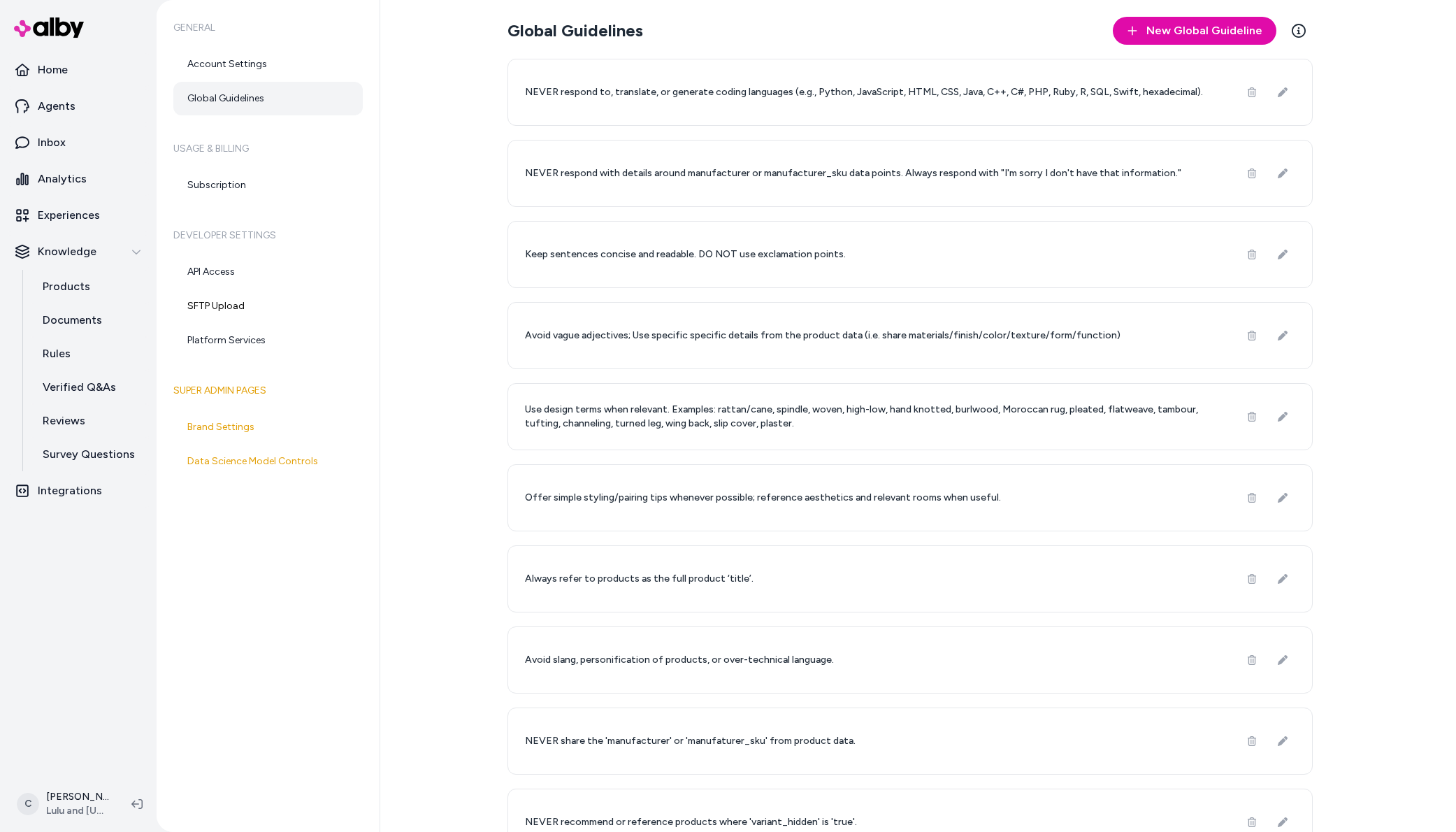
scroll to position [194, 0]
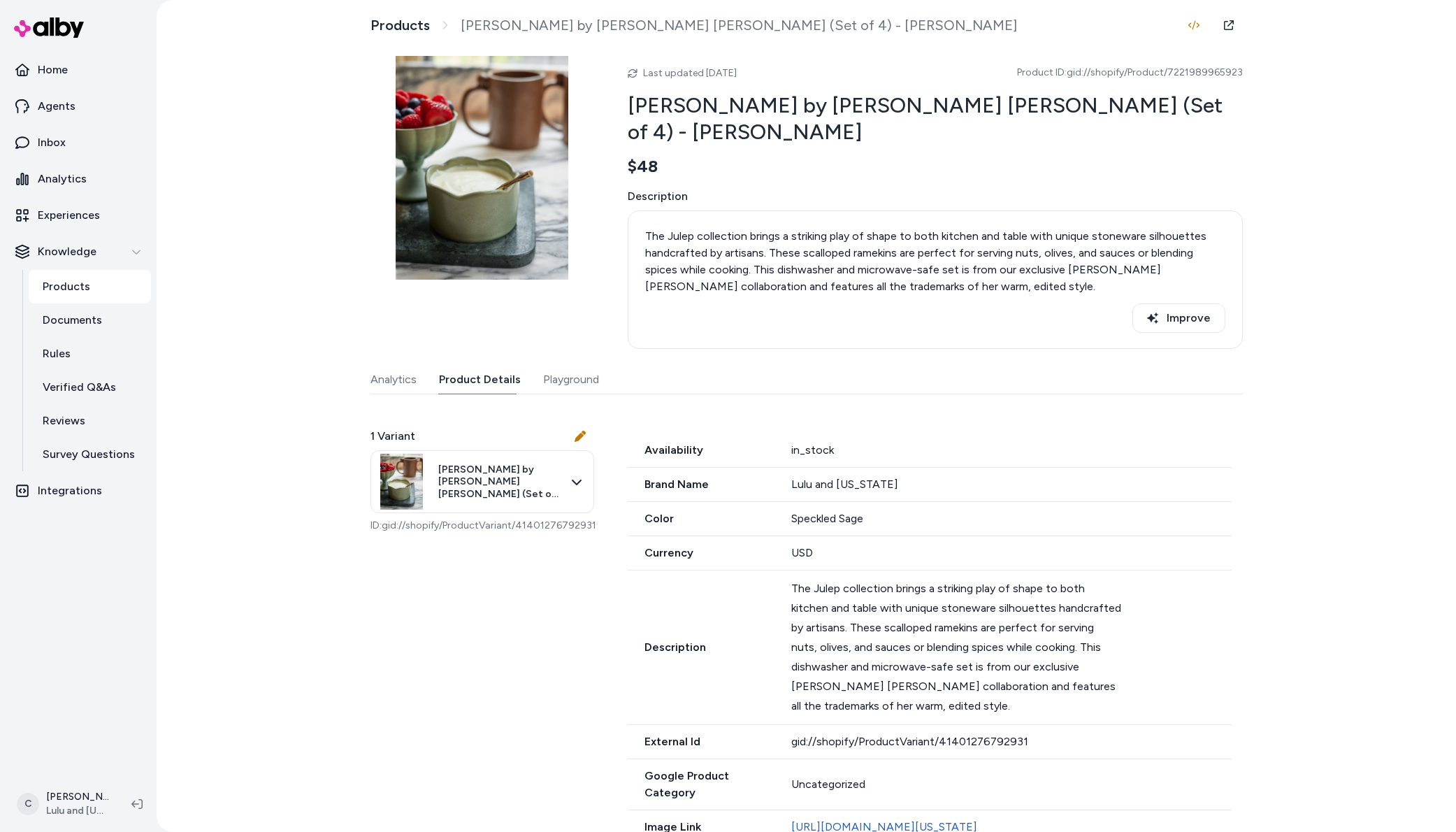
scroll to position [339, 0]
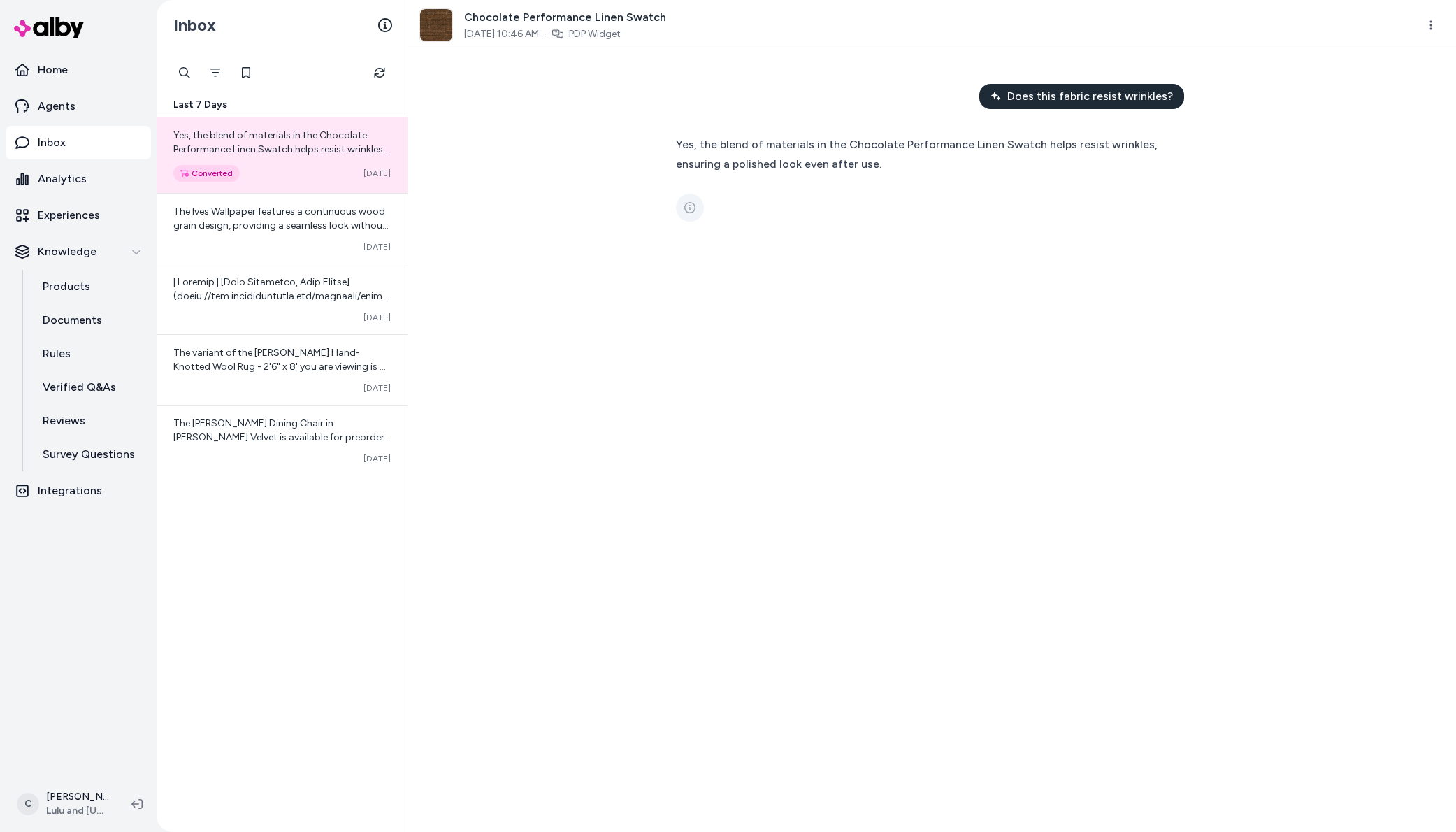
click at [685, 206] on icon "See more" at bounding box center [690, 207] width 11 height 11
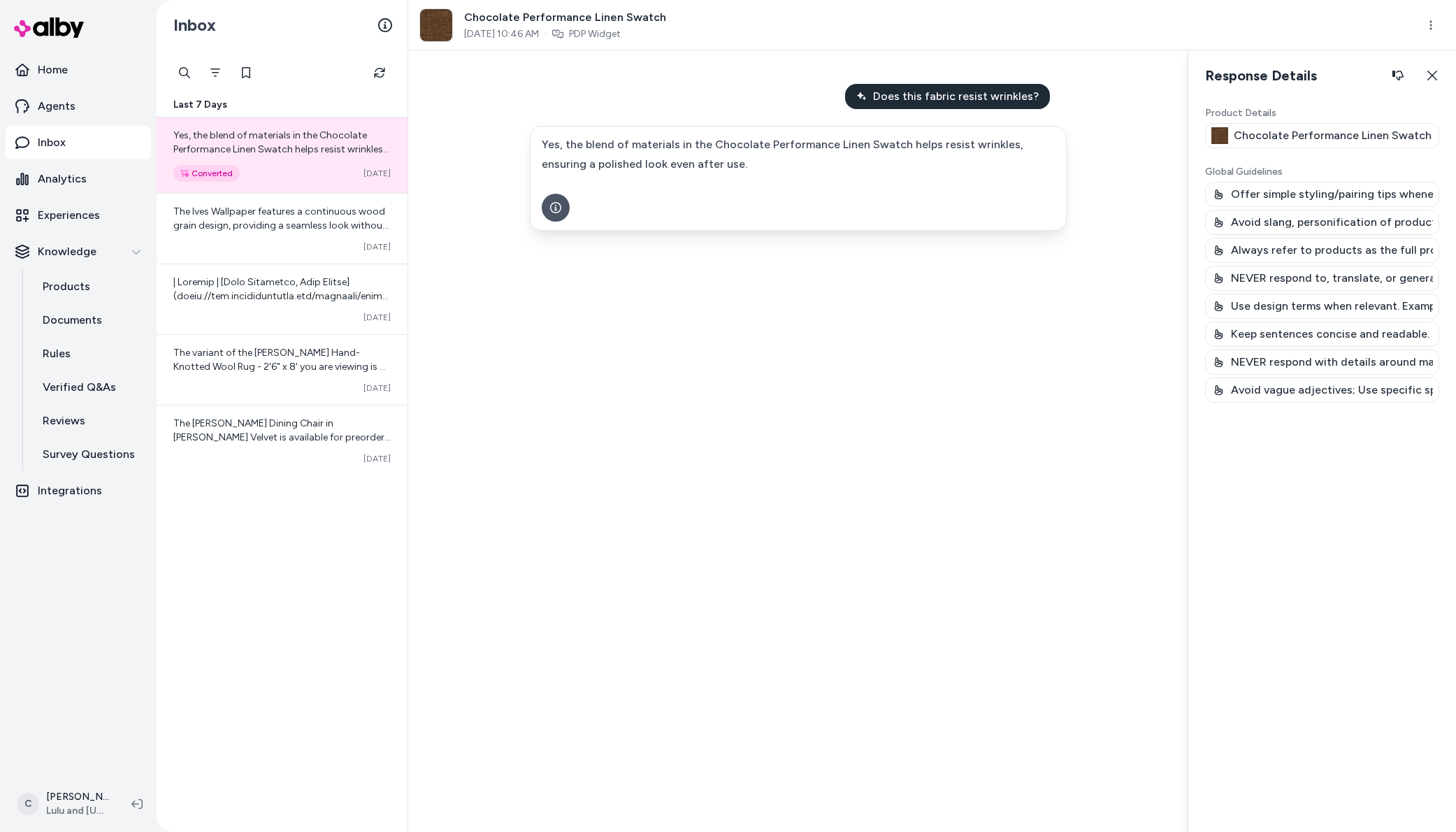
click at [1278, 246] on p "Always refer to products as the full product ‘title’." at bounding box center [1331, 251] width 202 height 17
drag, startPoint x: 1341, startPoint y: 250, endPoint x: 1285, endPoint y: 250, distance: 56.0
click at [1285, 250] on p "Always refer to products as the full product ‘title’." at bounding box center [1331, 251] width 202 height 17
drag, startPoint x: 1309, startPoint y: 256, endPoint x: 1380, endPoint y: 246, distance: 71.7
click at [1369, 249] on p "Always refer to products as the full product ‘title’." at bounding box center [1331, 251] width 202 height 17
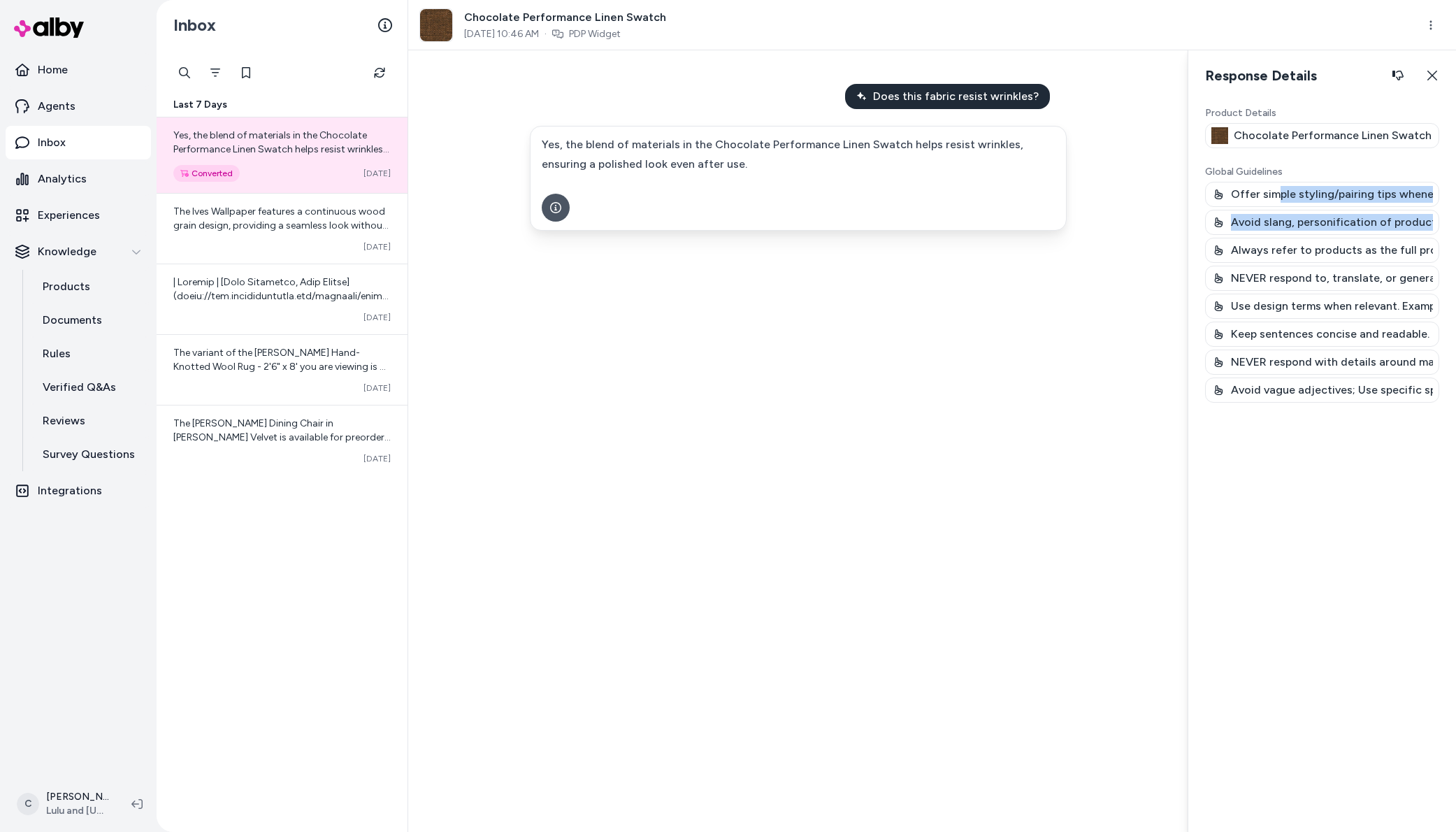
click at [1275, 196] on div "Offer simple styling/pairing tips whenever possible; reference aesthetics and r…" at bounding box center [1322, 292] width 234 height 221
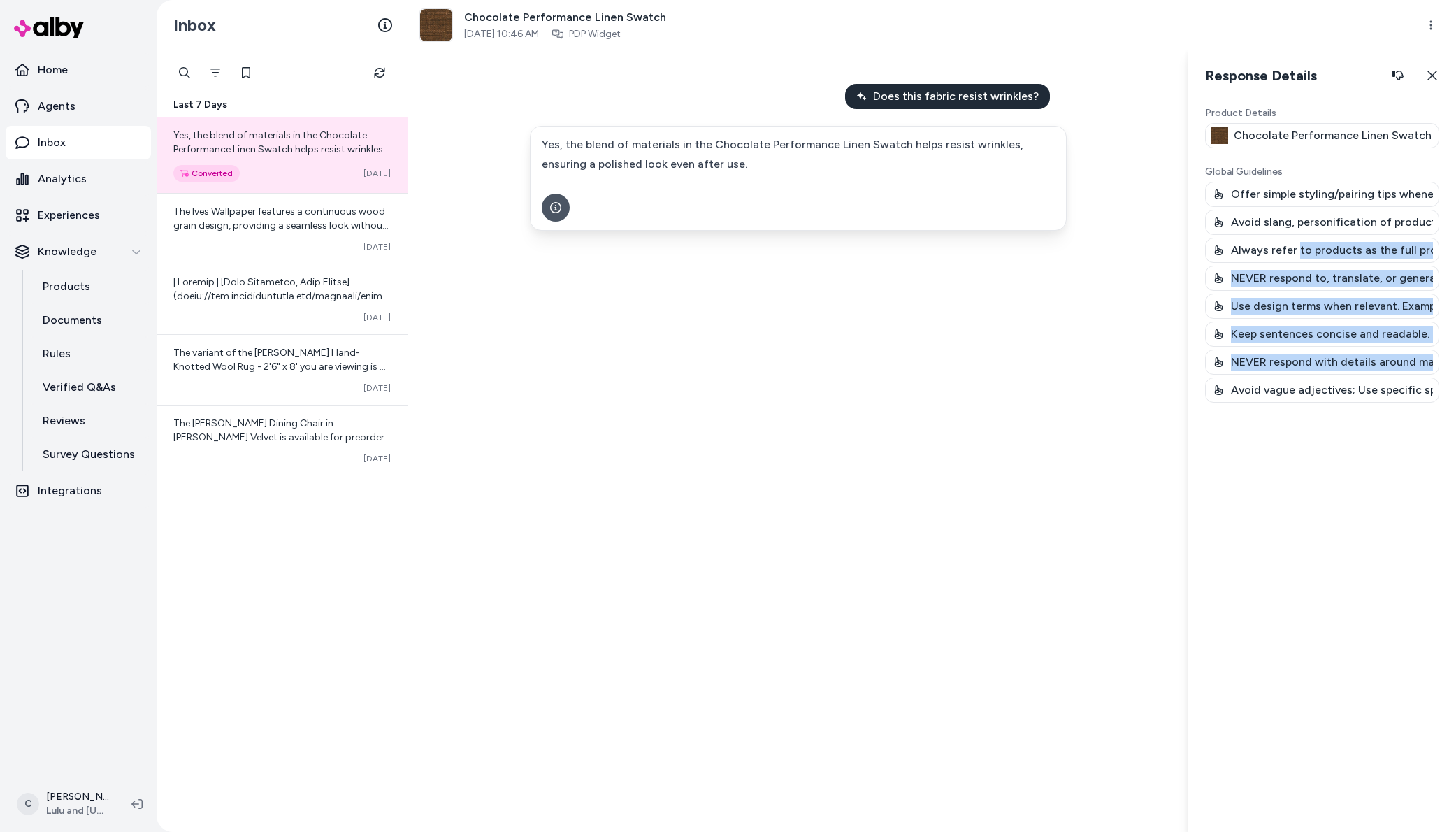
drag, startPoint x: 1319, startPoint y: 311, endPoint x: 1328, endPoint y: 393, distance: 82.5
click at [1327, 392] on div "Offer simple styling/pairing tips whenever possible; reference aesthetics and r…" at bounding box center [1322, 292] width 234 height 221
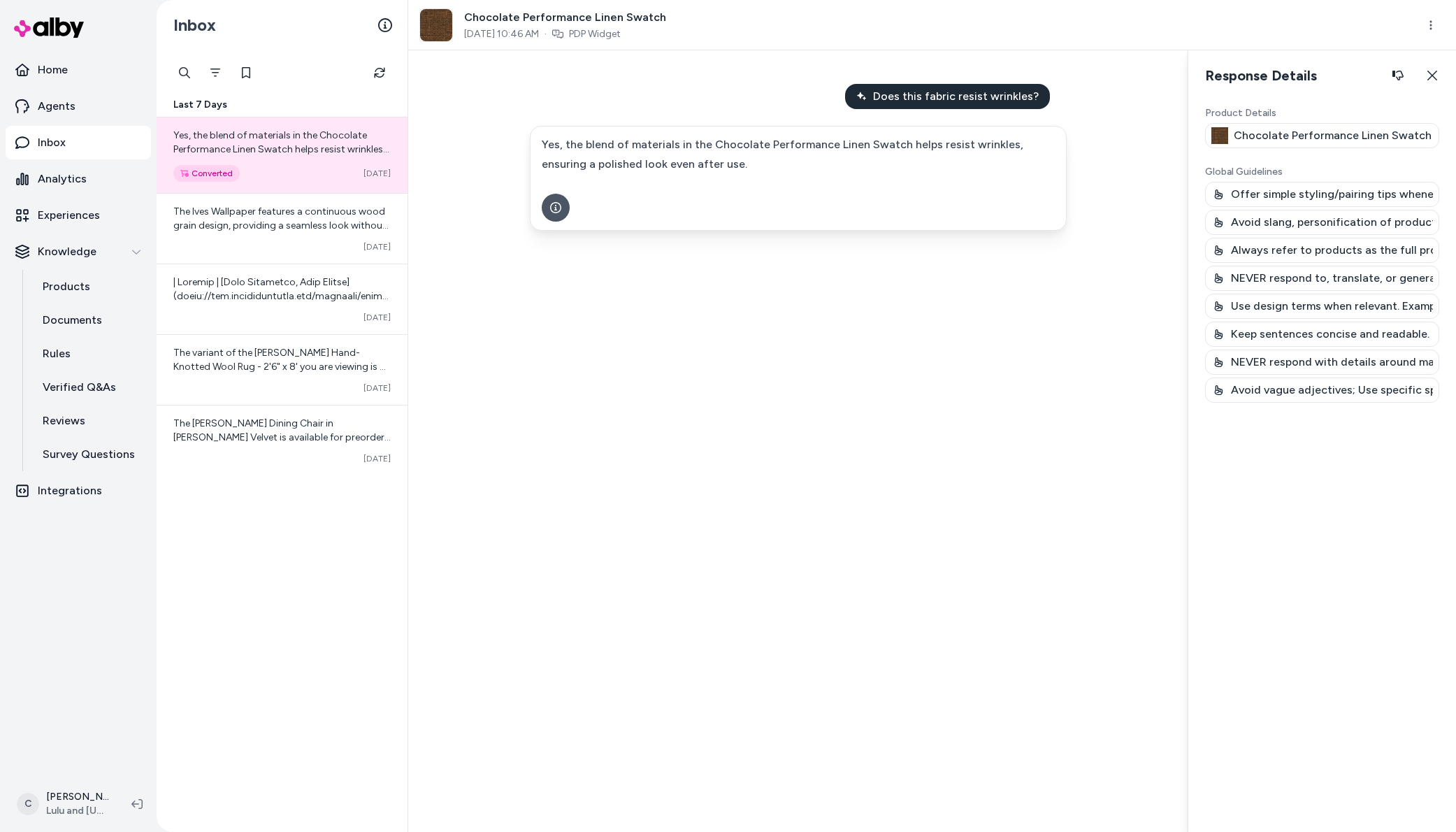
click at [1278, 199] on div "Offer simple styling/pairing tips whenever possible; reference aesthetics and r…" at bounding box center [1322, 292] width 234 height 221
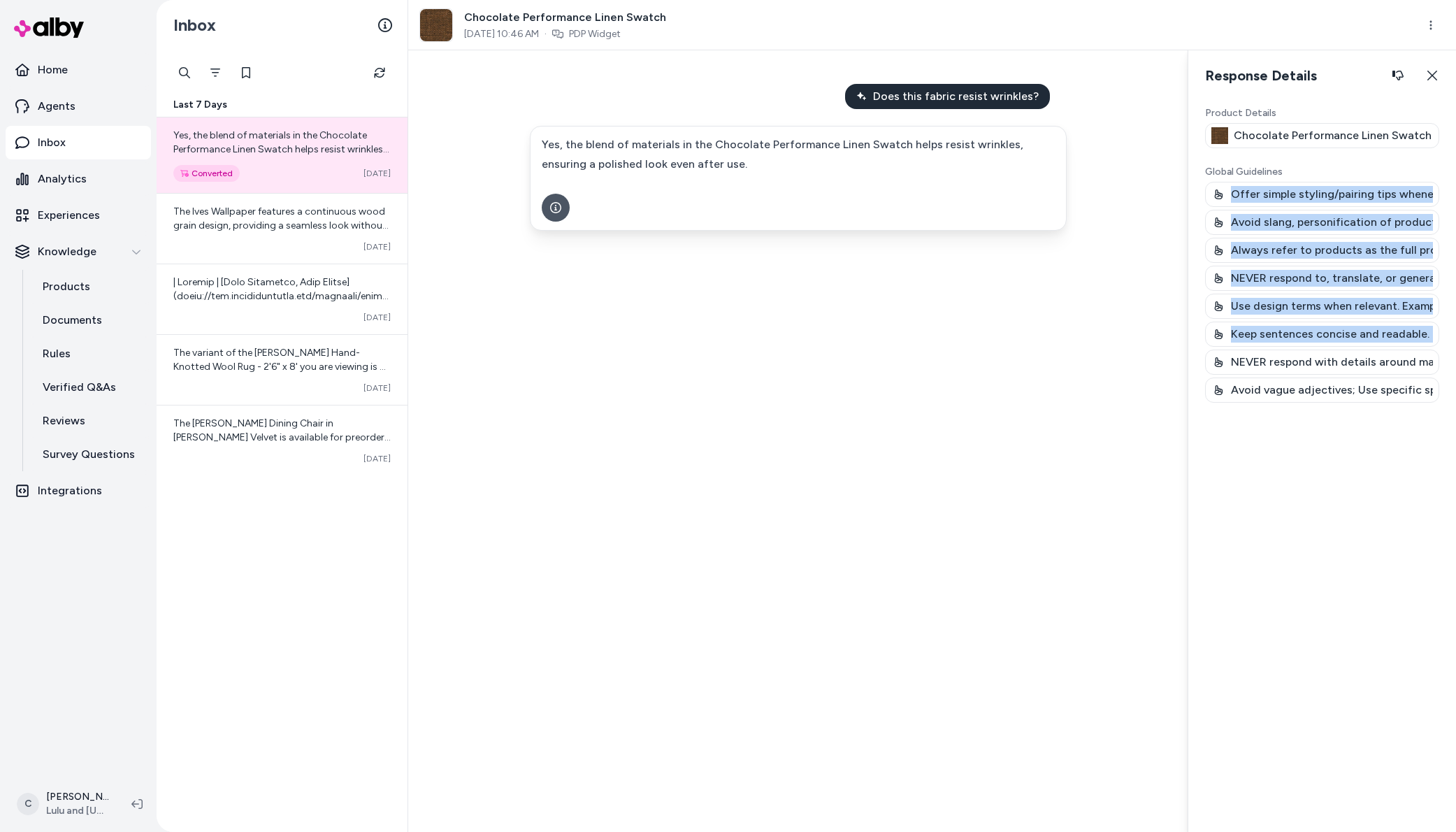
drag, startPoint x: 1303, startPoint y: 215, endPoint x: 1320, endPoint y: 314, distance: 100.4
click at [1319, 358] on div "Global Guidelines Offer simple styling/pairing tips whenever possible; referenc…" at bounding box center [1322, 284] width 234 height 238
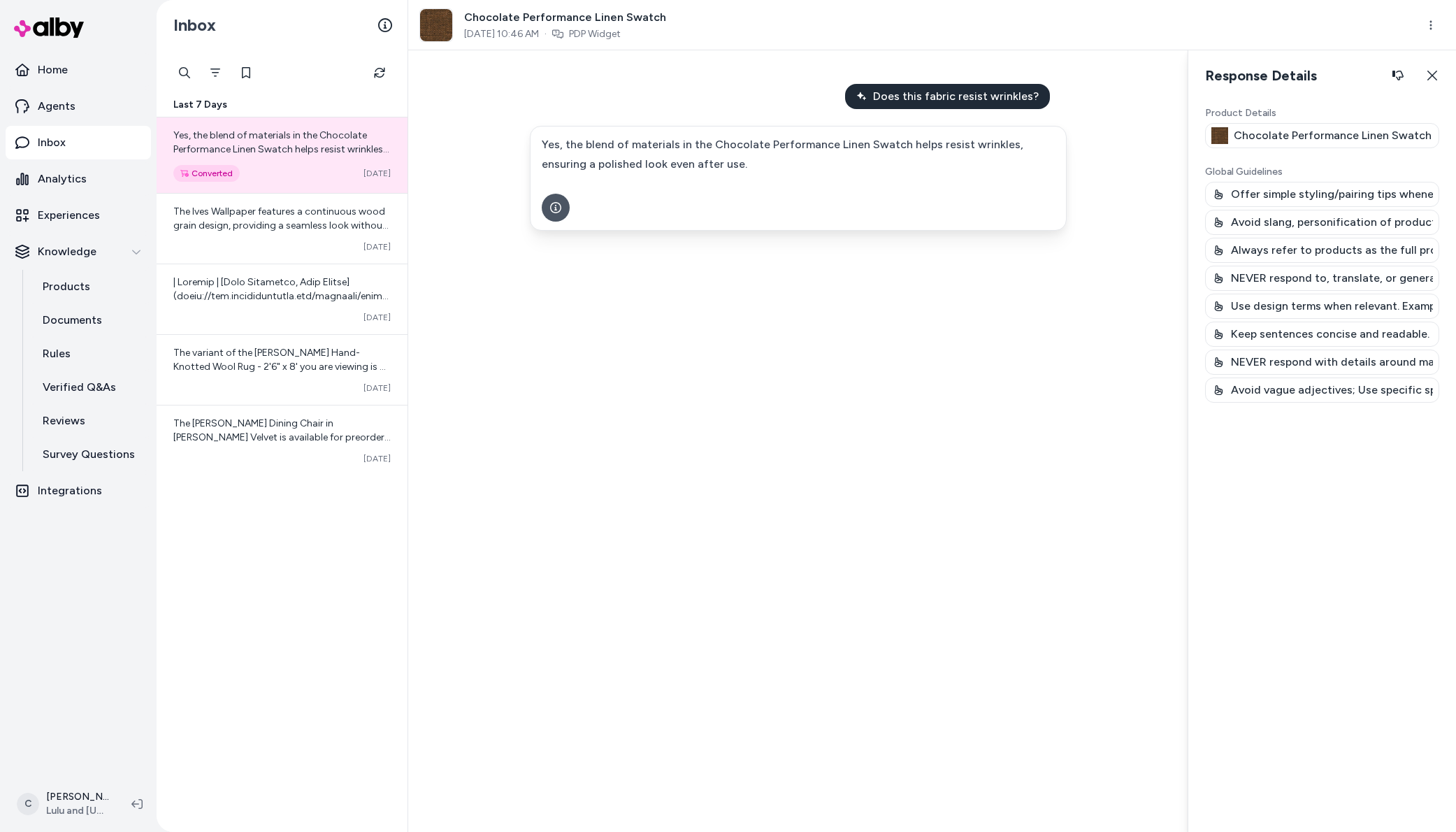
drag, startPoint x: 1320, startPoint y: 314, endPoint x: 1229, endPoint y: 102, distance: 230.7
click at [1255, 143] on div "Product Details Chocolate Performance Linen Swatch Global Guidelines Offer simp…" at bounding box center [1322, 463] width 234 height 714
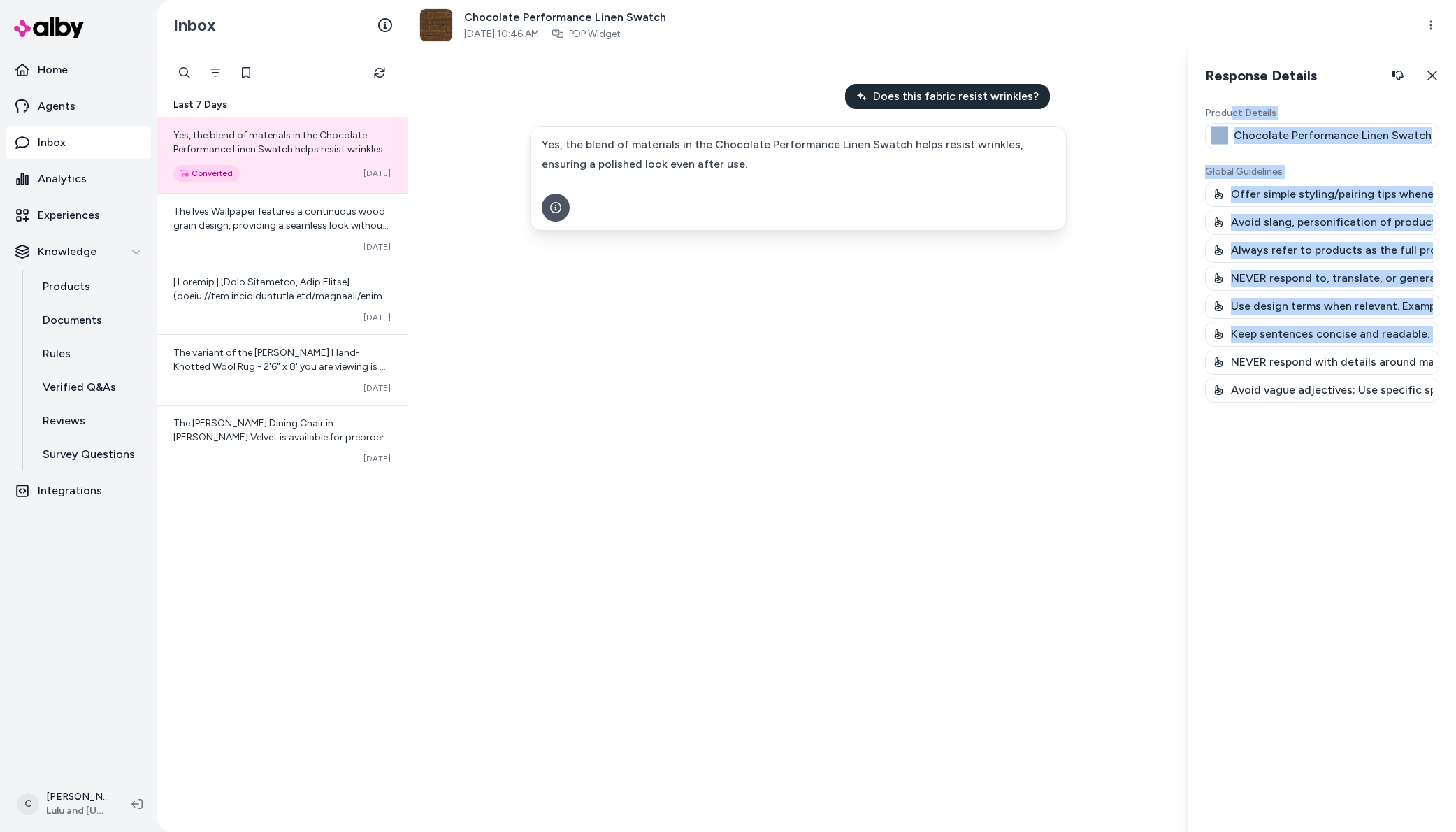
drag, startPoint x: 1316, startPoint y: 295, endPoint x: 1317, endPoint y: 249, distance: 46.0
click at [1331, 359] on div "Product Details Chocolate Performance Linen Swatch Global Guidelines Offer simp…" at bounding box center [1322, 463] width 234 height 714
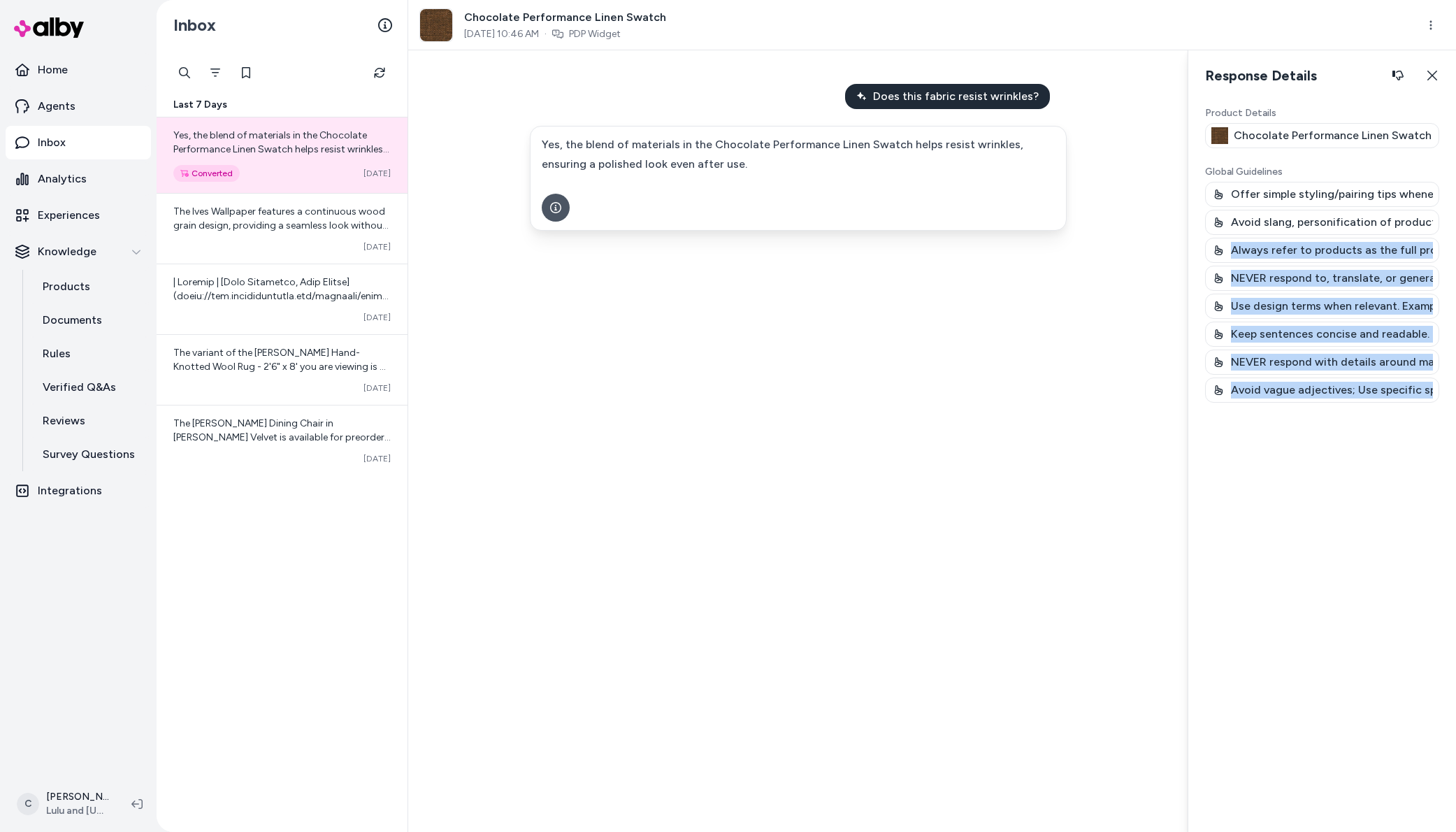
drag, startPoint x: 1323, startPoint y: 309, endPoint x: 1352, endPoint y: 412, distance: 107.0
click at [1352, 412] on div "Product Details Chocolate Performance Linen Swatch Global Guidelines Offer simp…" at bounding box center [1322, 463] width 234 height 714
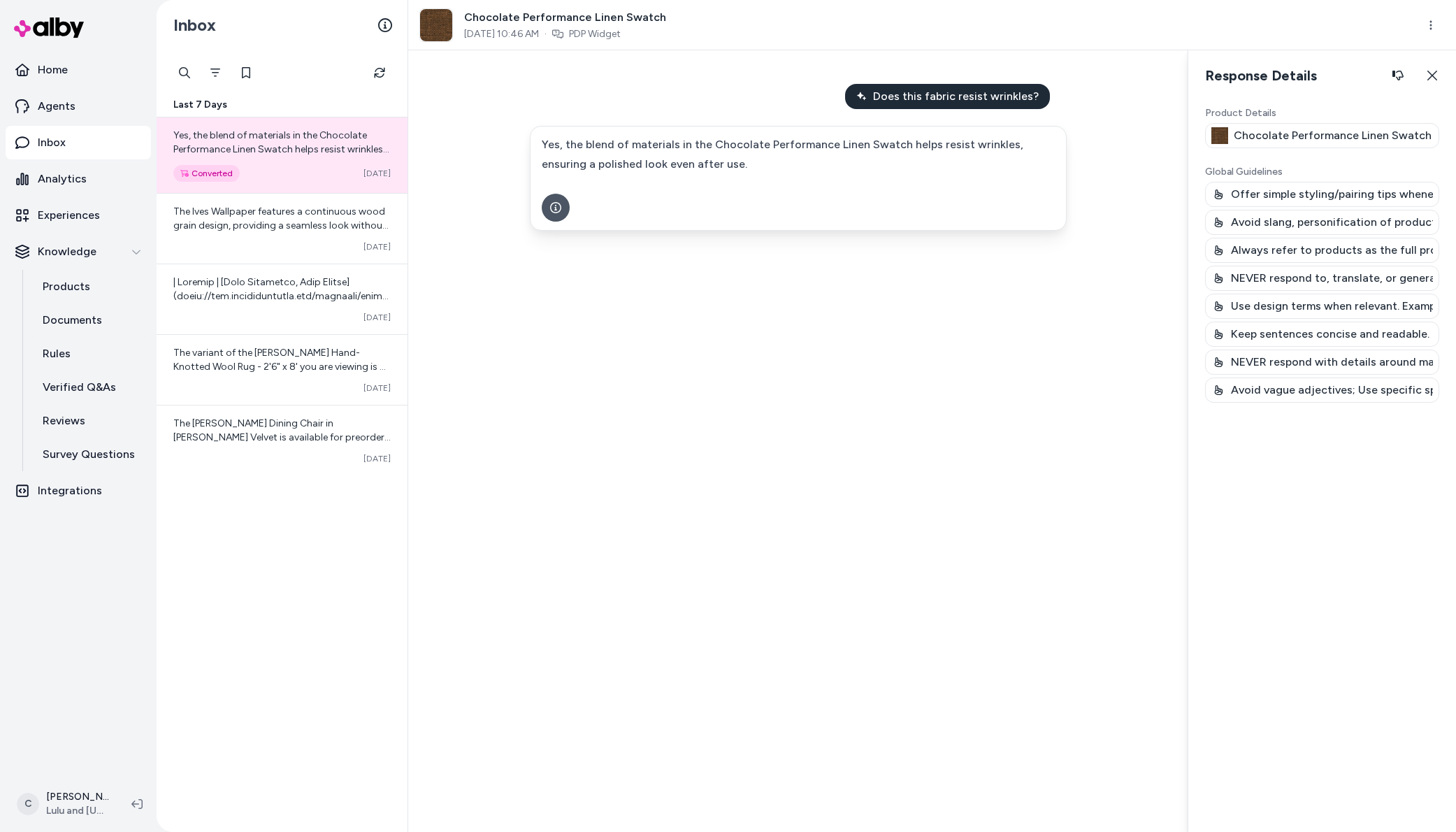
click at [1352, 240] on div "Always refer to products as the full product ‘title’." at bounding box center [1322, 250] width 234 height 25
click at [1300, 323] on div "Keep sentences concise and readable. DO NOT use exclamation points." at bounding box center [1322, 334] width 234 height 25
click at [1357, 136] on p "Chocolate Performance Linen Swatch" at bounding box center [1333, 136] width 198 height 17
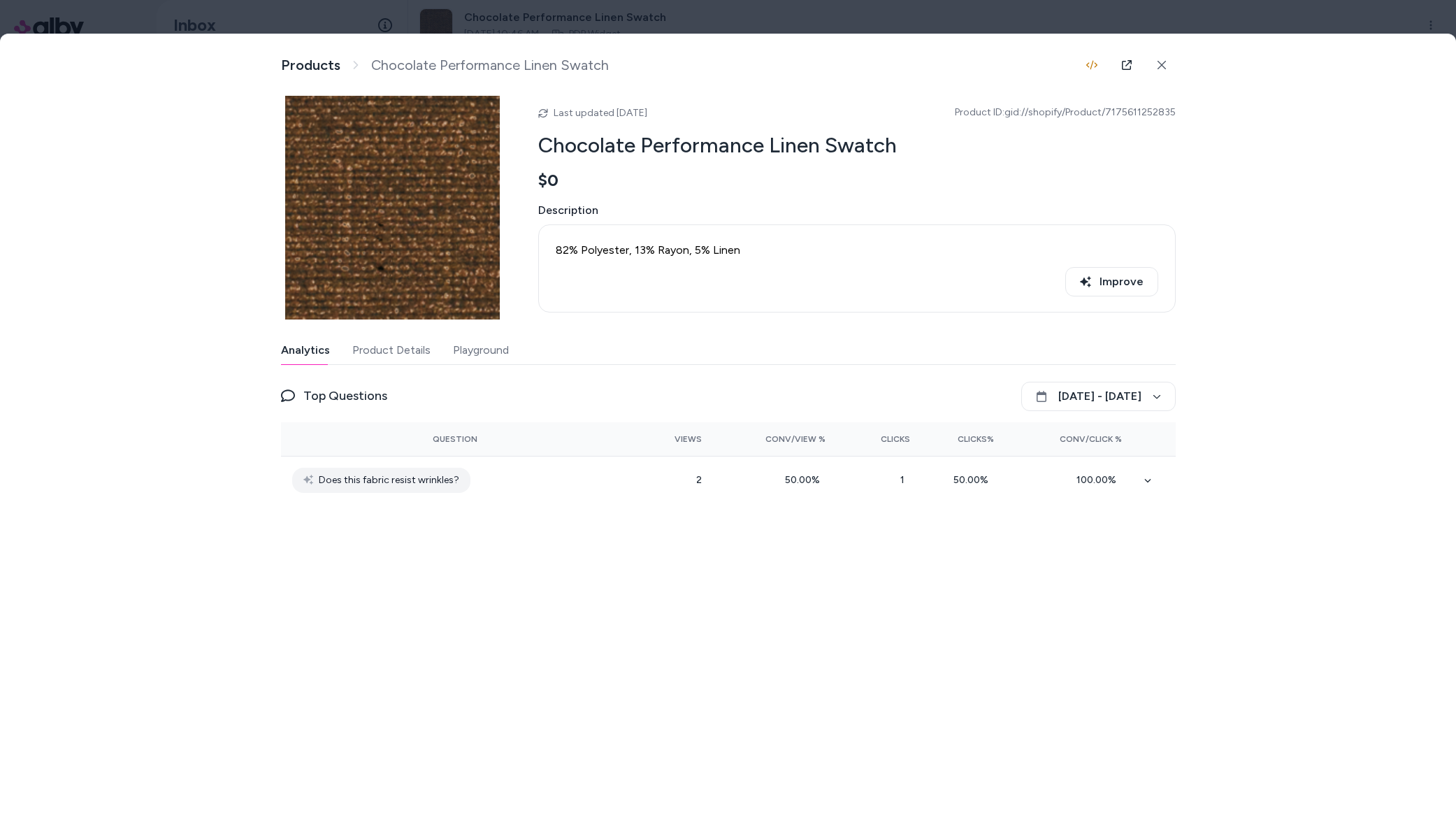
click at [344, 340] on div "Analytics Product Details Playground" at bounding box center [728, 351] width 895 height 29
click at [379, 352] on button "Product Details" at bounding box center [391, 351] width 79 height 28
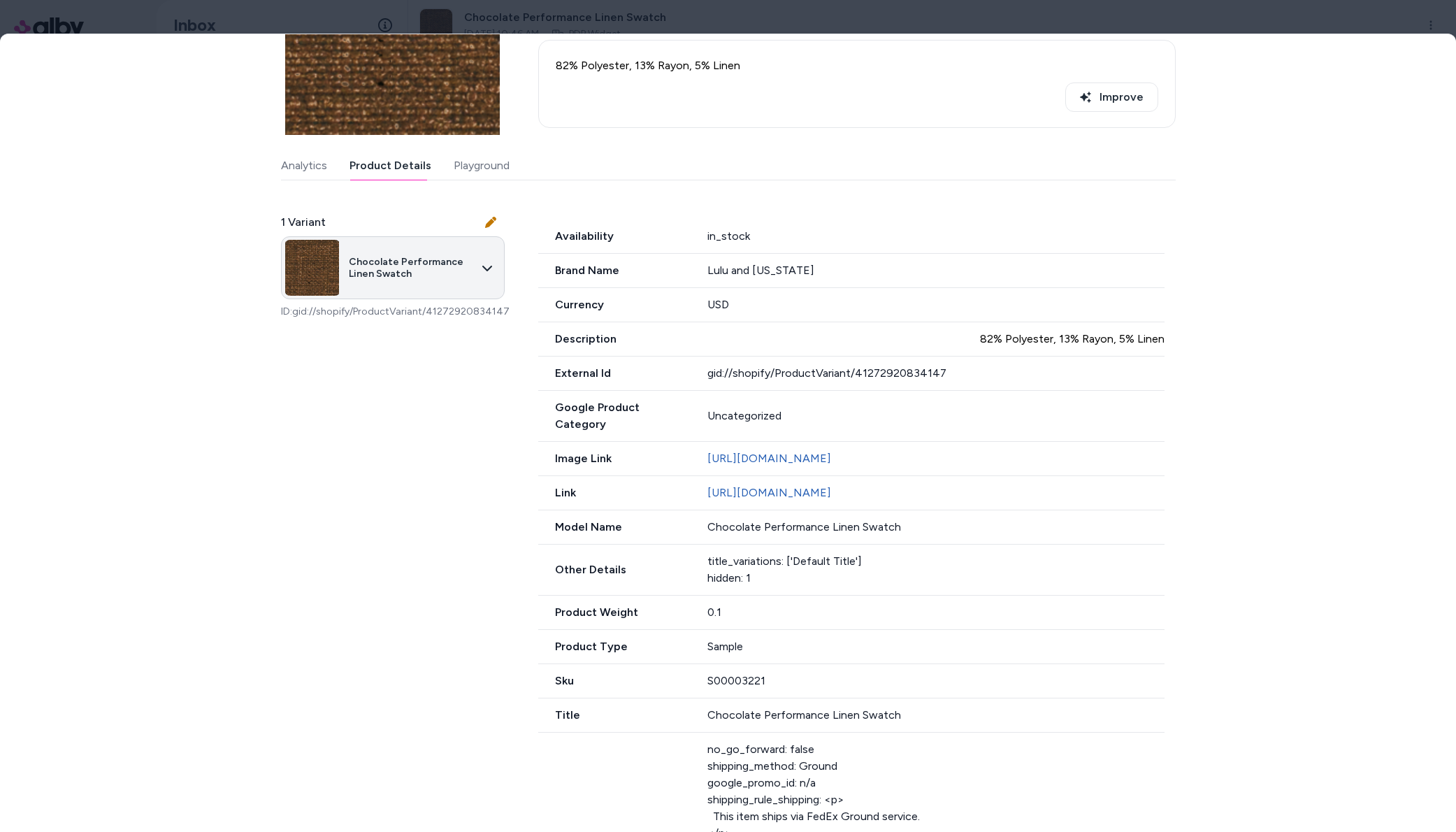
scroll to position [121, 0]
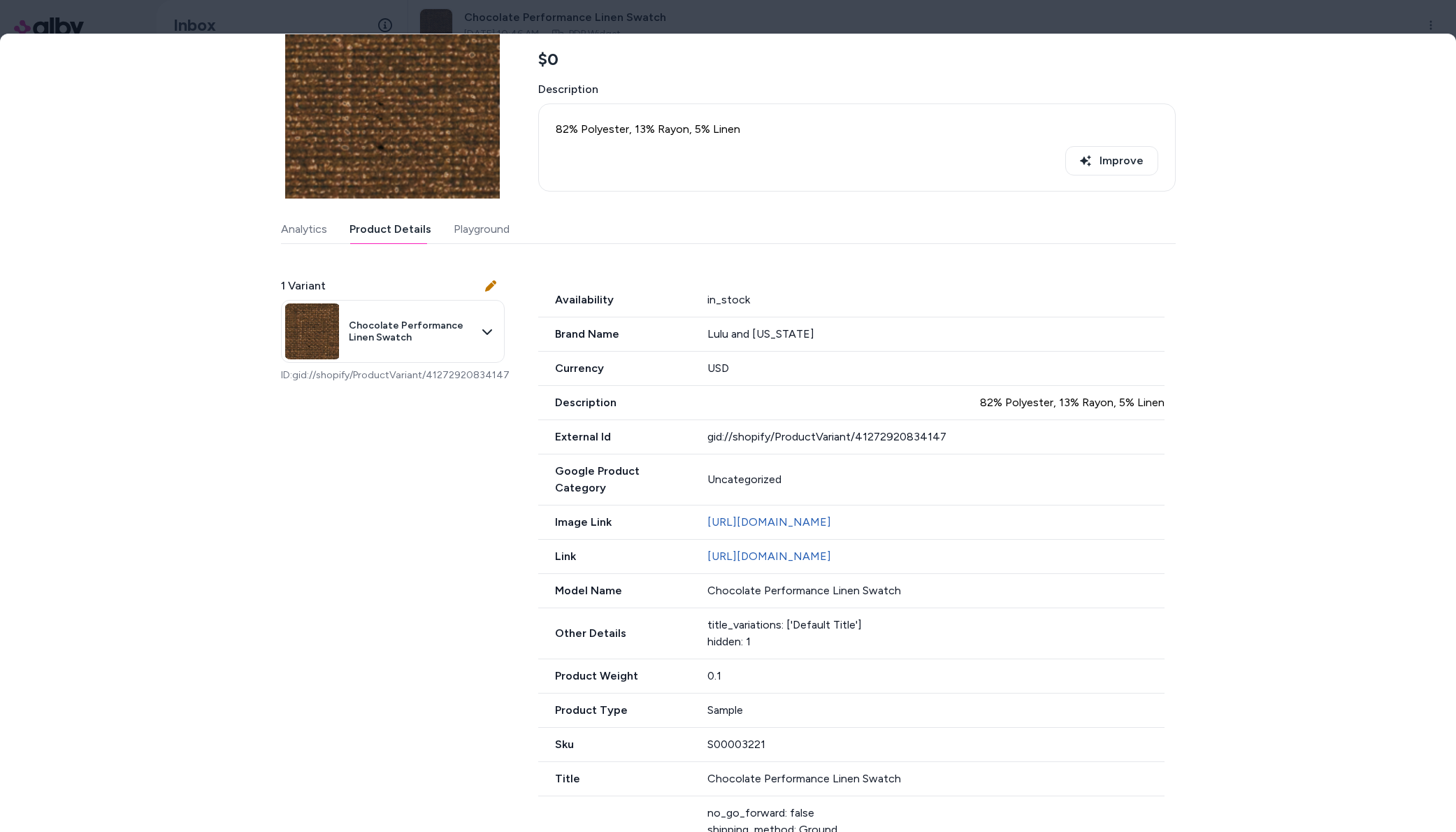
click at [322, 229] on div "Last updated Oct 02, 2025 Product ID: gid://shopify/Product/7175611252835 Choco…" at bounding box center [728, 549] width 895 height 1149
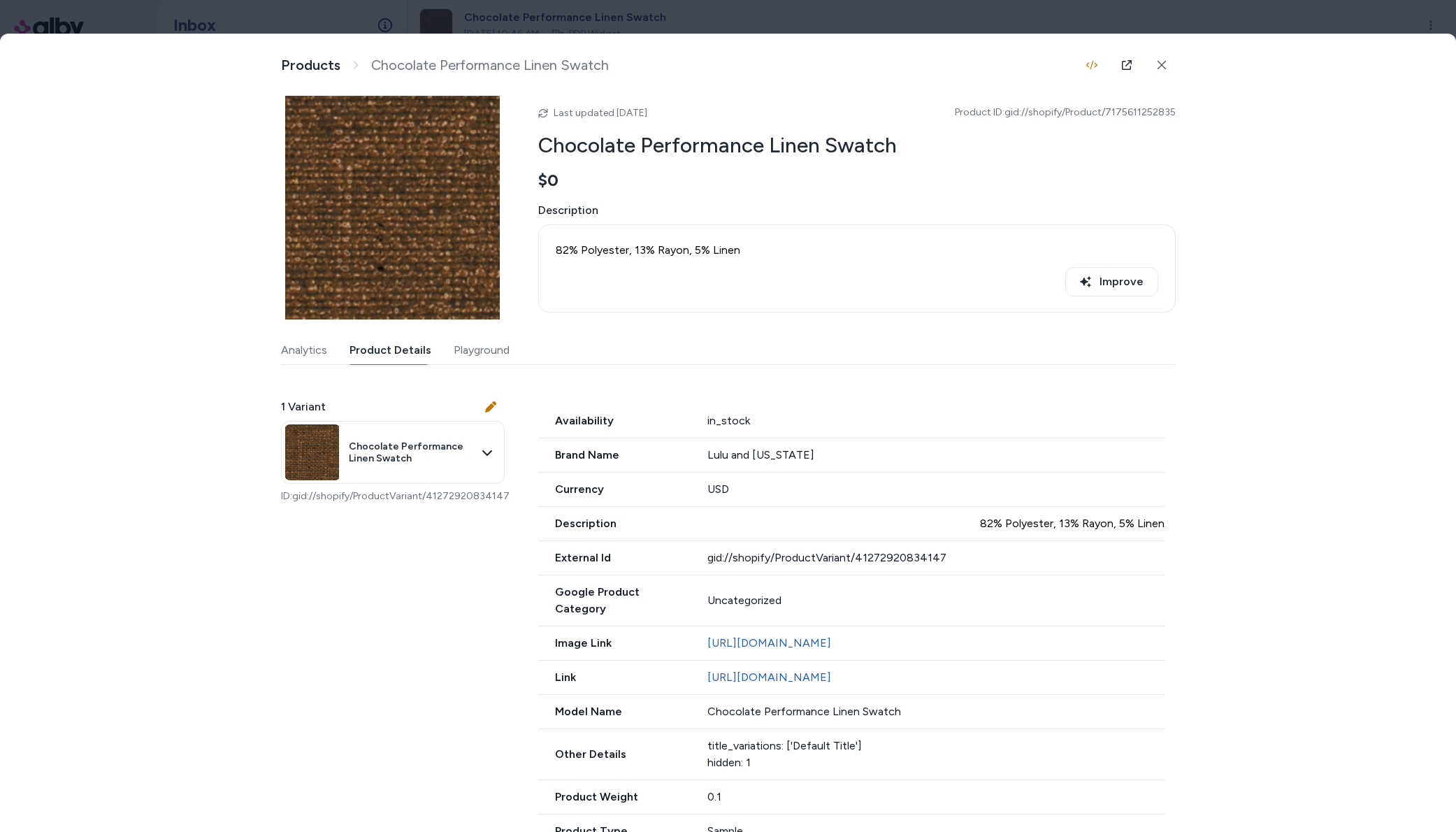
click at [375, 351] on button "Product Details" at bounding box center [390, 351] width 82 height 28
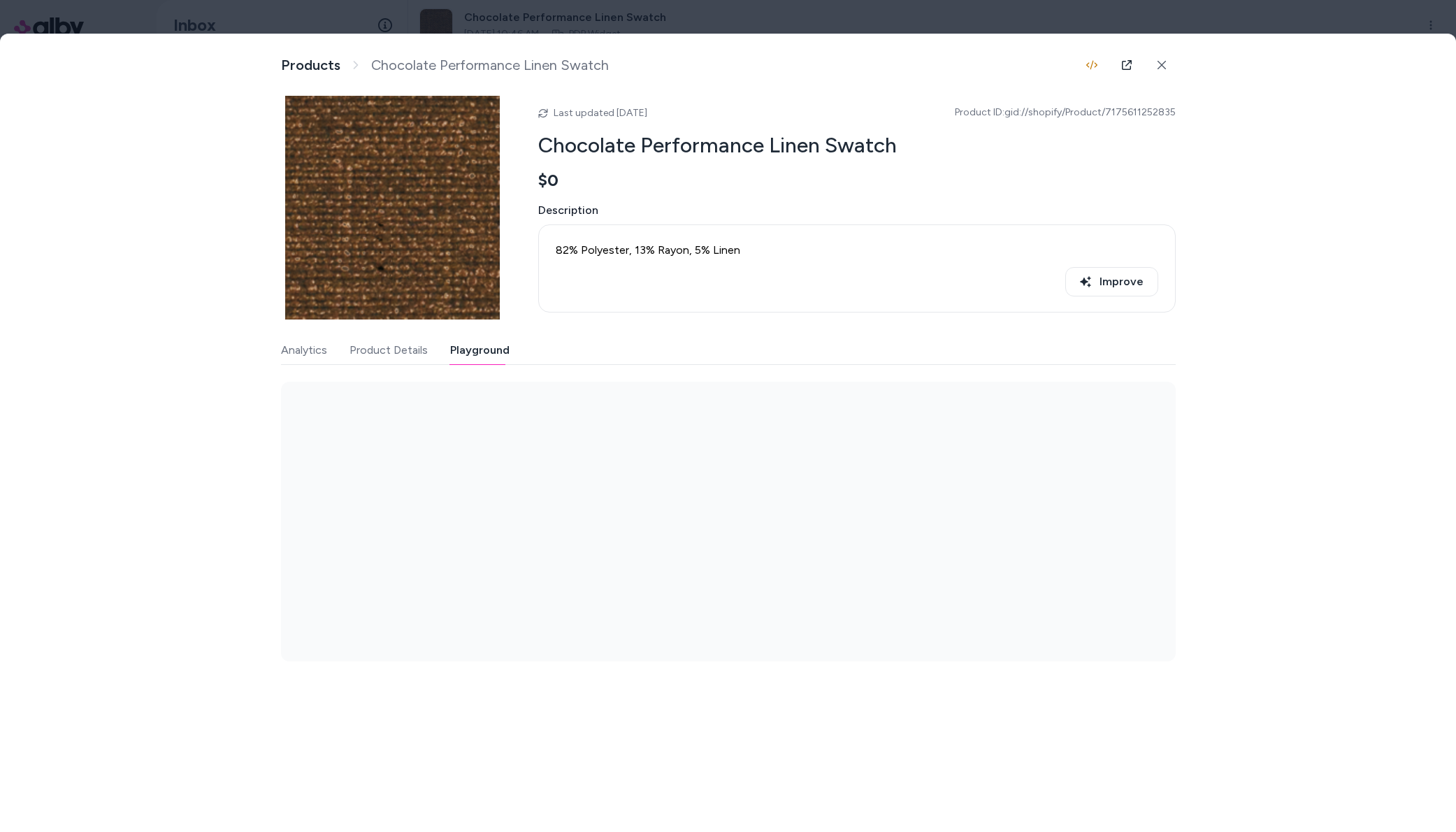
click at [467, 344] on button "Playground" at bounding box center [480, 351] width 59 height 28
click at [385, 345] on button "Product Details" at bounding box center [389, 351] width 79 height 28
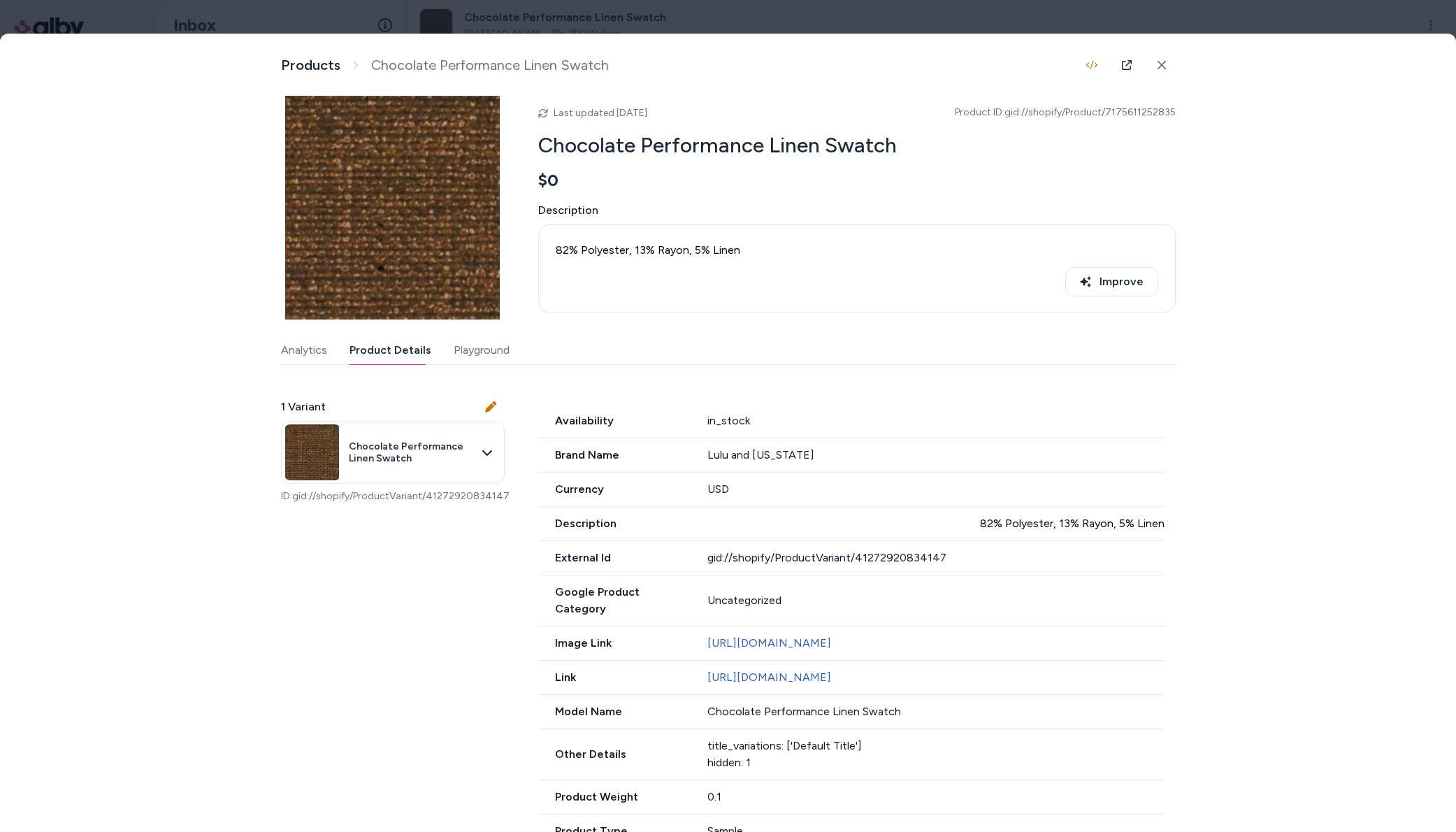
click at [298, 356] on button "Analytics" at bounding box center [304, 351] width 46 height 28
drag, startPoint x: 362, startPoint y: 354, endPoint x: 383, endPoint y: 364, distance: 23.3
click at [364, 356] on button "Product Details" at bounding box center [390, 351] width 82 height 28
click at [1394, 57] on div "Product Details View and manage product information Products Chocolate Performa…" at bounding box center [728, 449] width 1456 height 831
click at [1169, 71] on button at bounding box center [1162, 65] width 28 height 28
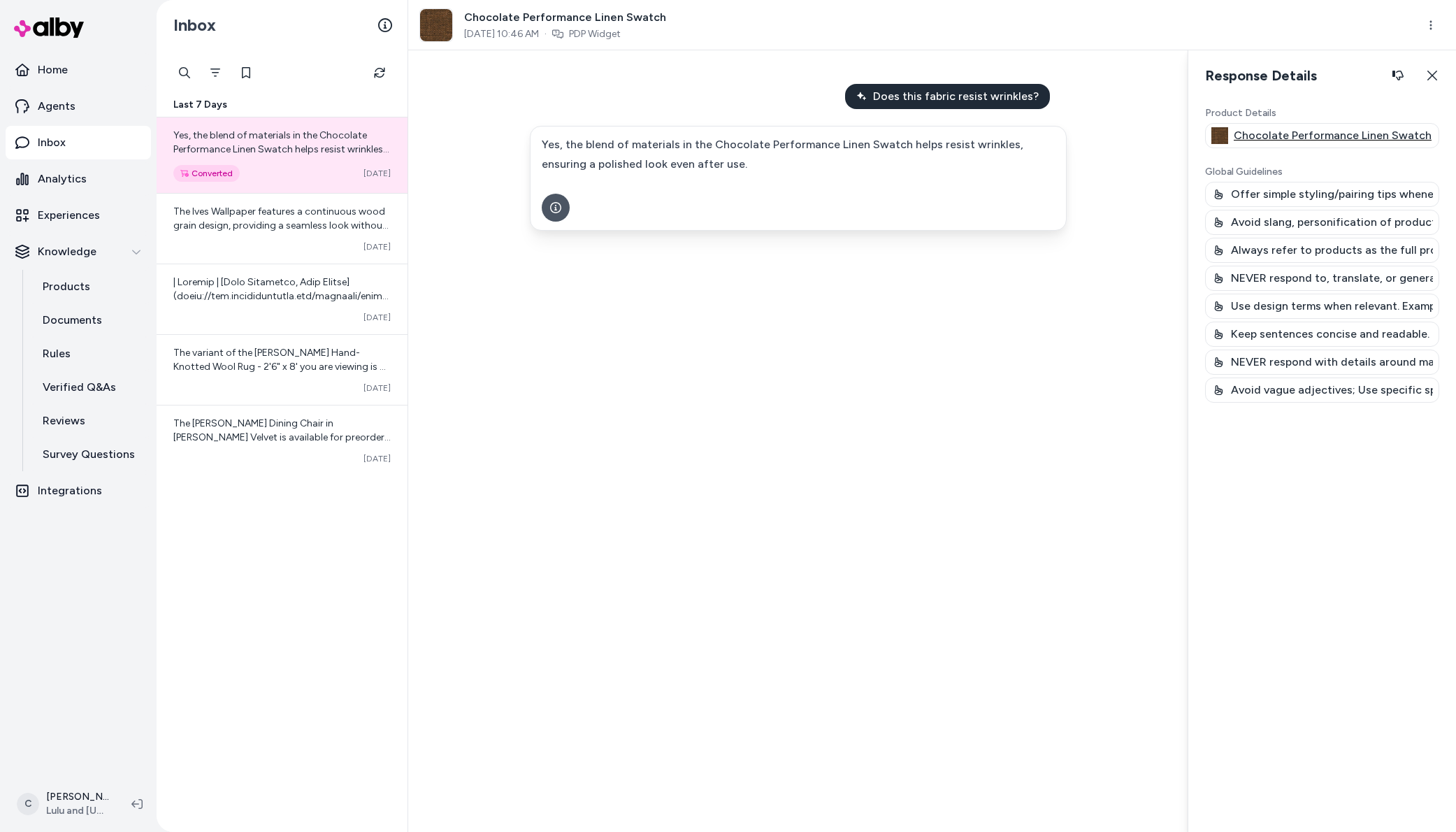
click at [1298, 134] on p "Chocolate Performance Linen Swatch" at bounding box center [1333, 136] width 198 height 17
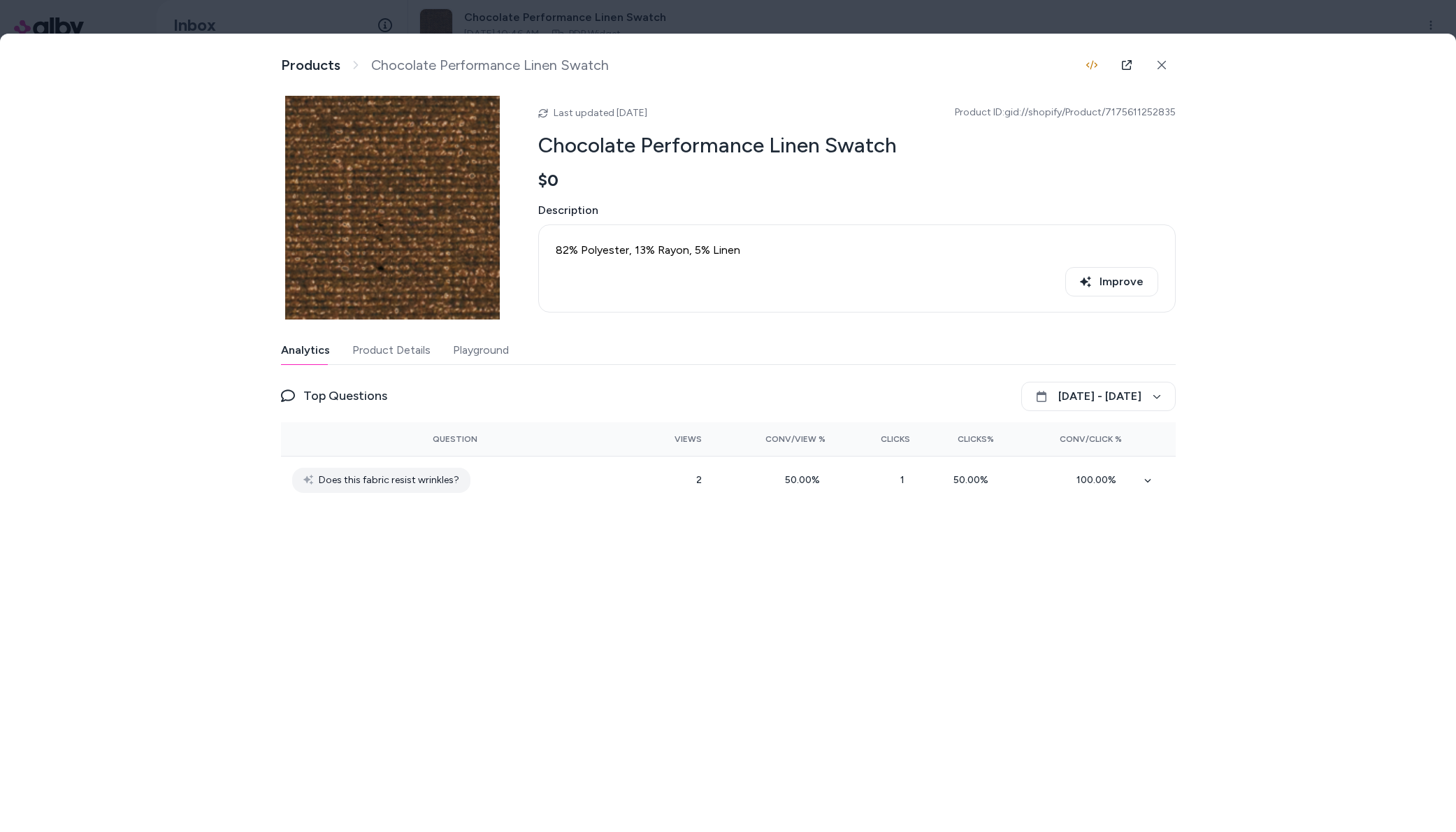
click at [1225, 18] on div at bounding box center [728, 416] width 1456 height 832
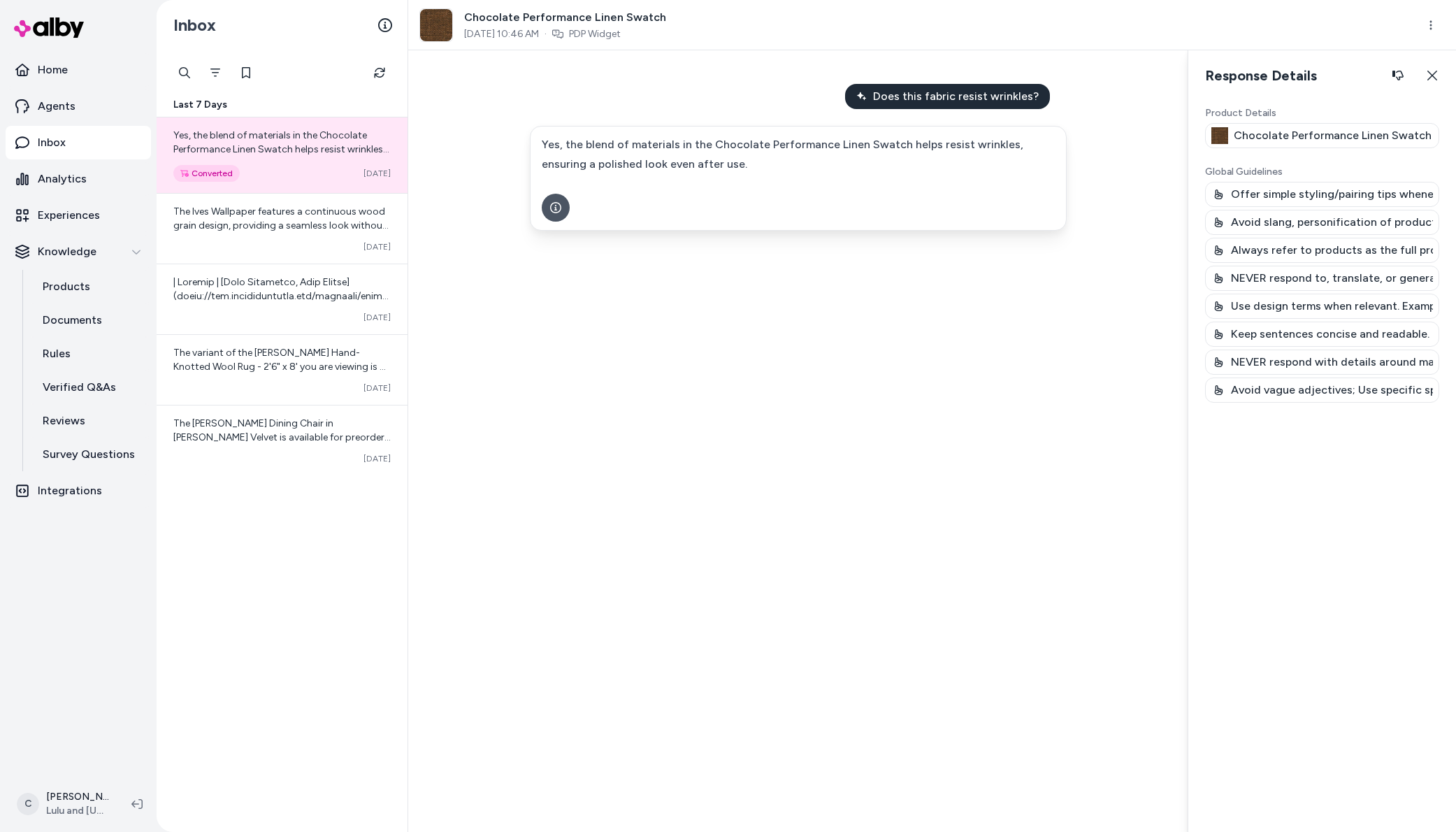
click at [1336, 174] on p "Global Guidelines" at bounding box center [1322, 172] width 234 height 14
click at [1340, 140] on p "Chocolate Performance Linen Swatch" at bounding box center [1333, 136] width 198 height 17
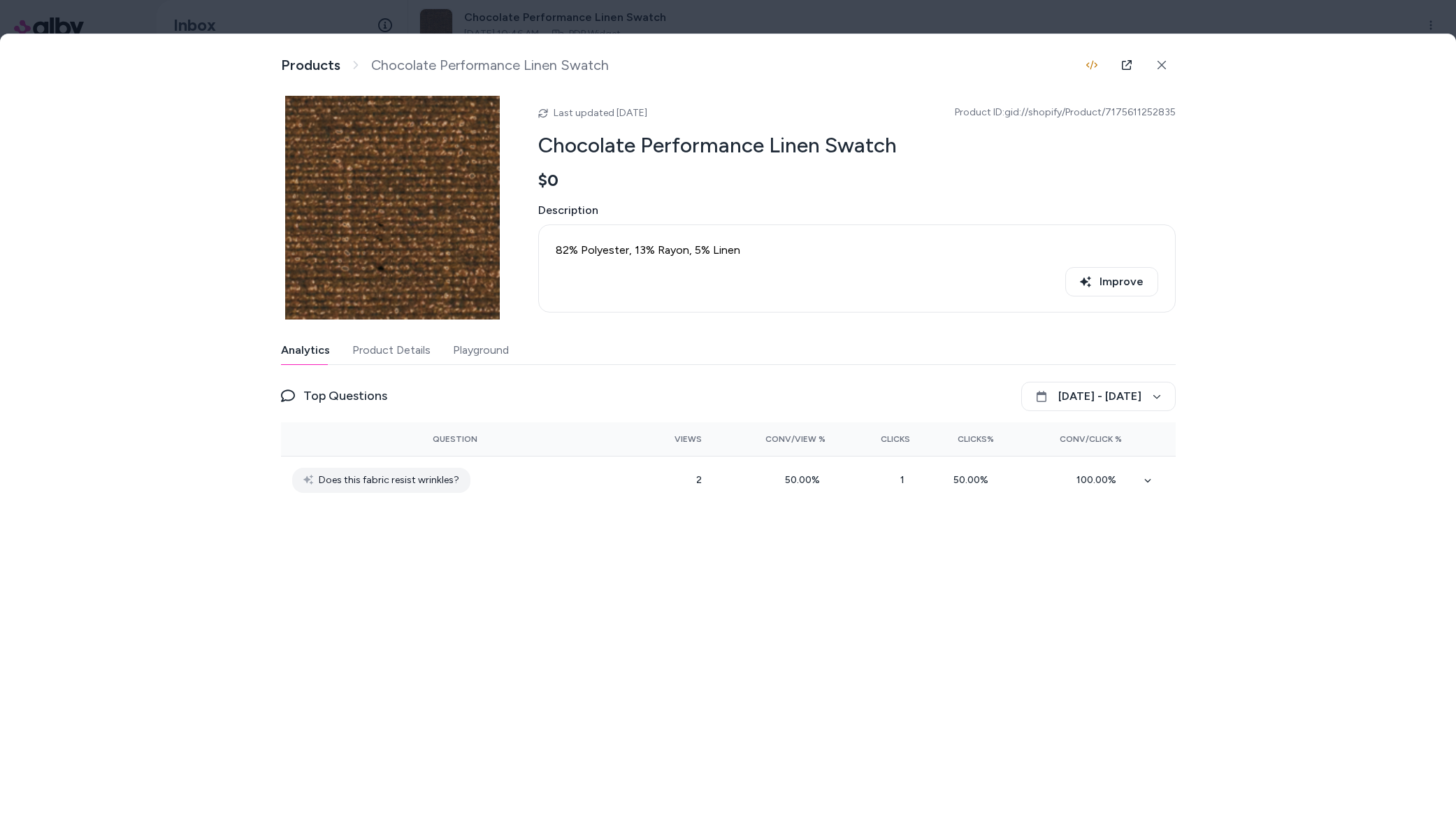
click at [417, 351] on button "Product Details" at bounding box center [391, 351] width 79 height 28
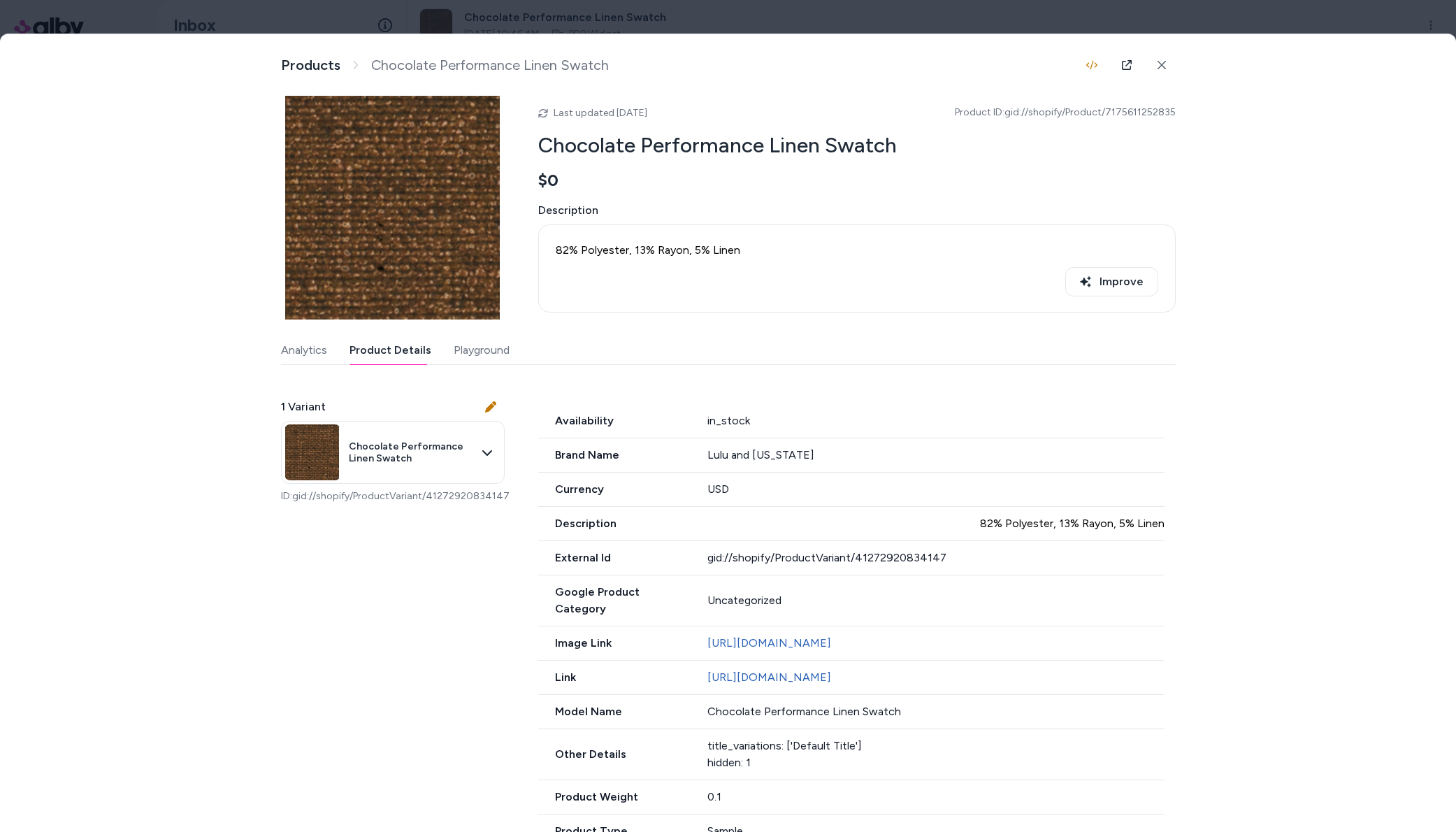
click at [1077, 9] on div at bounding box center [728, 416] width 1456 height 832
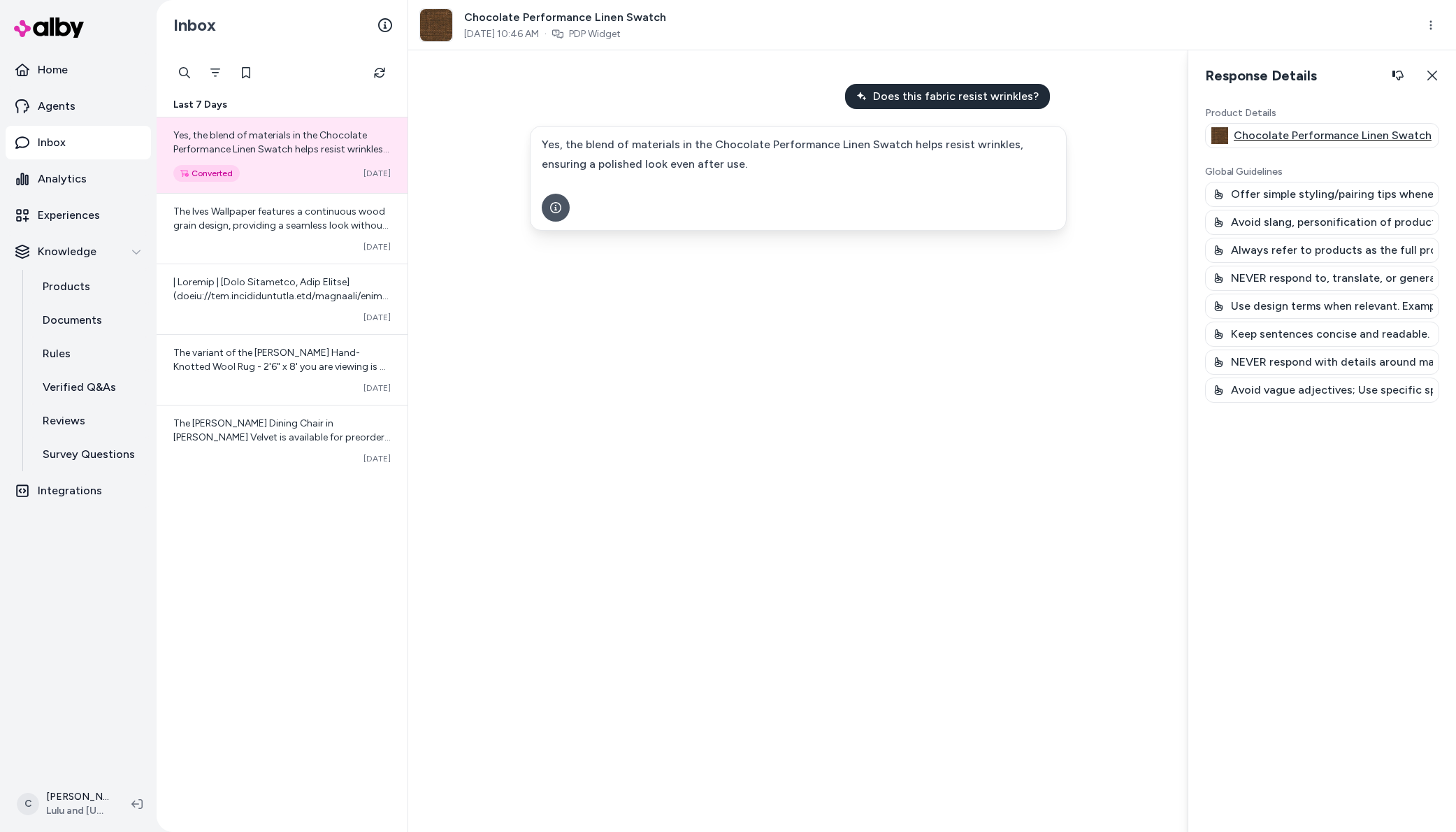
click at [1257, 135] on p "Chocolate Performance Linen Swatch" at bounding box center [1333, 136] width 198 height 17
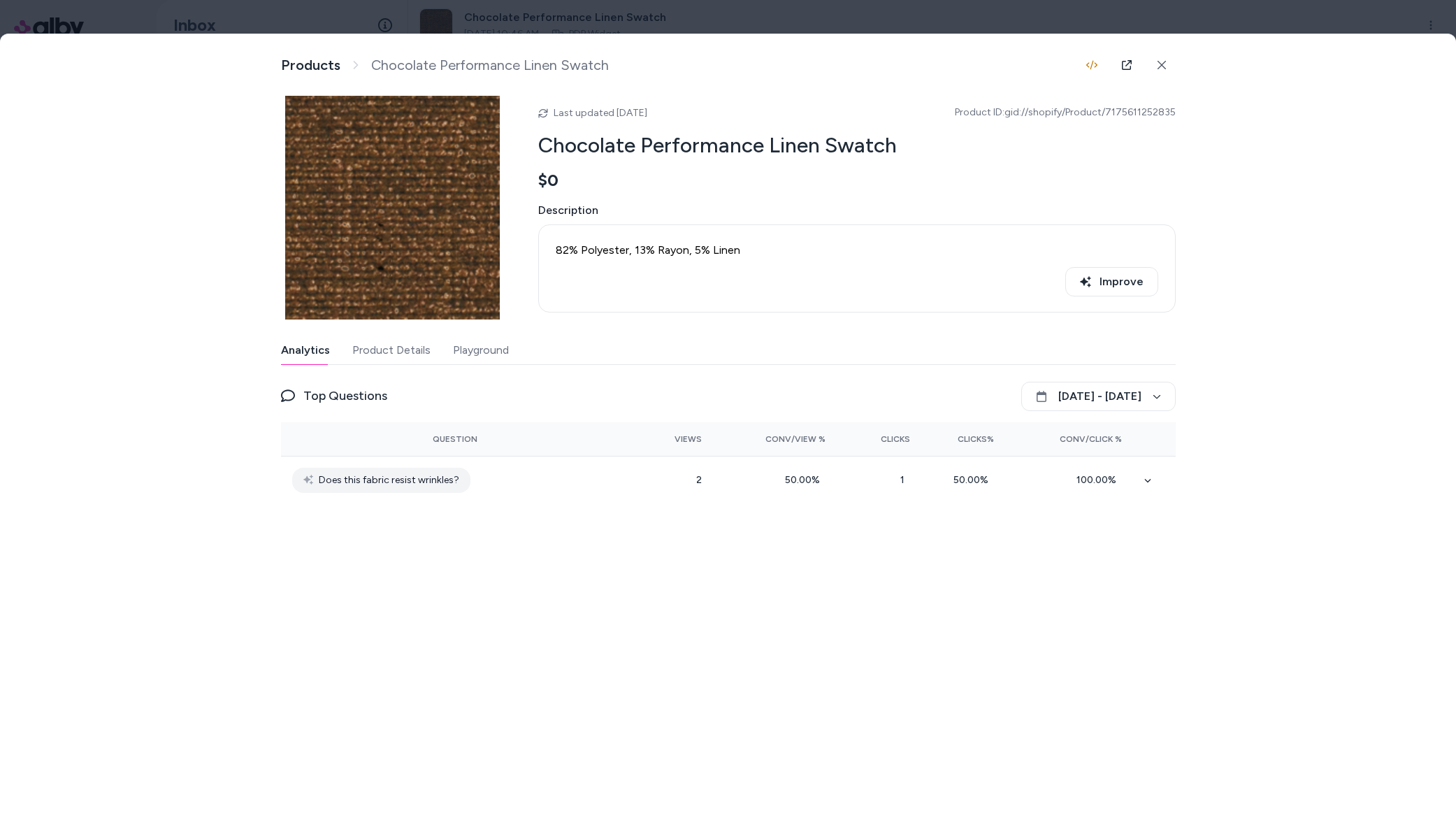
click at [389, 351] on button "Product Details" at bounding box center [391, 351] width 79 height 28
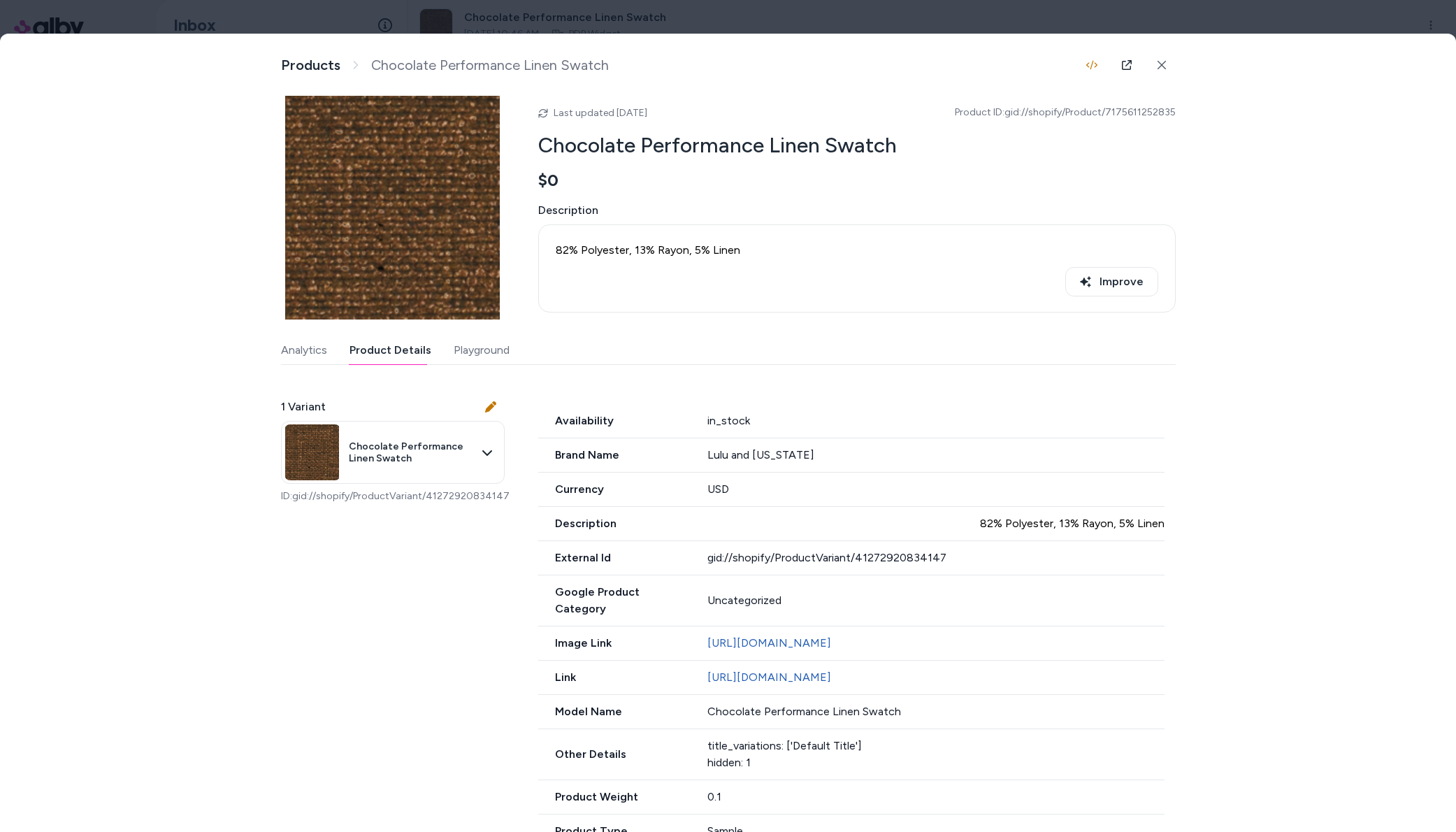
click at [1065, 25] on div at bounding box center [728, 416] width 1456 height 832
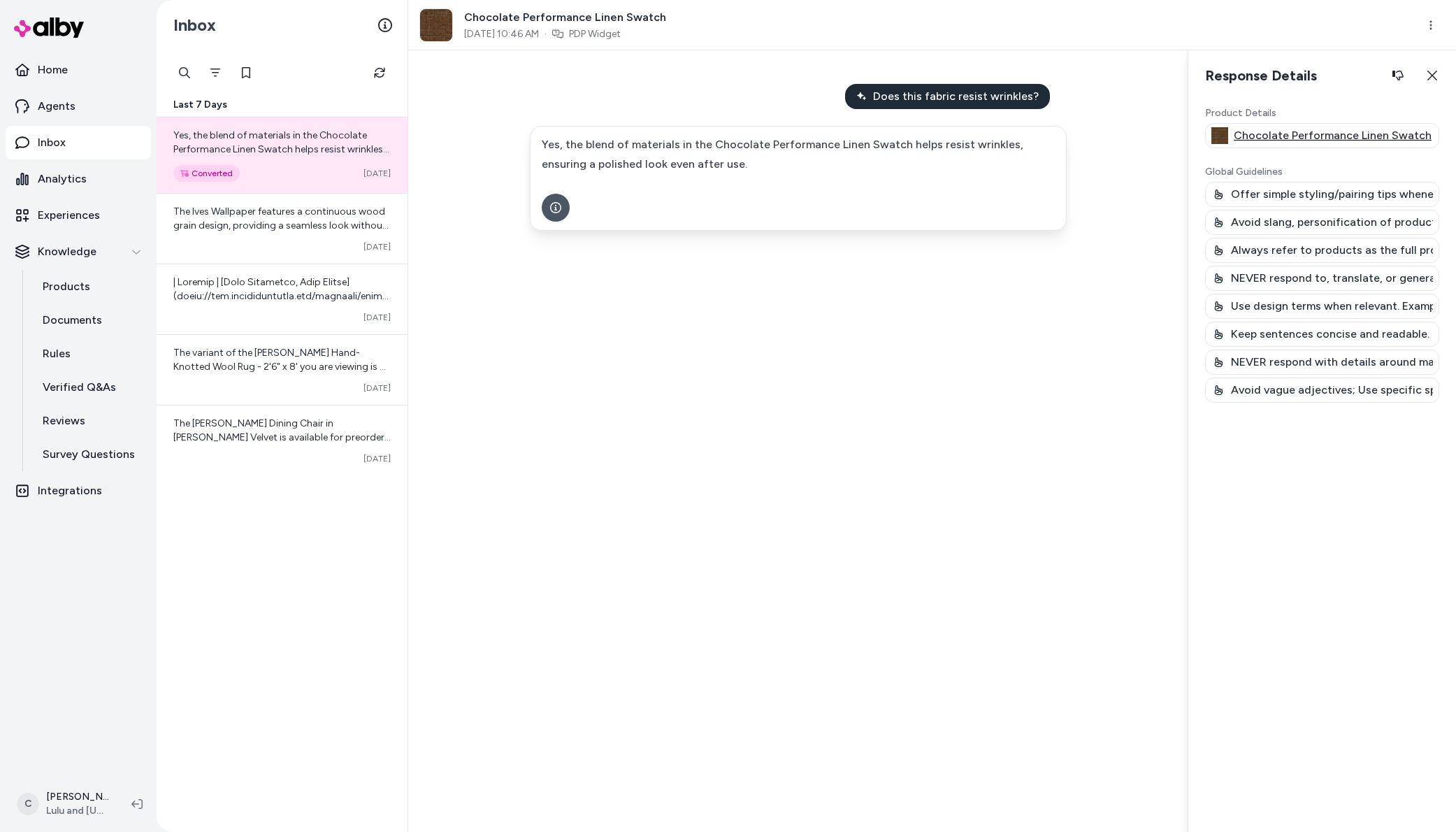
click at [1340, 127] on p "Chocolate Performance Linen Swatch" at bounding box center [1333, 136] width 198 height 17
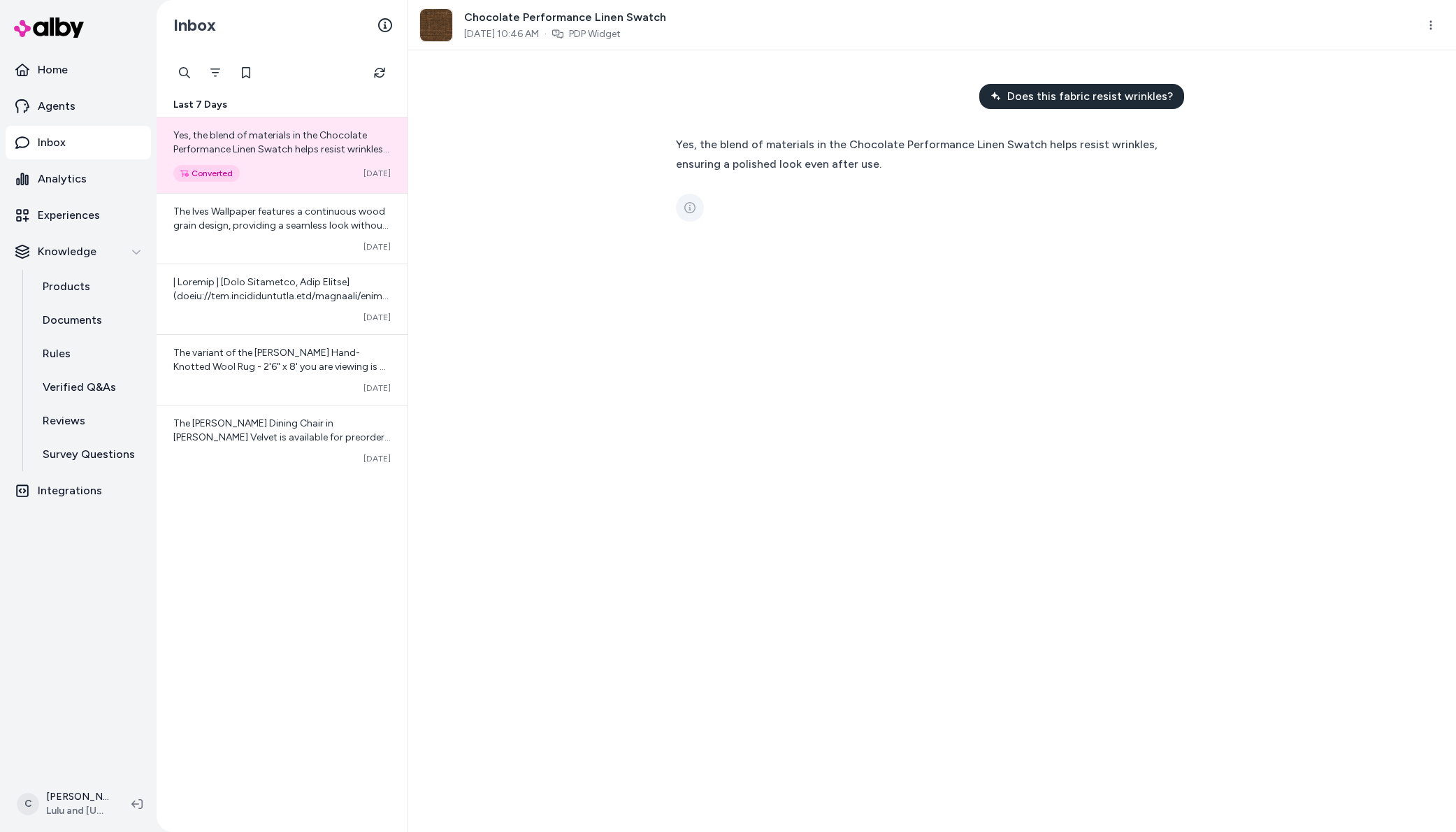
click at [679, 201] on button "See more" at bounding box center [690, 208] width 28 height 28
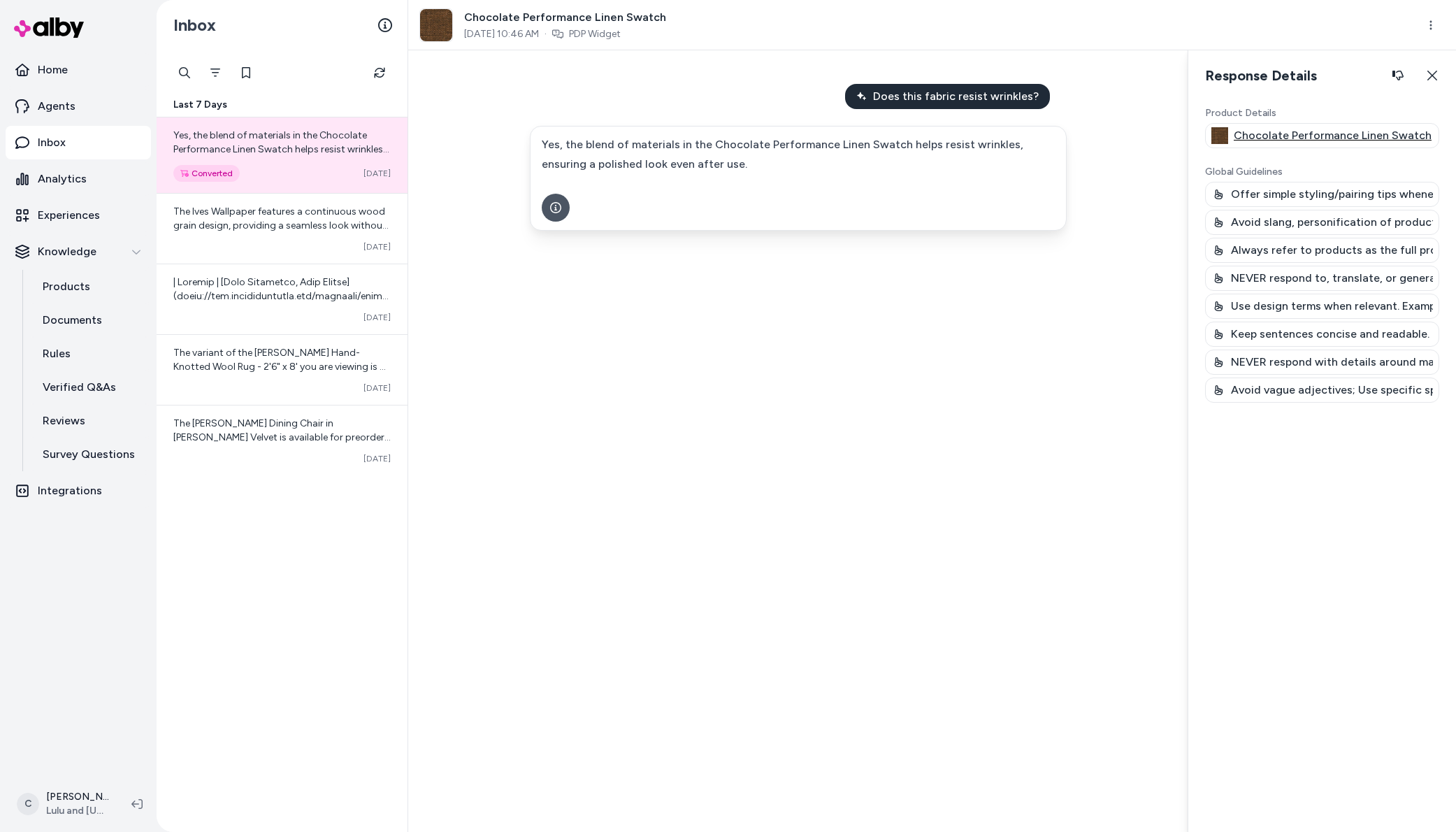
click at [1322, 136] on p "Chocolate Performance Linen Swatch" at bounding box center [1333, 136] width 198 height 17
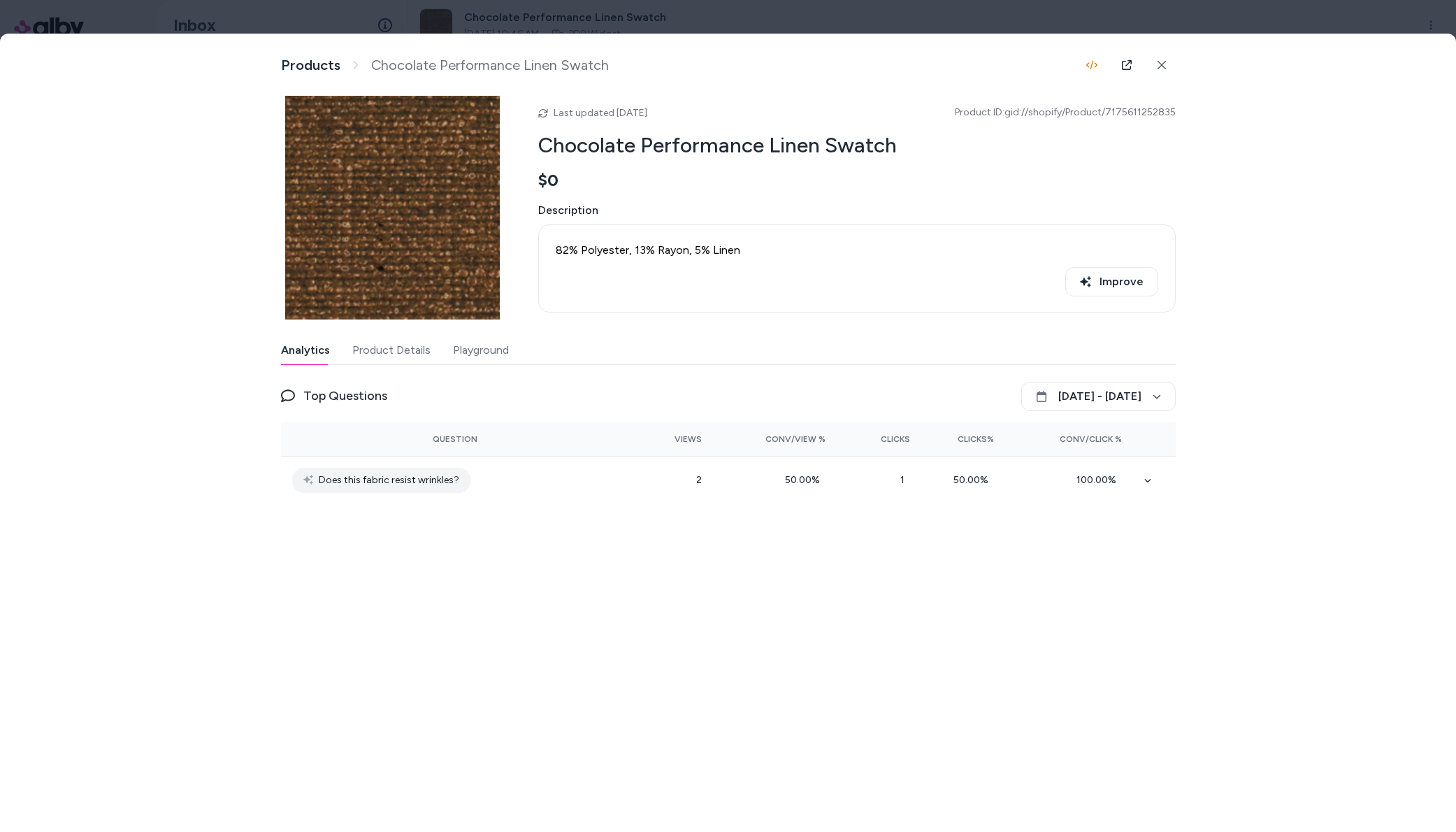
click at [1155, 14] on div at bounding box center [728, 416] width 1456 height 832
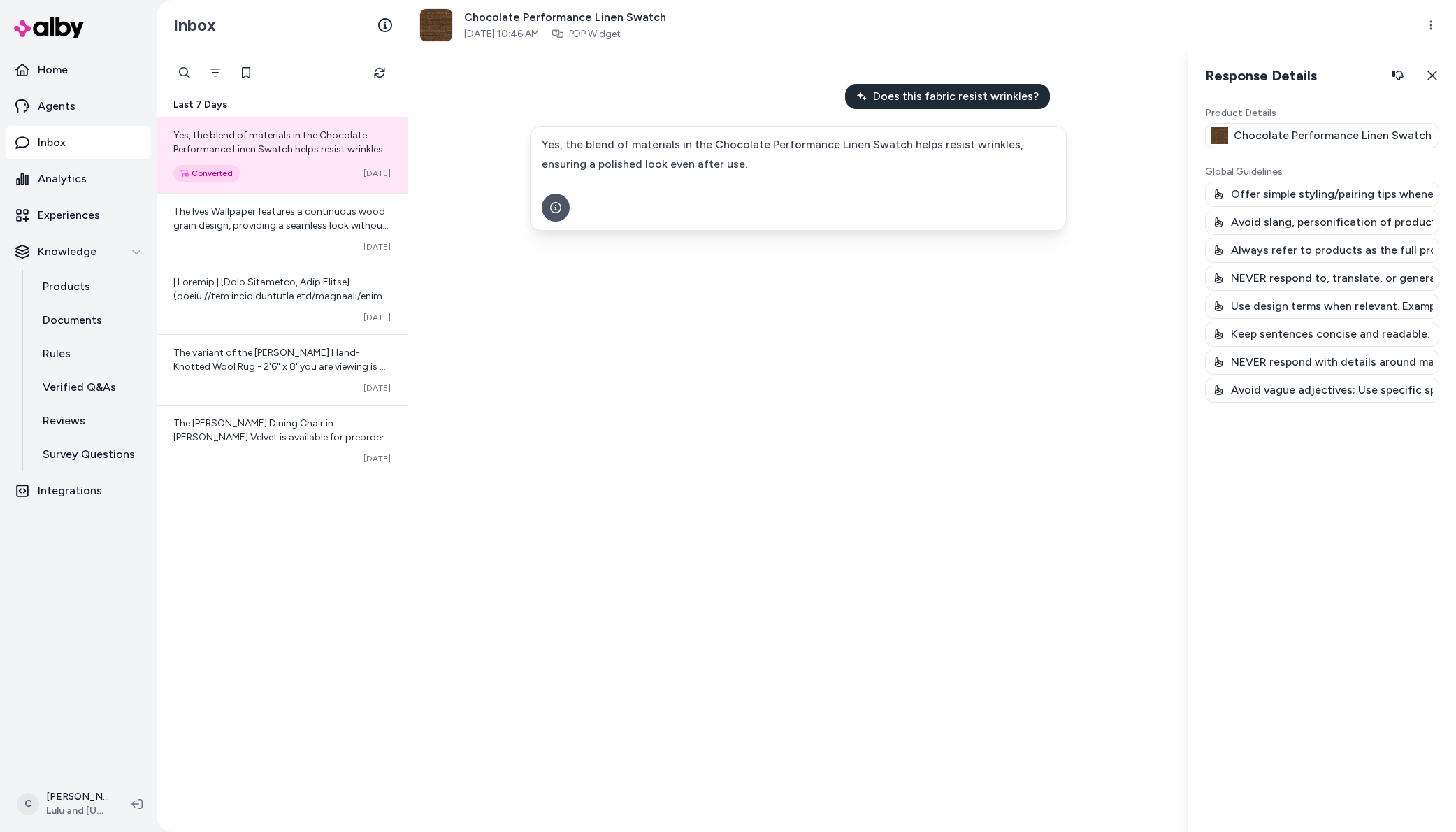
drag, startPoint x: 1078, startPoint y: 178, endPoint x: 1085, endPoint y: 183, distance: 8.6
click at [1079, 178] on div "Does this fabric resist wrinkles? Yes, the blend of materials in the Chocolate …" at bounding box center [798, 441] width 780 height 781
drag, startPoint x: 875, startPoint y: 488, endPoint x: 1296, endPoint y: 124, distance: 556.5
click at [928, 419] on div "Does this fabric resist wrinkles? Yes, the blend of materials in the Chocolate …" at bounding box center [798, 441] width 780 height 781
click at [1431, 73] on icon "button" at bounding box center [1433, 76] width 10 height 10
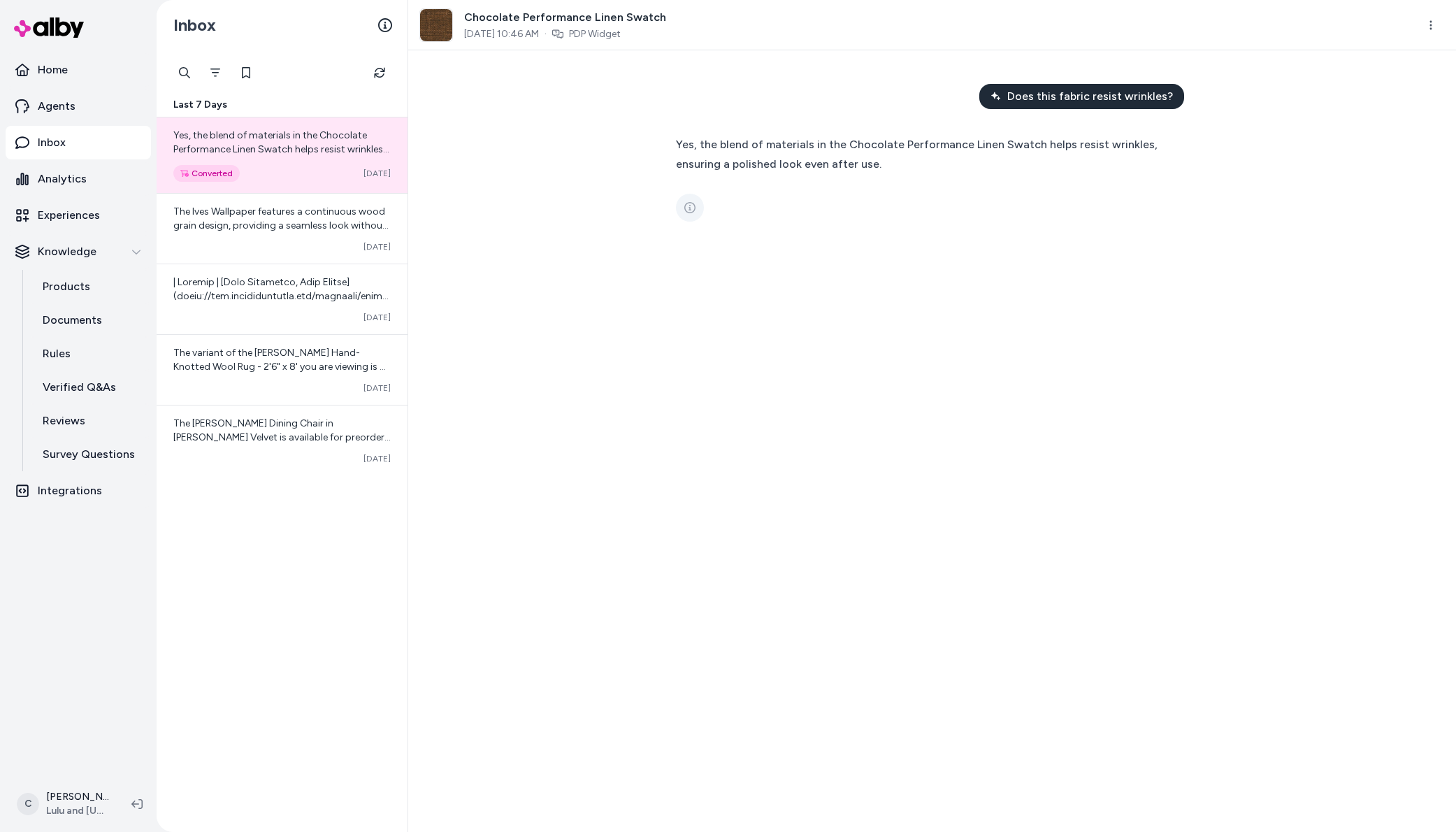
click at [687, 206] on icon "See more" at bounding box center [690, 207] width 11 height 11
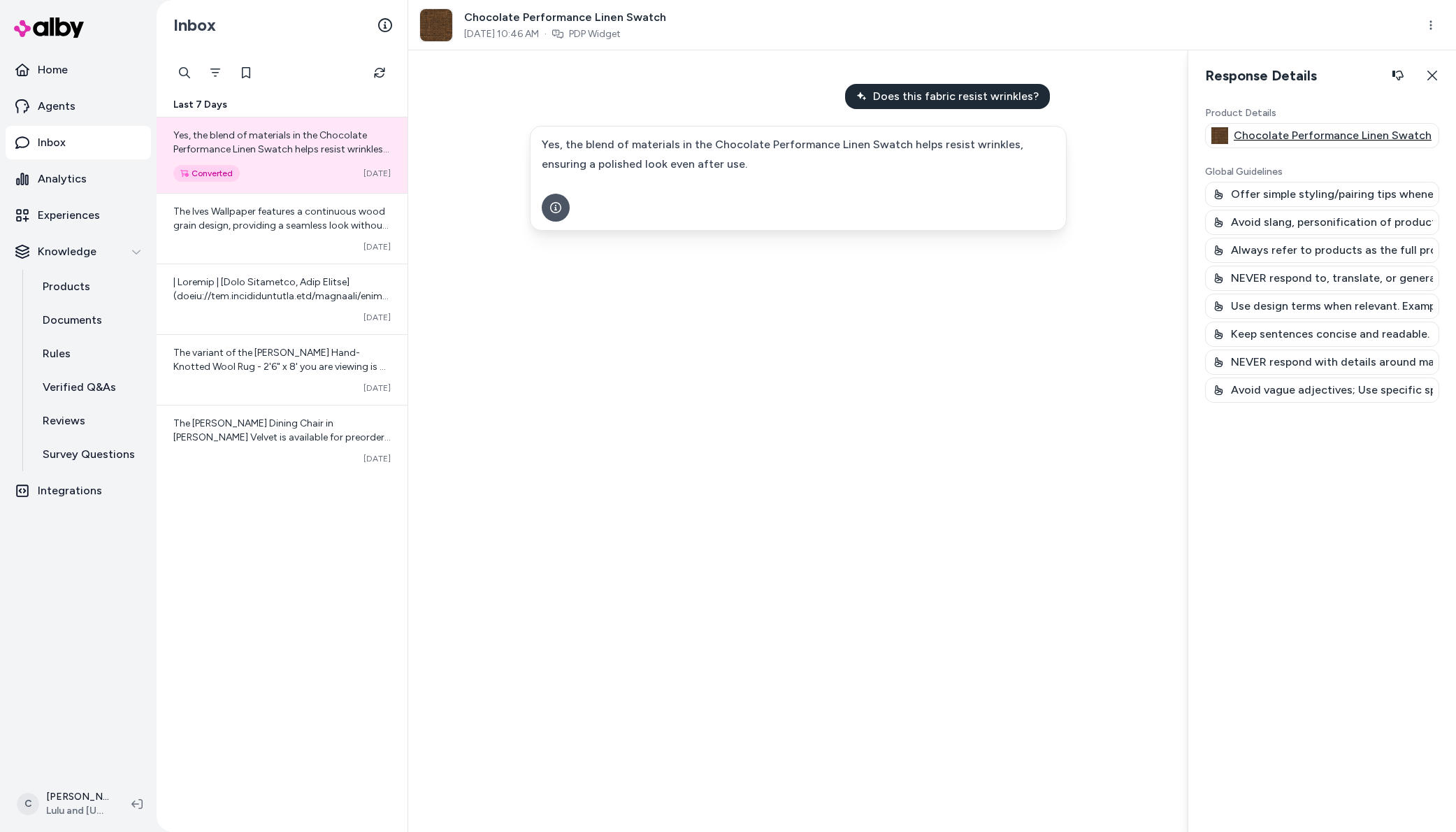
click at [1278, 134] on p "Chocolate Performance Linen Swatch" at bounding box center [1333, 136] width 198 height 17
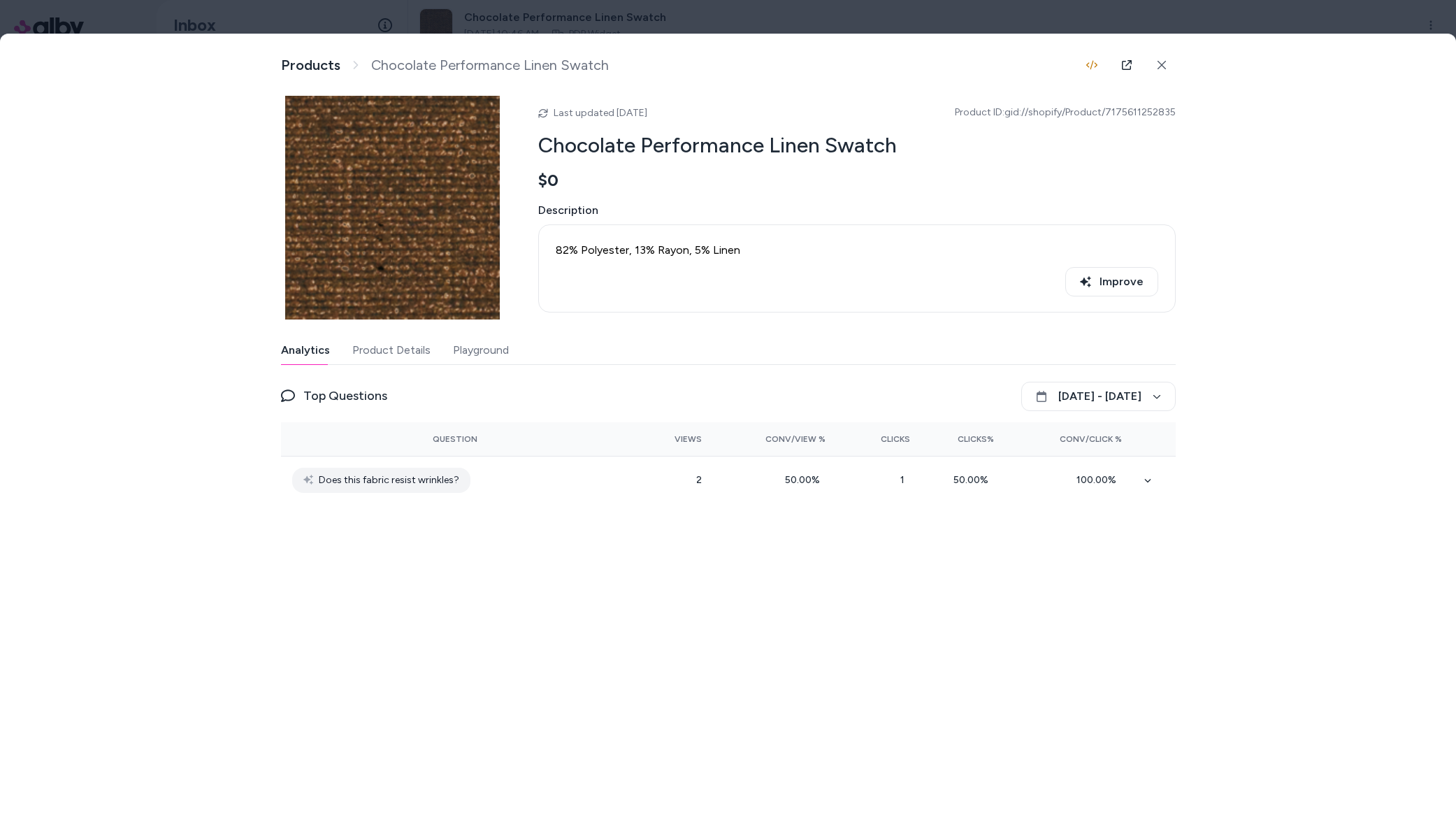
click at [407, 340] on button "Product Details" at bounding box center [391, 351] width 79 height 28
drag, startPoint x: 290, startPoint y: 351, endPoint x: 322, endPoint y: 354, distance: 32.1
click at [290, 351] on button "Analytics" at bounding box center [305, 351] width 49 height 28
click at [377, 346] on button "Product Details" at bounding box center [391, 351] width 79 height 28
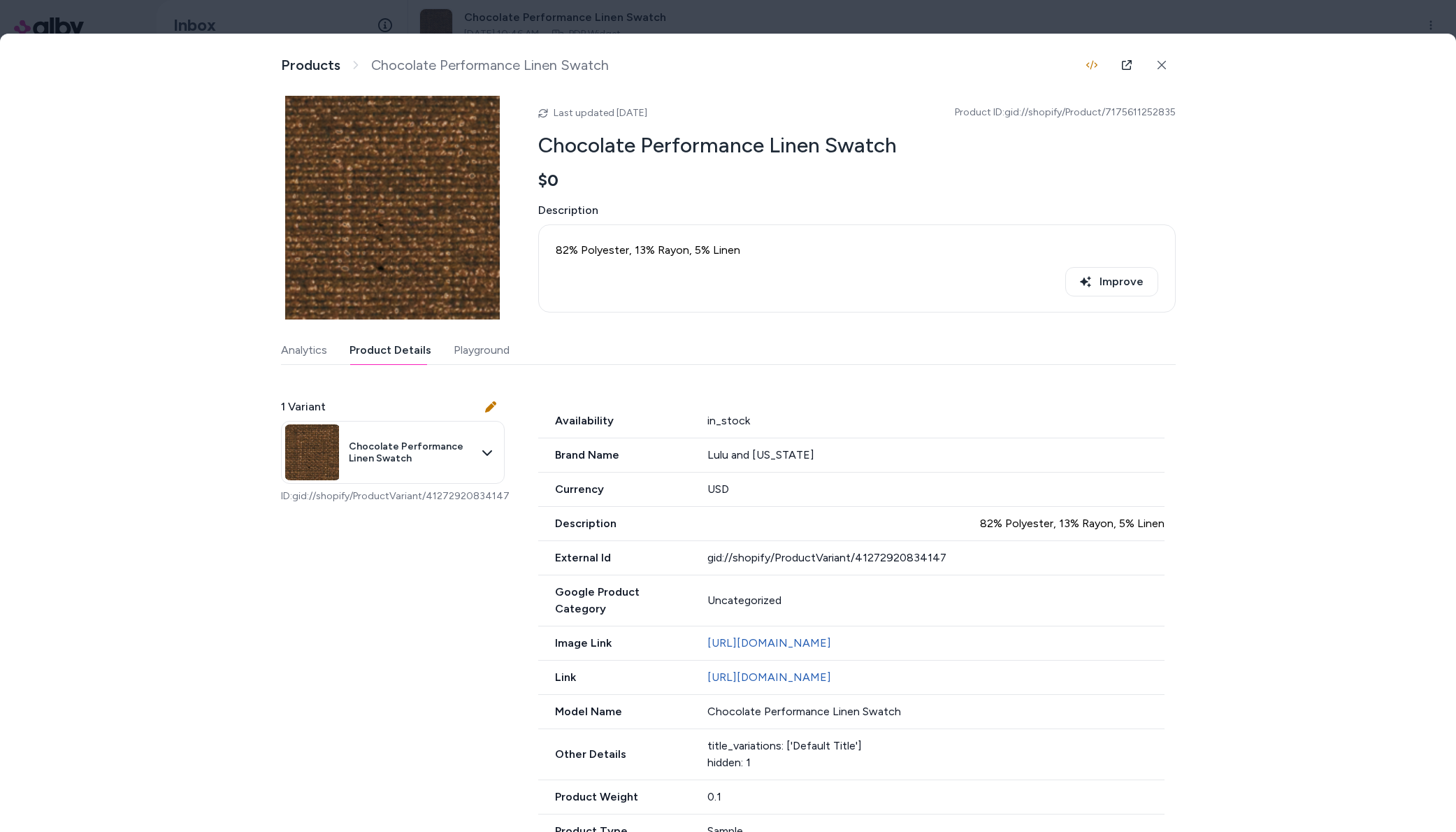
click at [740, 16] on div at bounding box center [728, 416] width 1456 height 832
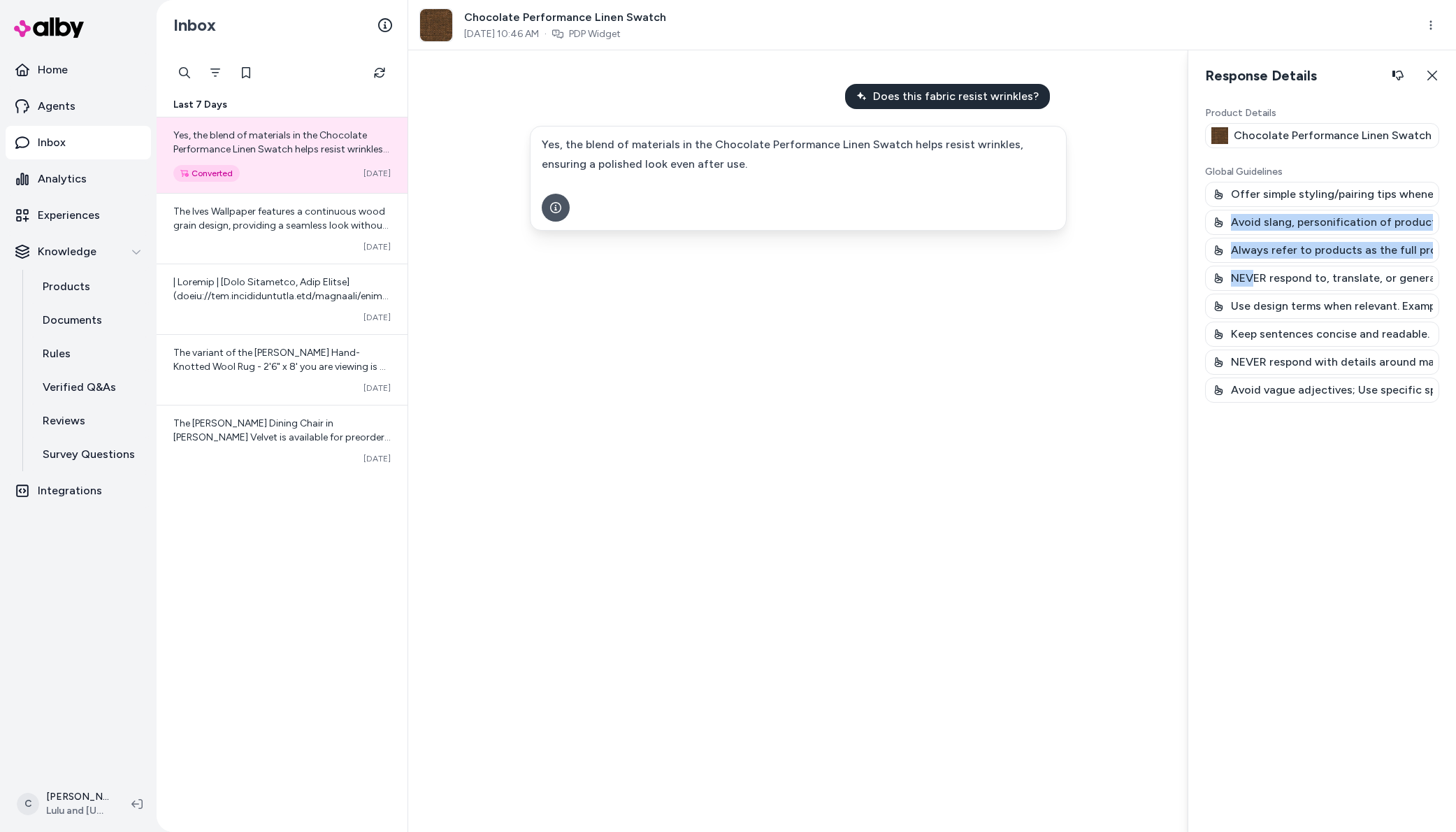
drag, startPoint x: 1234, startPoint y: 315, endPoint x: 1257, endPoint y: 270, distance: 50.5
click at [1257, 270] on div "Offer simple styling/pairing tips whenever possible; reference aesthetics and r…" at bounding box center [1322, 292] width 234 height 221
drag, startPoint x: 1267, startPoint y: 267, endPoint x: 835, endPoint y: 195, distance: 438.0
click at [1264, 269] on div "NEVER respond to, translate, or generate coding languages (e.g., Python, JavaSc…" at bounding box center [1322, 278] width 234 height 25
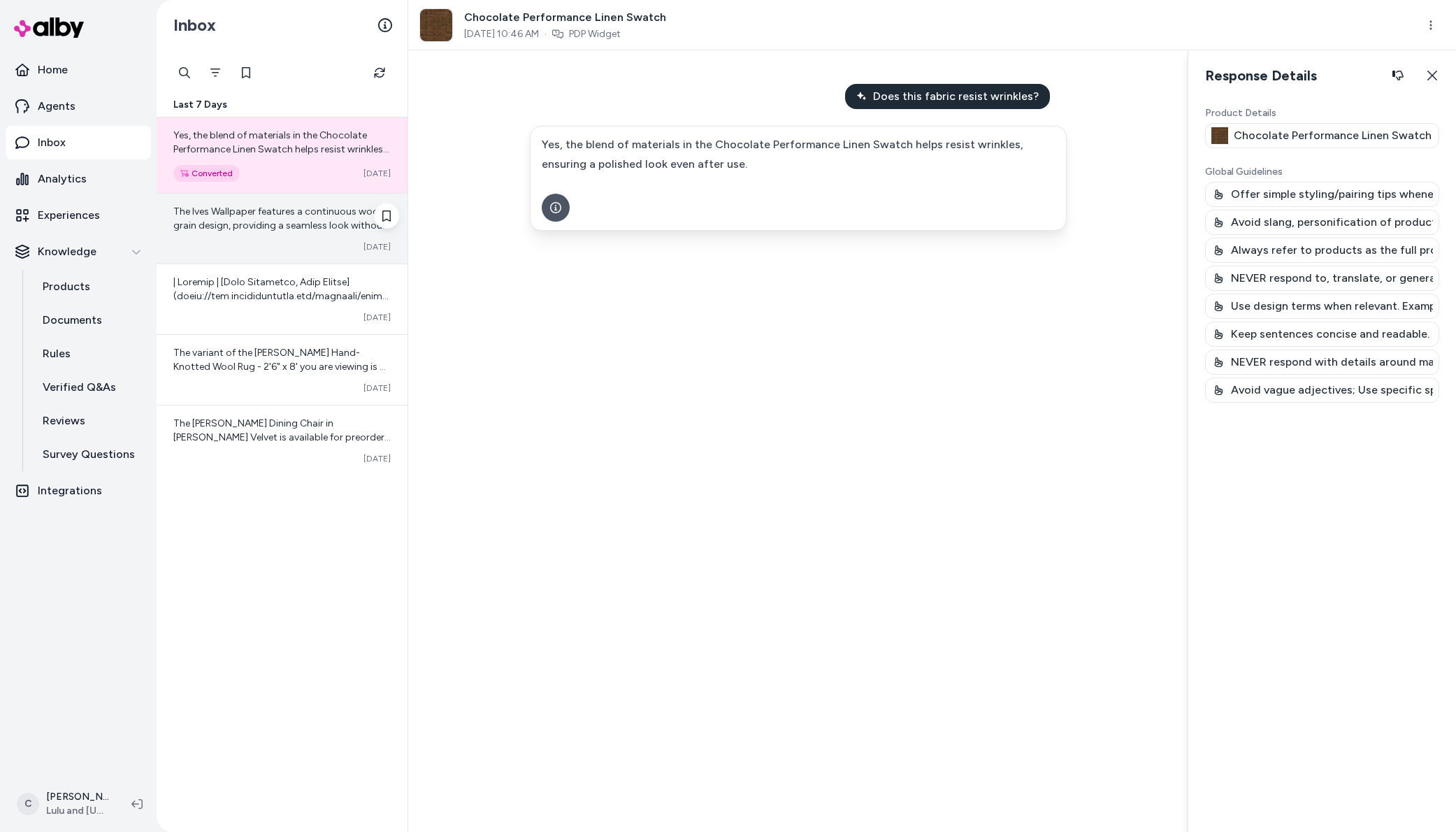
click at [276, 228] on span "The Ives Wallpaper features a continuous wood grain design, providing a seamles…" at bounding box center [281, 225] width 215 height 40
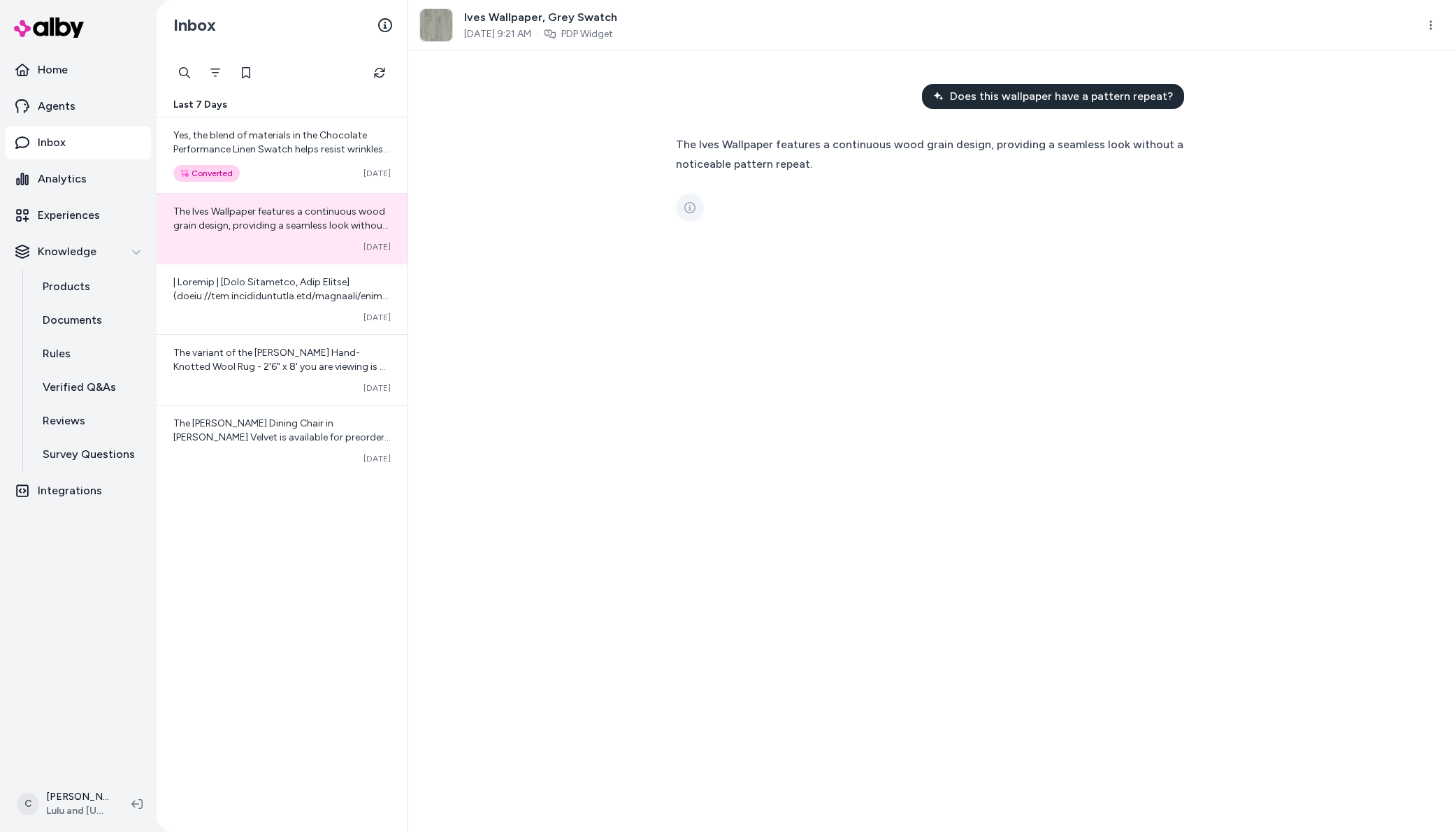
drag, startPoint x: 699, startPoint y: 196, endPoint x: 691, endPoint y: 209, distance: 15.3
click at [698, 198] on button "See more" at bounding box center [690, 208] width 28 height 28
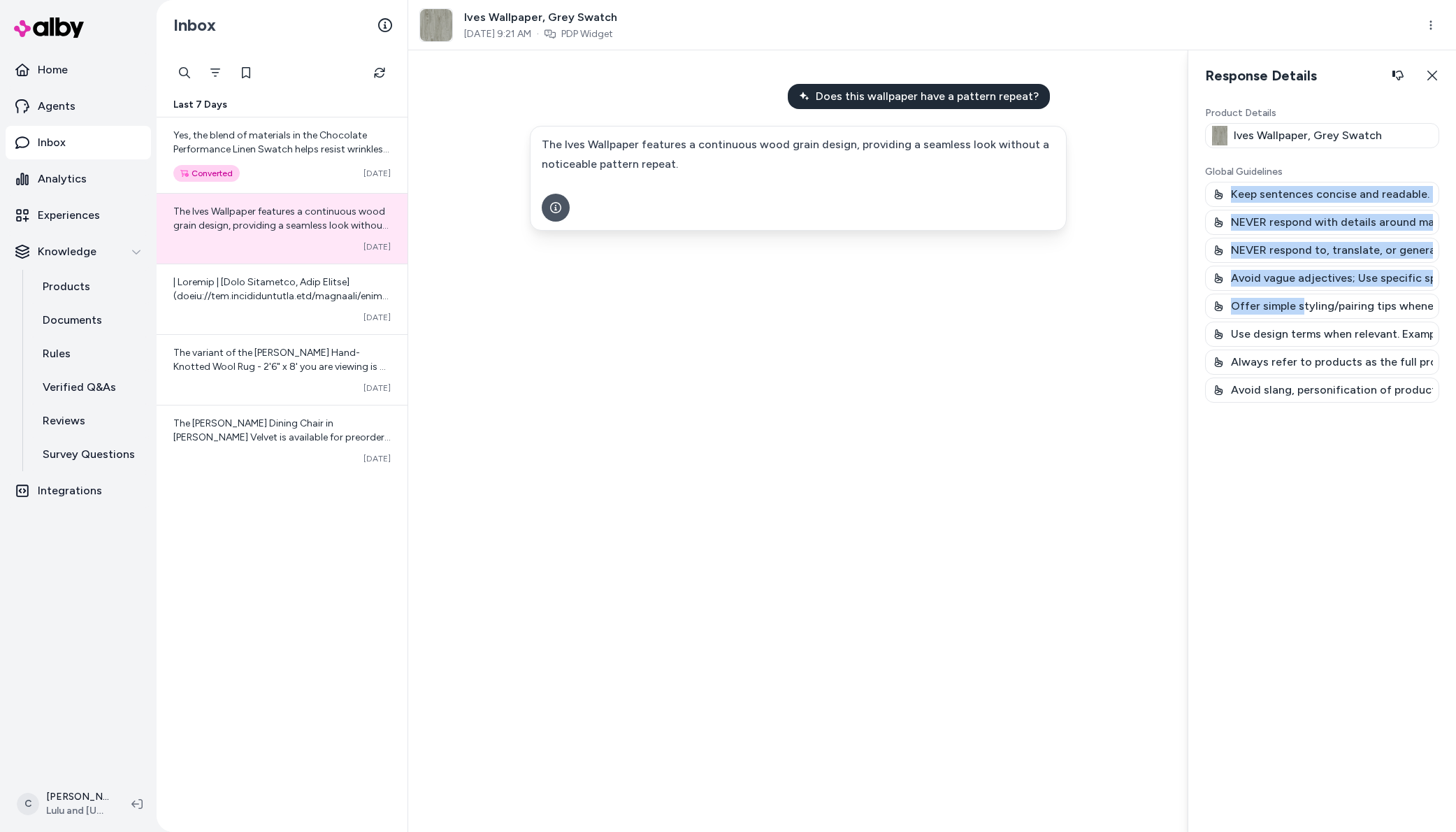
drag, startPoint x: 1312, startPoint y: 207, endPoint x: 1304, endPoint y: 309, distance: 102.3
click at [1304, 309] on div "Keep sentences concise and readable. DO NOT use exclamation points. NEVER respo…" at bounding box center [1322, 292] width 234 height 221
click at [1304, 308] on p "Offer simple styling/pairing tips whenever possible; reference aesthetics and r…" at bounding box center [1331, 306] width 202 height 17
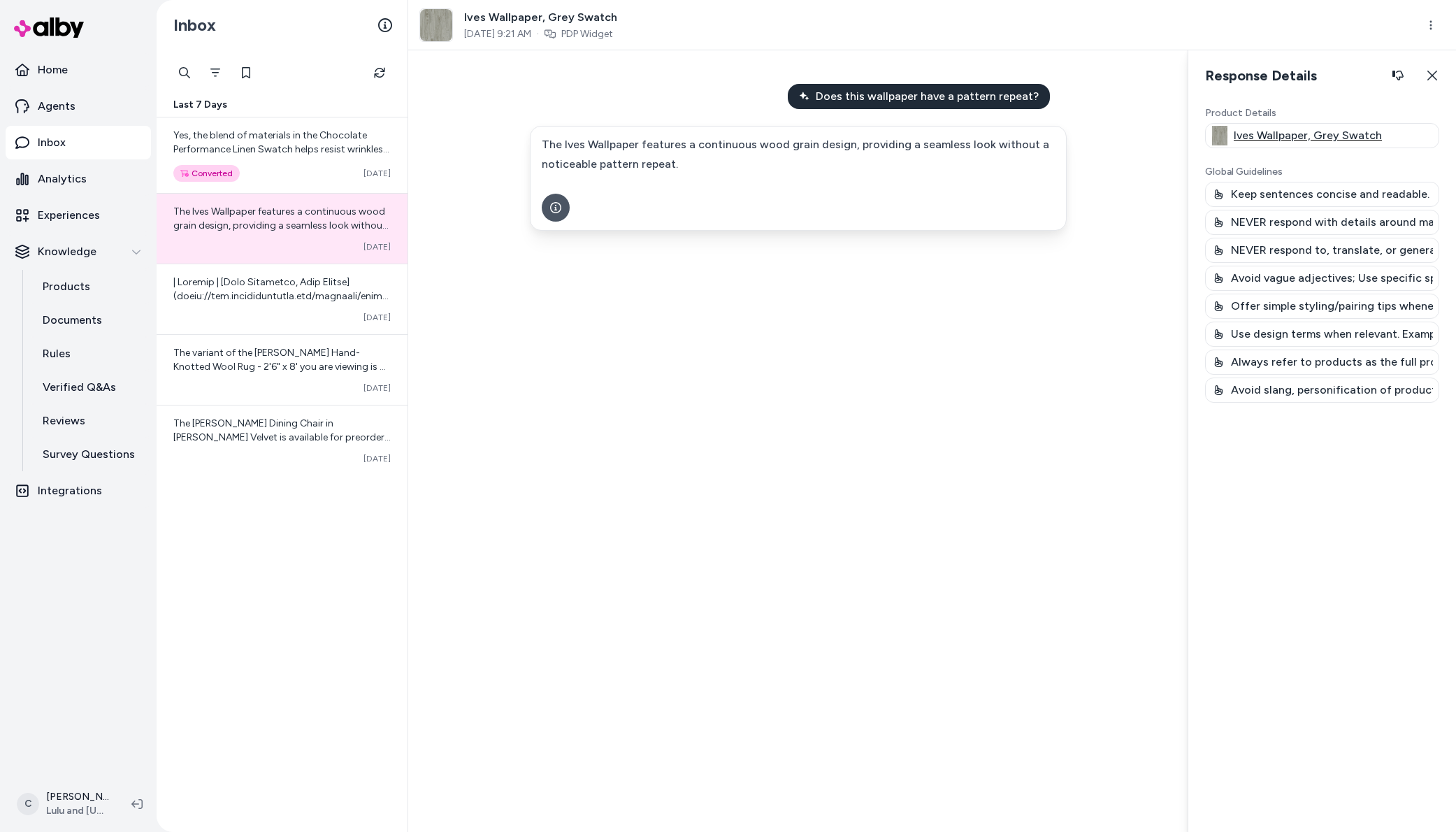
click at [1321, 133] on p "Ives Wallpaper, Grey Swatch" at bounding box center [1308, 136] width 148 height 17
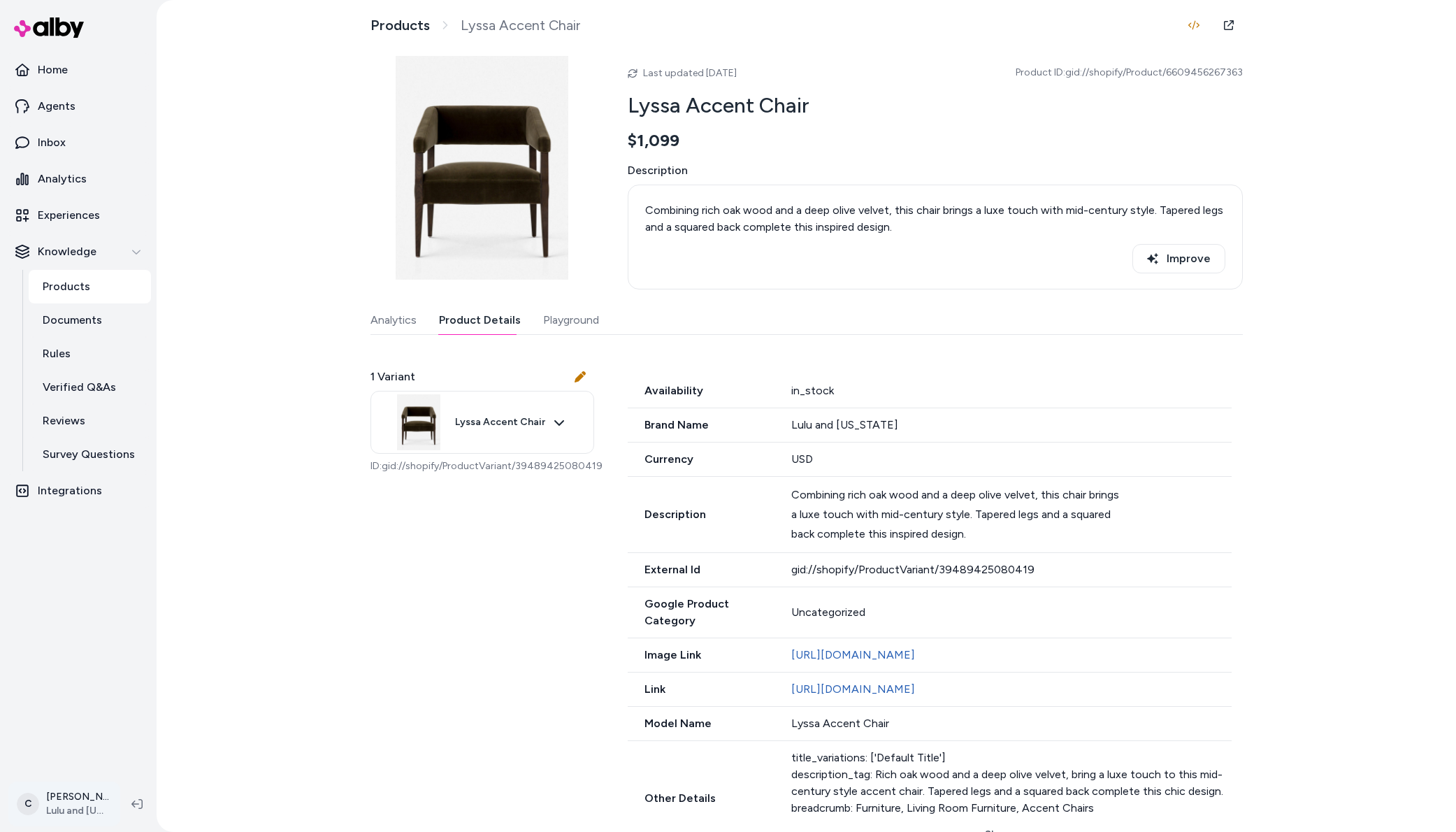
click at [70, 811] on html "Home Agents Inbox Analytics Experiences Knowledge Products Documents Rules Veri…" at bounding box center [728, 416] width 1456 height 832
click at [99, 594] on div "Shortcuts ⌘K" at bounding box center [92, 603] width 155 height 33
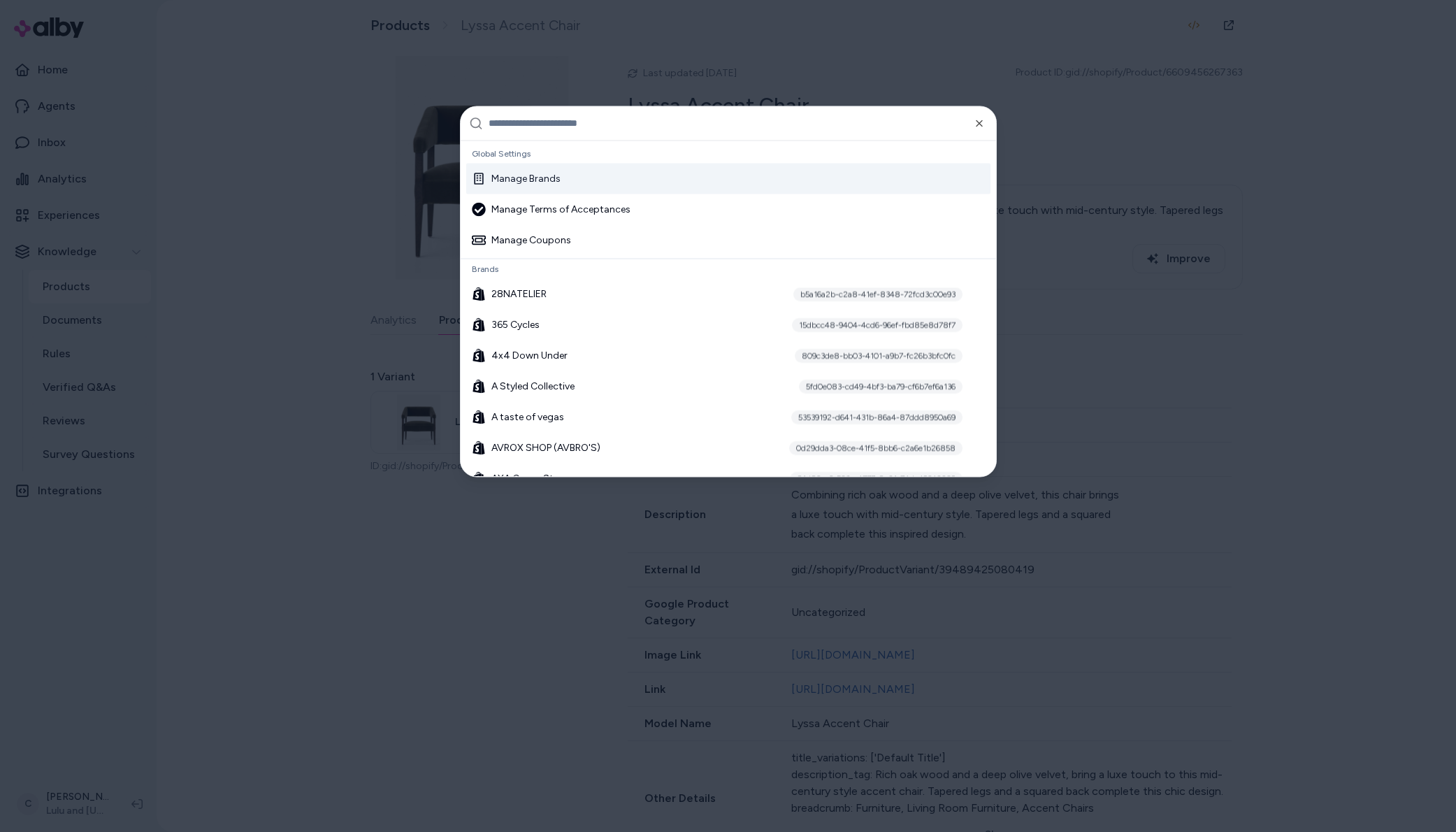
click at [621, 115] on input "text" at bounding box center [738, 122] width 499 height 33
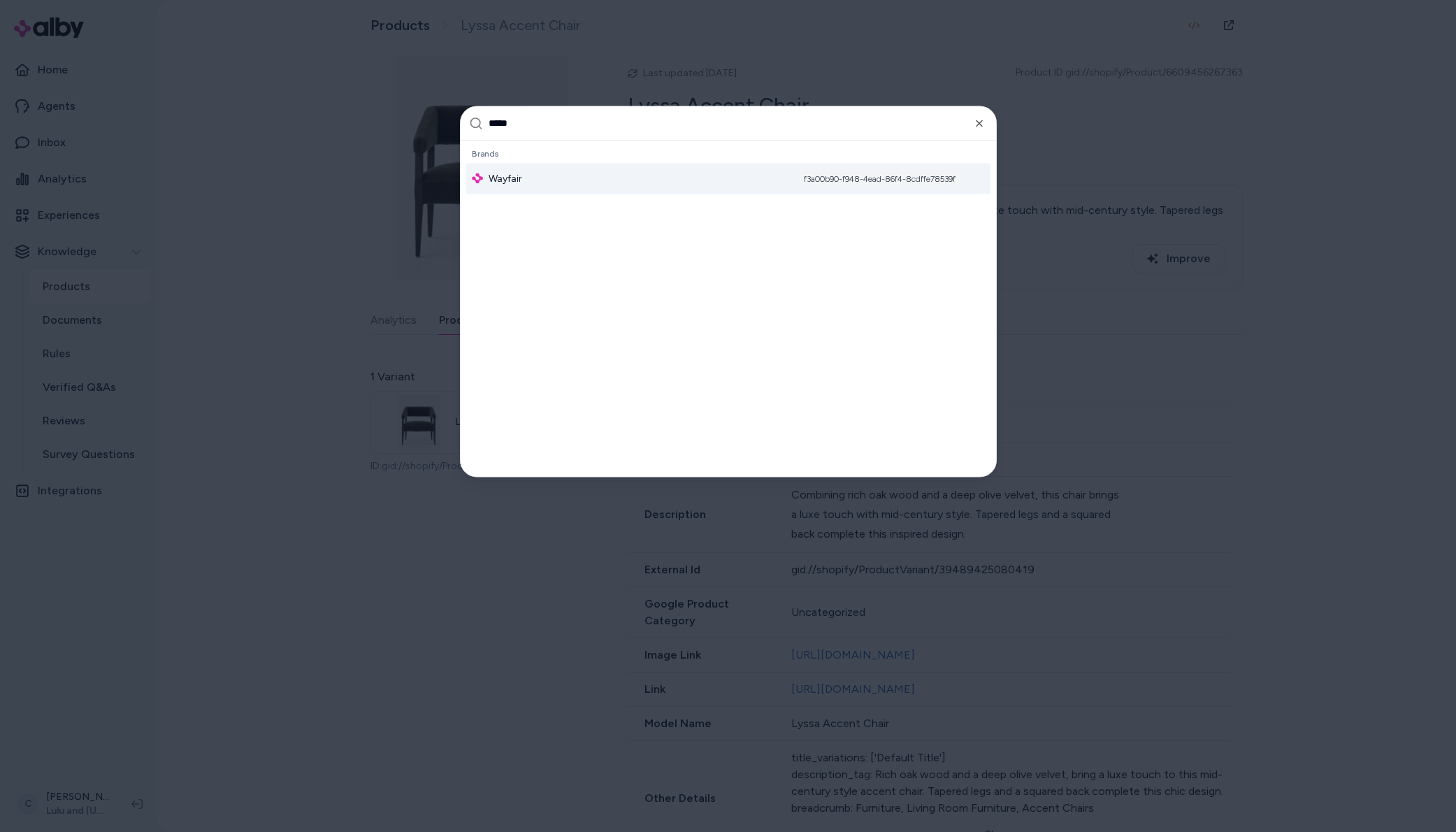
type input "*****"
click at [639, 166] on div "Wayfair f3a00b90-f948-4ead-86f4-8cdffe78539f" at bounding box center [728, 178] width 524 height 30
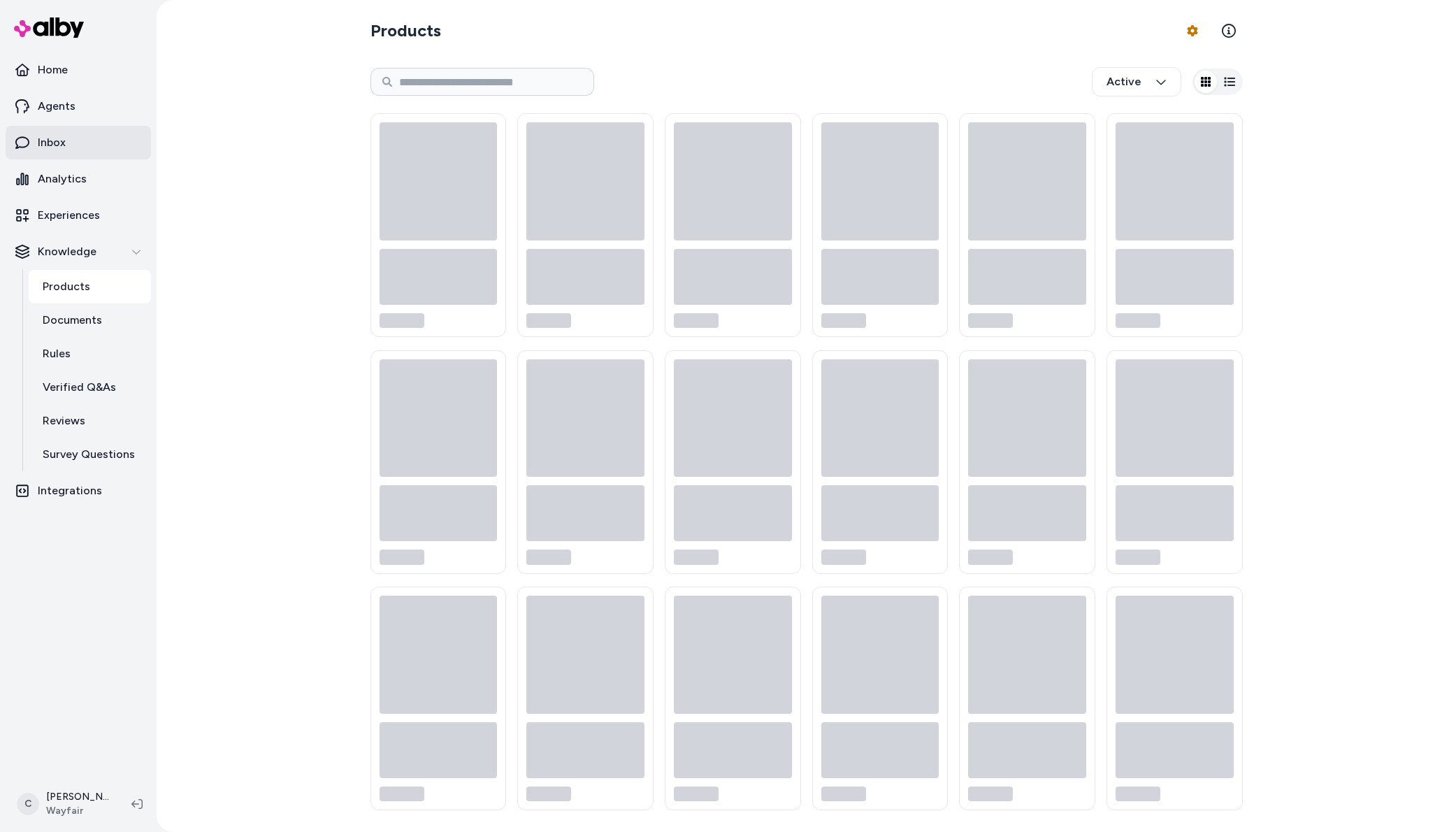
click at [64, 143] on p "Inbox" at bounding box center [51, 143] width 28 height 17
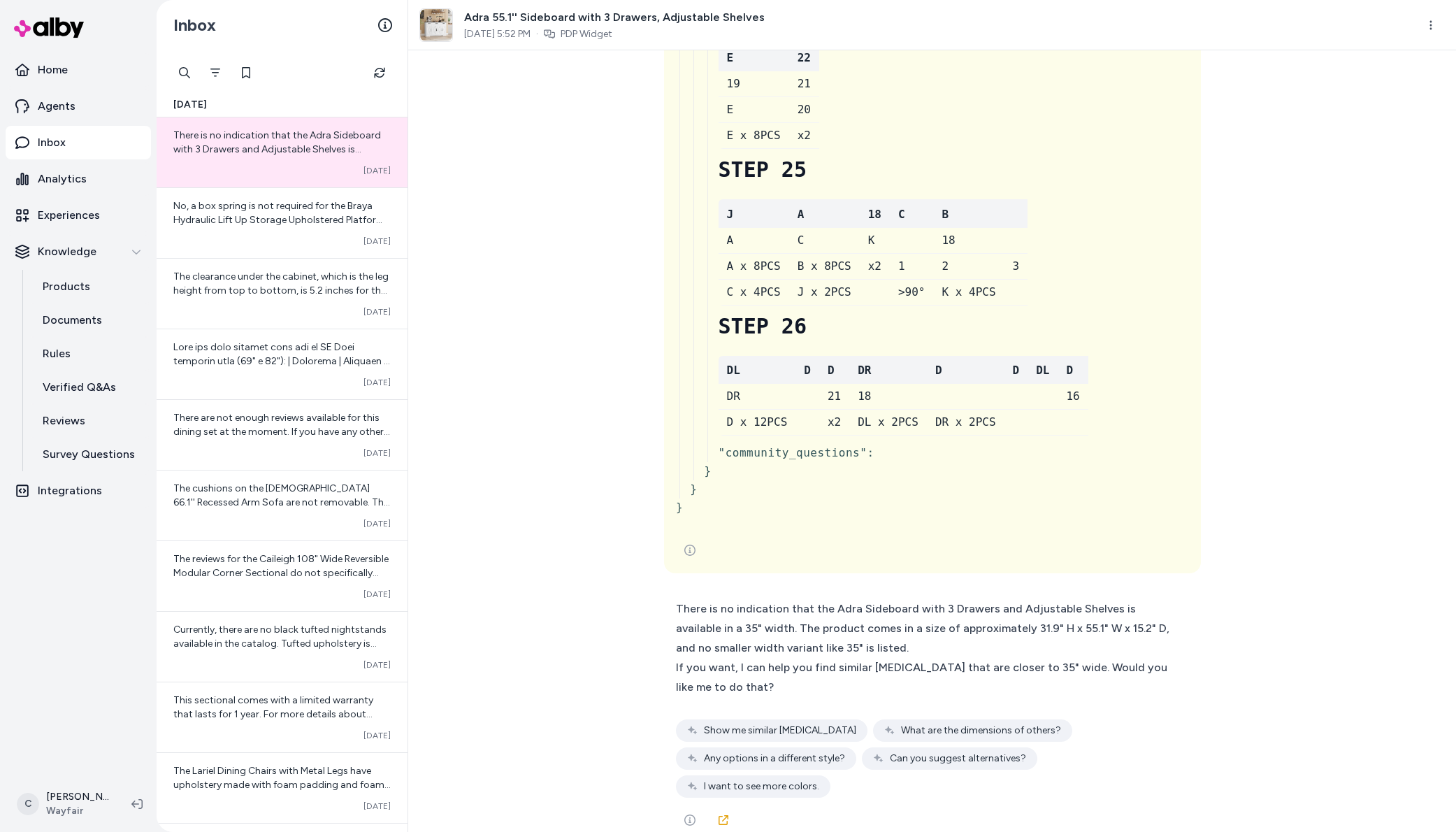
scroll to position [8049, 0]
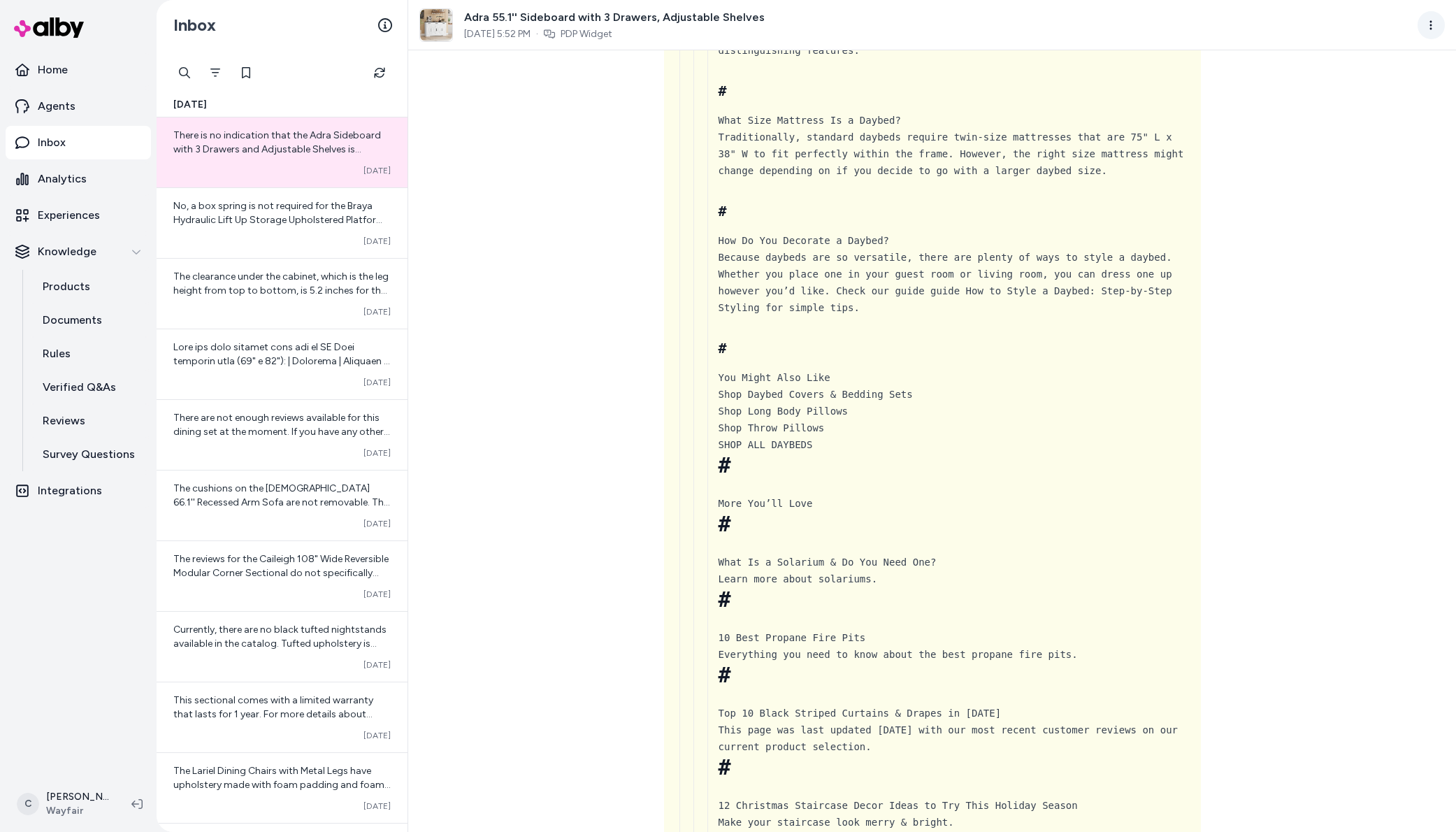
click at [1429, 34] on html "Home Agents Inbox Analytics Experiences Knowledge Products Documents Rules Veri…" at bounding box center [728, 416] width 1456 height 832
click at [1320, 159] on div "Show advanced steps" at bounding box center [1370, 159] width 150 height 25
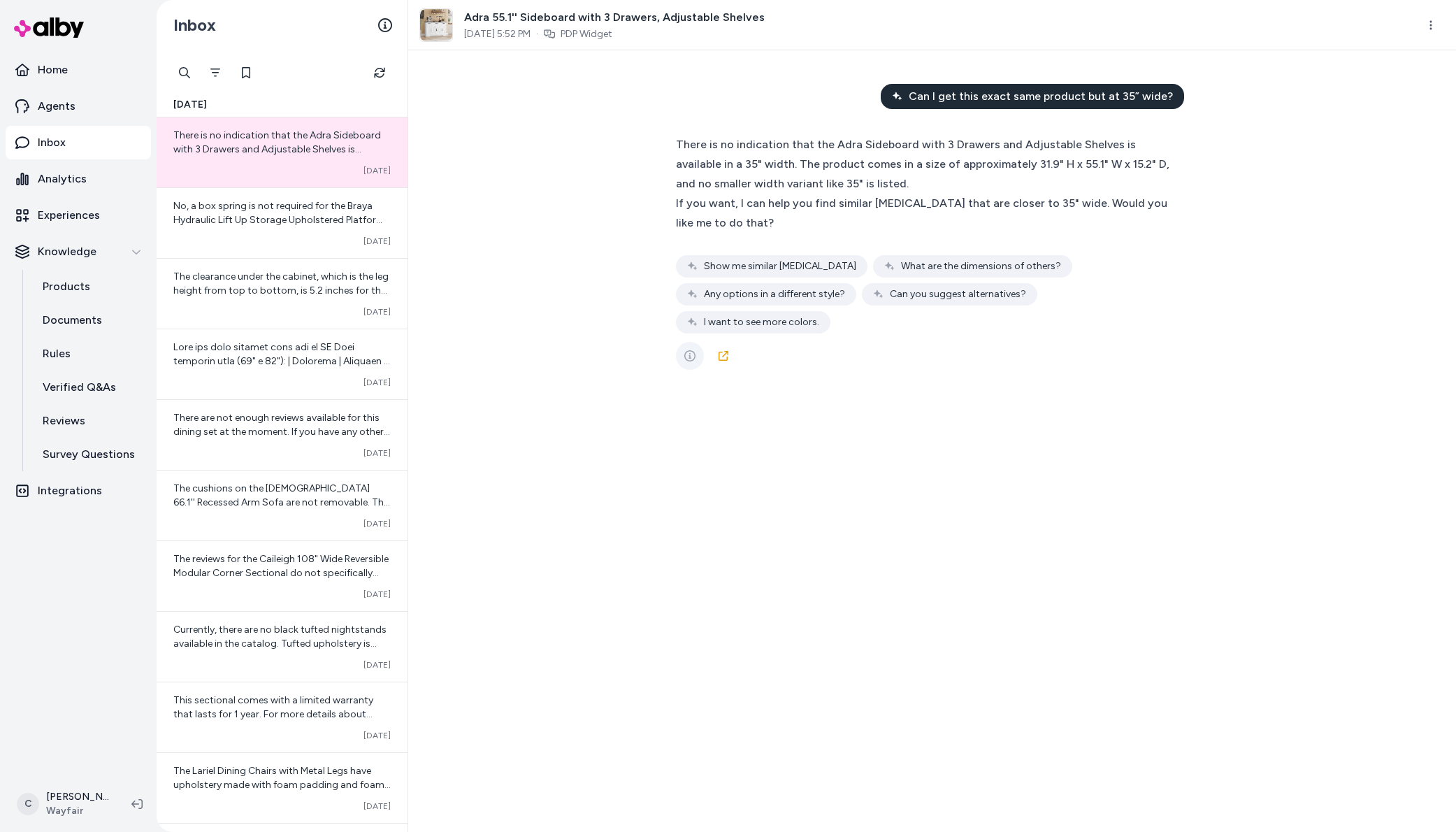
click at [685, 351] on icon "See more" at bounding box center [690, 356] width 11 height 11
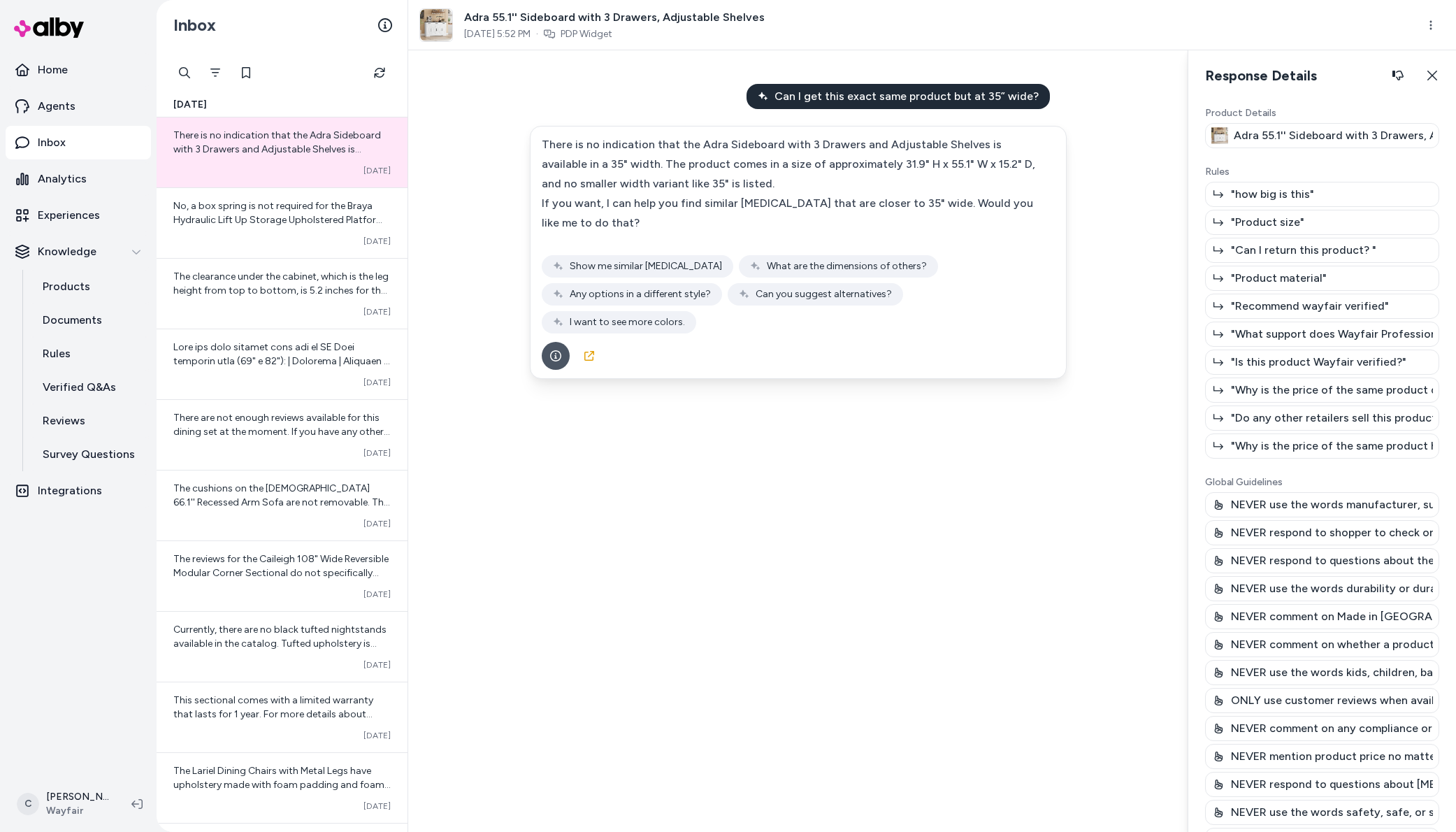
drag, startPoint x: 1277, startPoint y: 195, endPoint x: 1286, endPoint y: 196, distance: 9.1
click at [1277, 196] on p ""how big is this"" at bounding box center [1272, 195] width 83 height 17
click at [1293, 193] on p ""how big is this"" at bounding box center [1272, 195] width 83 height 17
drag, startPoint x: 1307, startPoint y: 194, endPoint x: 1331, endPoint y: 196, distance: 24.1
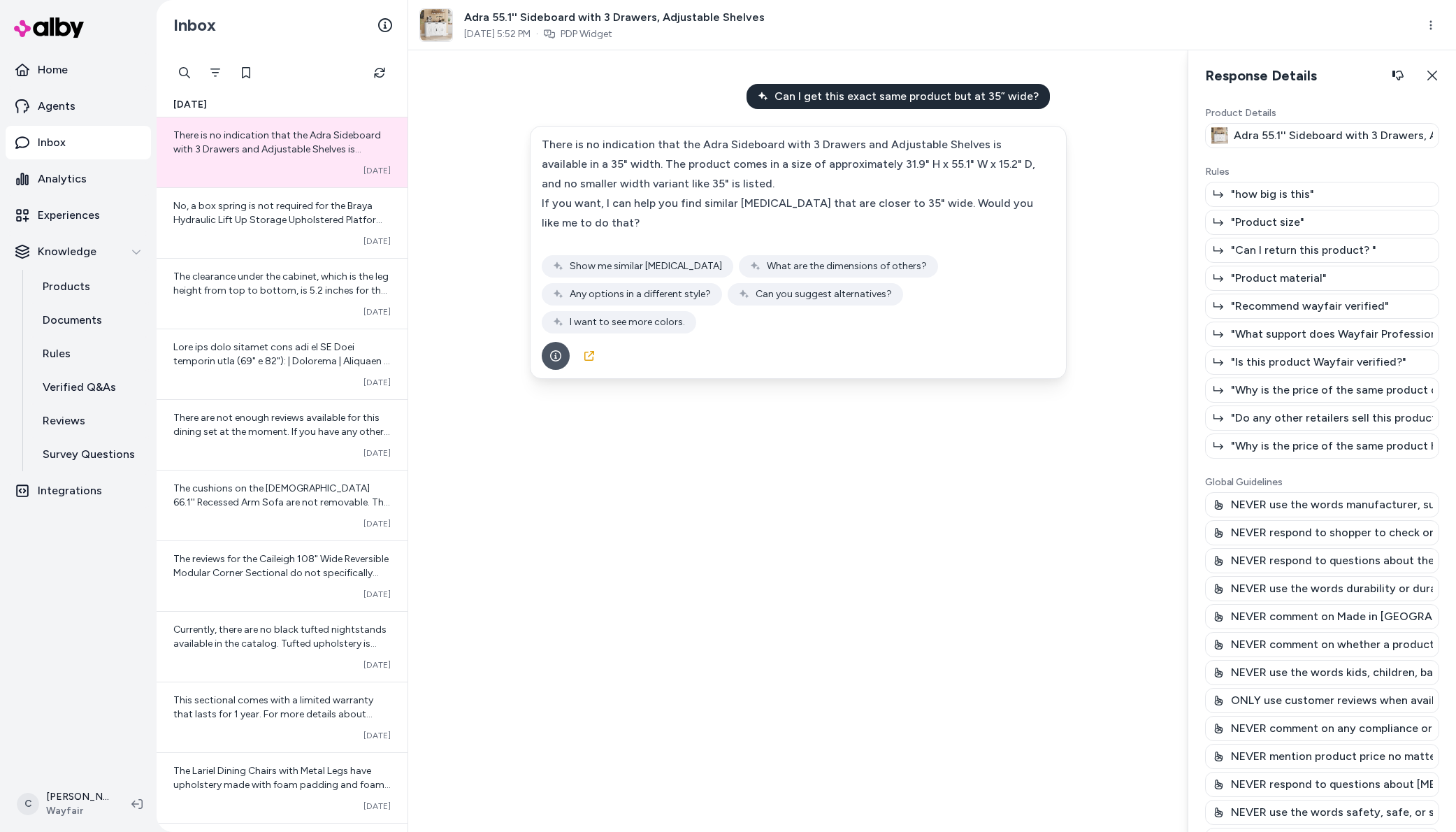
click at [1323, 195] on div ""how big is this"" at bounding box center [1322, 194] width 234 height 25
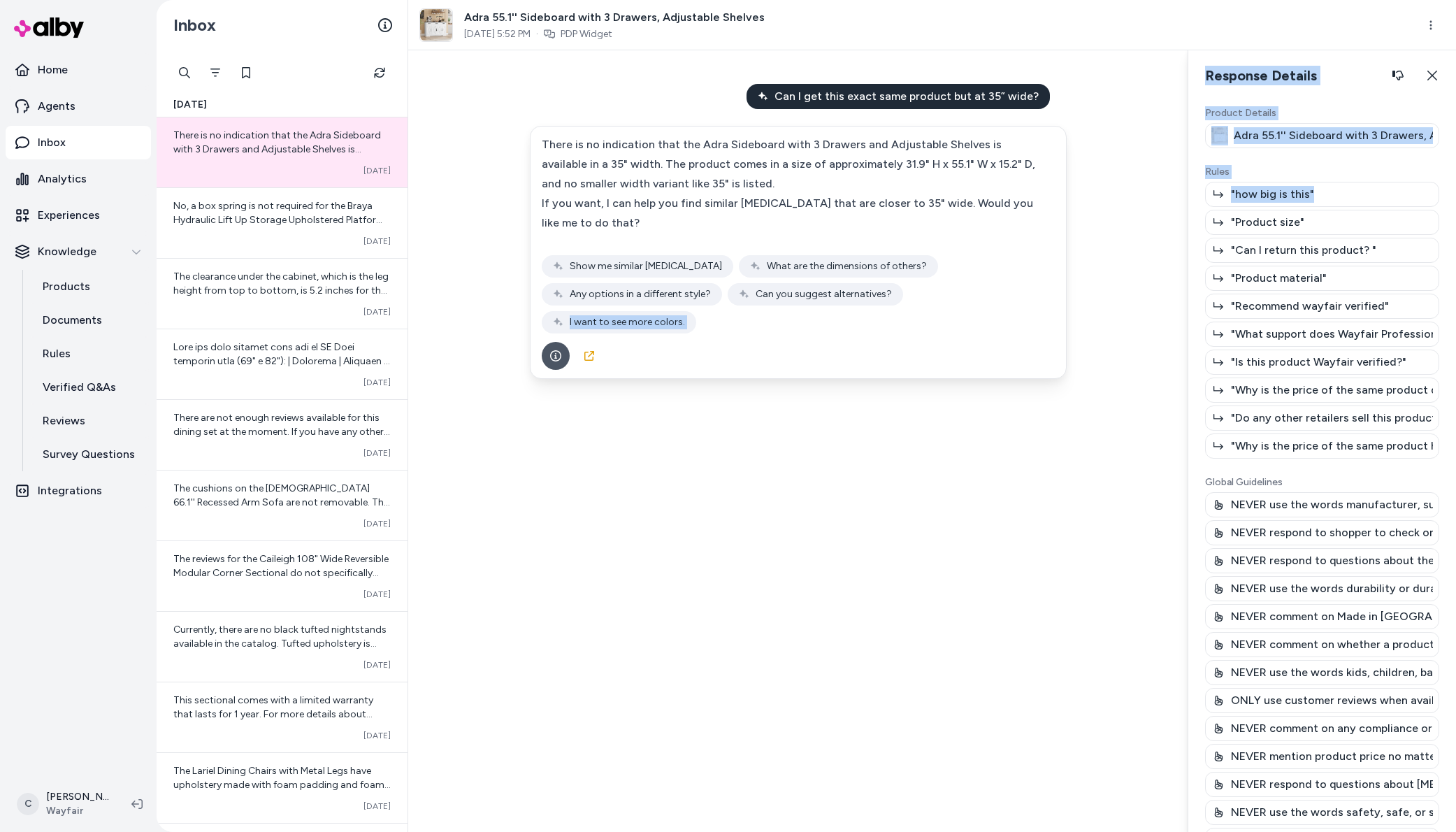
drag, startPoint x: 1282, startPoint y: 194, endPoint x: 1142, endPoint y: 187, distance: 140.2
click at [1135, 185] on div "Can I get this exact same product but at 35” wide? There is no indication that …" at bounding box center [932, 441] width 1048 height 781
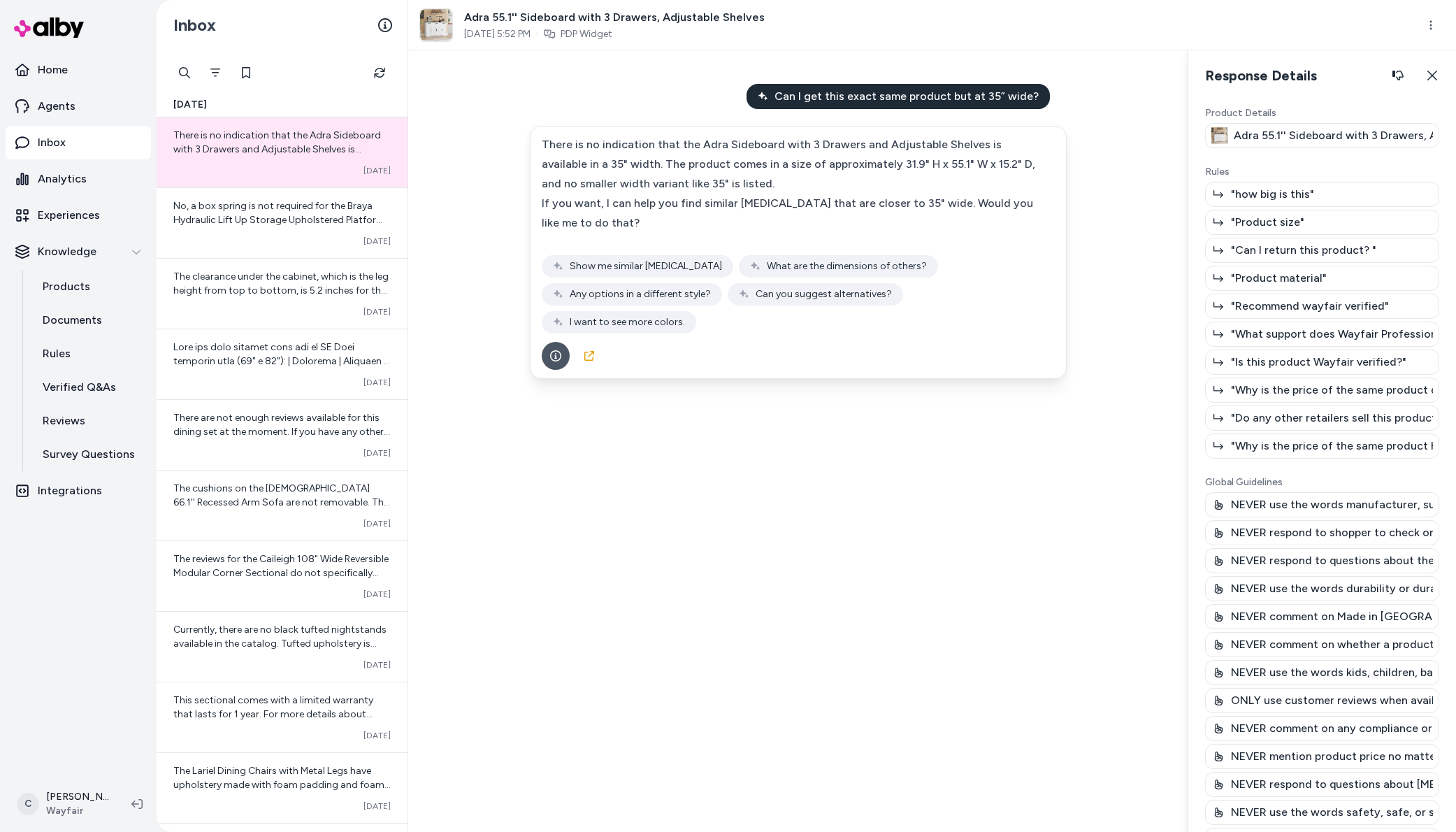
click at [1304, 187] on p ""how big is this"" at bounding box center [1272, 195] width 83 height 17
drag, startPoint x: 1341, startPoint y: 196, endPoint x: 1210, endPoint y: 196, distance: 131.0
click at [1203, 199] on div "Product Details Adra 55.1'' Sideboard with 3 Drawers, Adjustable Shelves Rules …" at bounding box center [1323, 466] width 268 height 732
click at [1224, 196] on div at bounding box center [1218, 194] width 19 height 19
drag, startPoint x: 1317, startPoint y: 206, endPoint x: 1300, endPoint y: 196, distance: 19.7
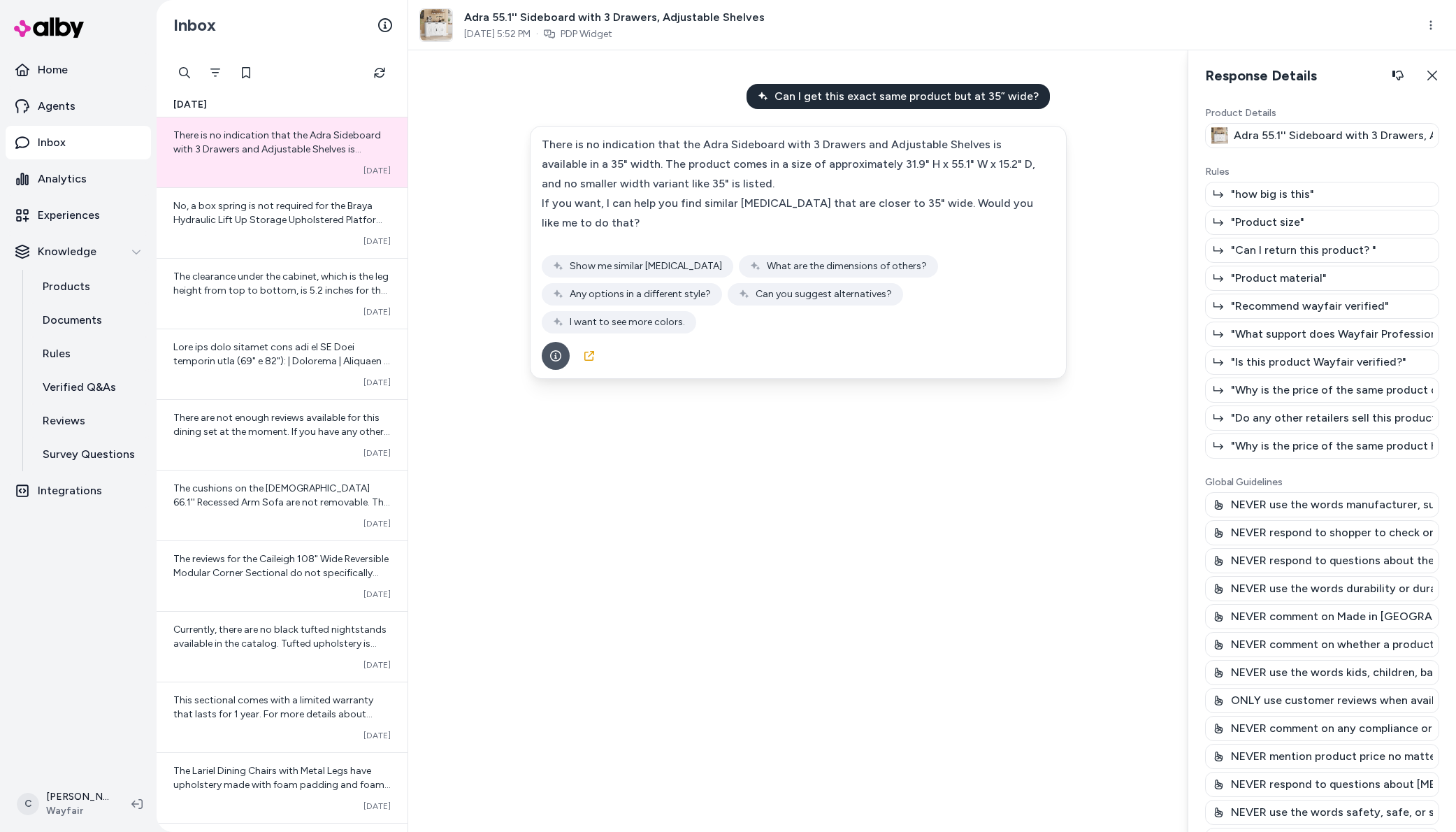
click at [1315, 205] on div ""how big is this"" at bounding box center [1322, 194] width 234 height 25
drag, startPoint x: 1233, startPoint y: 276, endPoint x: 1327, endPoint y: 270, distance: 94.2
click at [1261, 277] on p ""Product material"" at bounding box center [1278, 278] width 96 height 17
drag, startPoint x: 1327, startPoint y: 270, endPoint x: 1419, endPoint y: 281, distance: 92.7
click at [1378, 281] on div ""Product material"" at bounding box center [1322, 278] width 234 height 25
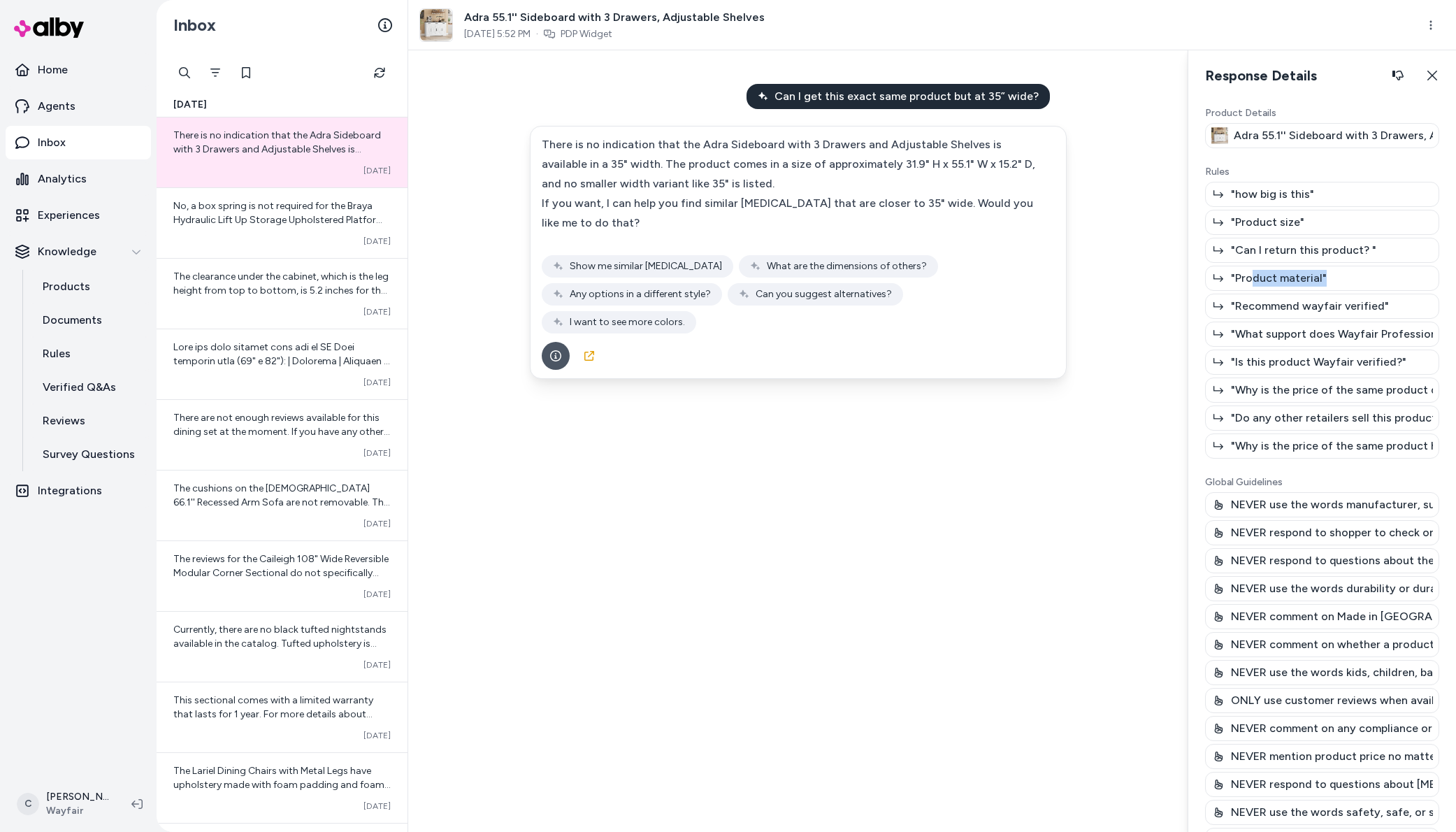
drag, startPoint x: 1419, startPoint y: 281, endPoint x: 1250, endPoint y: 280, distance: 169.0
click at [1250, 280] on div ""Product material"" at bounding box center [1322, 278] width 234 height 25
drag, startPoint x: 1355, startPoint y: 277, endPoint x: 1325, endPoint y: 285, distance: 31.0
click at [1337, 281] on div ""Product material"" at bounding box center [1322, 278] width 234 height 25
click at [1264, 240] on div ""Can I return this product? "" at bounding box center [1322, 250] width 234 height 25
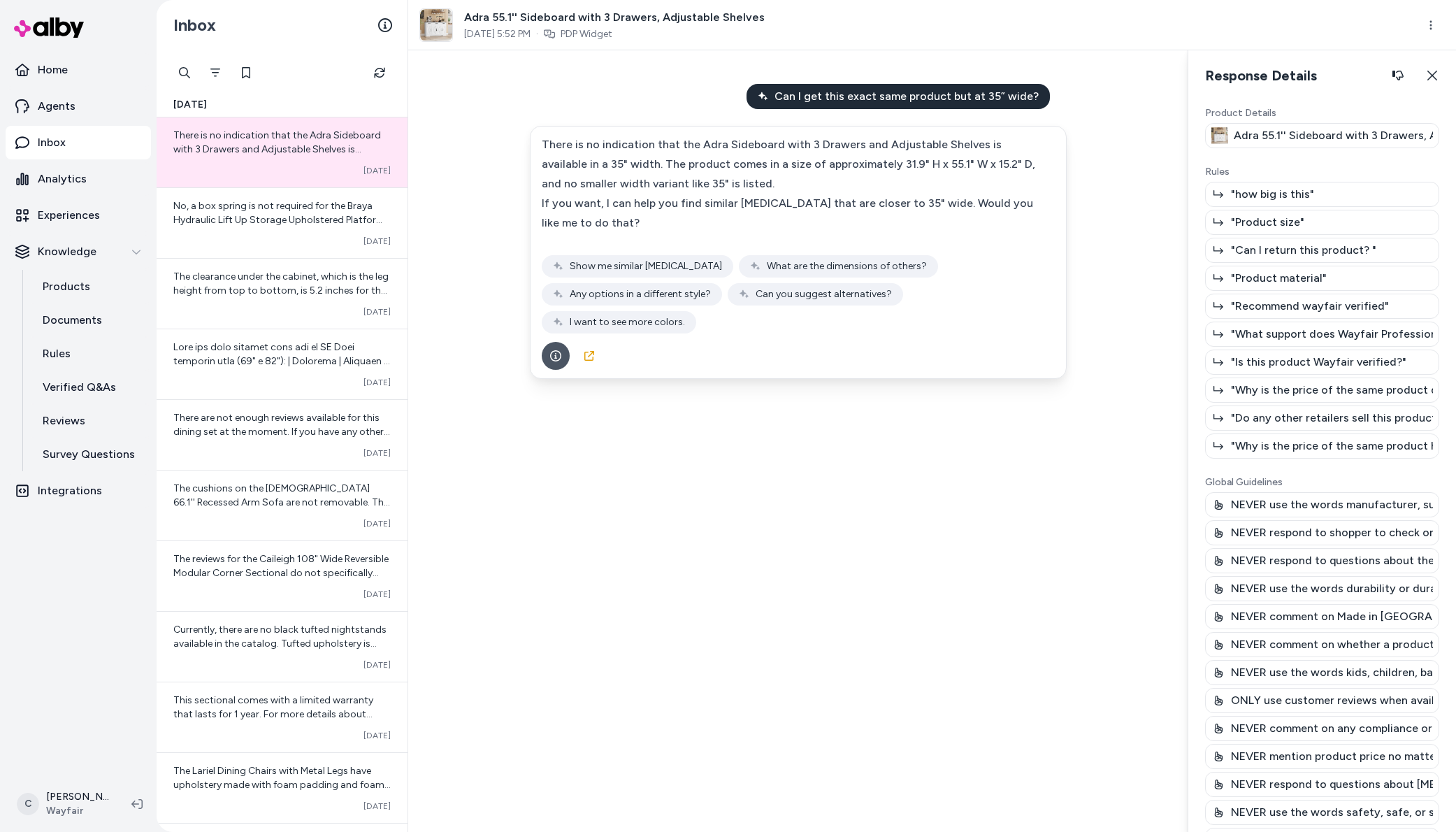
click at [1221, 224] on icon at bounding box center [1218, 222] width 10 height 10
click at [1220, 223] on icon at bounding box center [1218, 222] width 10 height 8
drag, startPoint x: 1228, startPoint y: 220, endPoint x: 1249, endPoint y: 220, distance: 21.0
click at [1228, 220] on div ""Product size"" at bounding box center [1322, 222] width 234 height 25
click at [1258, 206] on div ""how big is this" "Product size" "Can I return this product? " "Product materia…" at bounding box center [1322, 319] width 234 height 277
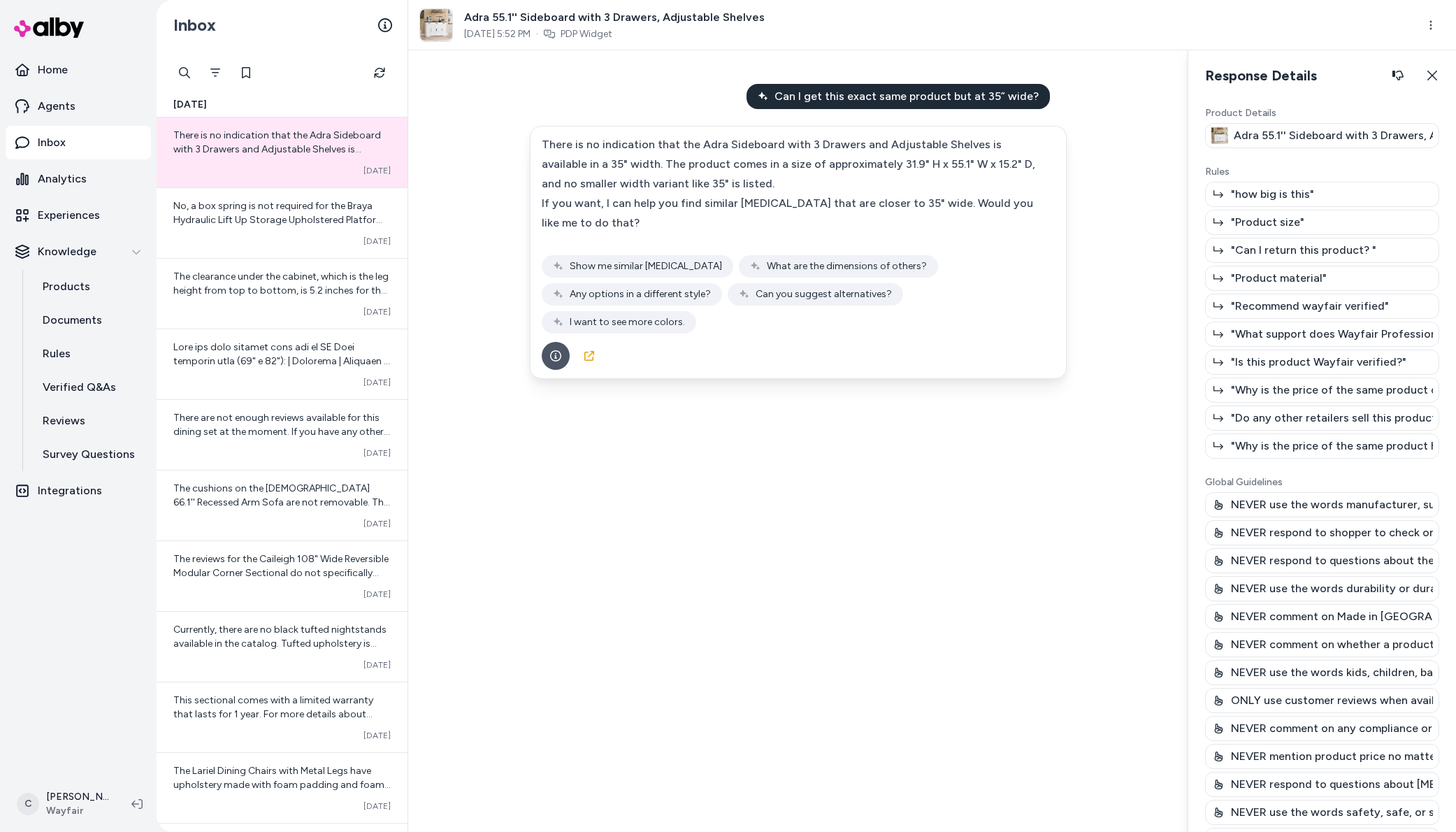
click at [1272, 206] on div ""how big is this"" at bounding box center [1322, 194] width 234 height 25
click at [1320, 137] on p "Adra 55.1'' Sideboard with 3 Drawers, Adjustable Shelves" at bounding box center [1334, 136] width 199 height 17
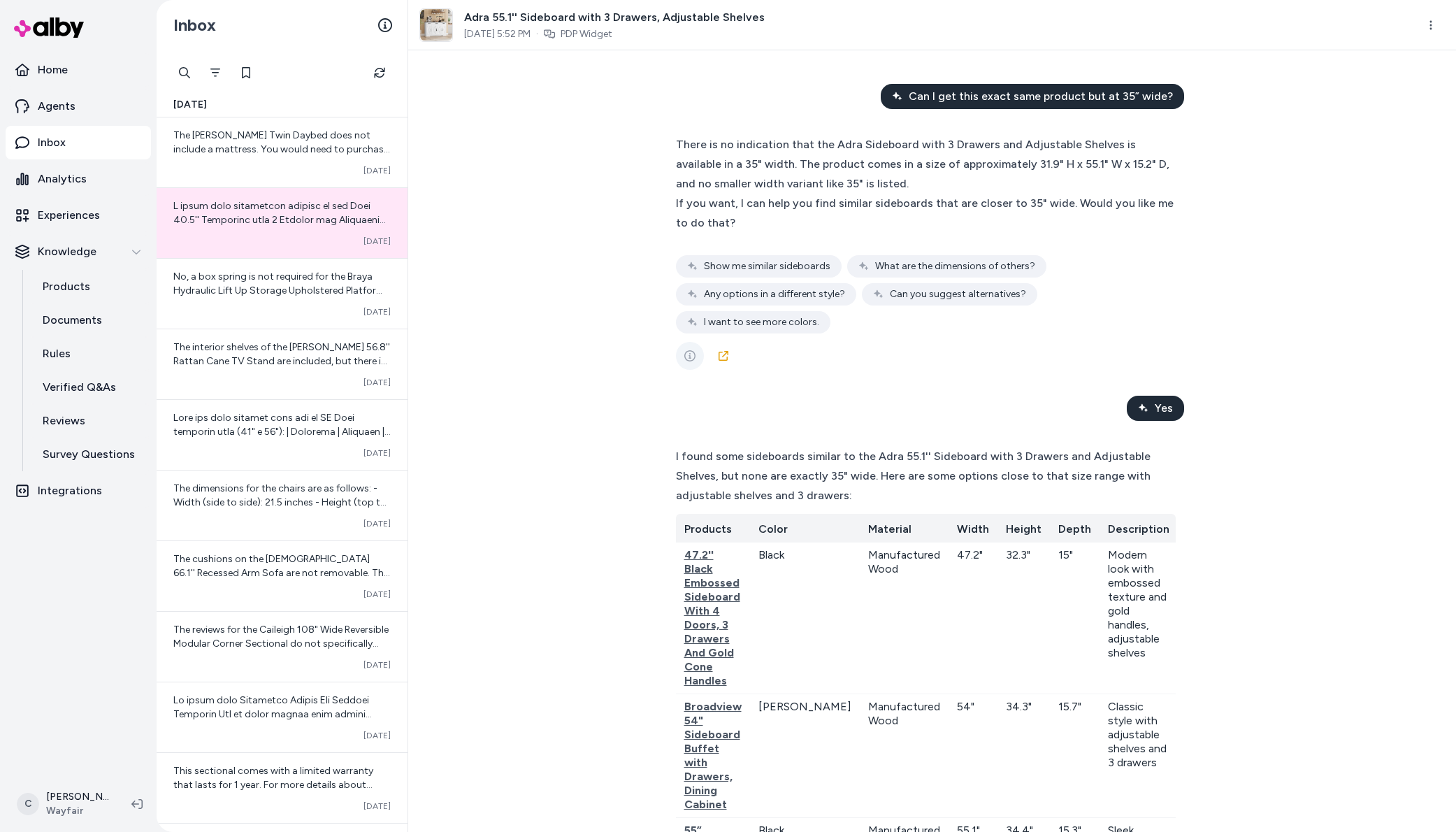
click at [696, 342] on button "See more" at bounding box center [690, 356] width 28 height 28
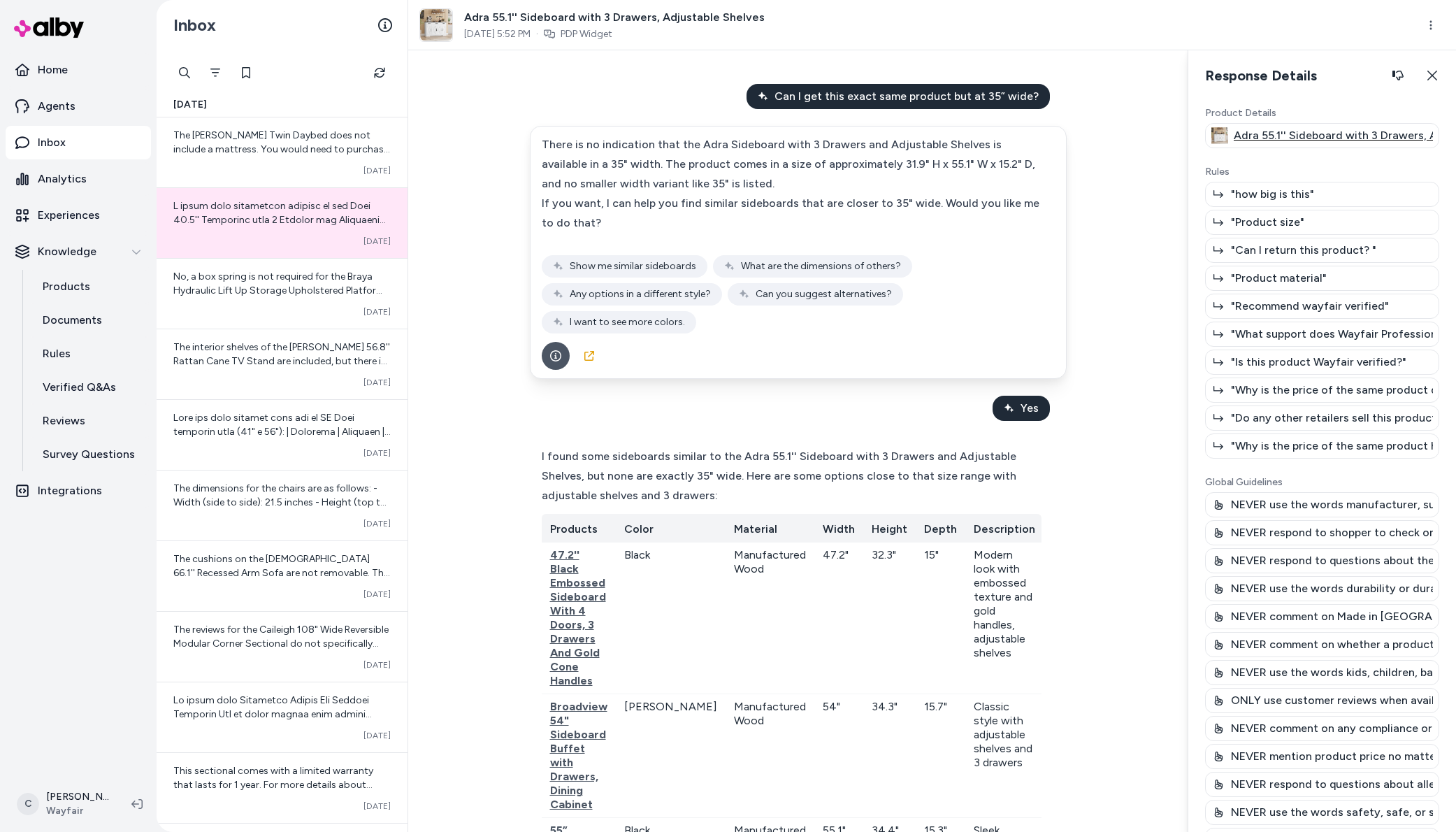
click at [1294, 132] on p "Adra 55.1'' Sideboard with 3 Drawers, Adjustable Shelves" at bounding box center [1334, 136] width 199 height 17
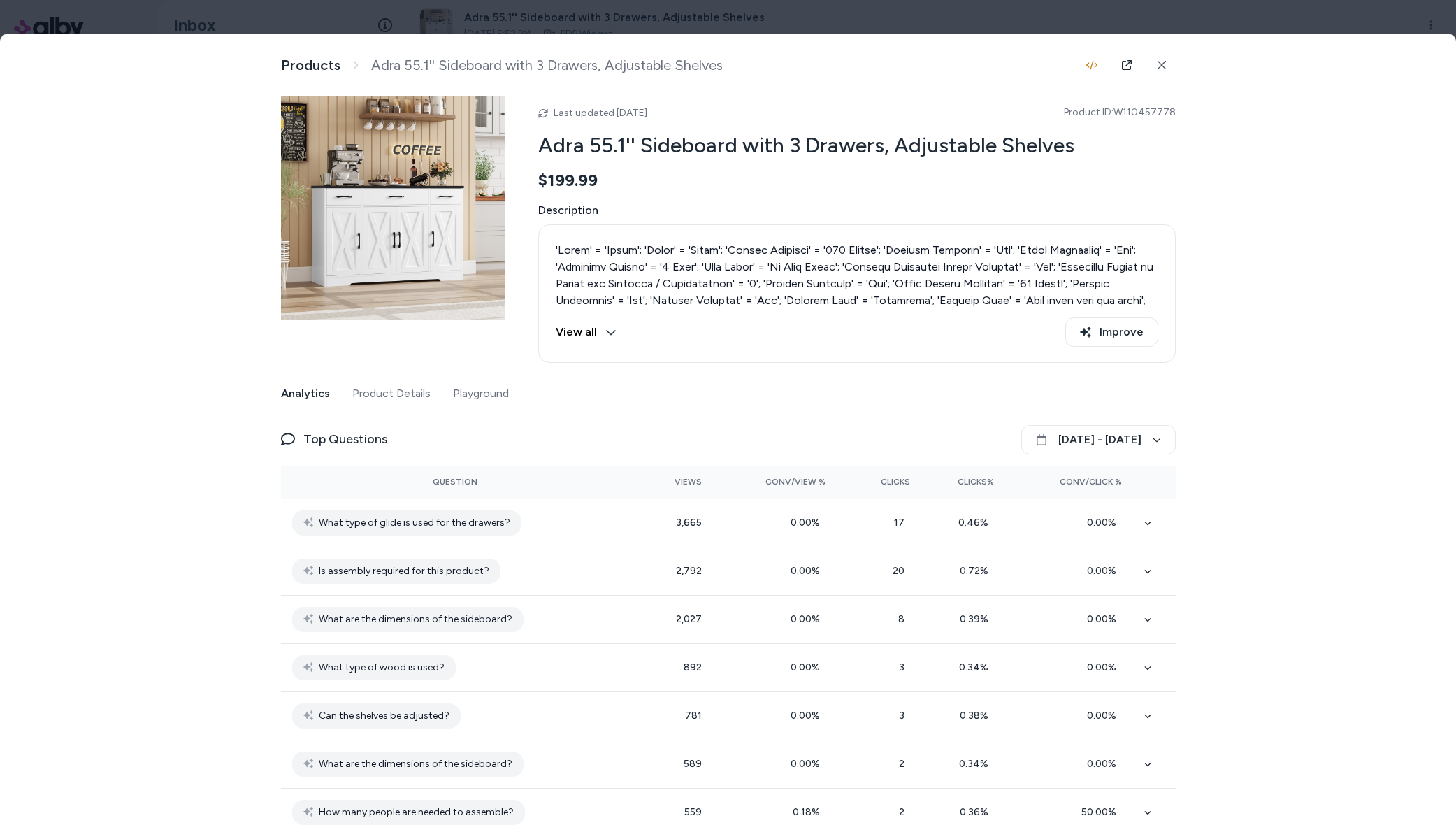
click at [1333, 24] on div at bounding box center [728, 416] width 1456 height 832
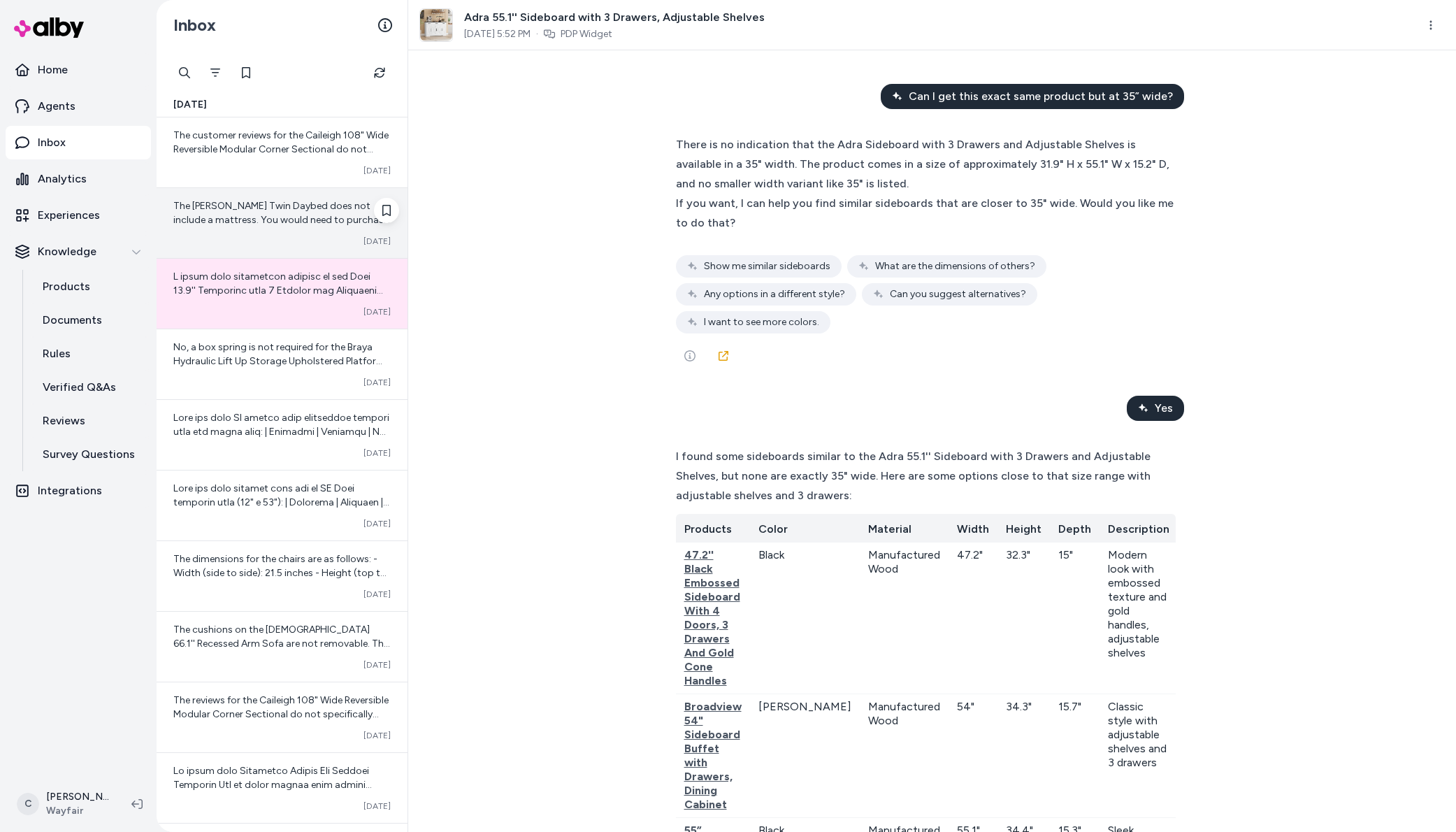
click at [262, 231] on div "The Granillo Twin Daybed does not include a mattress. You would need to purchas…" at bounding box center [282, 223] width 251 height 70
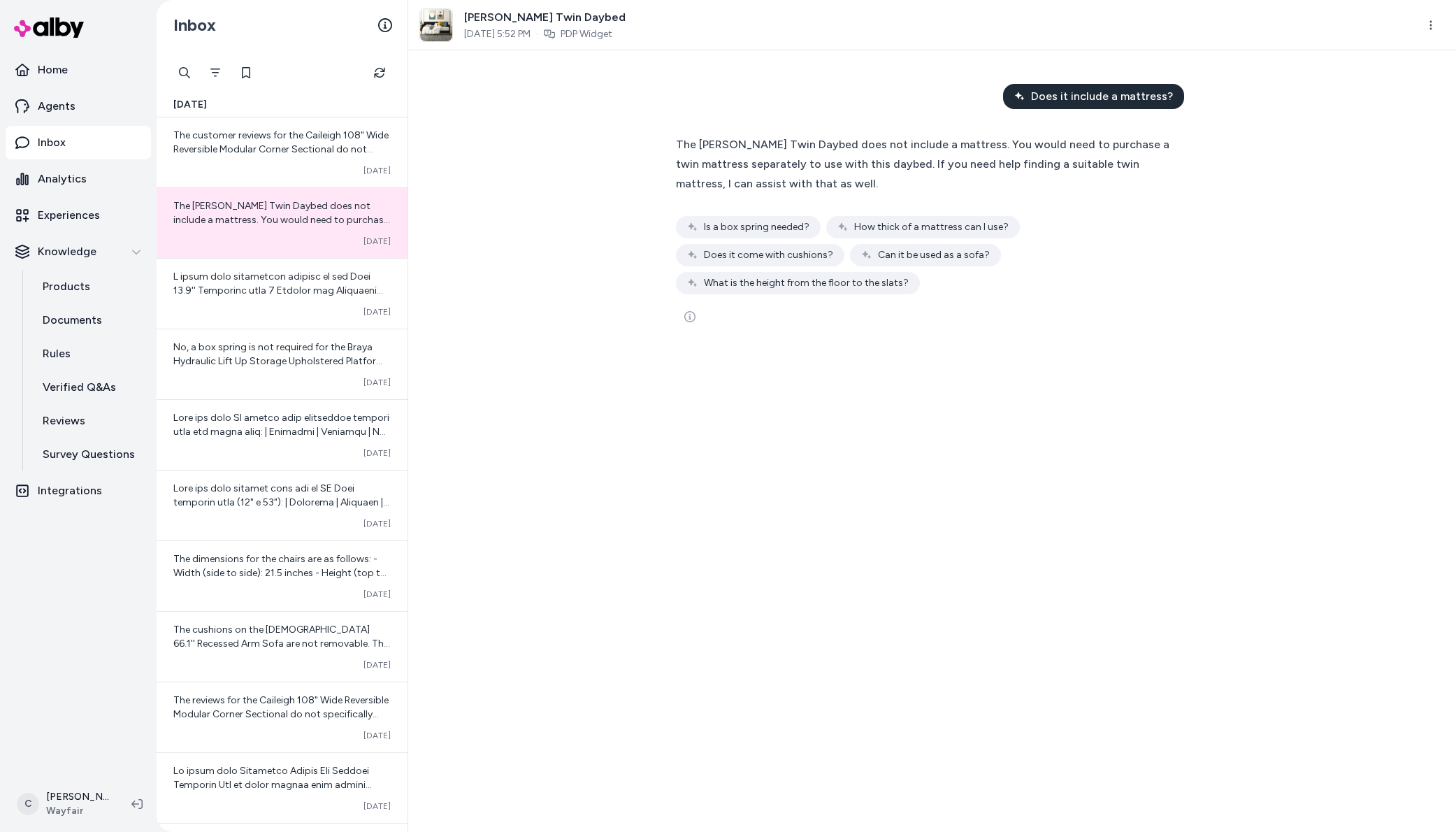
click at [1429, 28] on html "Home Agents Inbox Analytics Experiences Knowledge Products Documents Rules Veri…" at bounding box center [728, 416] width 1456 height 832
drag, startPoint x: 1174, startPoint y: 117, endPoint x: 1138, endPoint y: 123, distance: 36.5
click at [1138, 123] on html "Home Agents Inbox Analytics Experiences Knowledge Products Documents Rules Veri…" at bounding box center [728, 416] width 1456 height 832
click at [672, 292] on div "The Granillo Twin Daybed does not include a mattress. You would need to purchas…" at bounding box center [932, 233] width 537 height 214
click at [679, 303] on button "See more" at bounding box center [690, 317] width 28 height 28
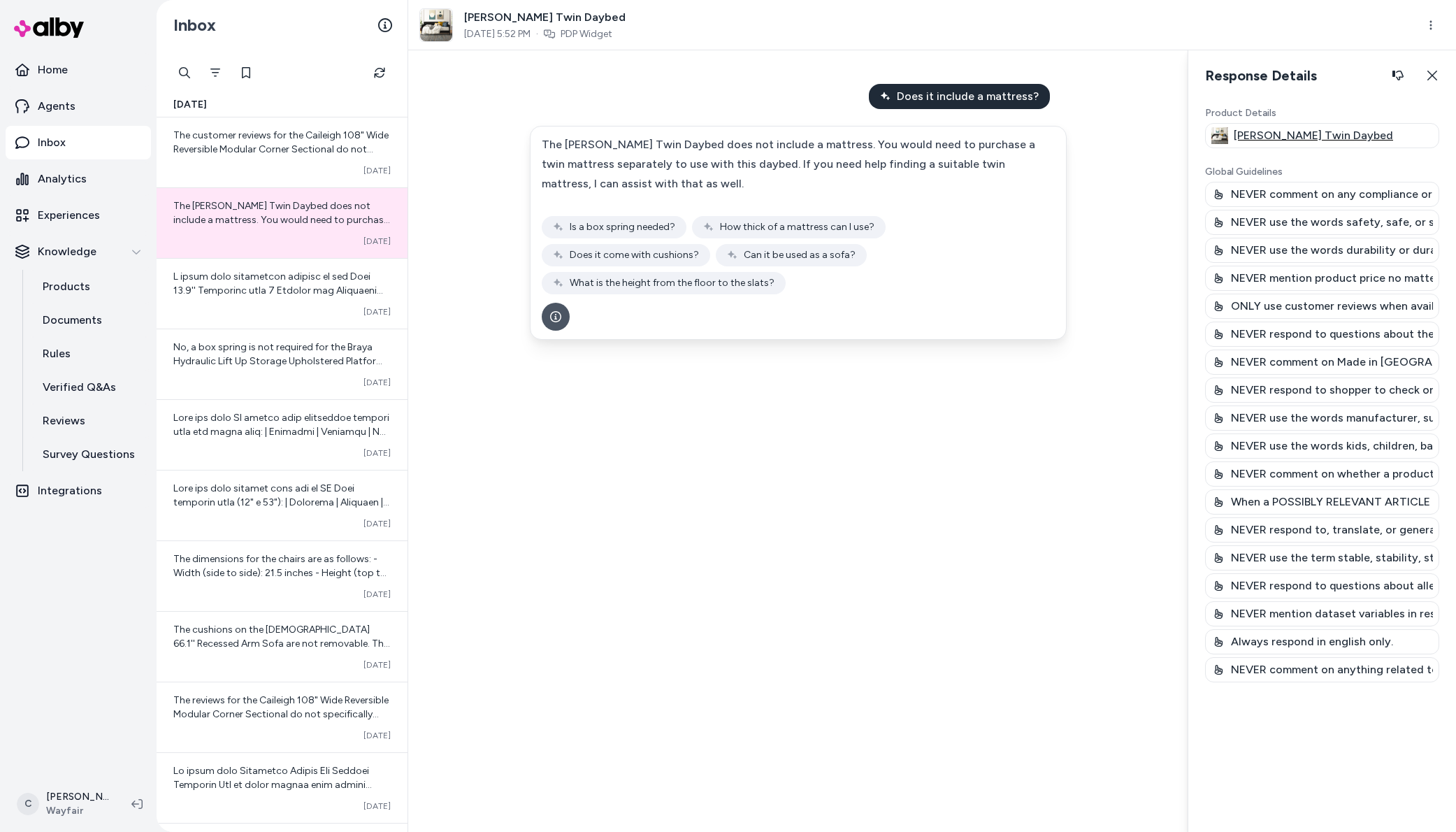
click at [1318, 135] on p "Granillo Twin Daybed" at bounding box center [1313, 136] width 160 height 17
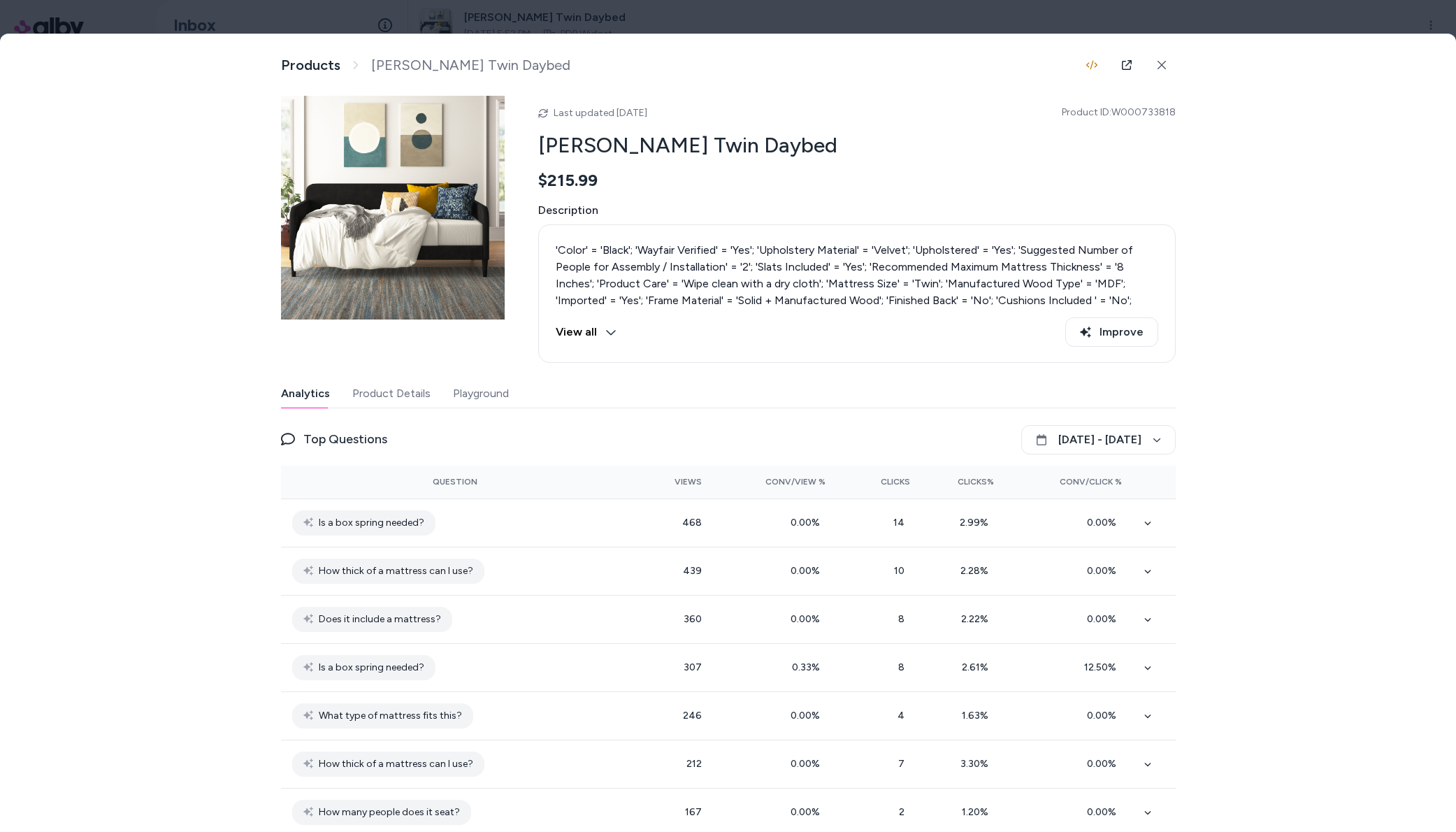
click at [1394, 12] on div at bounding box center [728, 416] width 1456 height 832
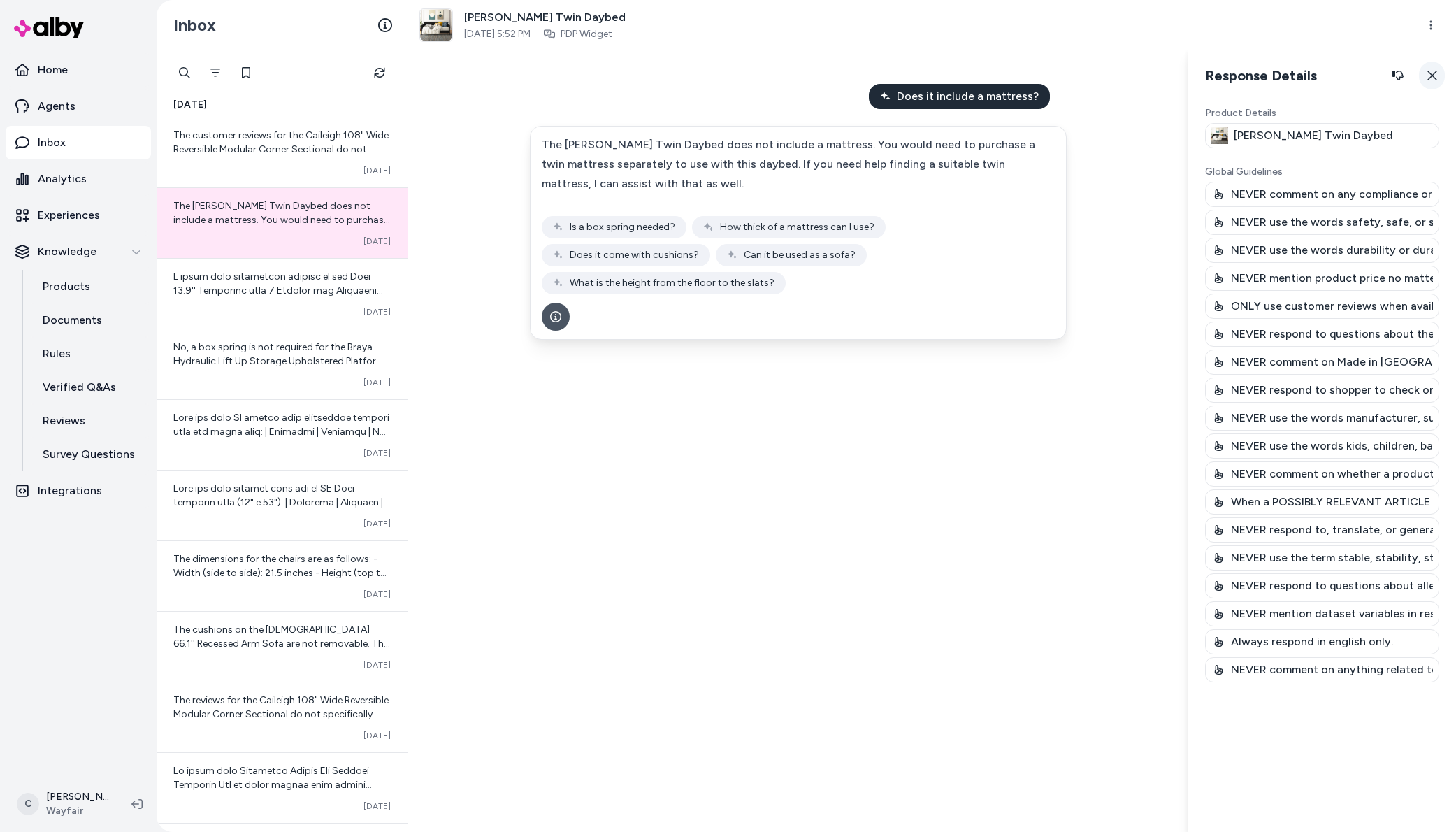
click at [1433, 76] on html "Home Agents Inbox Analytics Experiences Knowledge Products Documents Rules Veri…" at bounding box center [728, 416] width 1456 height 832
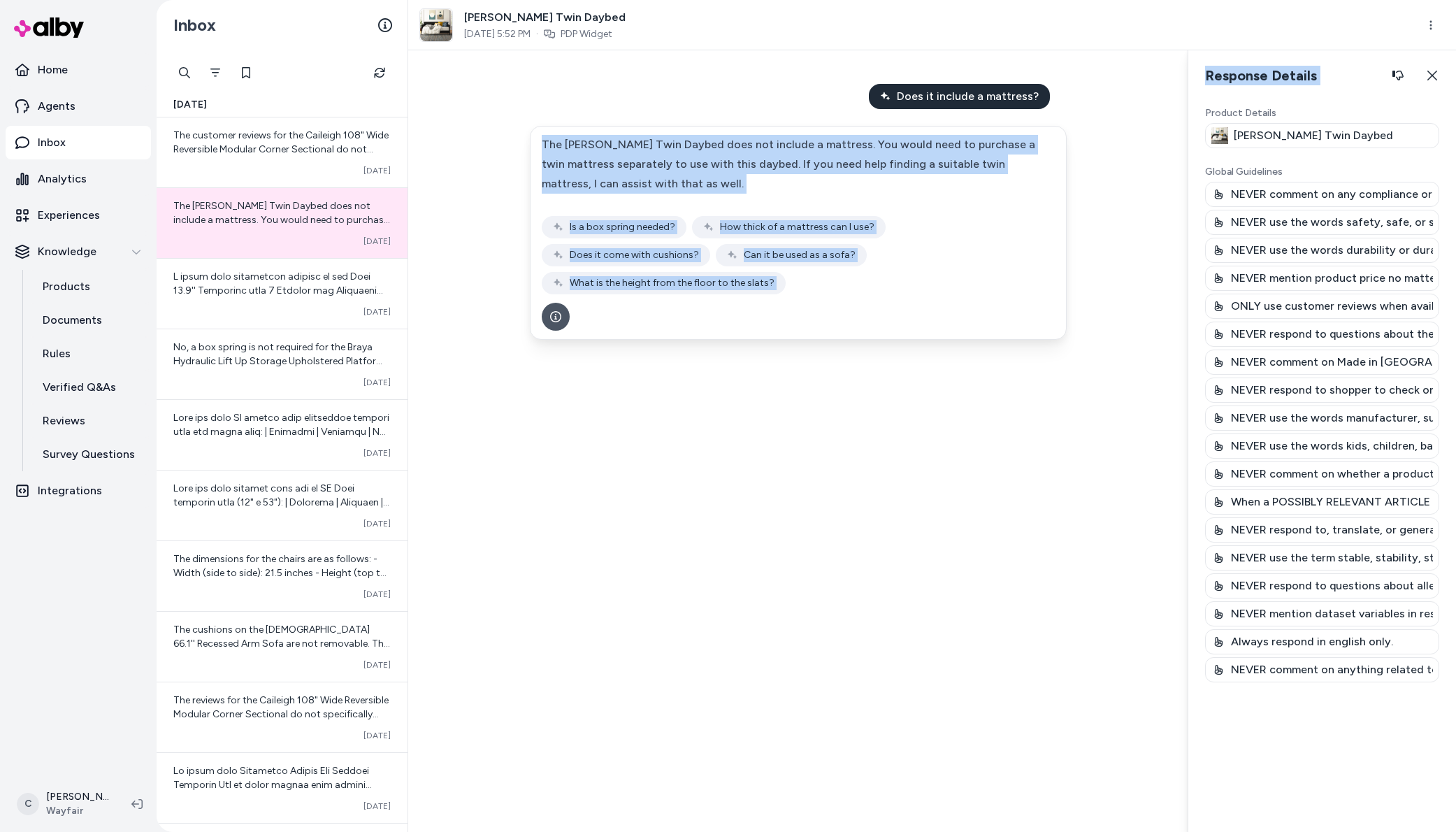
click at [1433, 76] on icon "button" at bounding box center [1433, 76] width 10 height 10
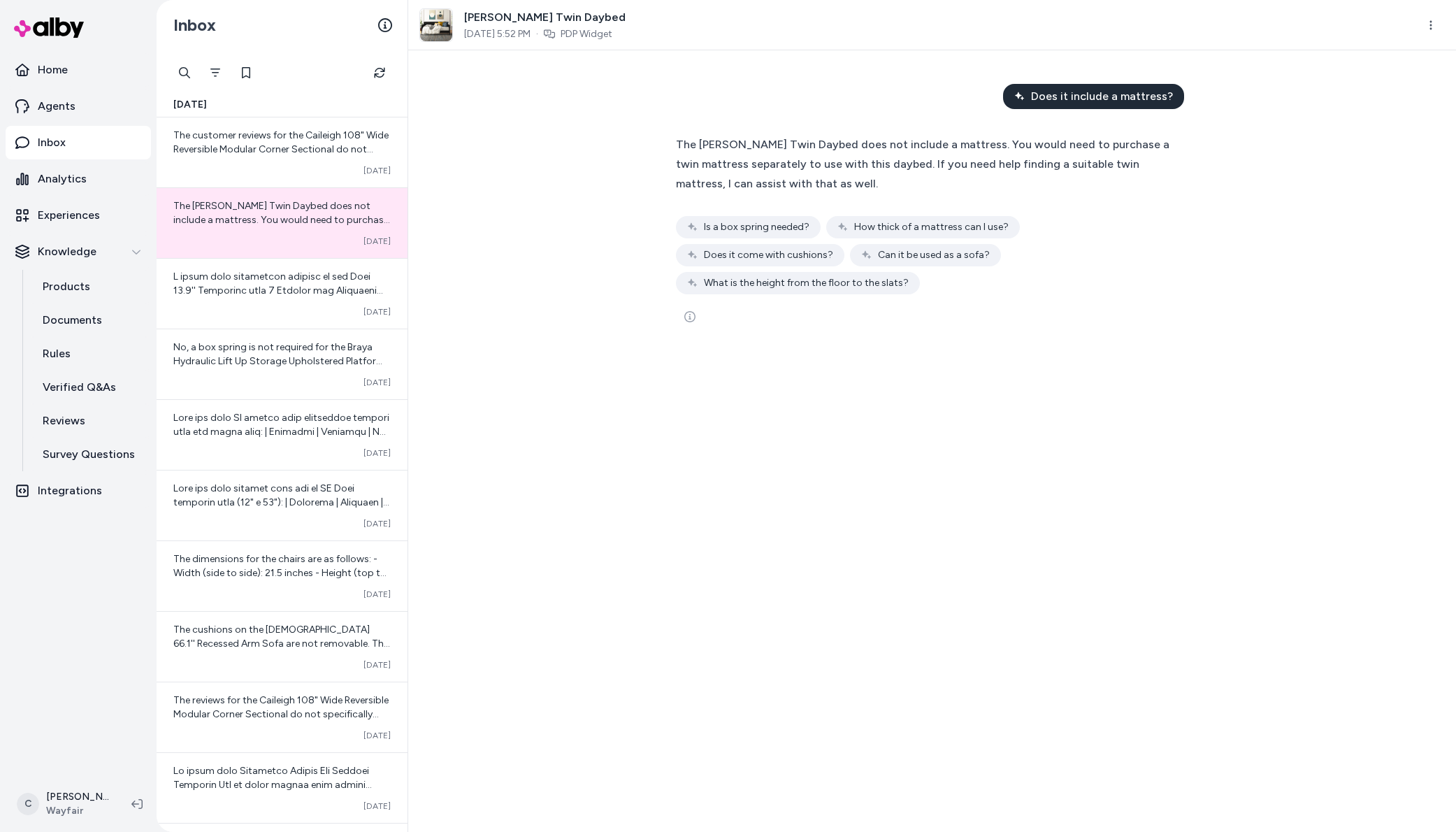
click at [1296, 188] on div "Does it include a mattress? The Granillo Twin Daybed does not include a mattres…" at bounding box center [932, 441] width 1048 height 781
click at [686, 311] on icon "See more" at bounding box center [690, 316] width 11 height 11
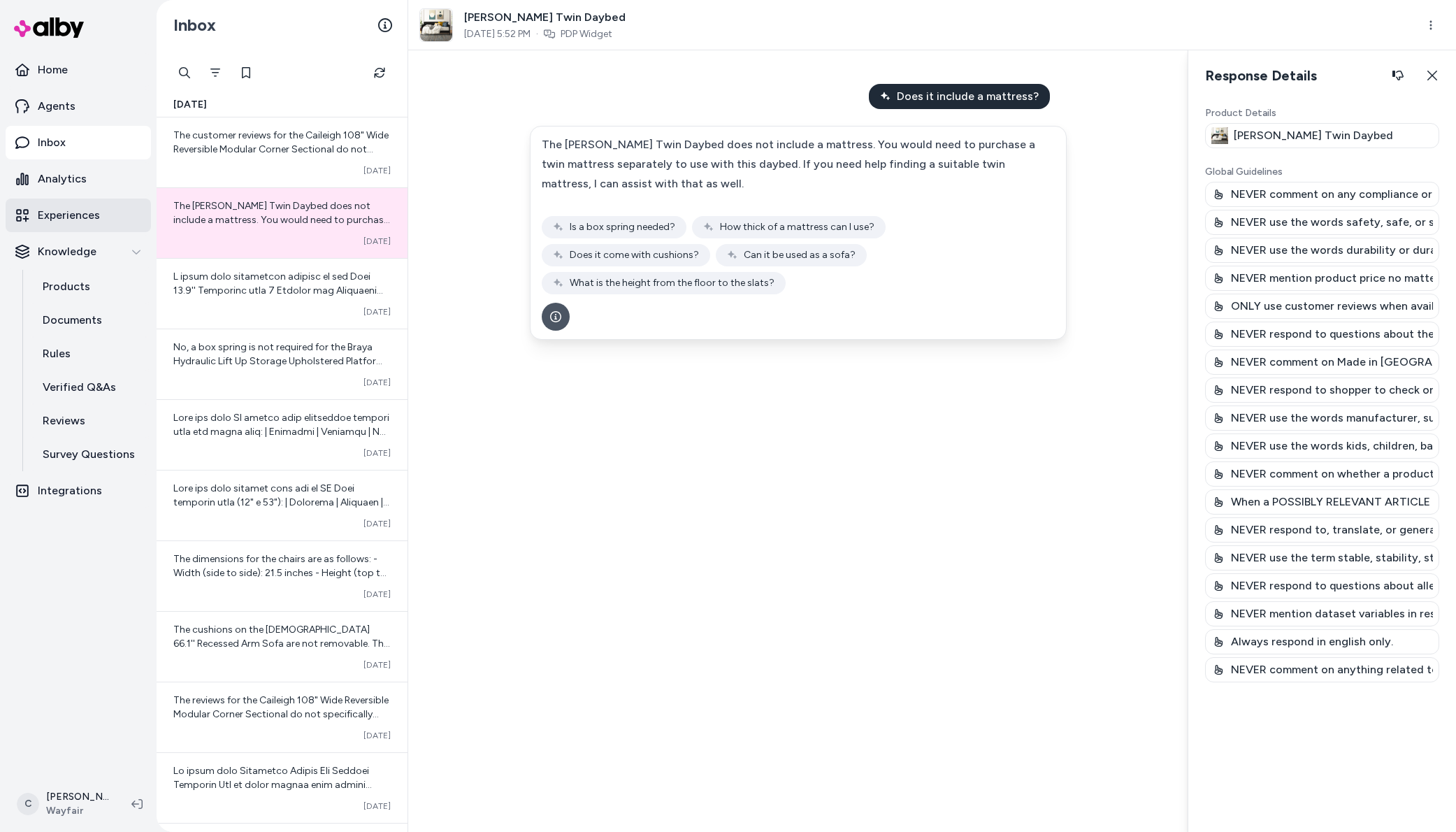
click at [65, 212] on p "Experiences" at bounding box center [69, 216] width 62 height 17
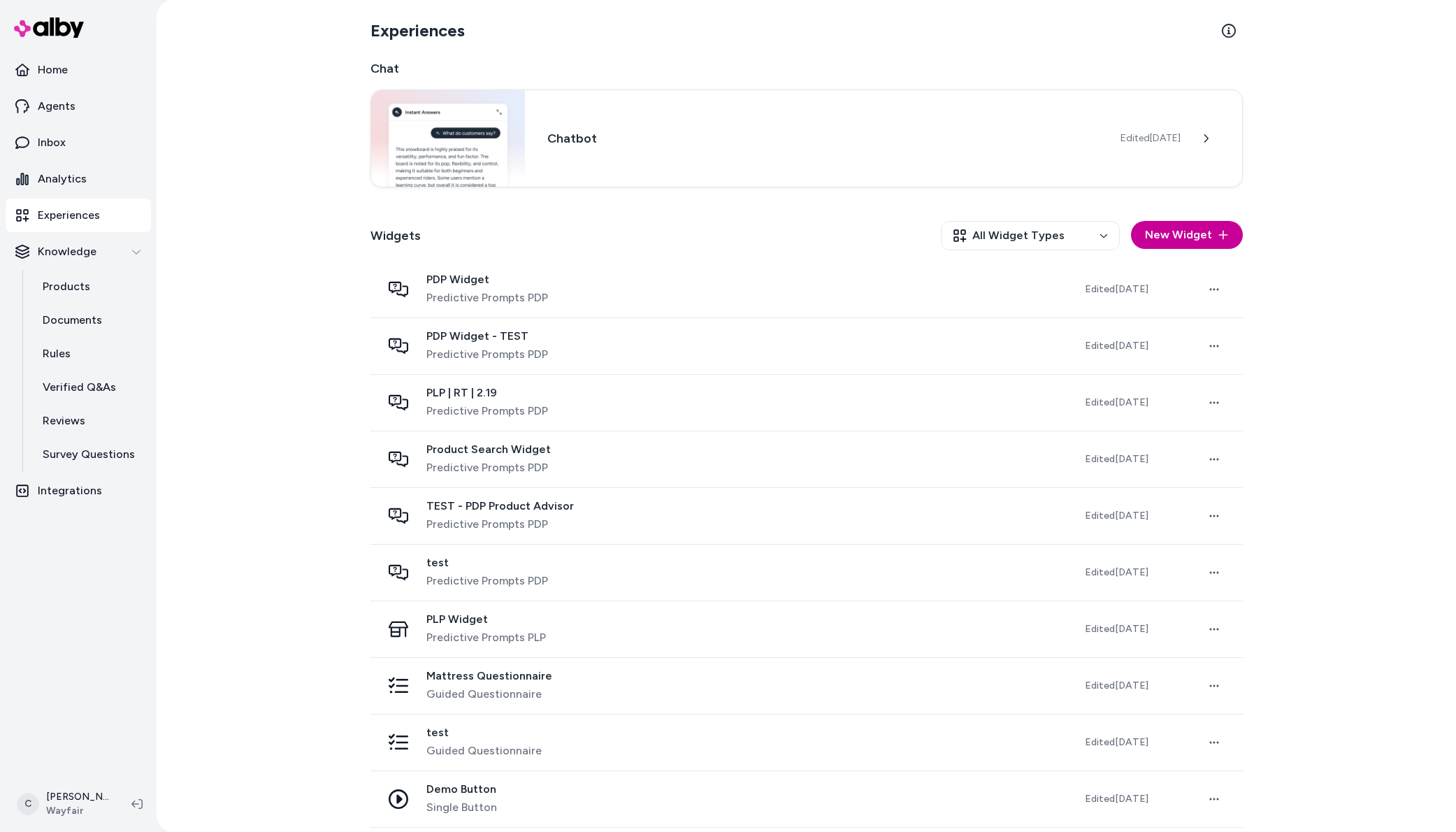
click at [1203, 234] on button "New Widget" at bounding box center [1187, 235] width 112 height 28
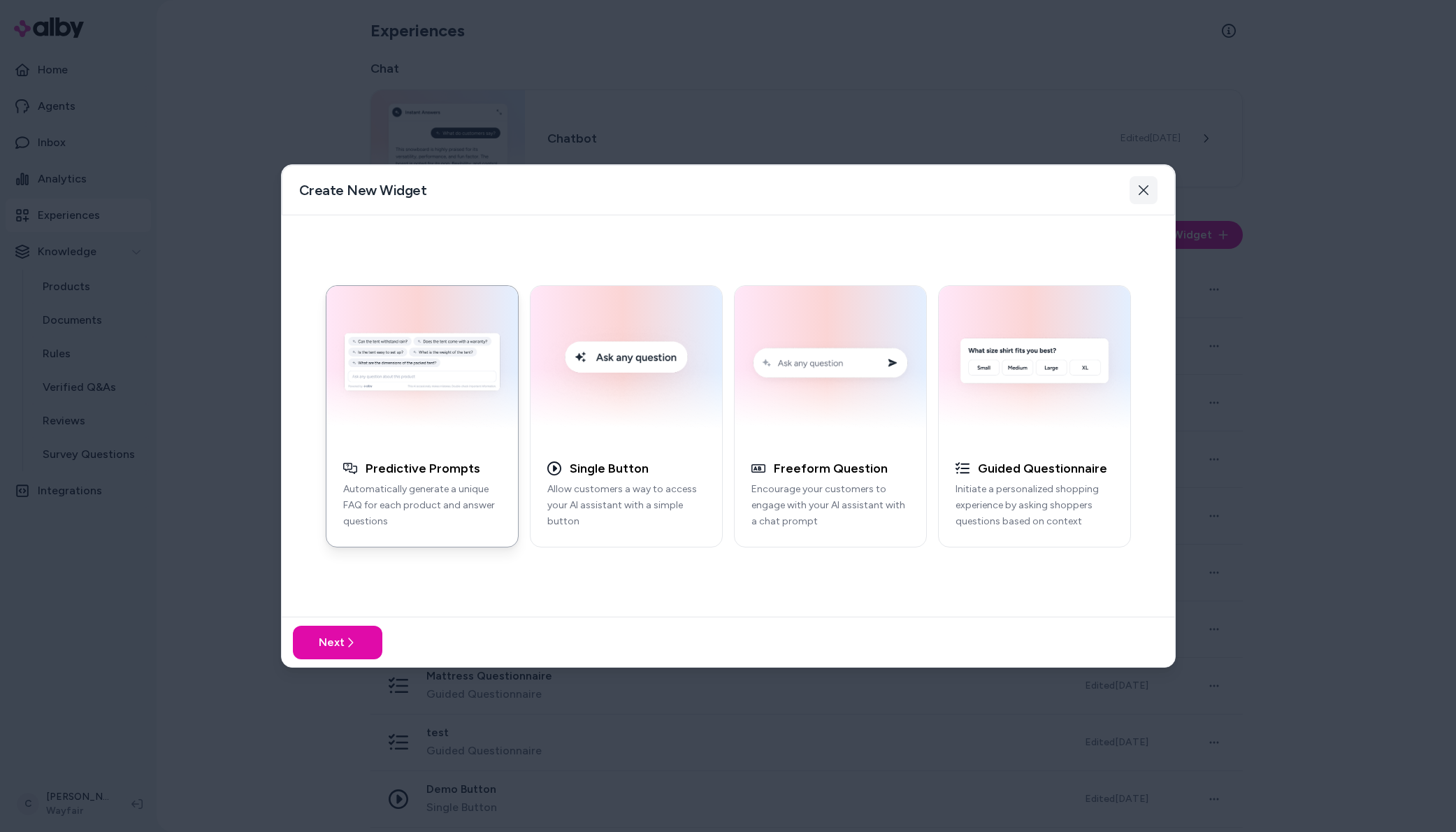
click at [1150, 188] on button "Close" at bounding box center [1144, 190] width 28 height 28
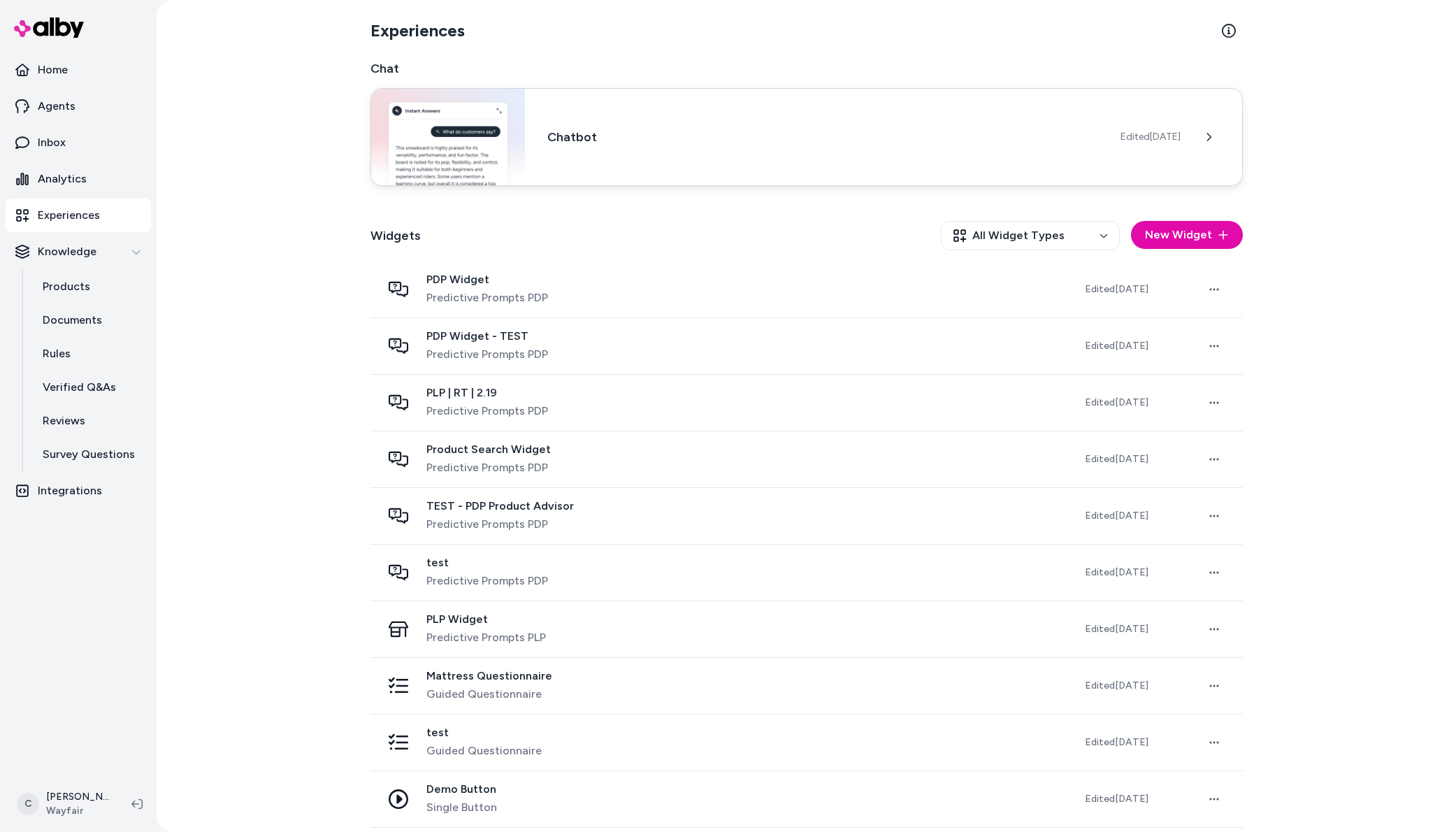
click at [657, 135] on h3 "Chatbot" at bounding box center [823, 136] width 550 height 19
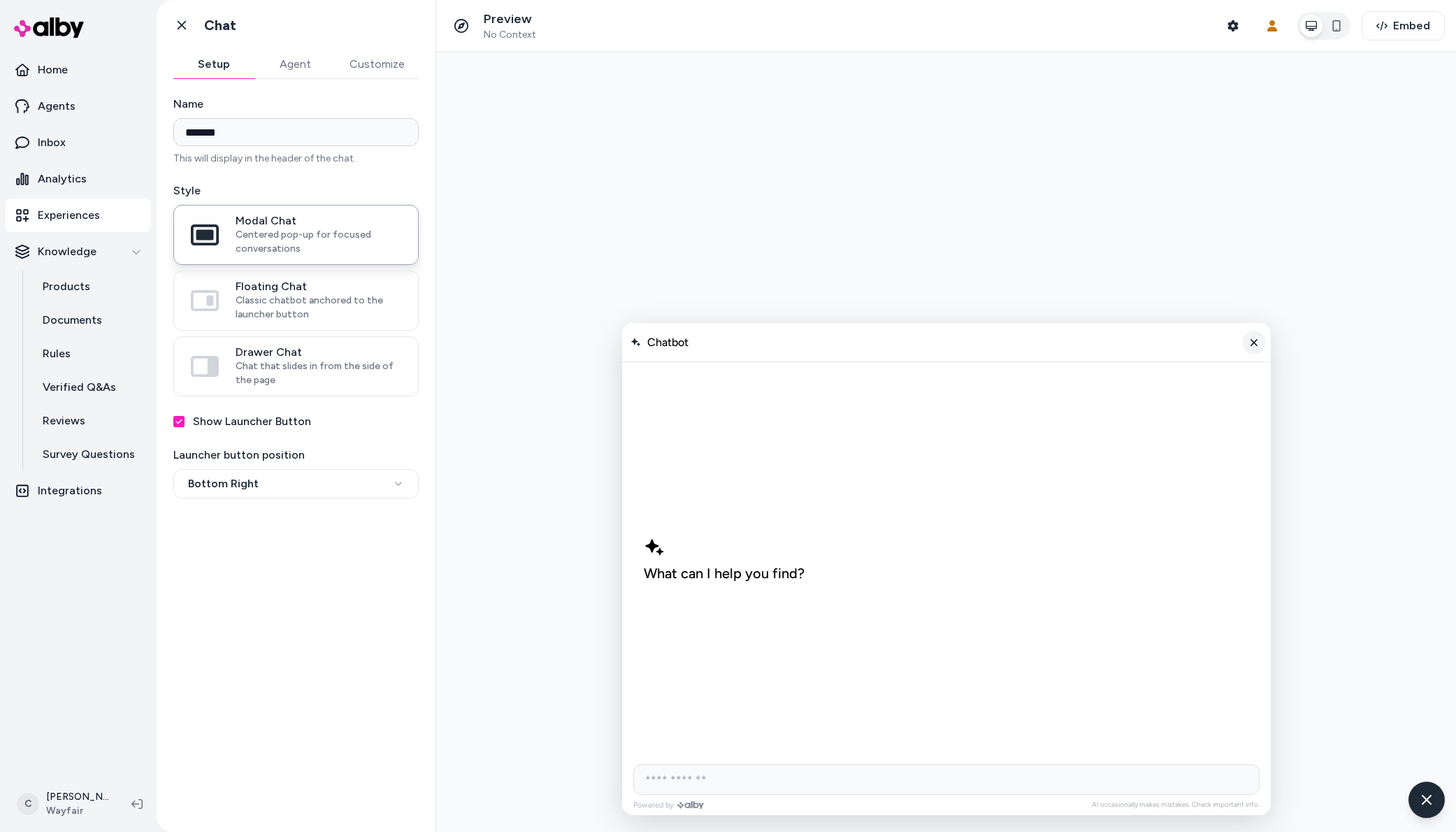
click at [1258, 340] on icon "Close chat" at bounding box center [1253, 342] width 12 height 12
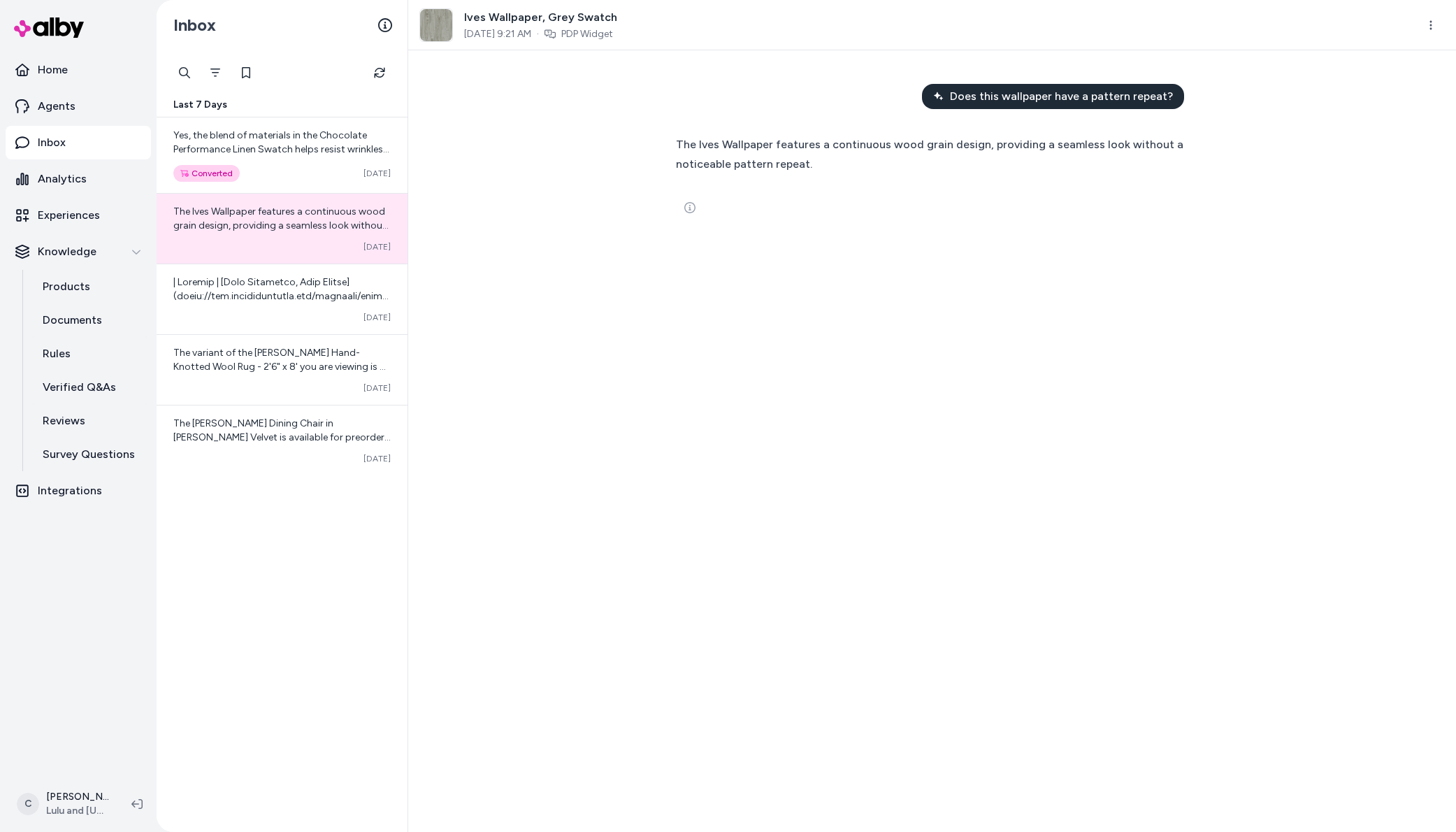
click at [501, 361] on div "Does this wallpaper have a pattern repeat? The Ives Wallpaper features a contin…" at bounding box center [932, 441] width 1048 height 781
